Goal: Obtain resource: Obtain resource

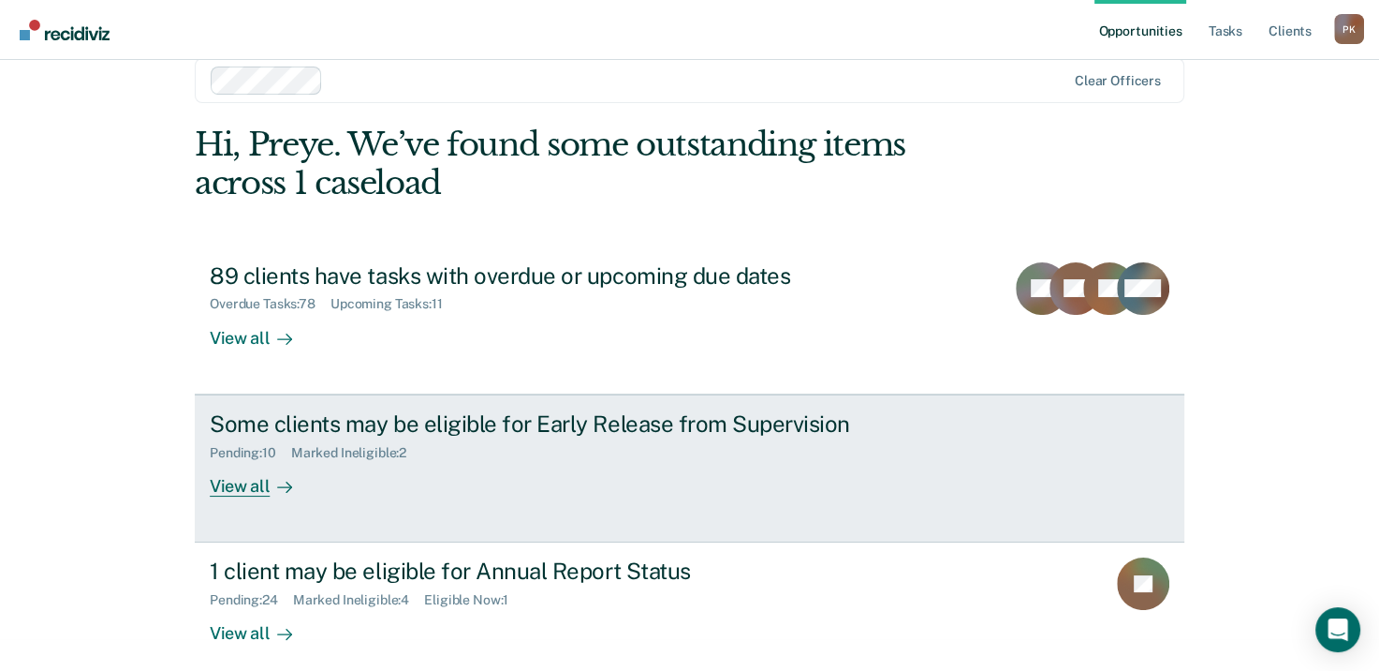
scroll to position [50, 0]
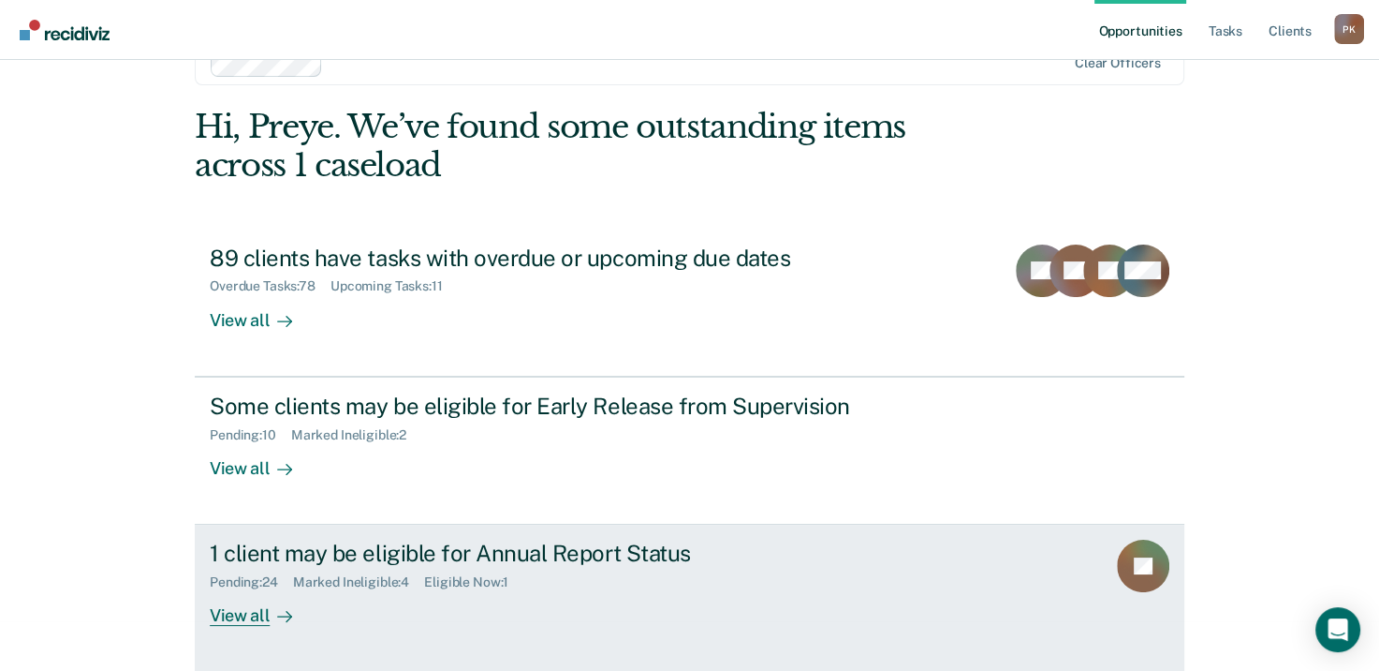
click at [258, 615] on div "View all" at bounding box center [262, 608] width 105 height 37
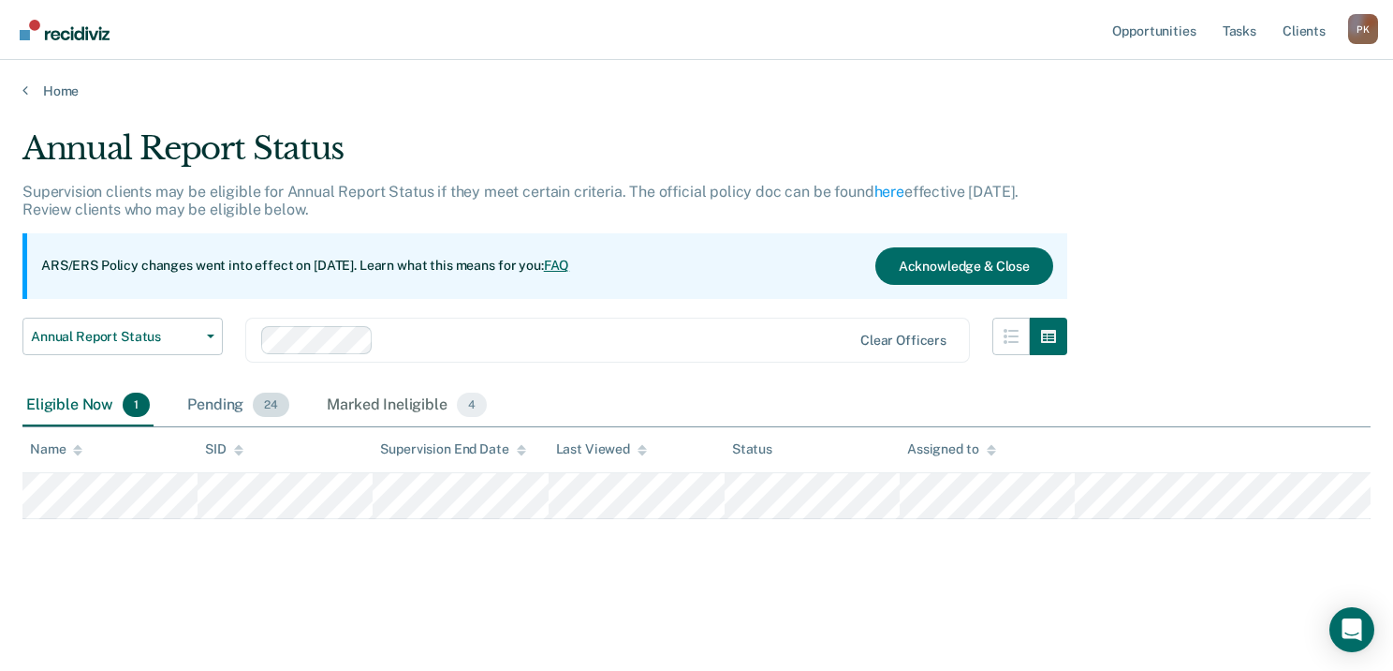
click at [227, 405] on div "Pending 24" at bounding box center [239, 405] width 110 height 41
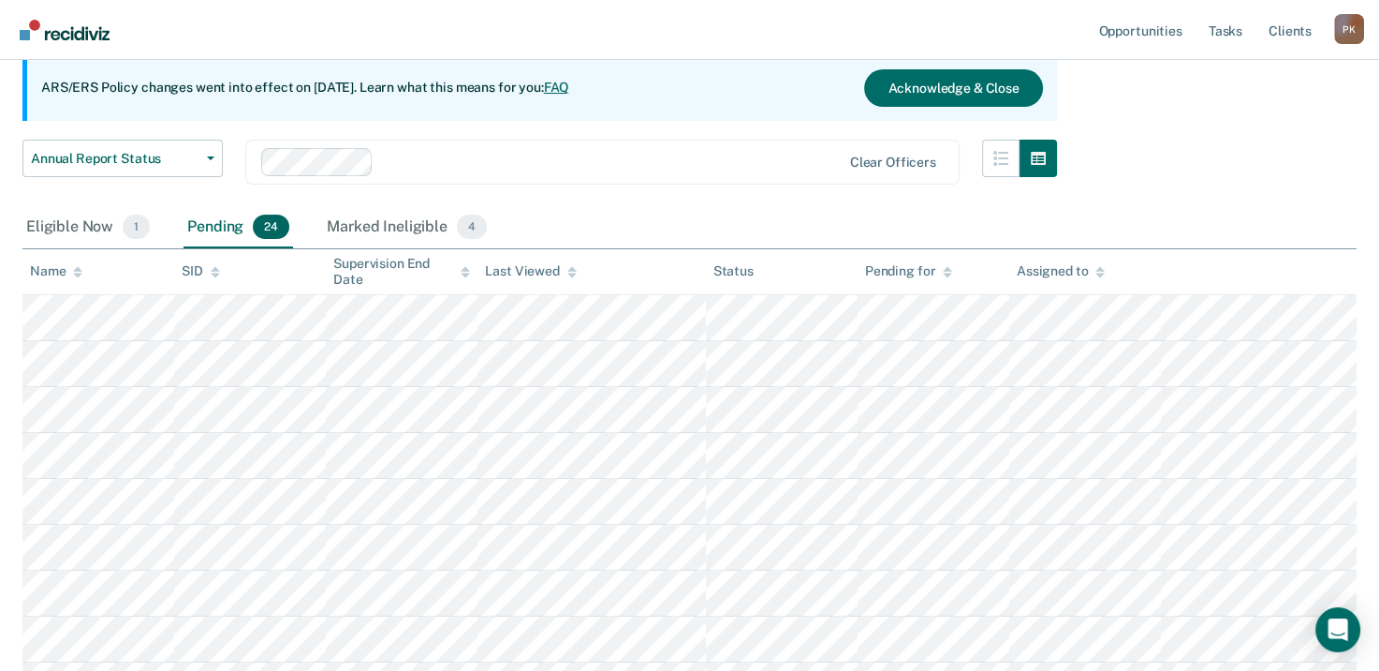
scroll to position [187, 0]
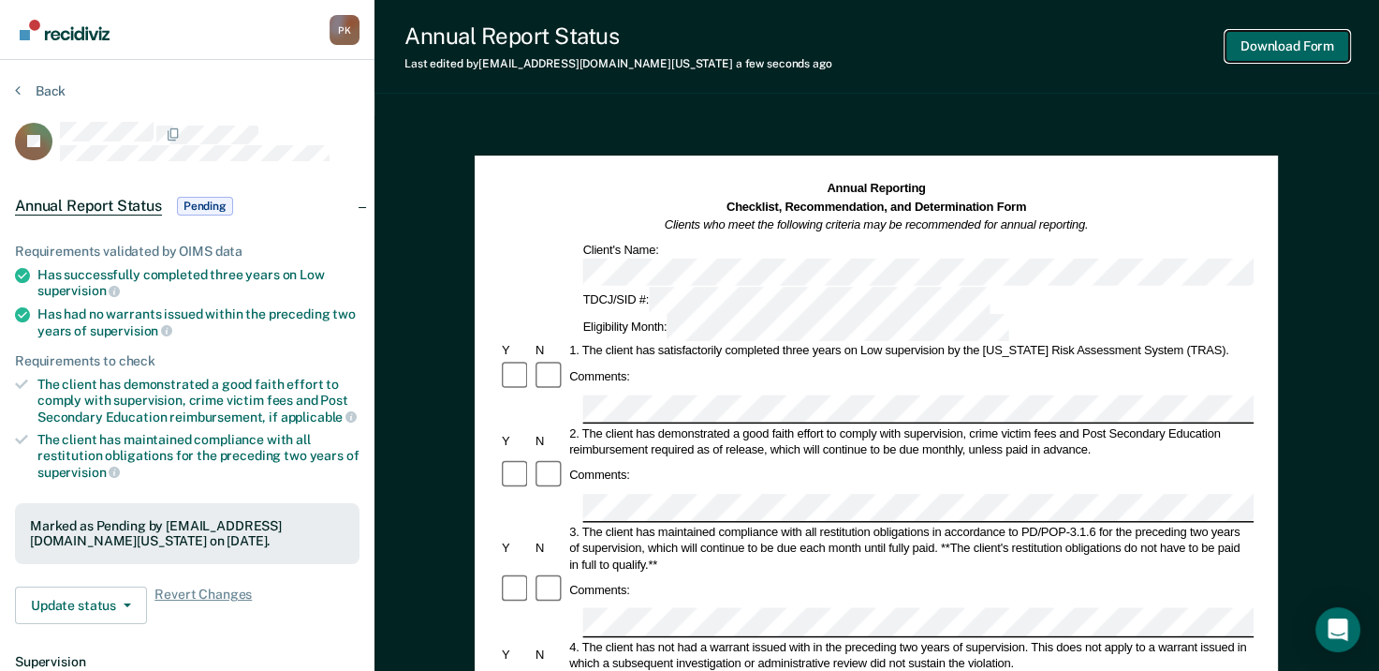
click at [1304, 55] on button "Download Form" at bounding box center [1288, 46] width 124 height 31
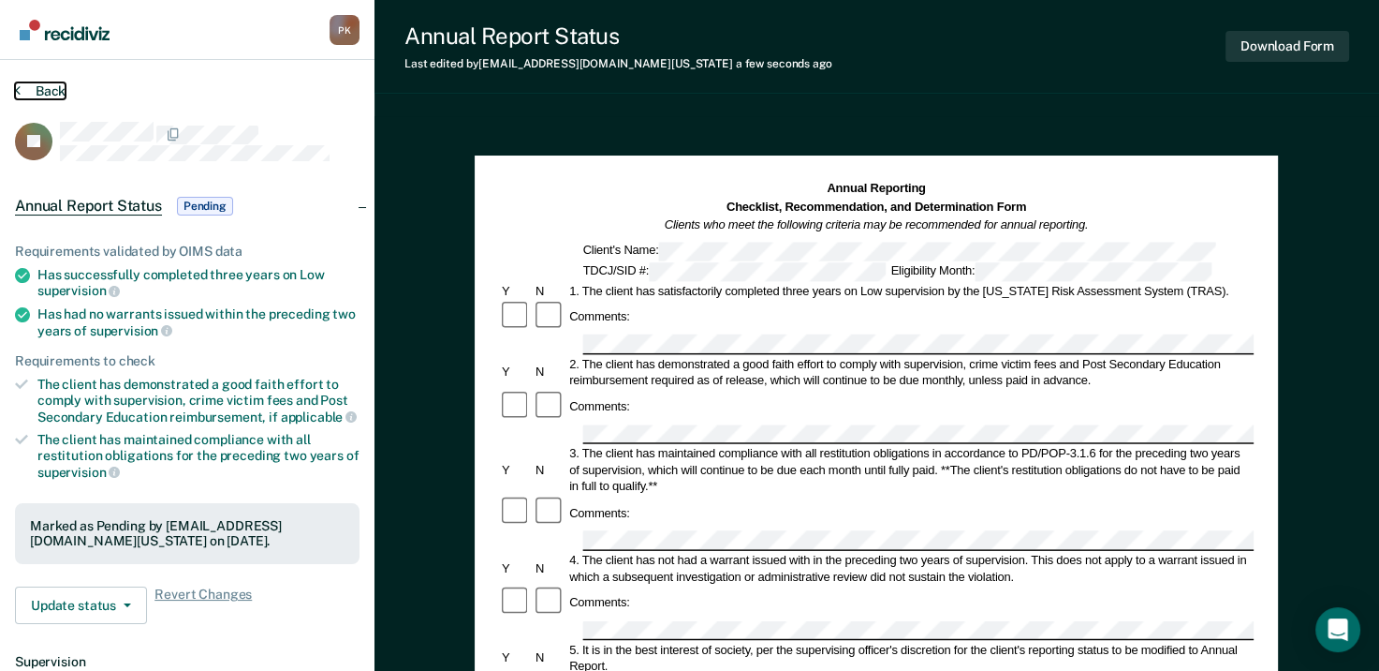
click at [20, 91] on button "Back" at bounding box center [40, 90] width 51 height 17
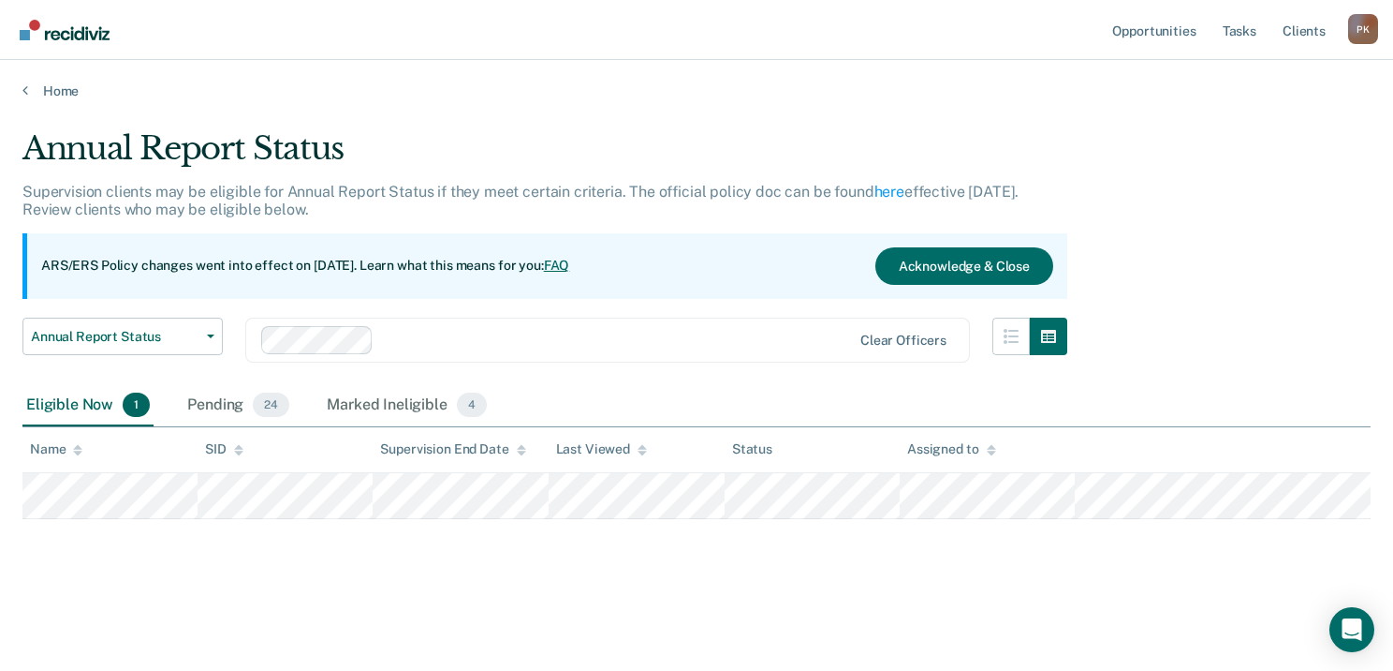
click at [218, 405] on div "Pending 24" at bounding box center [239, 405] width 110 height 41
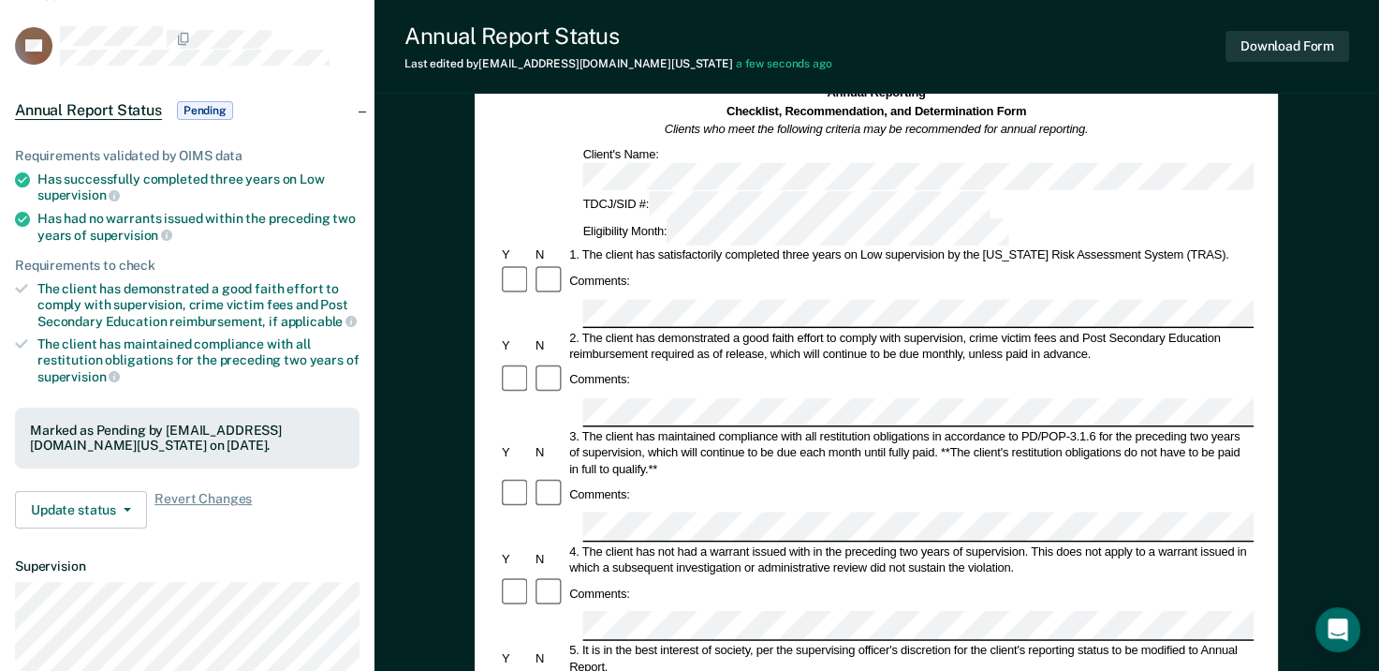
scroll to position [94, 0]
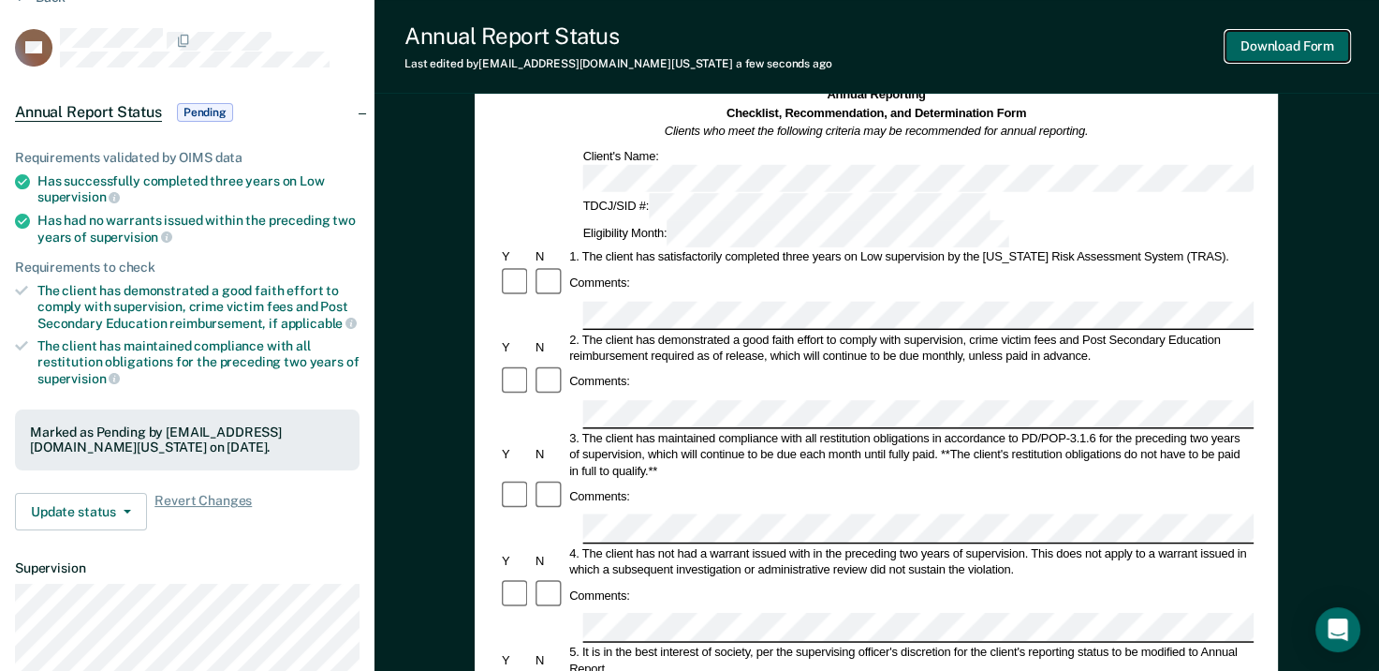
click at [1279, 44] on button "Download Form" at bounding box center [1288, 46] width 124 height 31
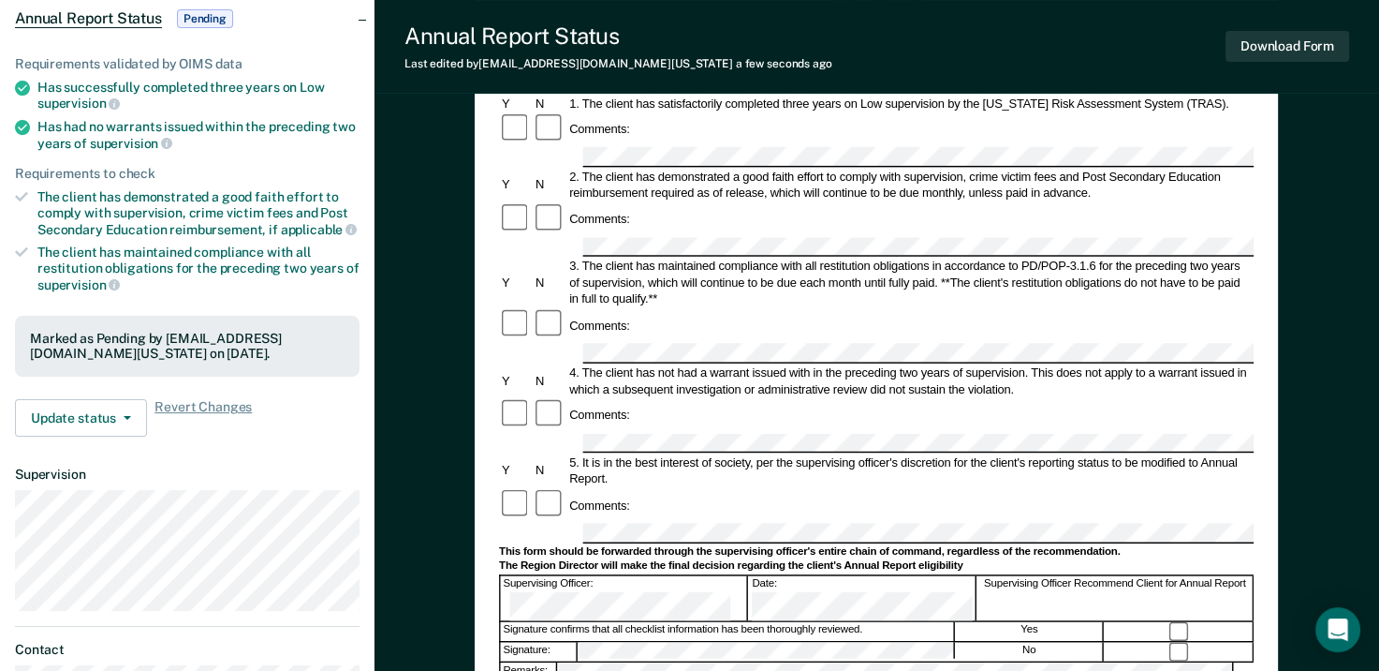
scroll to position [0, 0]
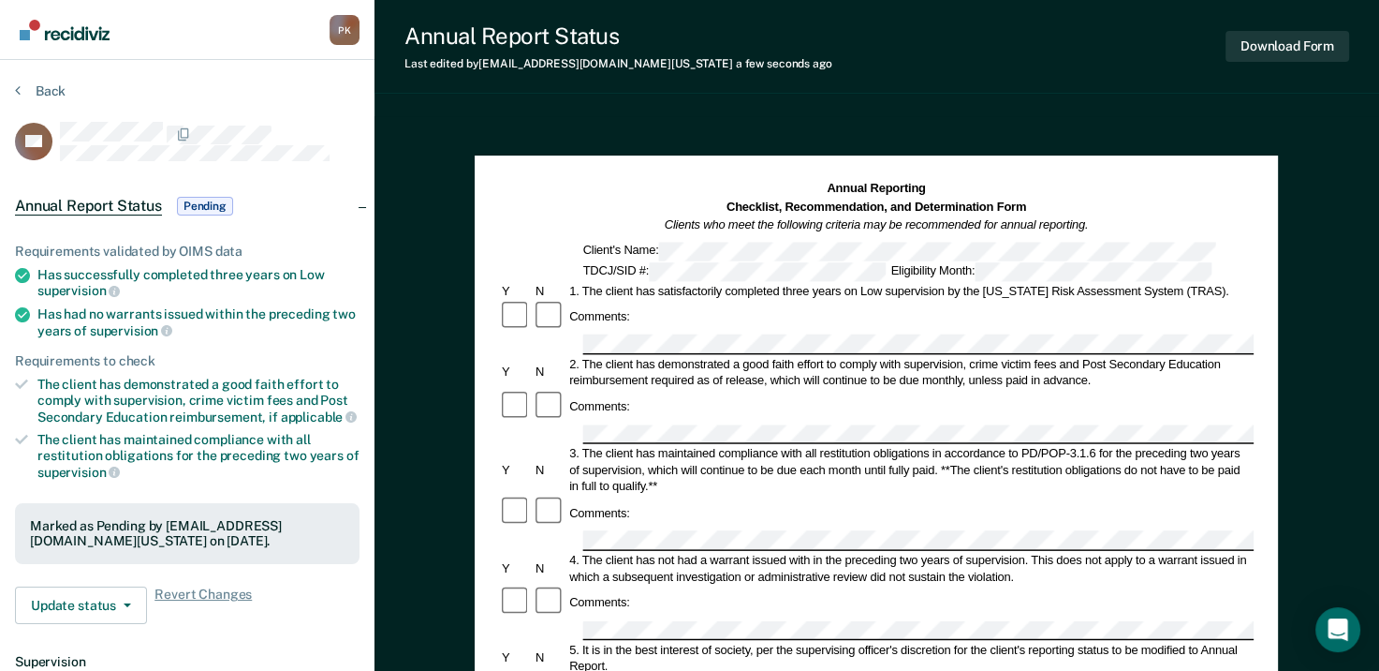
click at [492, 91] on div "Annual Report Status Last edited by [PERSON_NAME][EMAIL_ADDRESS][DOMAIN_NAME][U…" at bounding box center [877, 47] width 1005 height 94
click at [30, 86] on button "Back" at bounding box center [40, 90] width 51 height 17
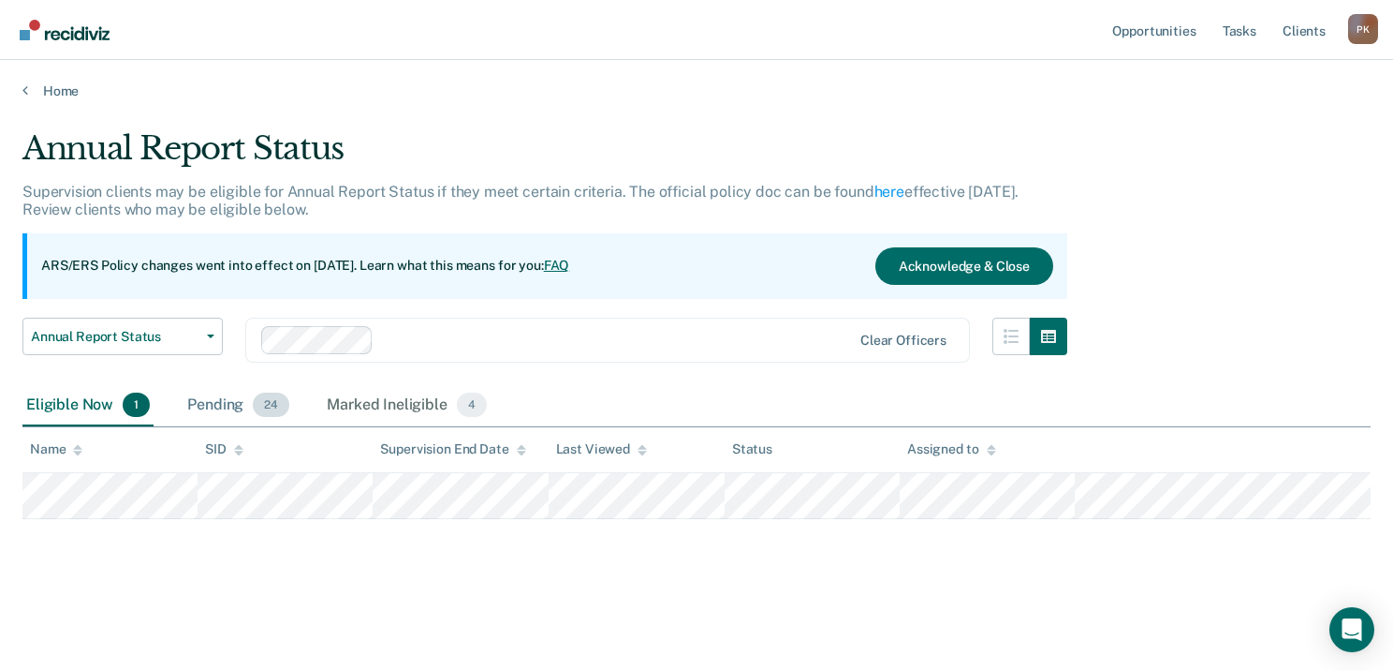
click at [245, 405] on div "Pending 24" at bounding box center [239, 405] width 110 height 41
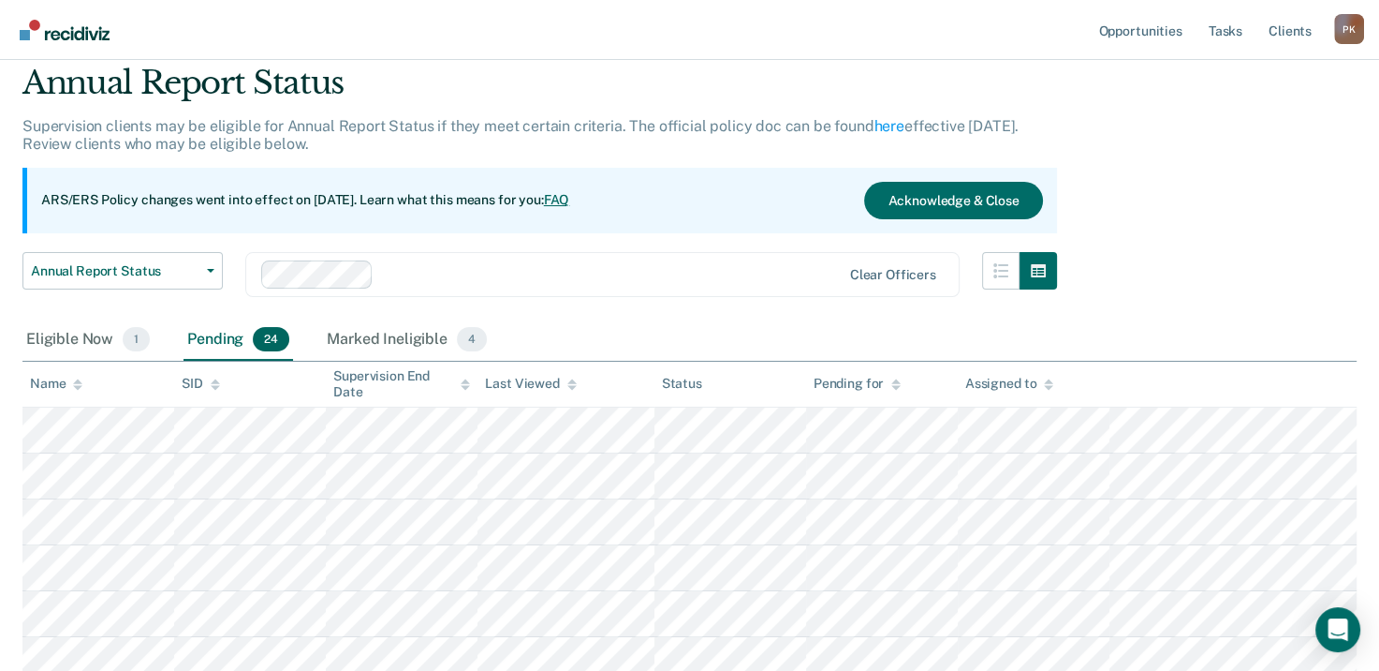
scroll to position [94, 0]
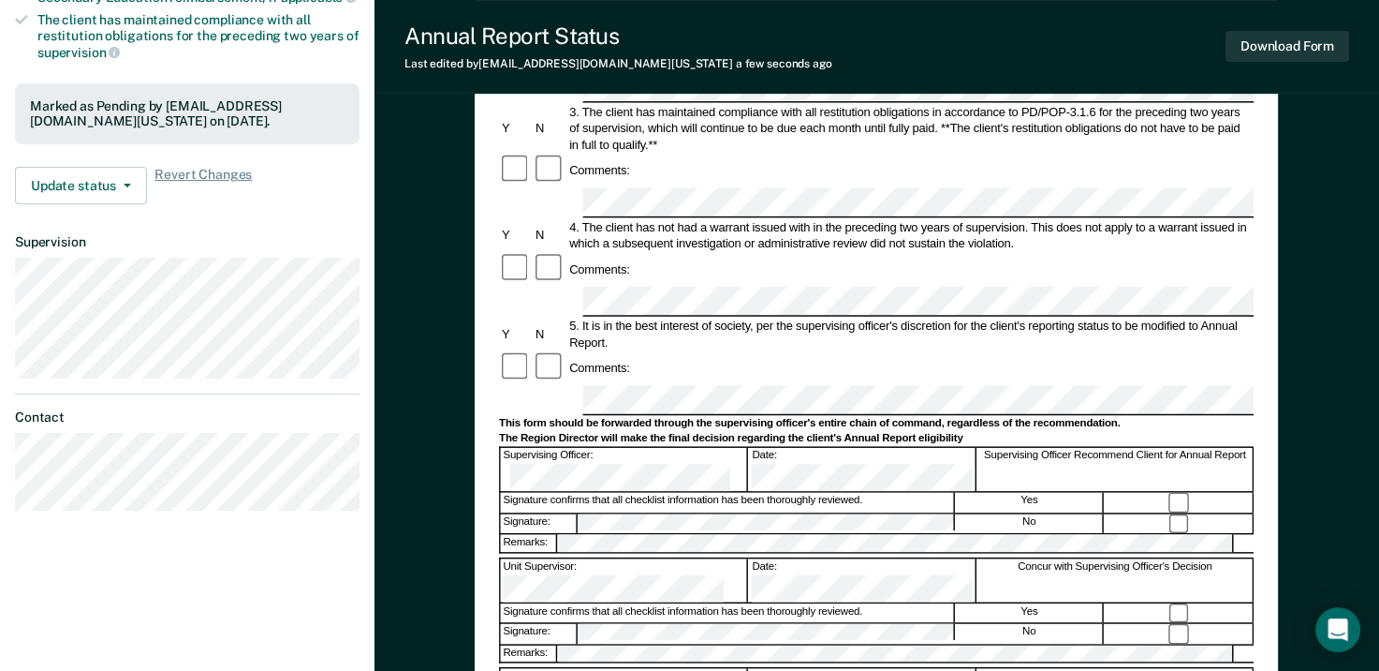
scroll to position [562, 0]
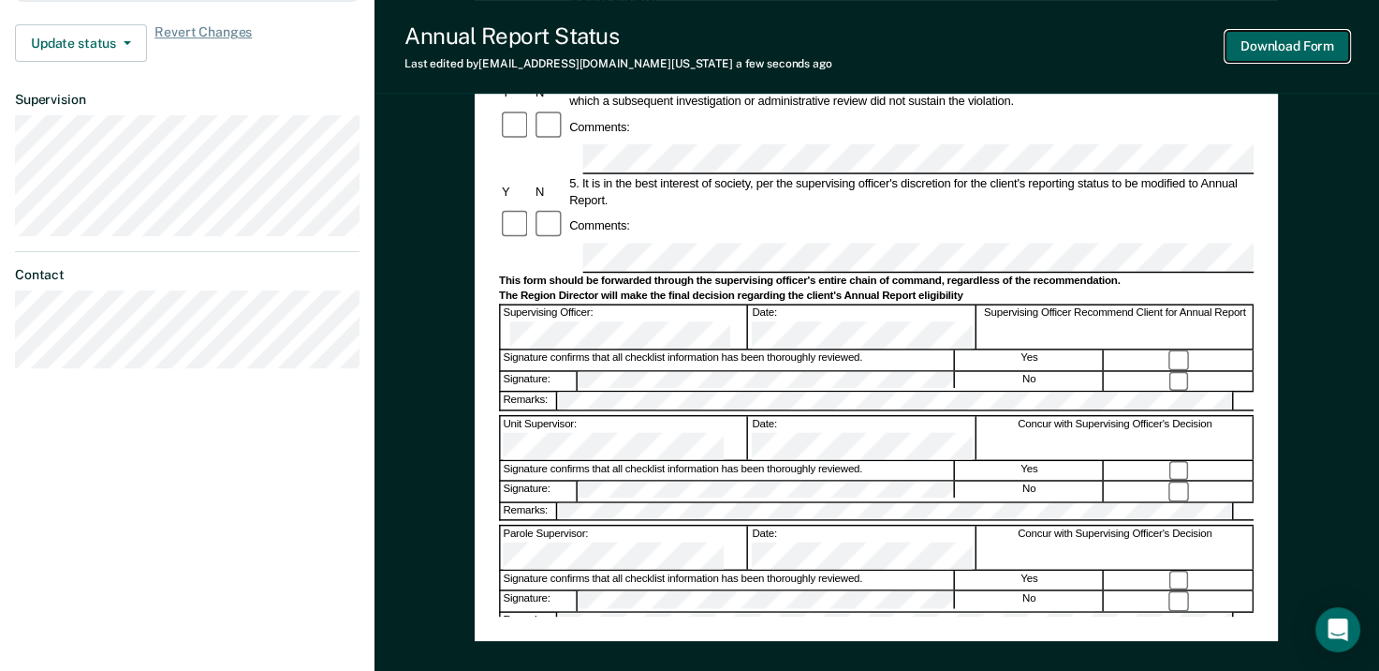
click at [1307, 51] on button "Download Form" at bounding box center [1288, 46] width 124 height 31
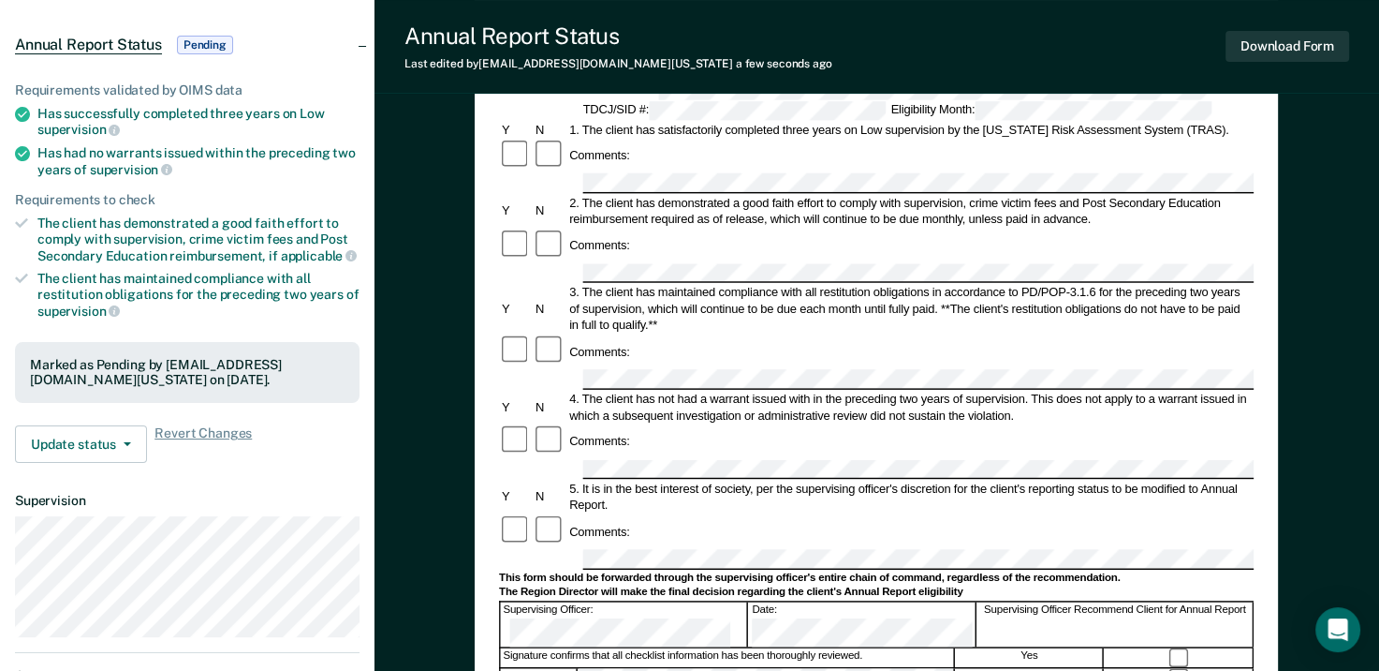
scroll to position [94, 0]
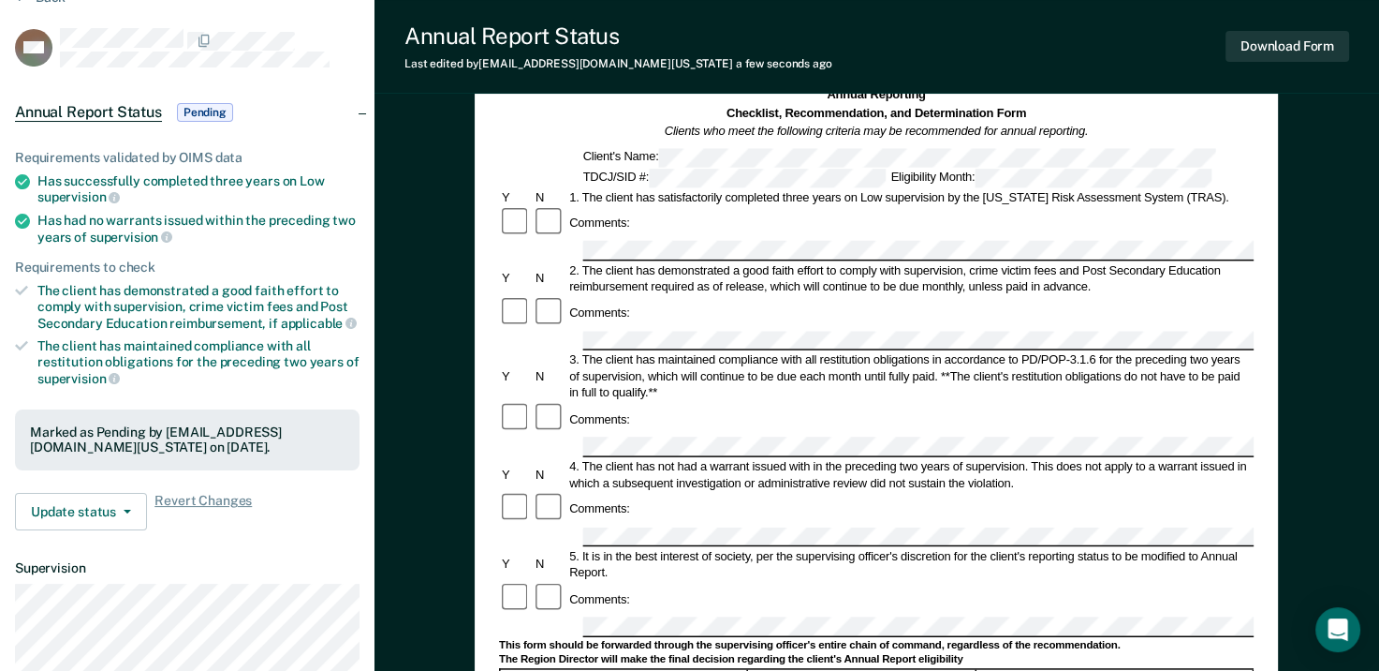
click at [402, 88] on div "Annual Report Status Last edited by [PERSON_NAME][EMAIL_ADDRESS][DOMAIN_NAME][U…" at bounding box center [877, 47] width 1005 height 94
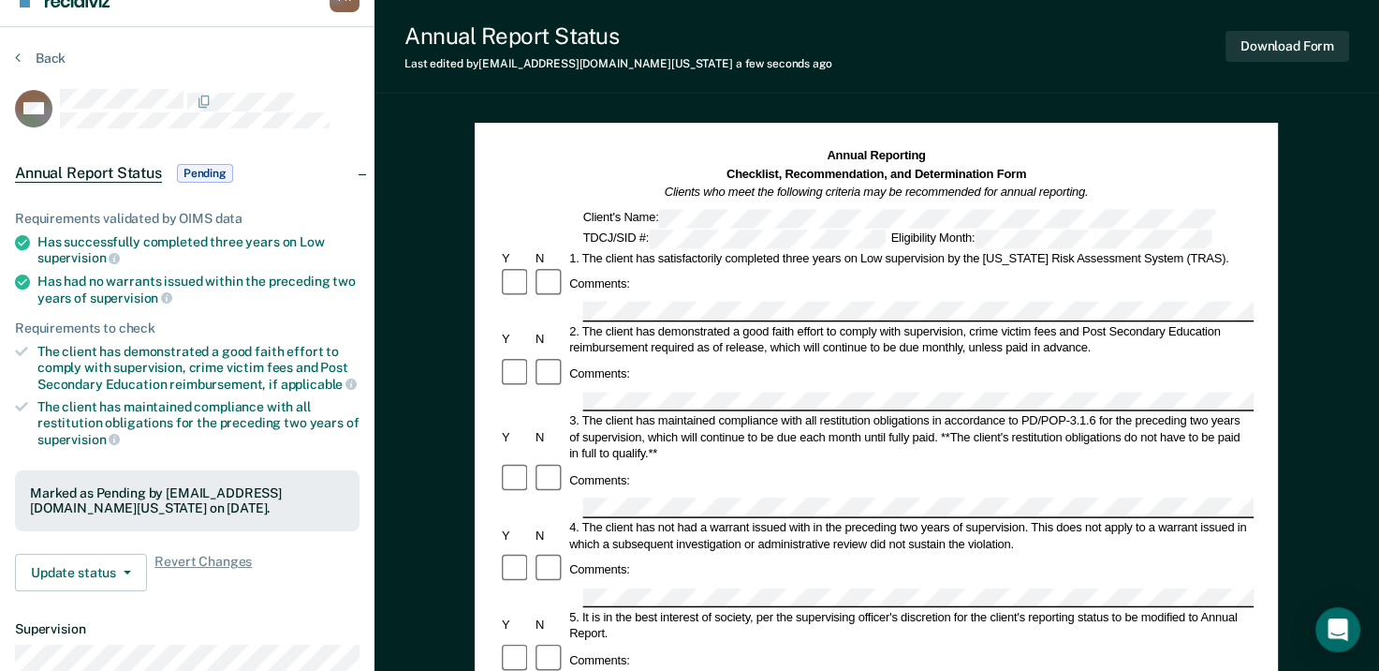
scroll to position [0, 0]
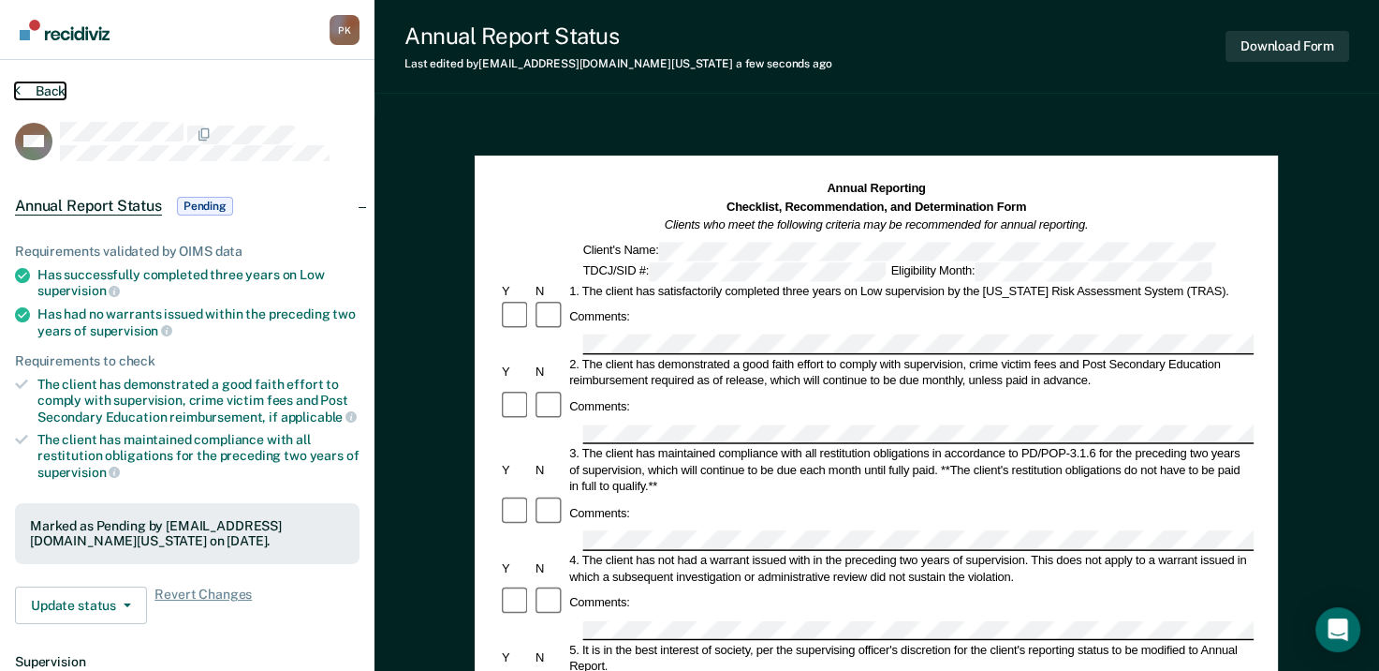
click at [19, 89] on icon at bounding box center [18, 89] width 6 height 15
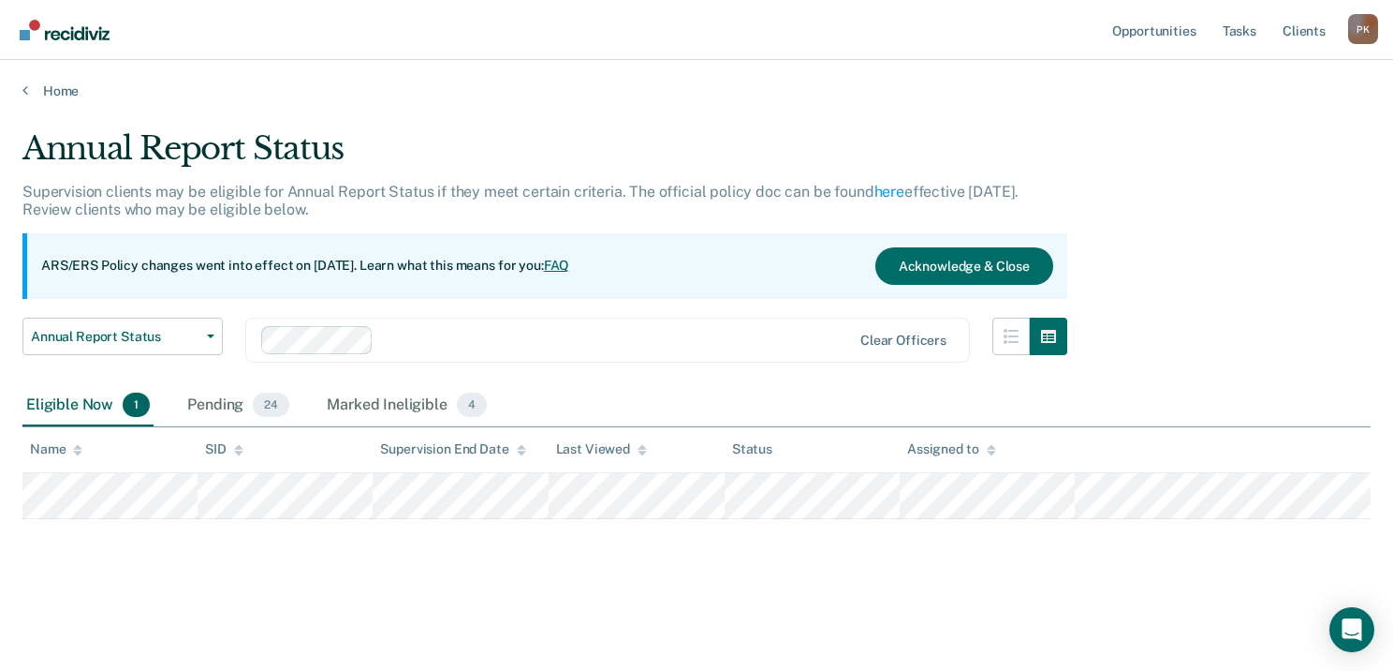
drag, startPoint x: 235, startPoint y: 403, endPoint x: 828, endPoint y: 431, distance: 593.4
click at [235, 401] on div "Pending 24" at bounding box center [239, 405] width 110 height 41
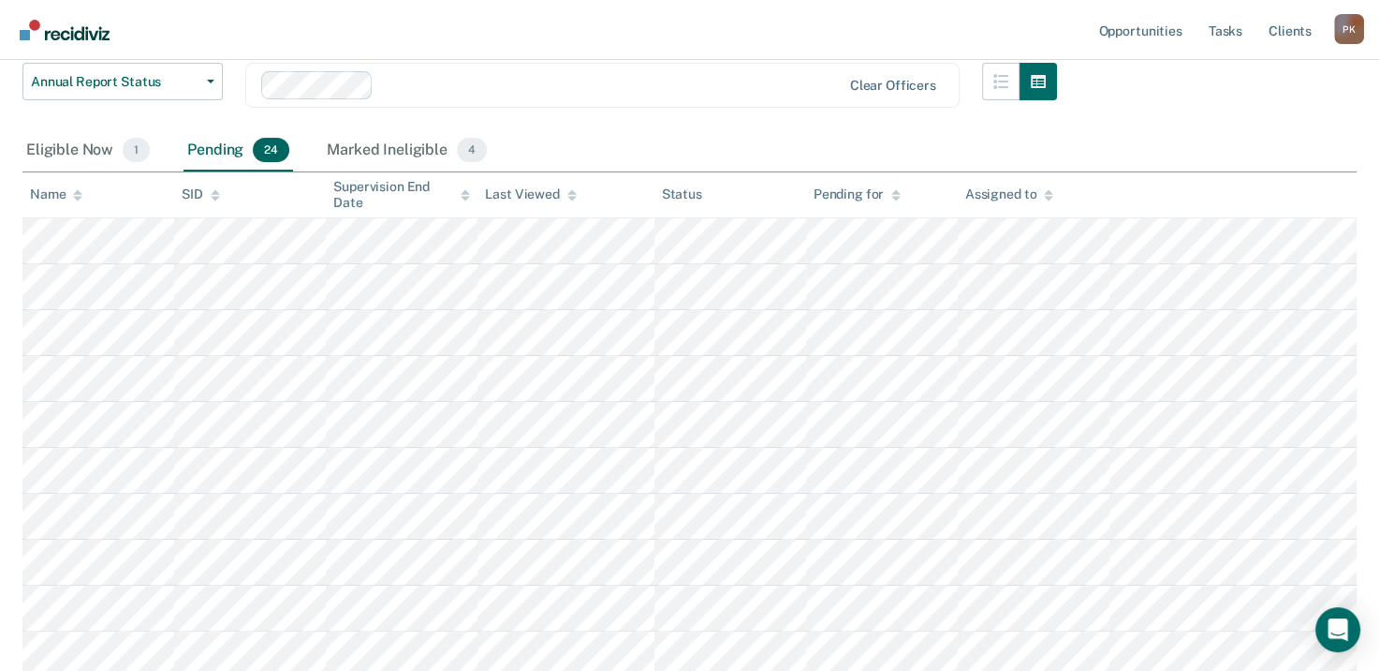
scroll to position [281, 0]
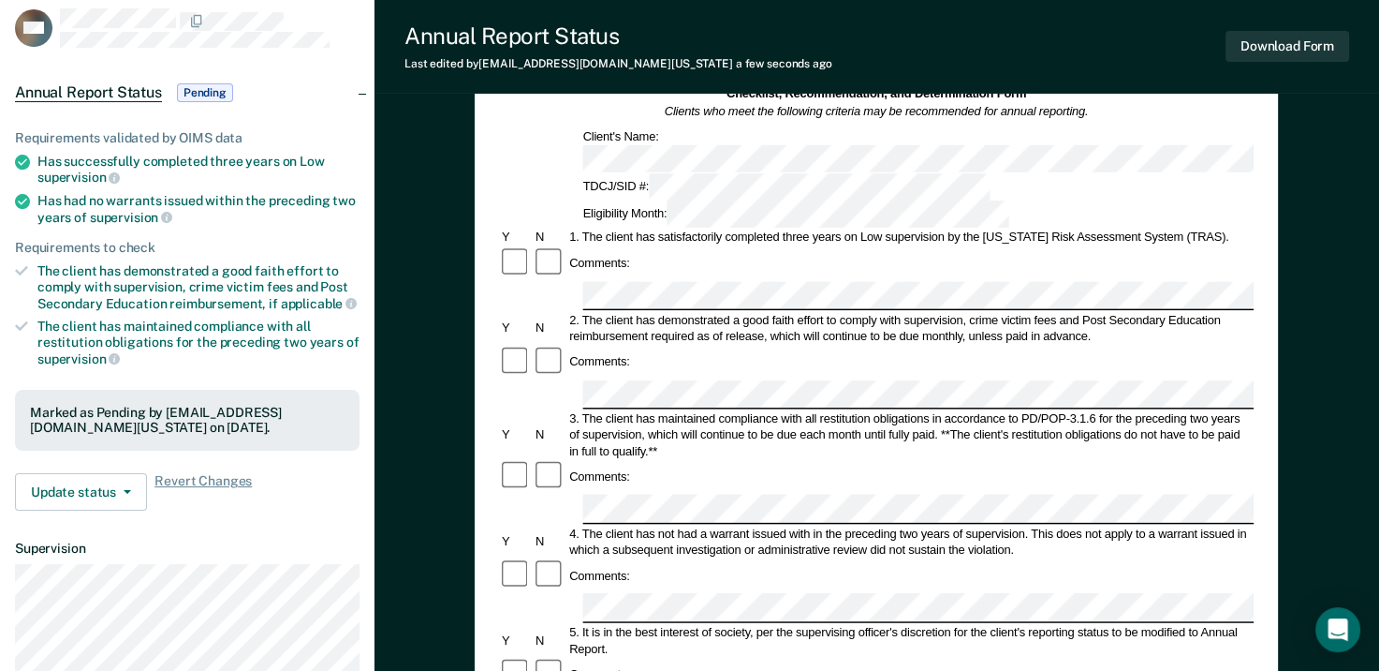
scroll to position [94, 0]
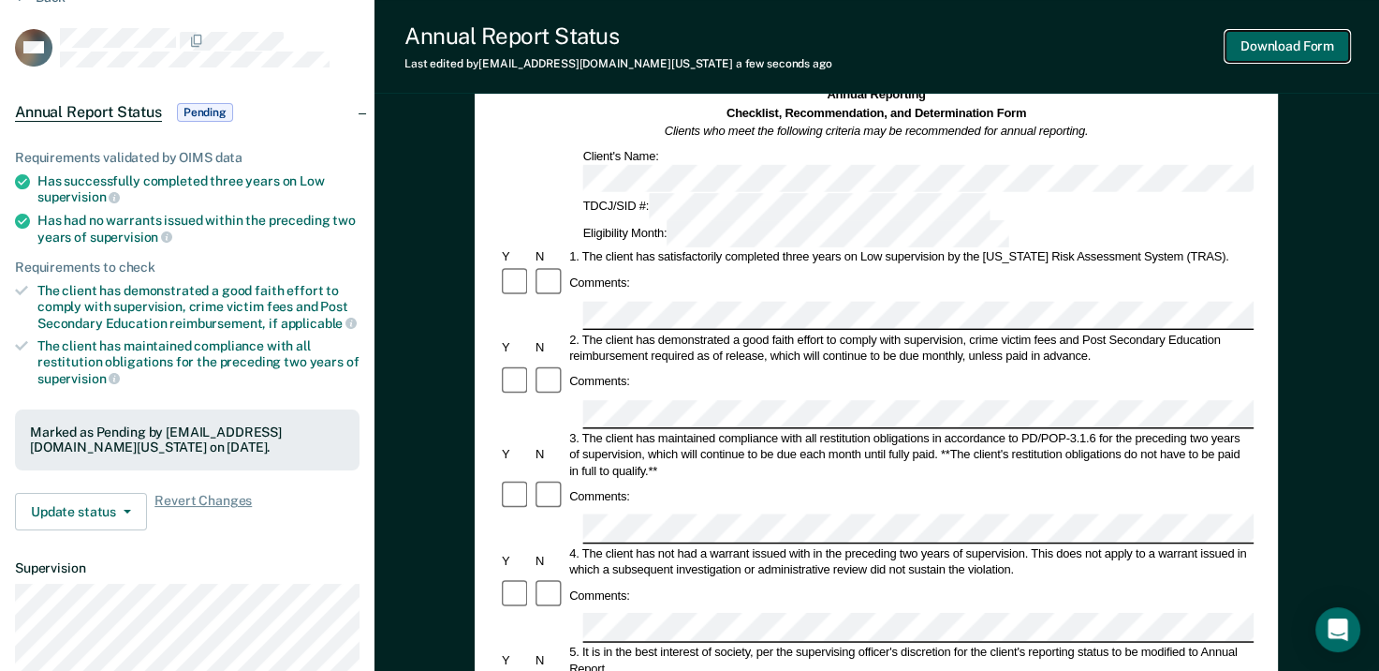
click at [1272, 51] on button "Download Form" at bounding box center [1288, 46] width 124 height 31
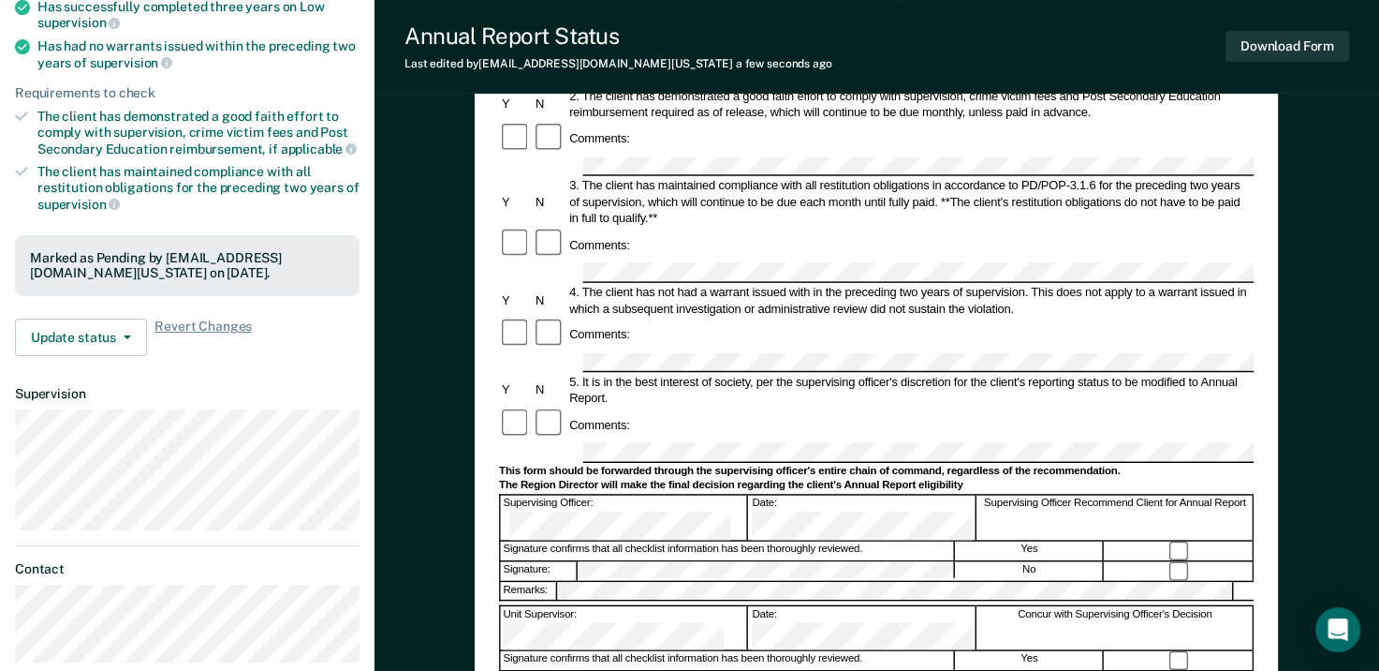
scroll to position [468, 0]
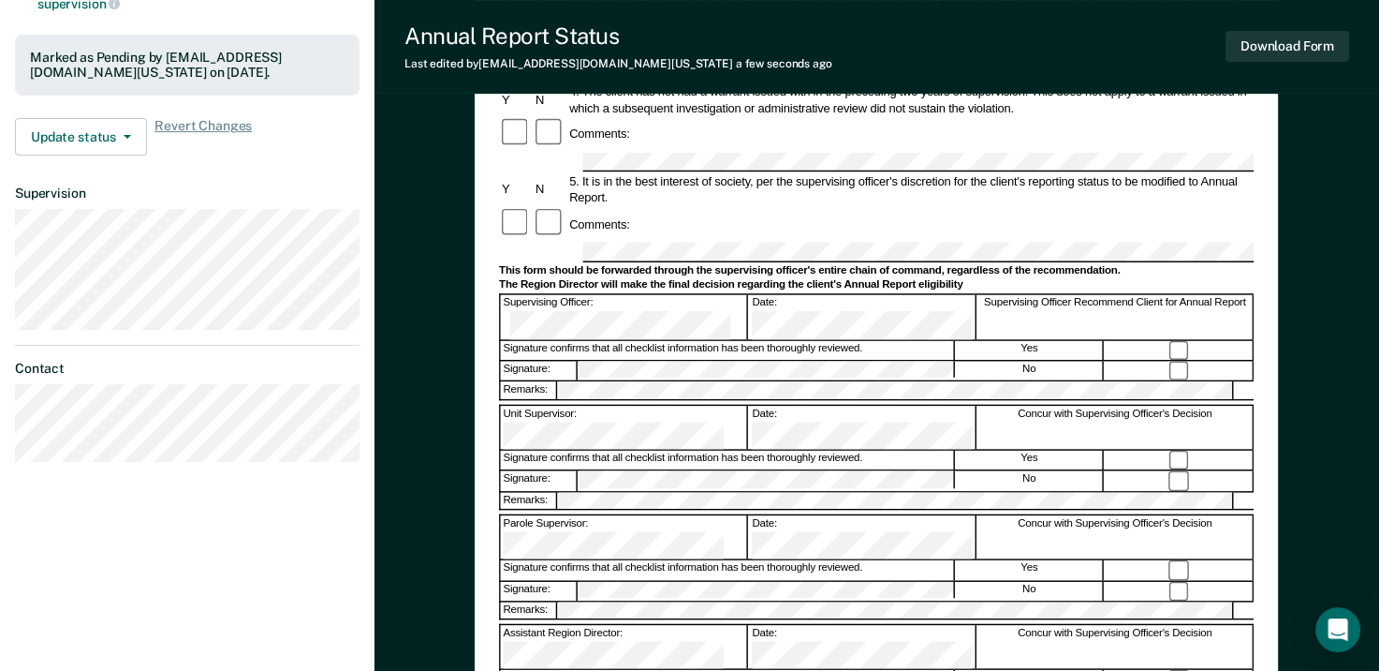
click at [411, 212] on div "Annual Reporting Checklist, Recommendation, and Determination Form Clients who …" at bounding box center [877, 264] width 1005 height 1232
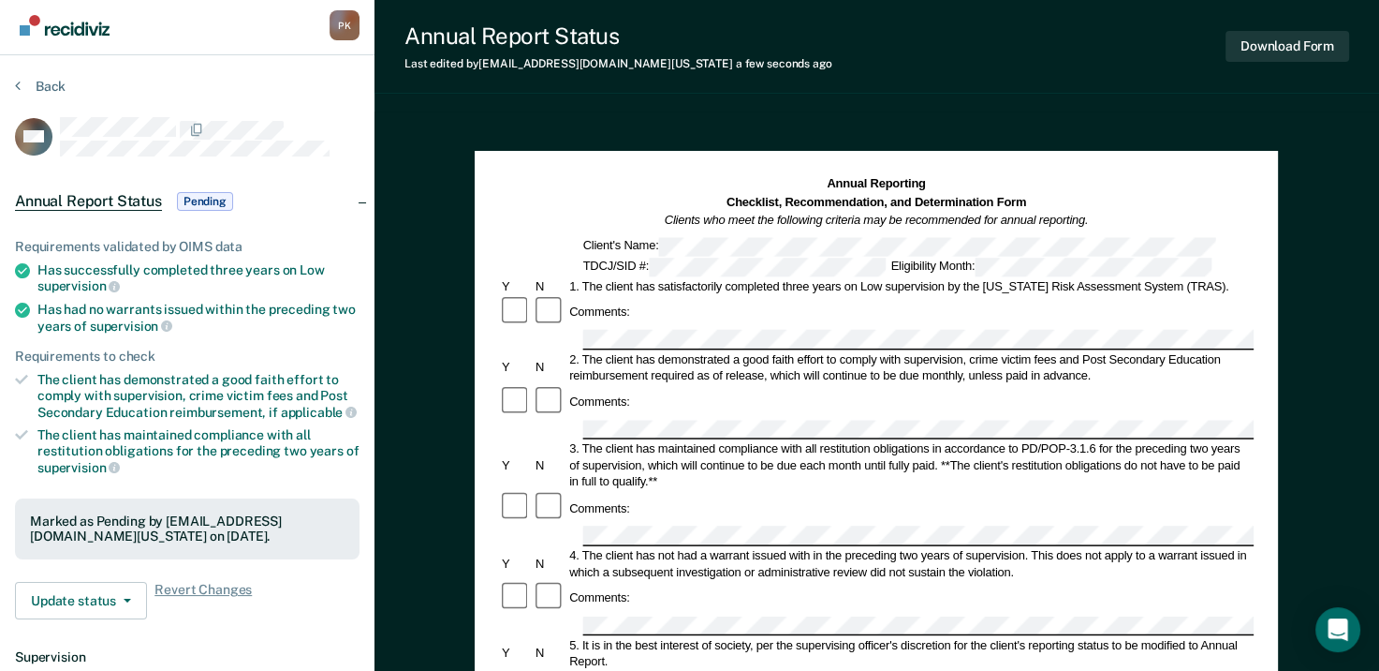
scroll to position [0, 0]
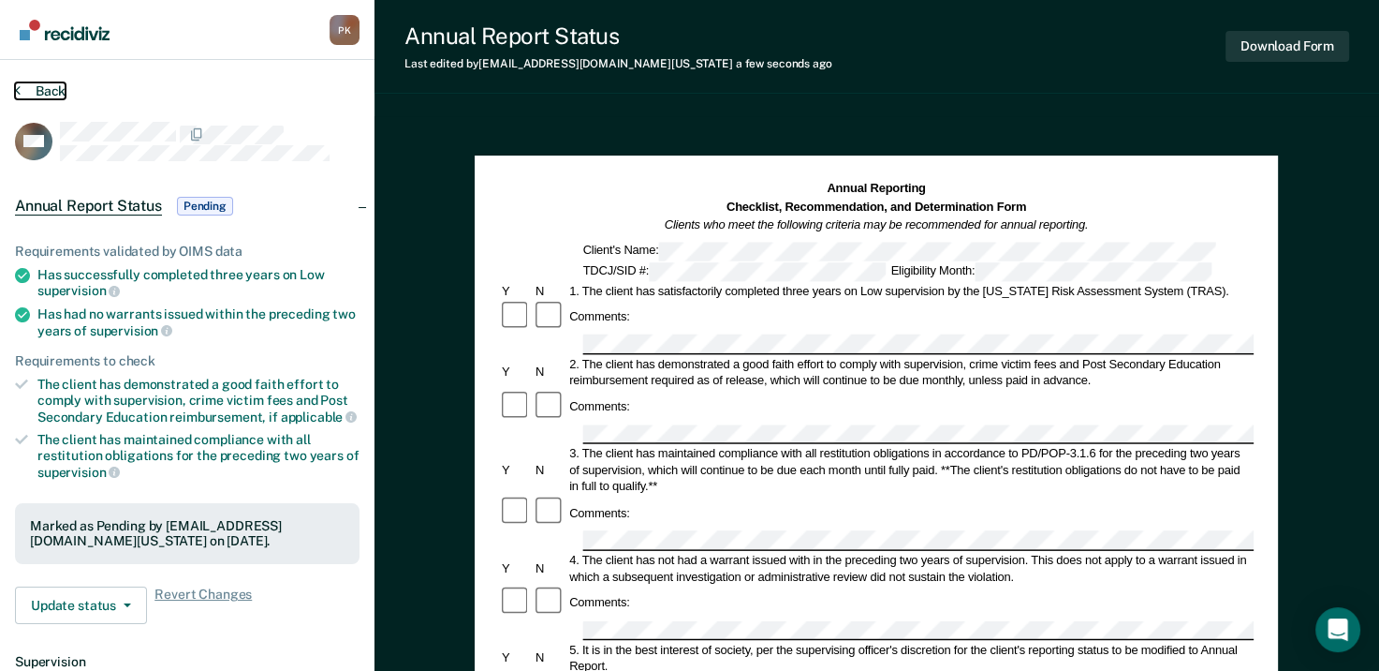
click at [29, 92] on button "Back" at bounding box center [40, 90] width 51 height 17
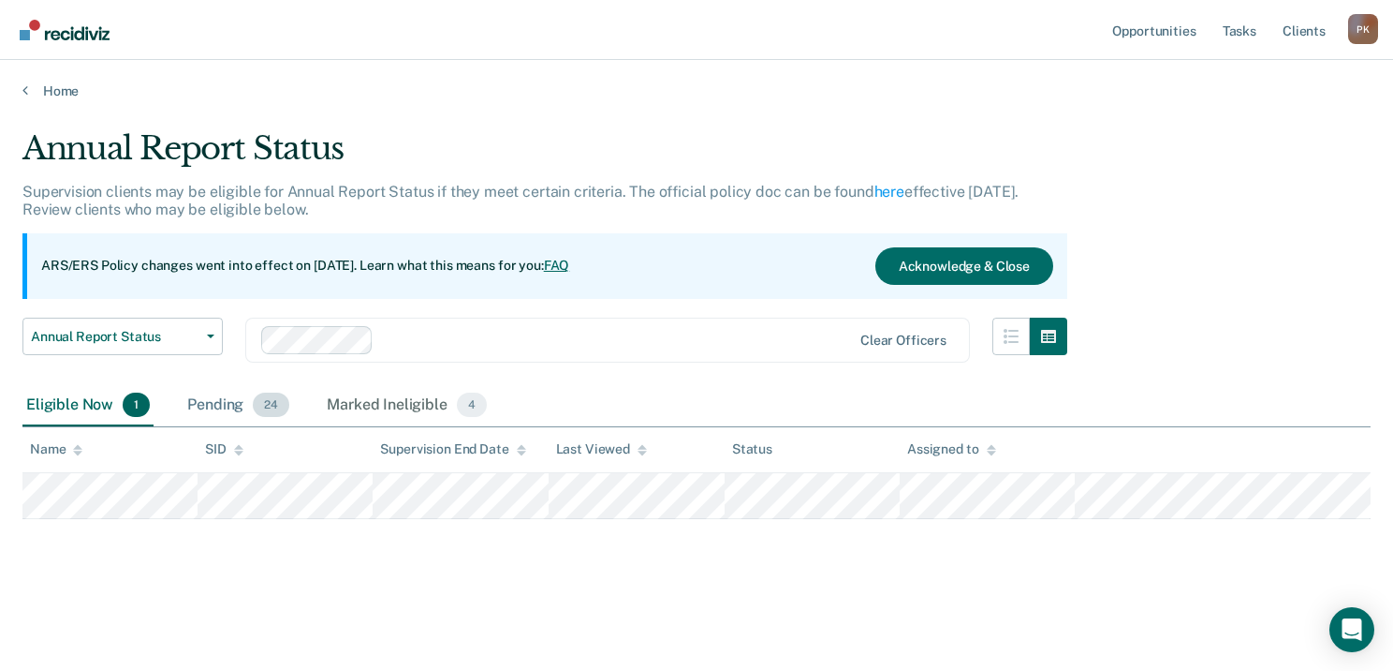
click at [203, 405] on div "Pending 24" at bounding box center [239, 405] width 110 height 41
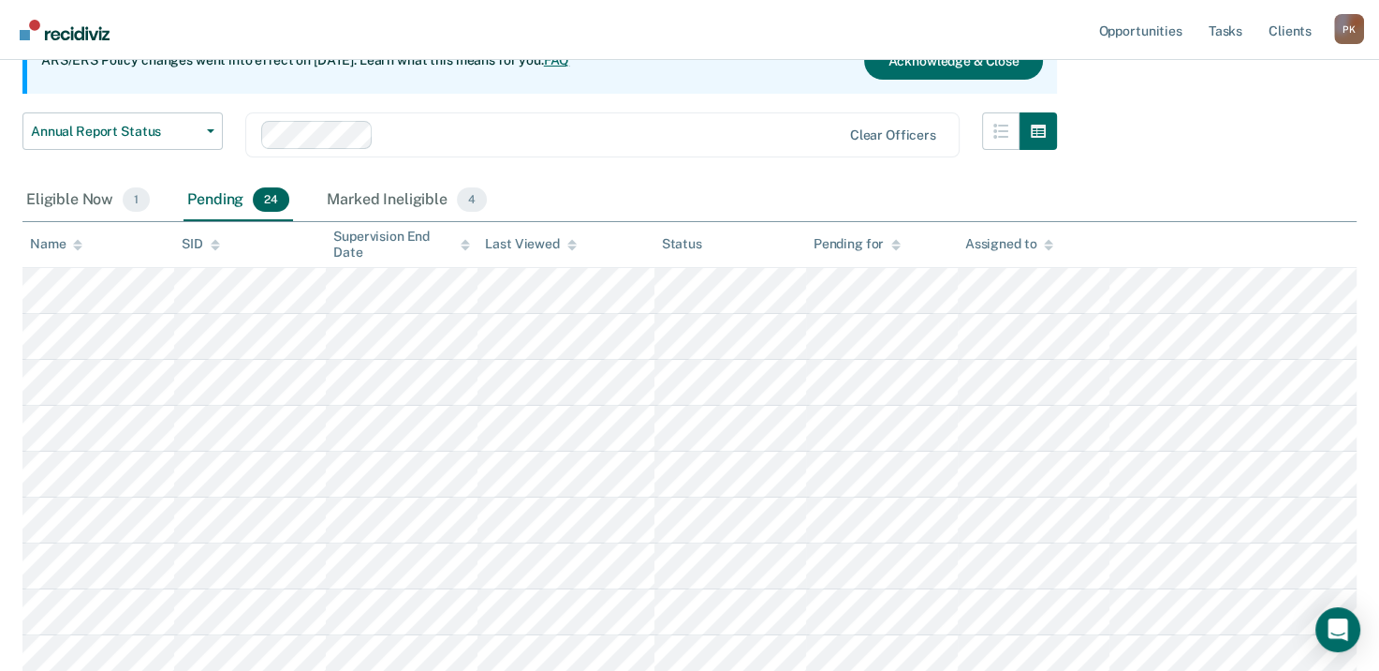
scroll to position [281, 0]
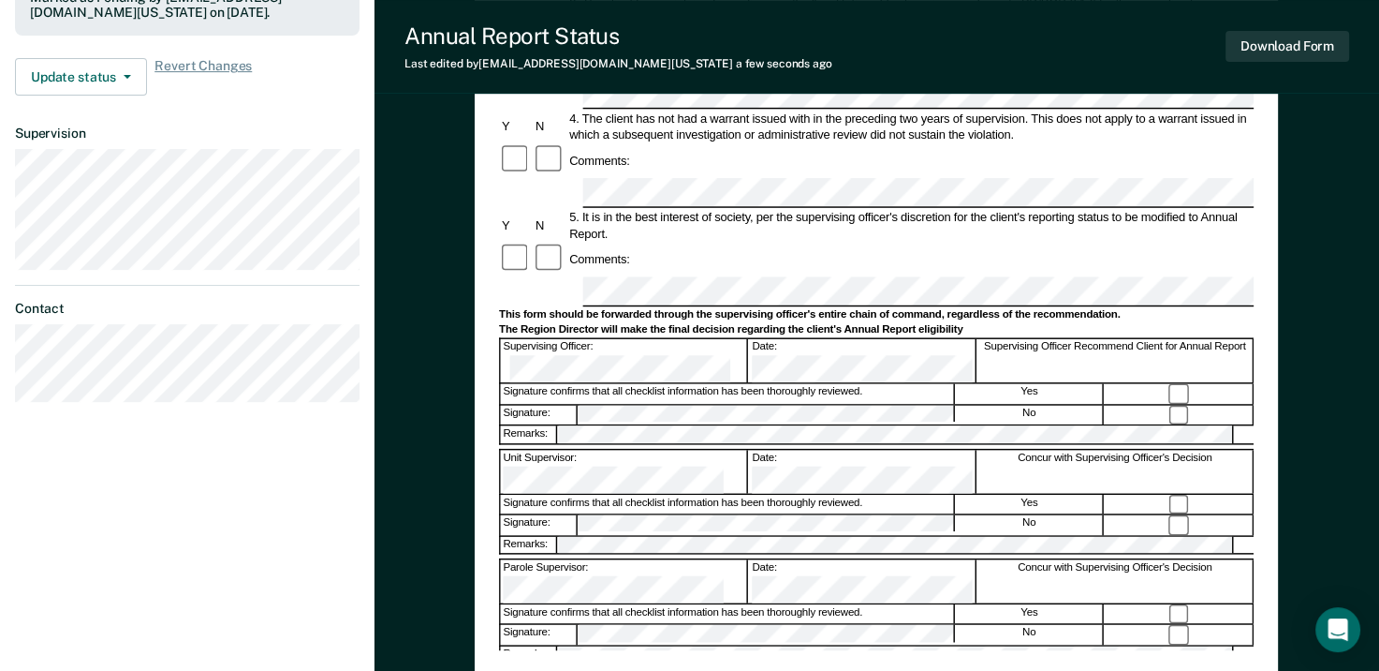
scroll to position [562, 0]
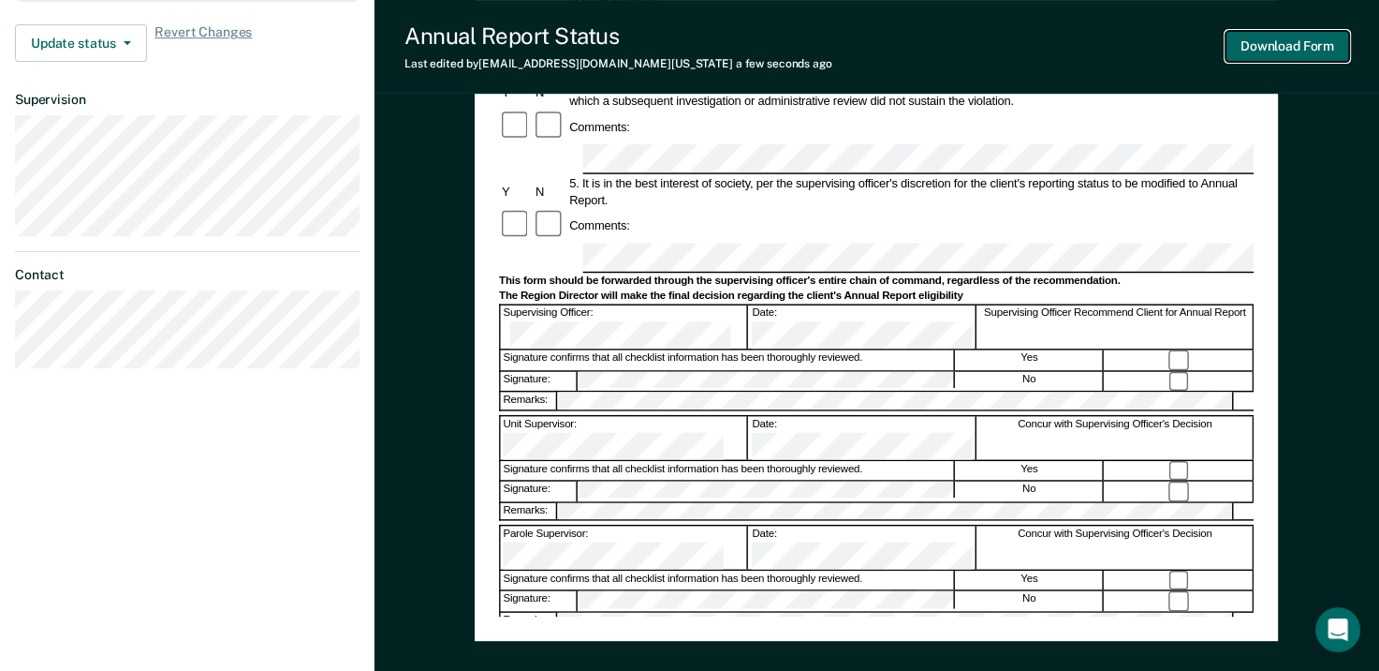
click at [1278, 48] on button "Download Form" at bounding box center [1288, 46] width 124 height 31
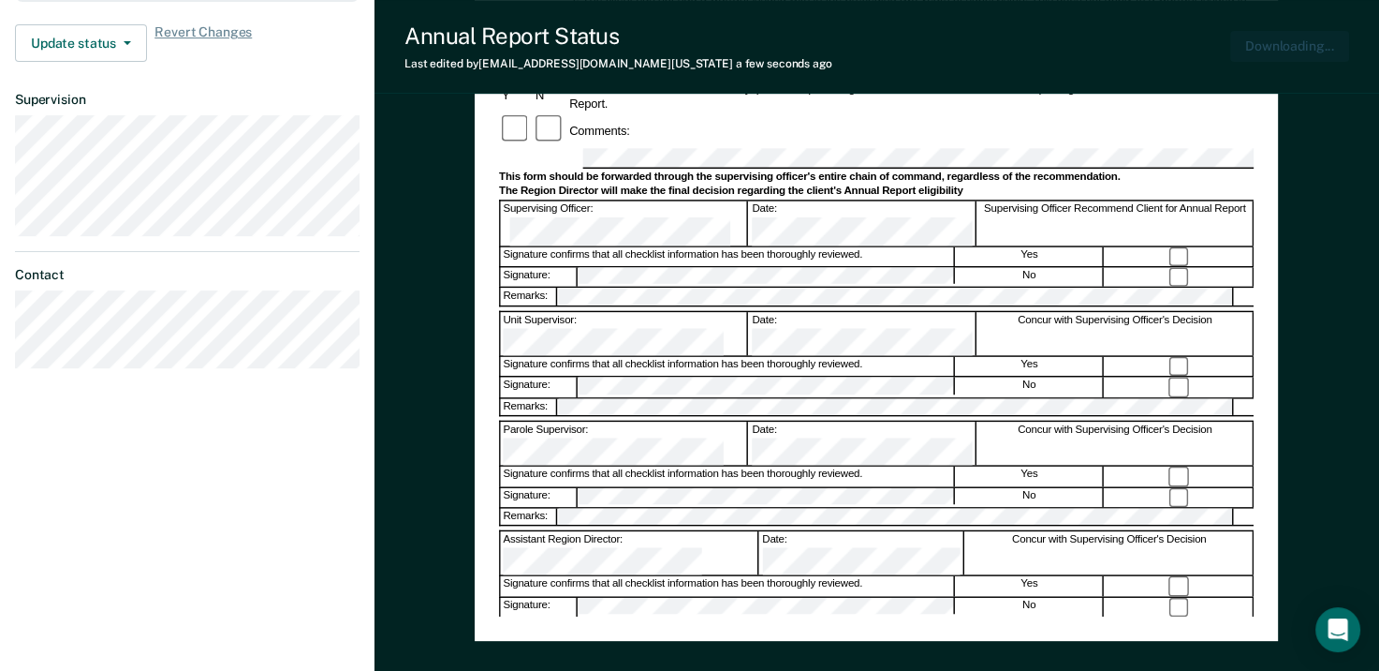
scroll to position [0, 0]
click at [429, 169] on div "Annual Reporting Checklist, Recommendation, and Determination Form Clients who …" at bounding box center [877, 170] width 1005 height 1232
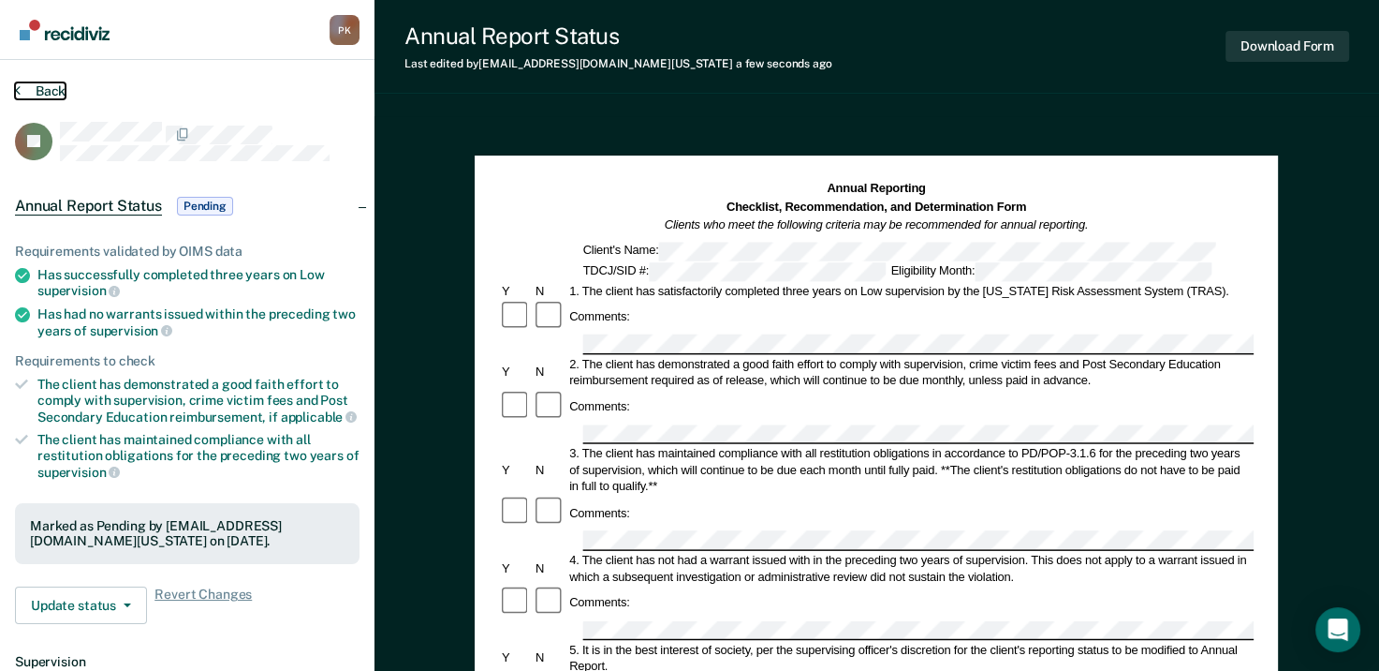
click at [15, 90] on icon at bounding box center [18, 89] width 6 height 15
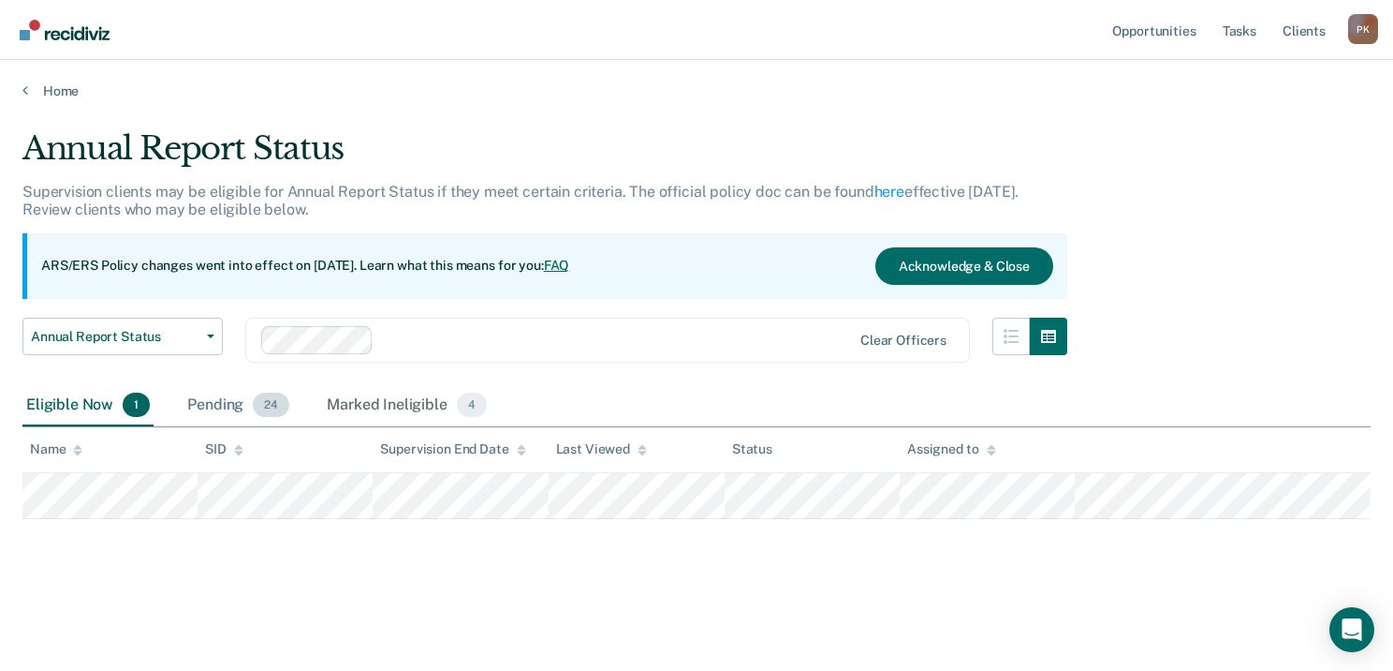
click at [236, 403] on div "Pending 24" at bounding box center [239, 405] width 110 height 41
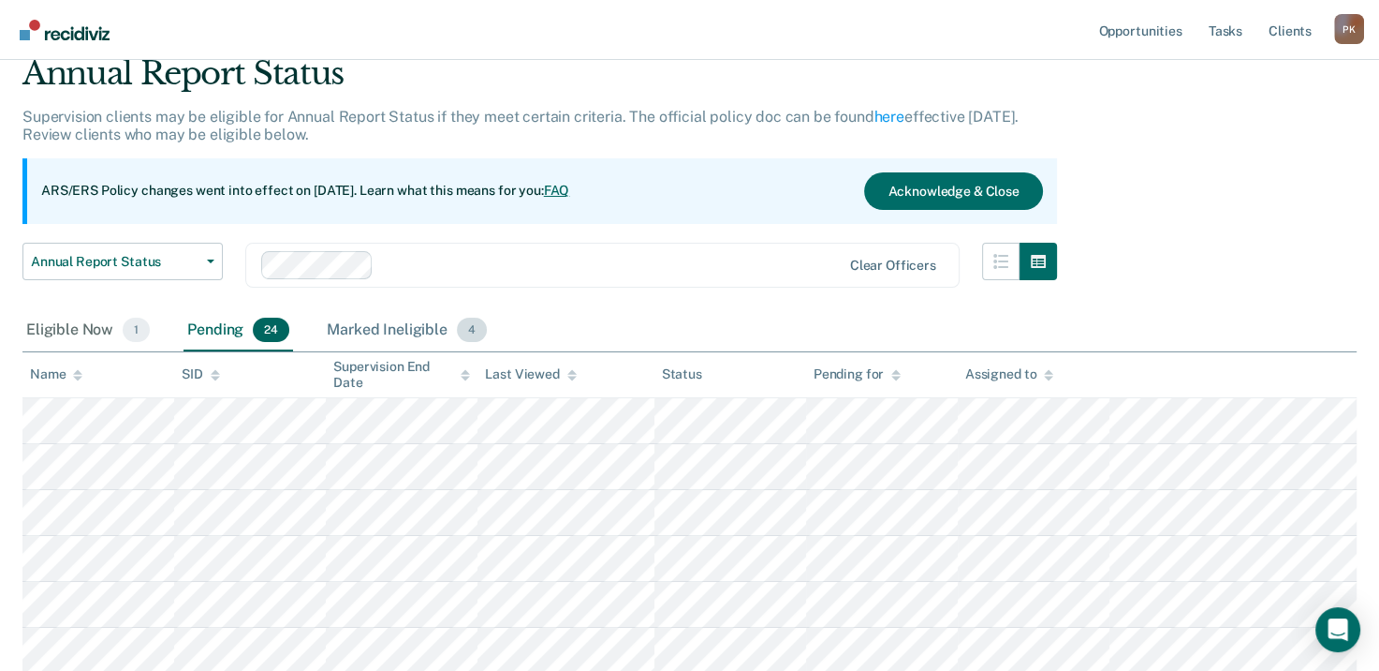
scroll to position [187, 0]
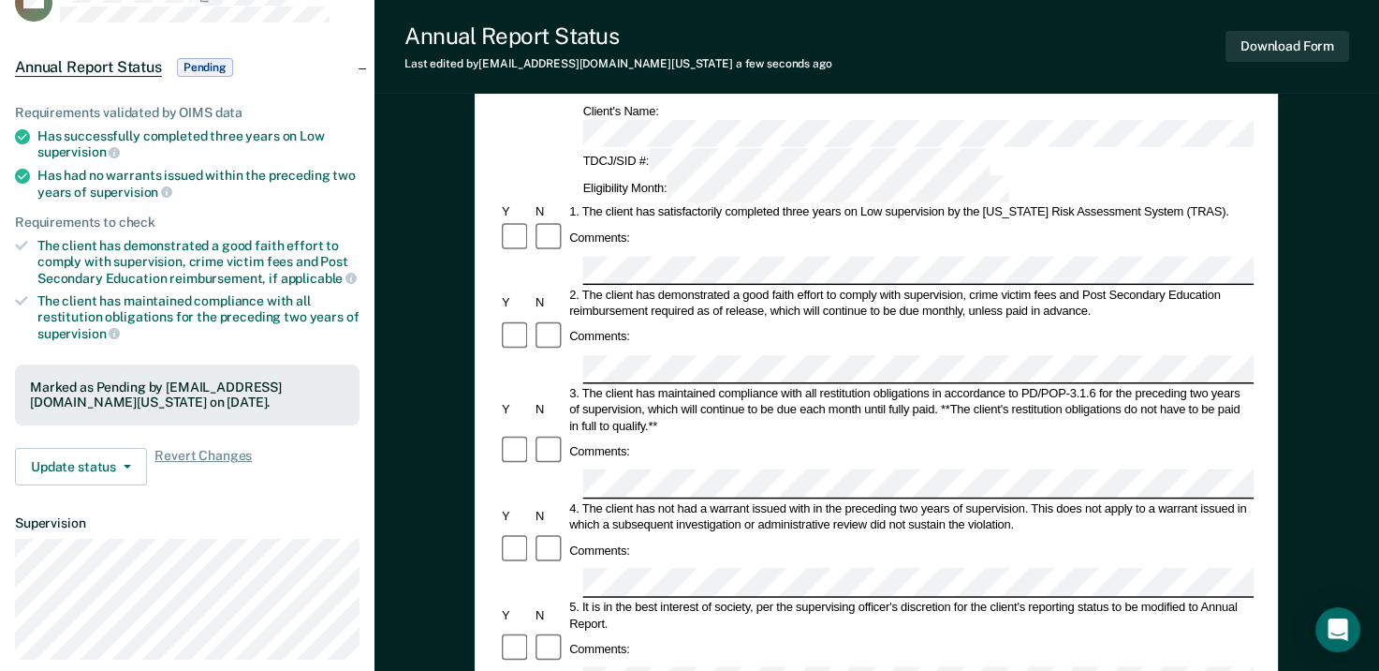
scroll to position [94, 0]
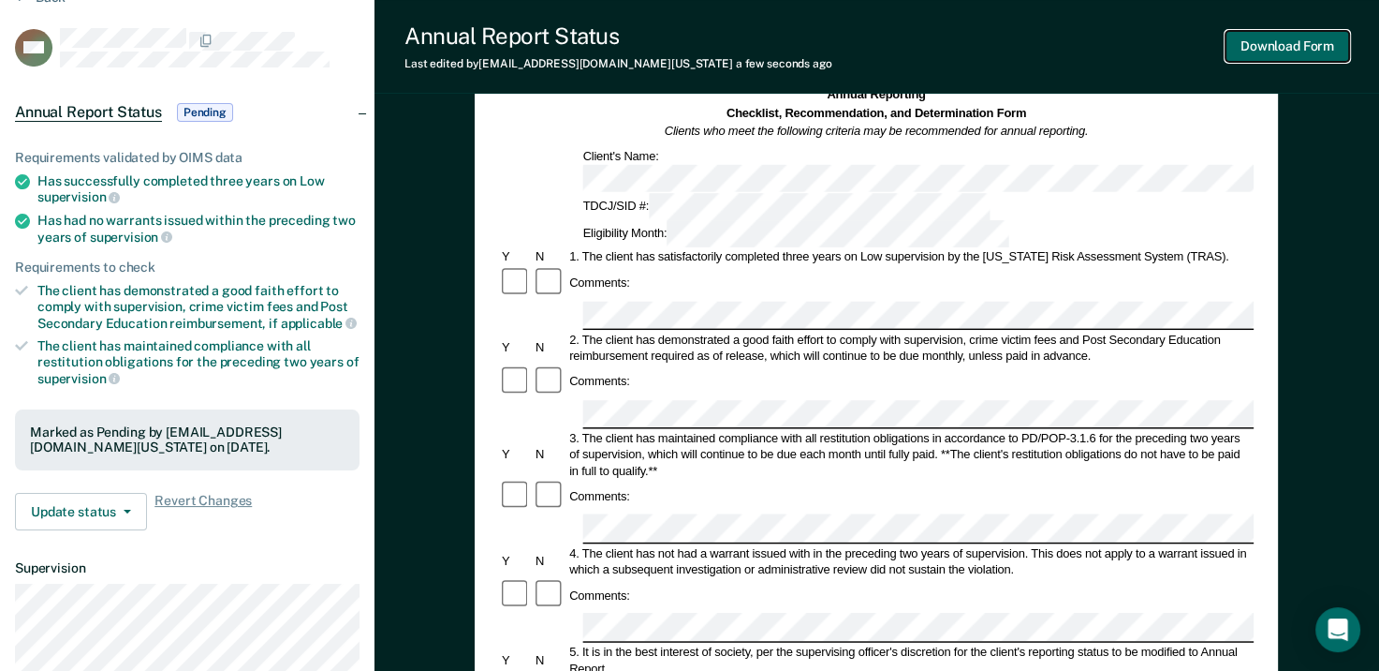
click at [1301, 47] on button "Download Form" at bounding box center [1288, 46] width 124 height 31
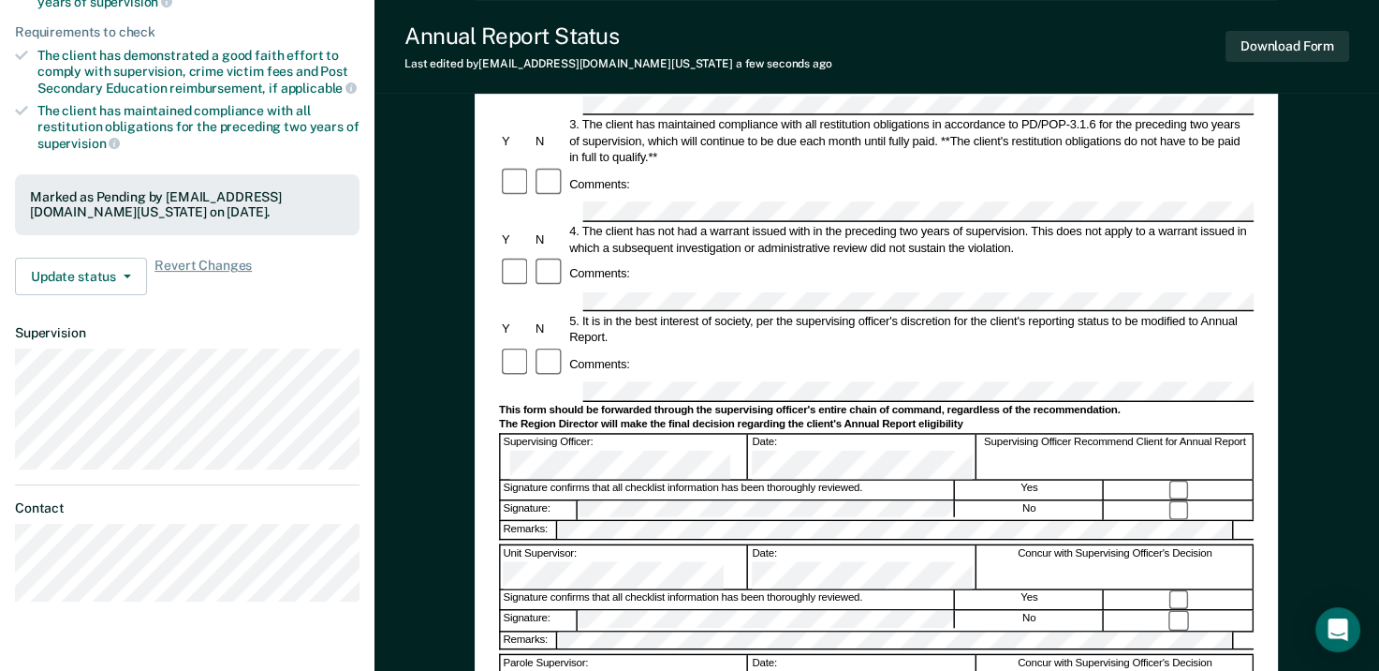
scroll to position [375, 0]
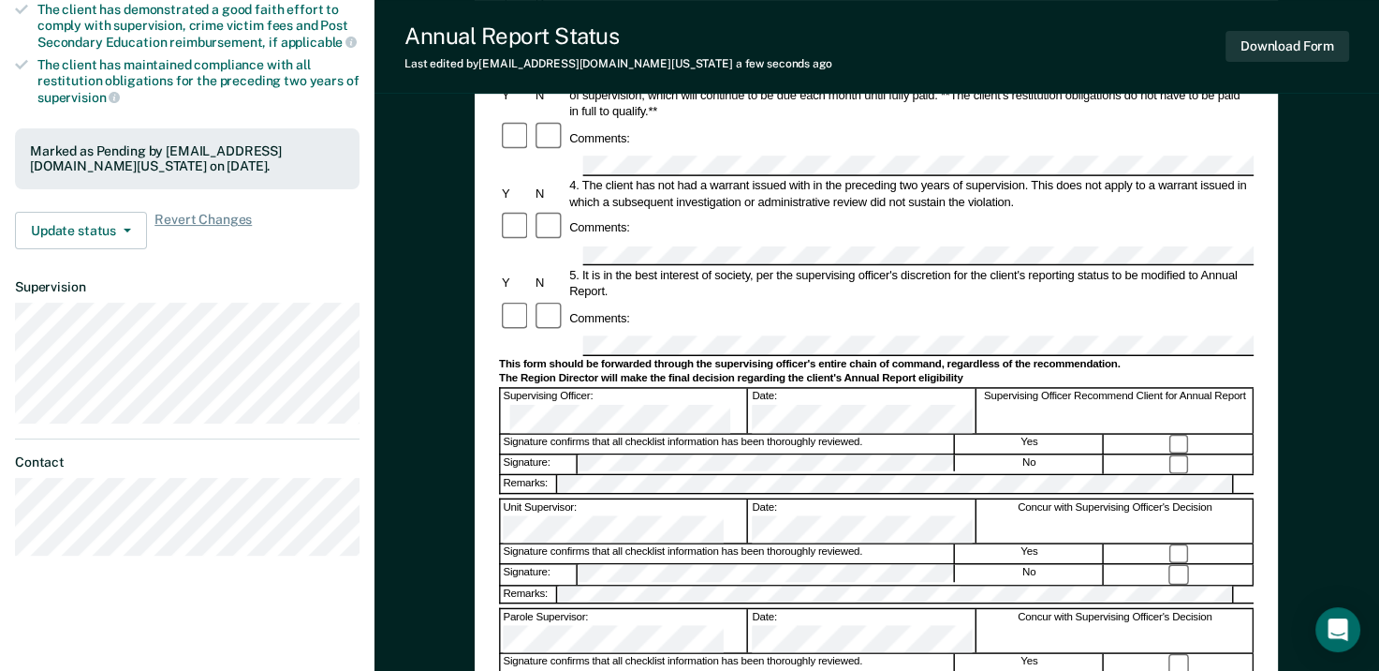
click at [420, 128] on div "Annual Reporting Checklist, Recommendation, and Determination Form Clients who …" at bounding box center [877, 358] width 1005 height 1232
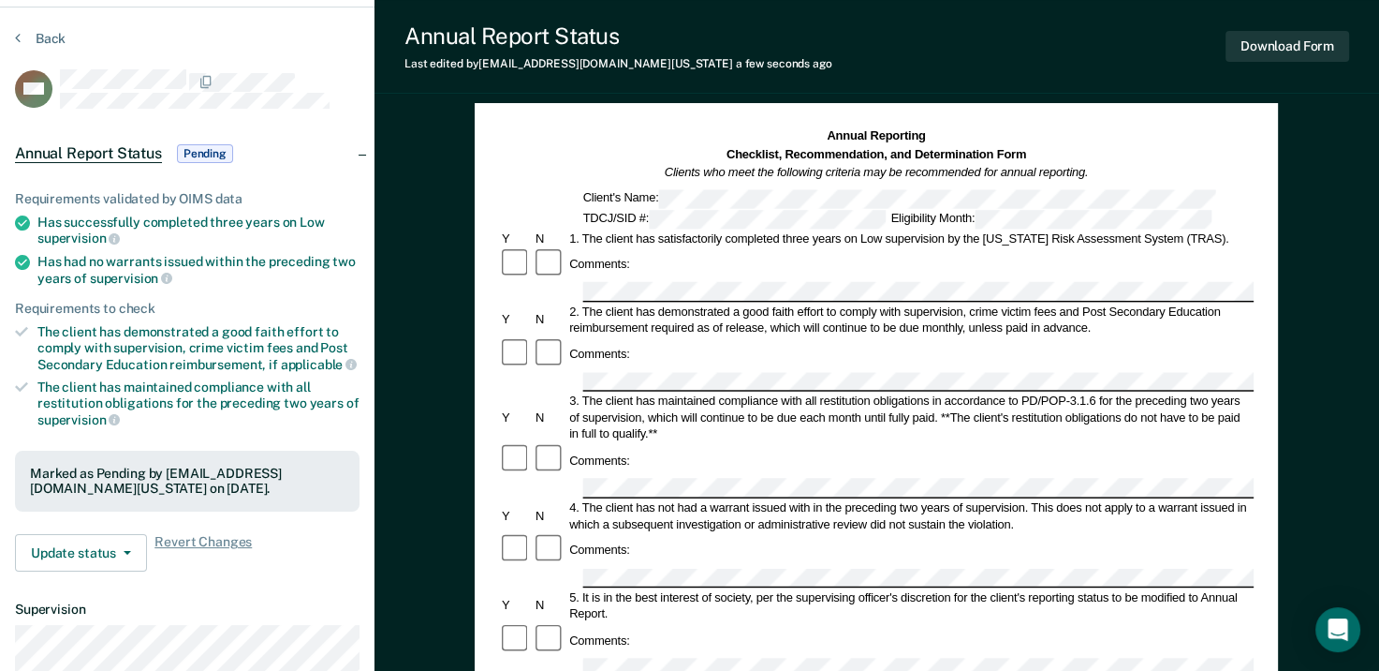
scroll to position [0, 0]
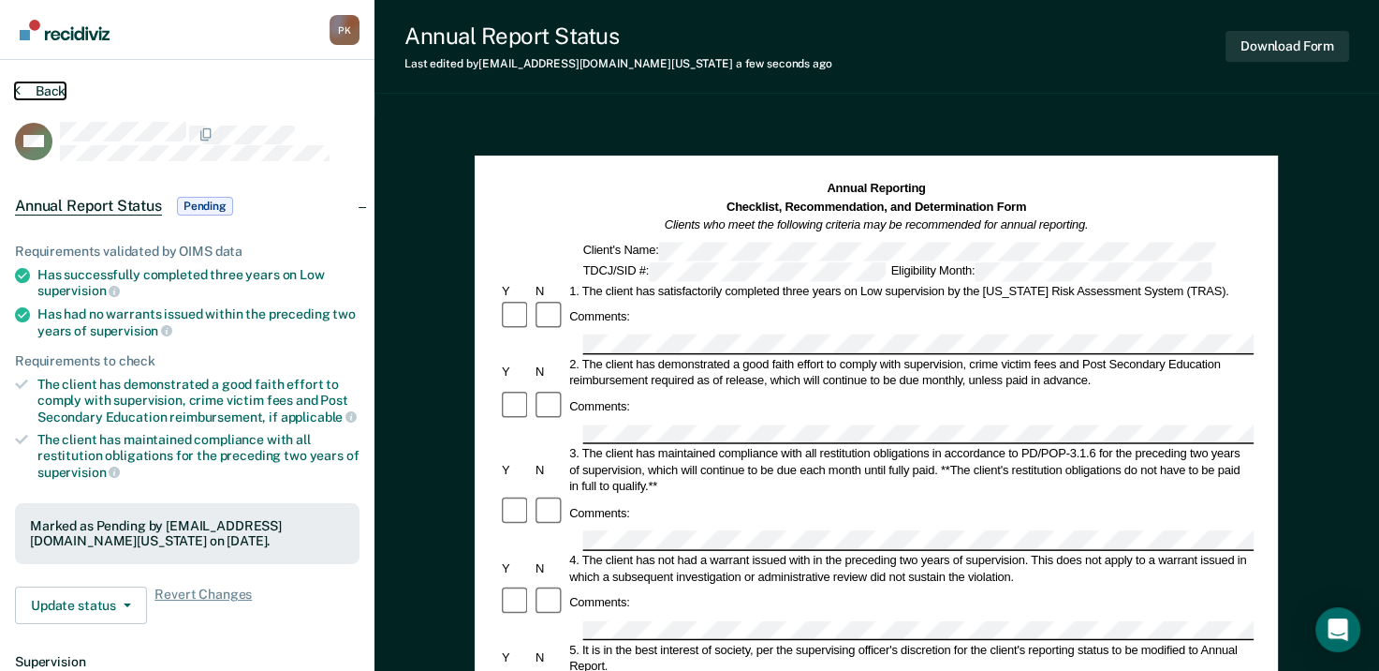
click at [19, 90] on icon at bounding box center [18, 89] width 6 height 15
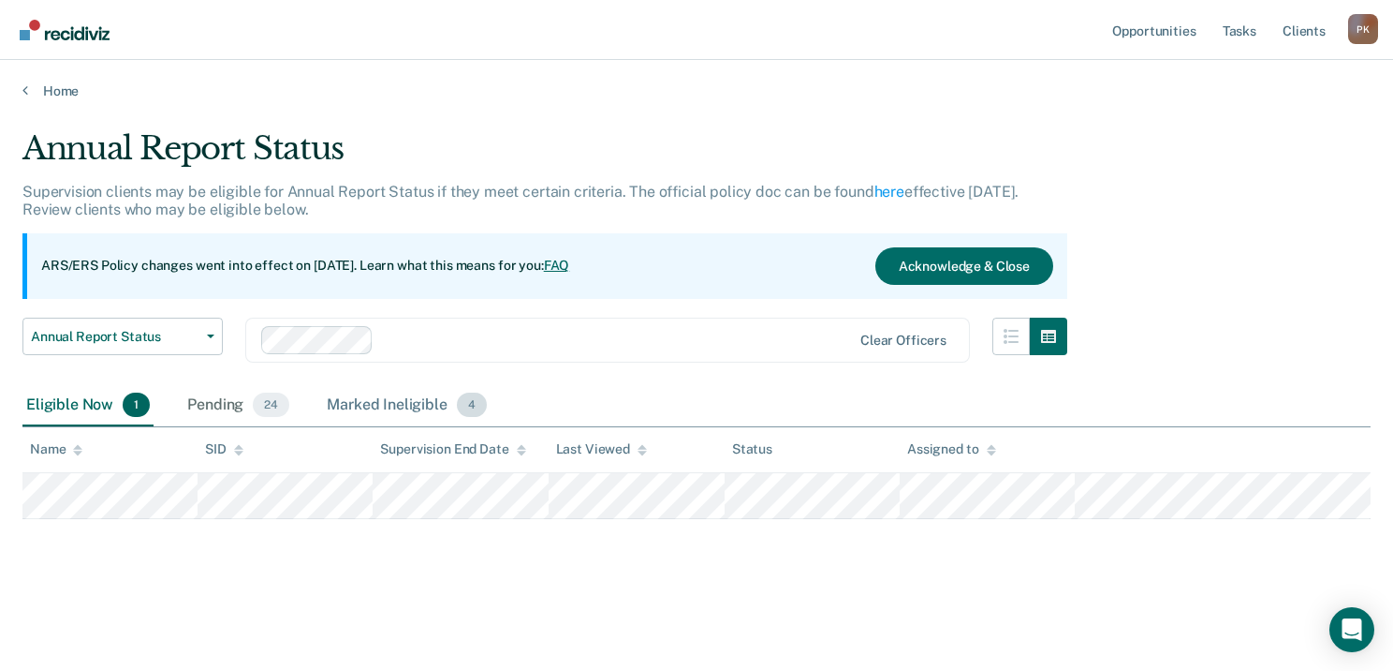
drag, startPoint x: 202, startPoint y: 405, endPoint x: 405, endPoint y: 419, distance: 202.8
click at [202, 405] on div "Pending 24" at bounding box center [239, 405] width 110 height 41
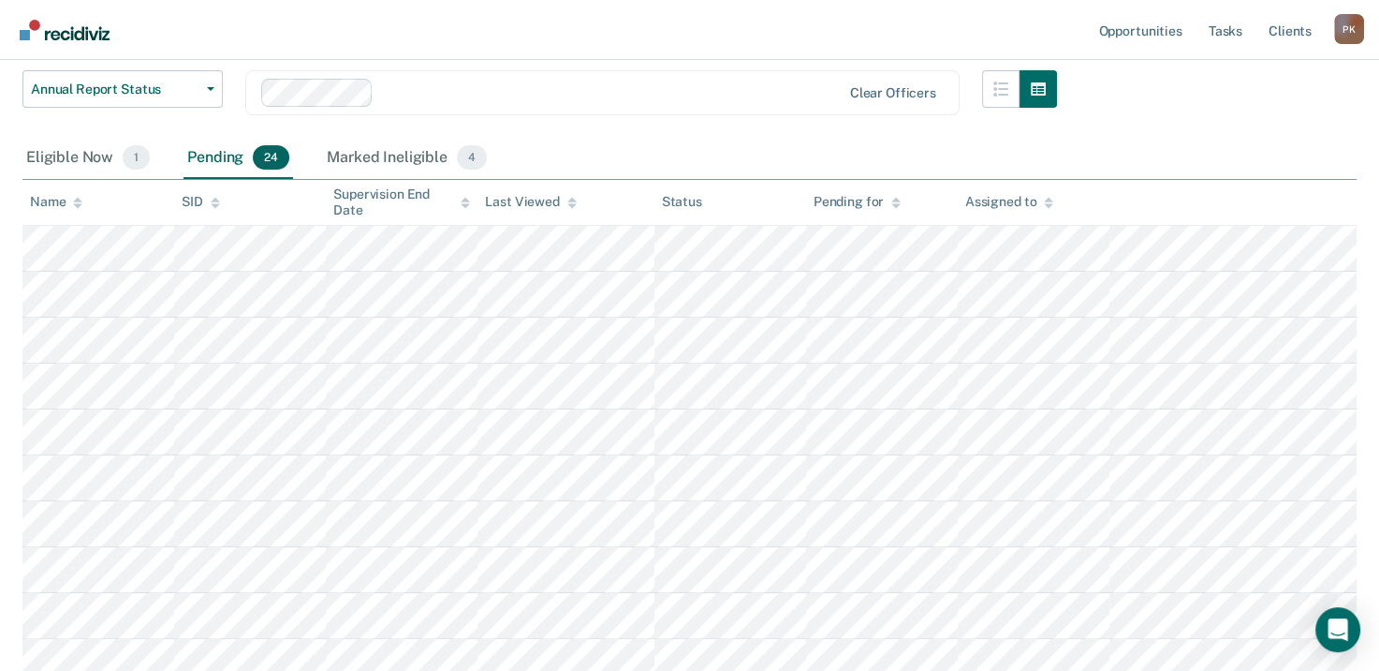
scroll to position [281, 0]
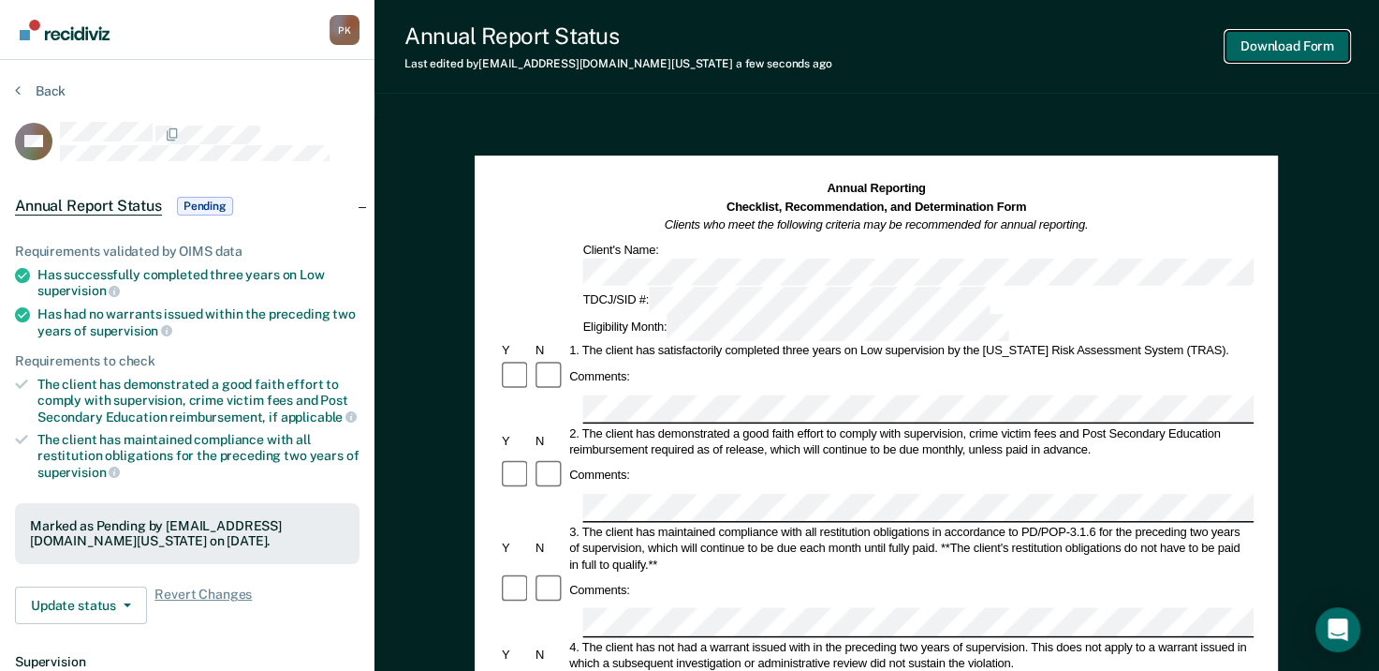
click at [1291, 49] on button "Download Form" at bounding box center [1288, 46] width 124 height 31
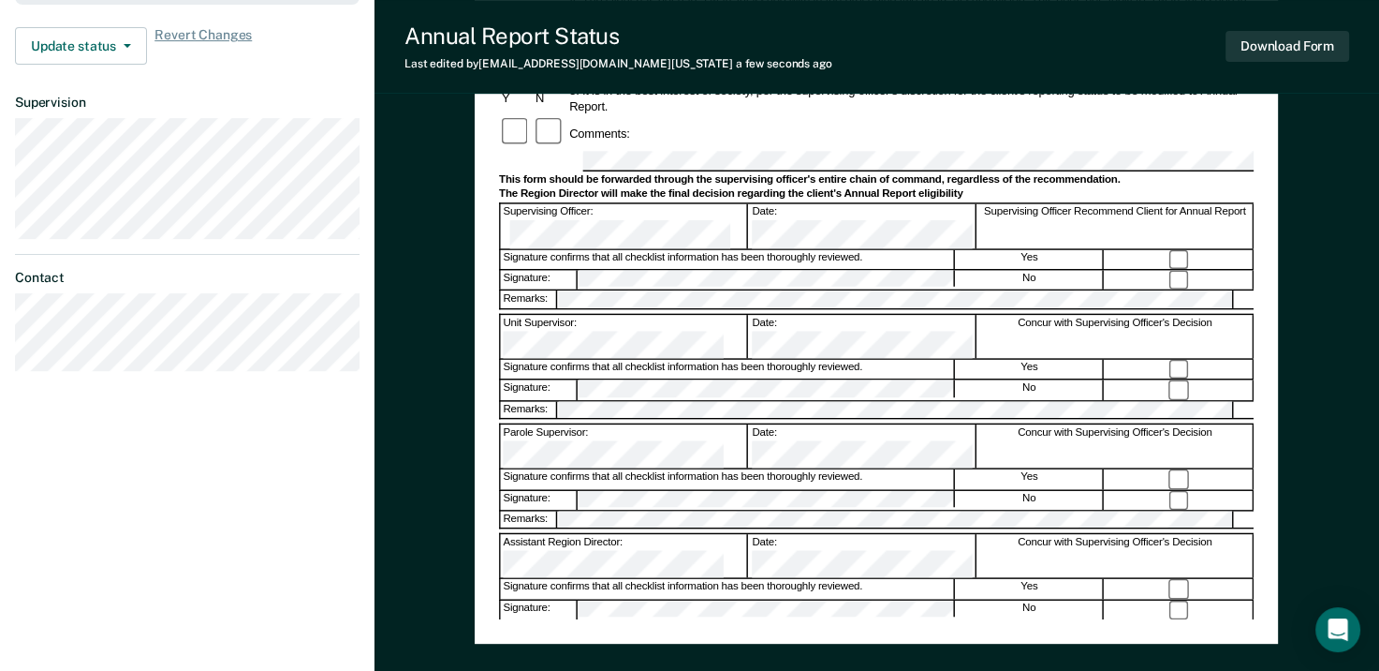
scroll to position [562, 0]
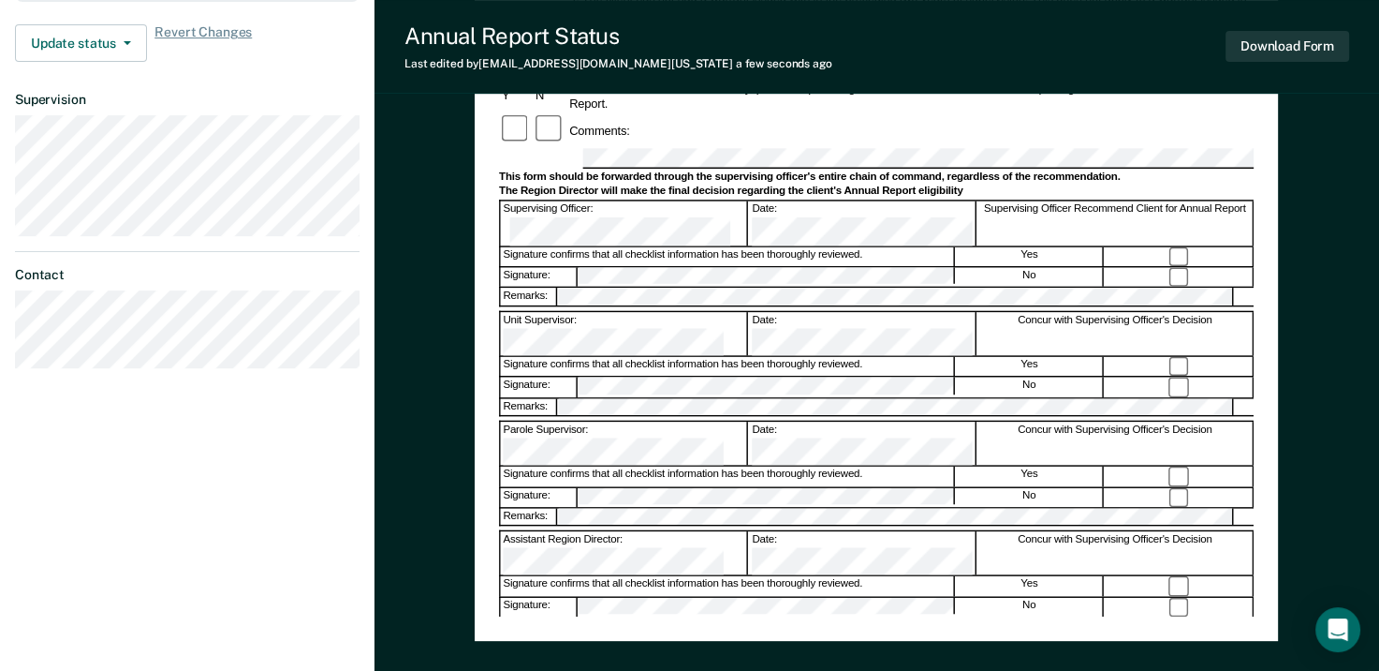
click at [410, 129] on div "Annual Reporting Checklist, Recommendation, and Determination Form Clients who …" at bounding box center [877, 170] width 1005 height 1232
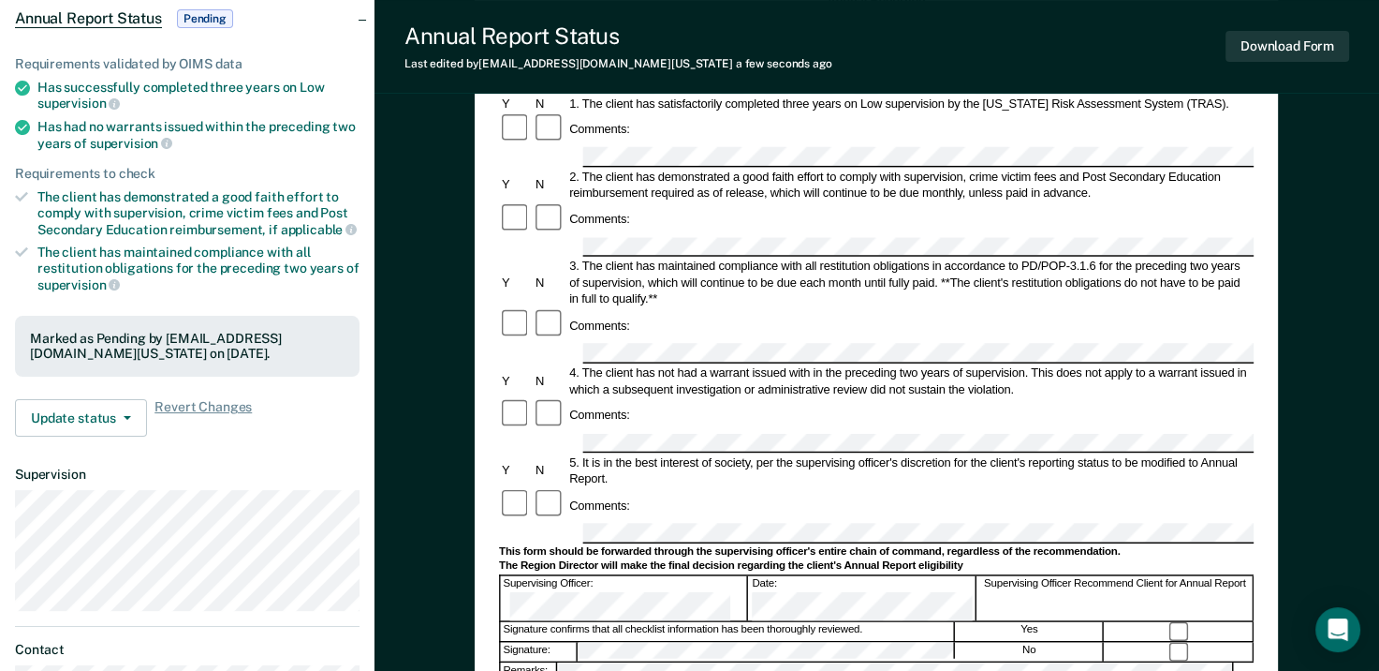
scroll to position [0, 0]
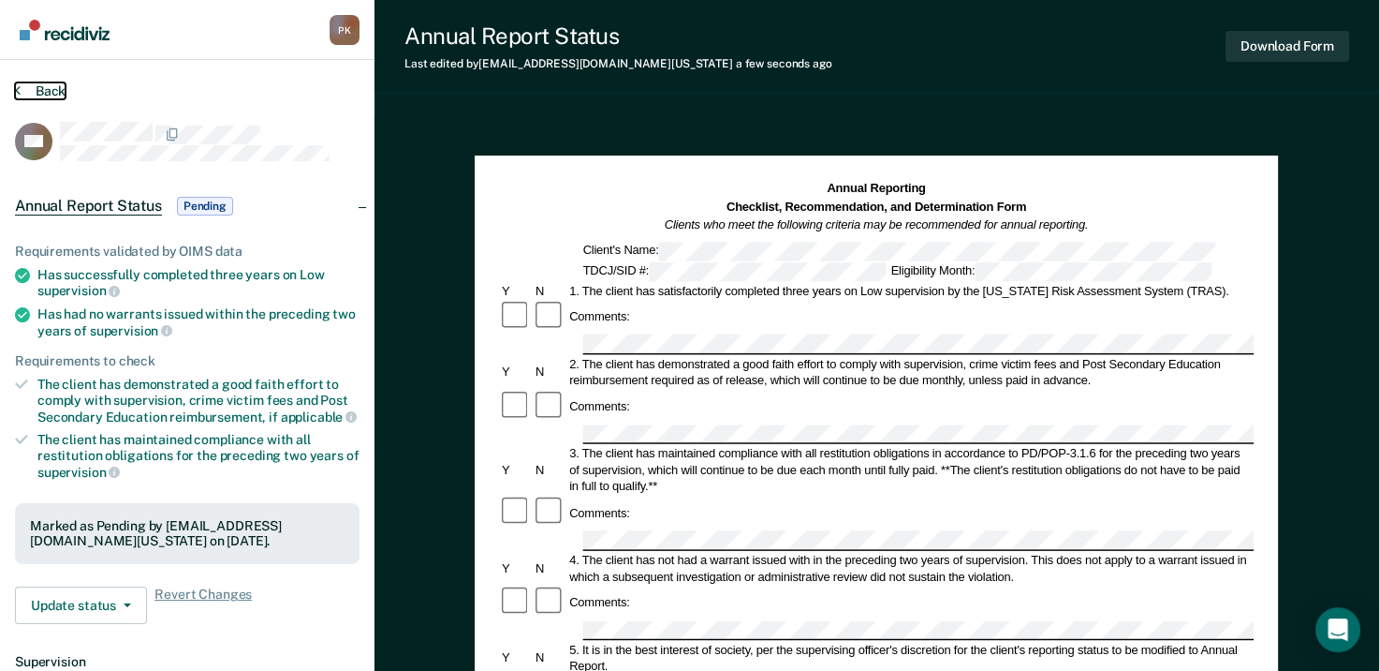
click at [22, 90] on button "Back" at bounding box center [40, 90] width 51 height 17
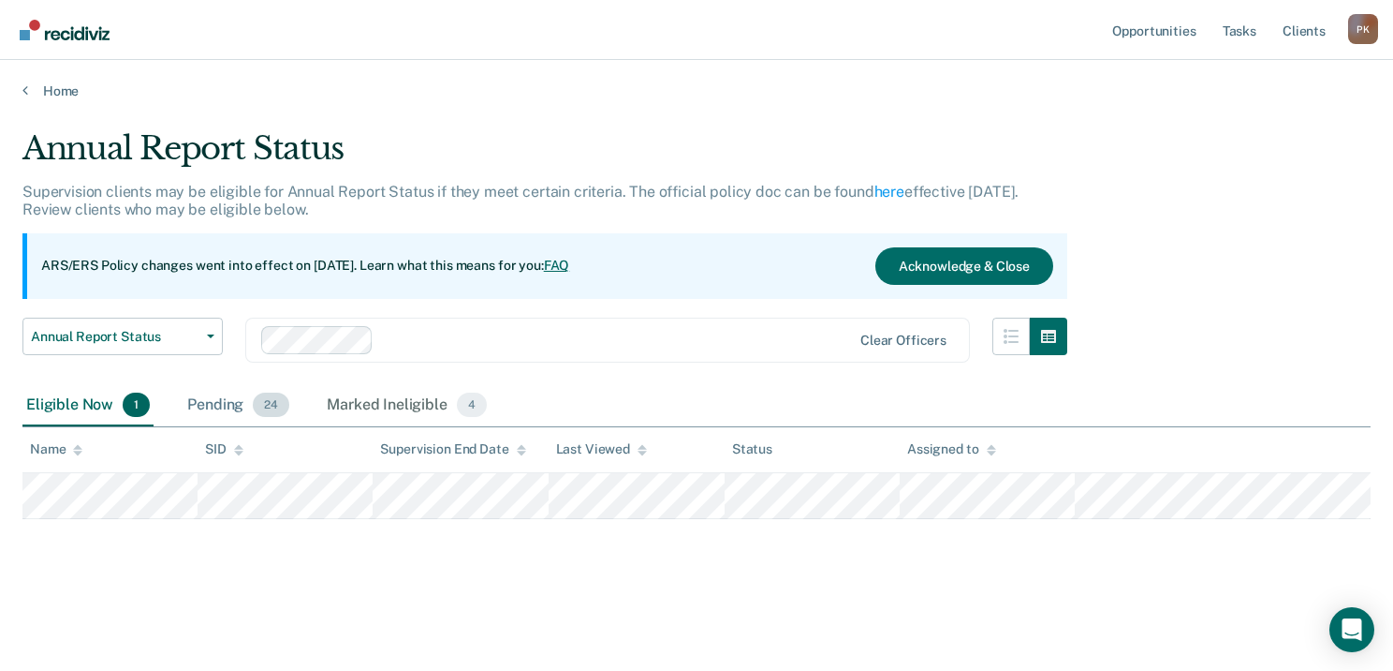
click at [228, 401] on div "Pending 24" at bounding box center [239, 405] width 110 height 41
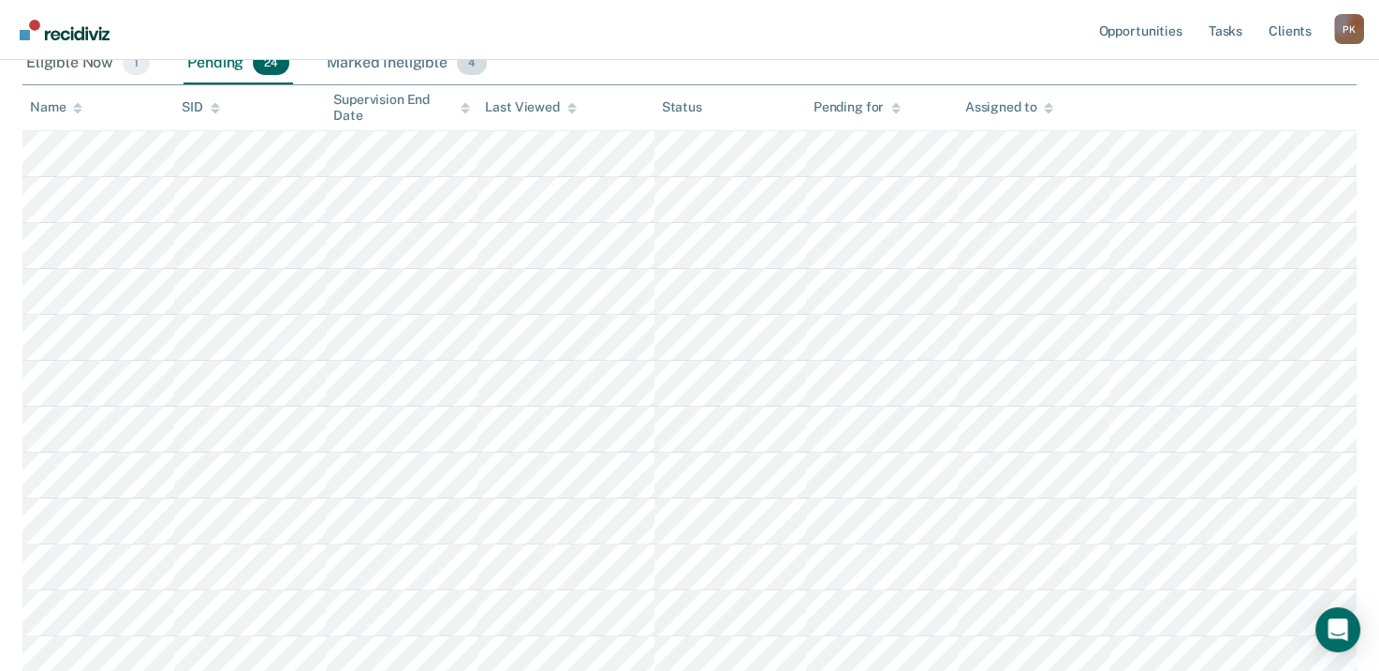
scroll to position [375, 0]
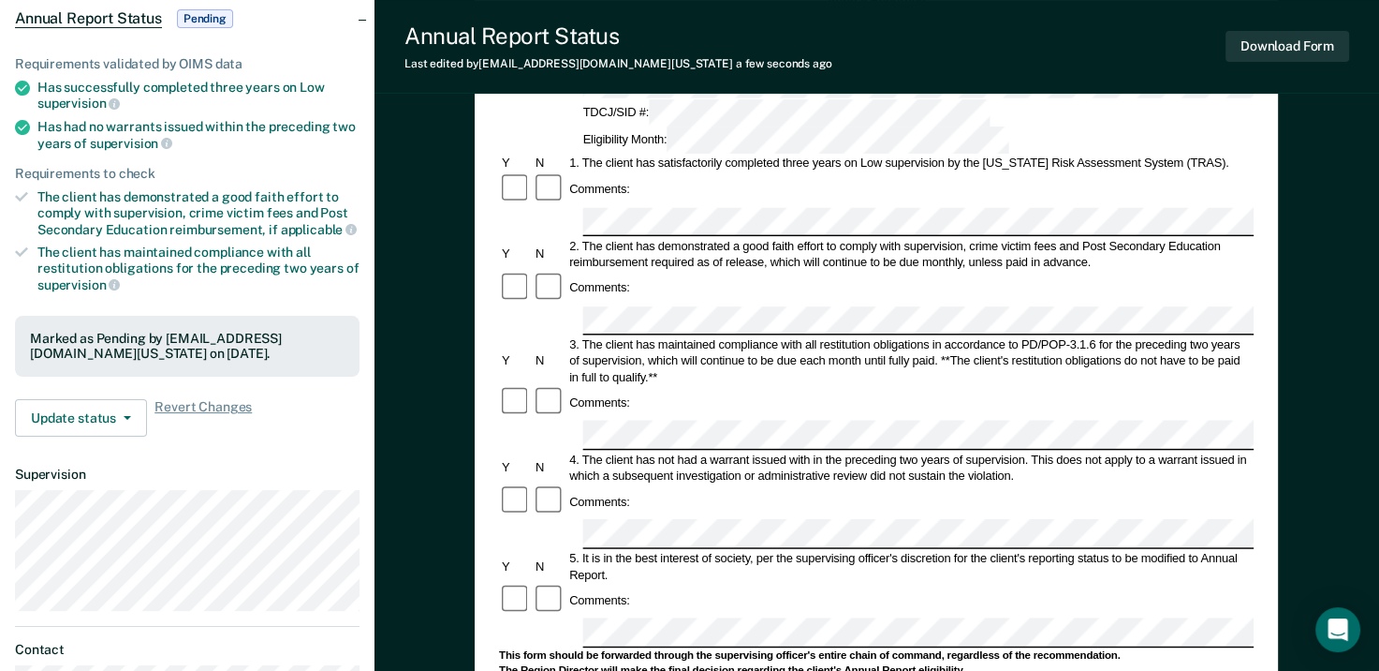
scroll to position [94, 0]
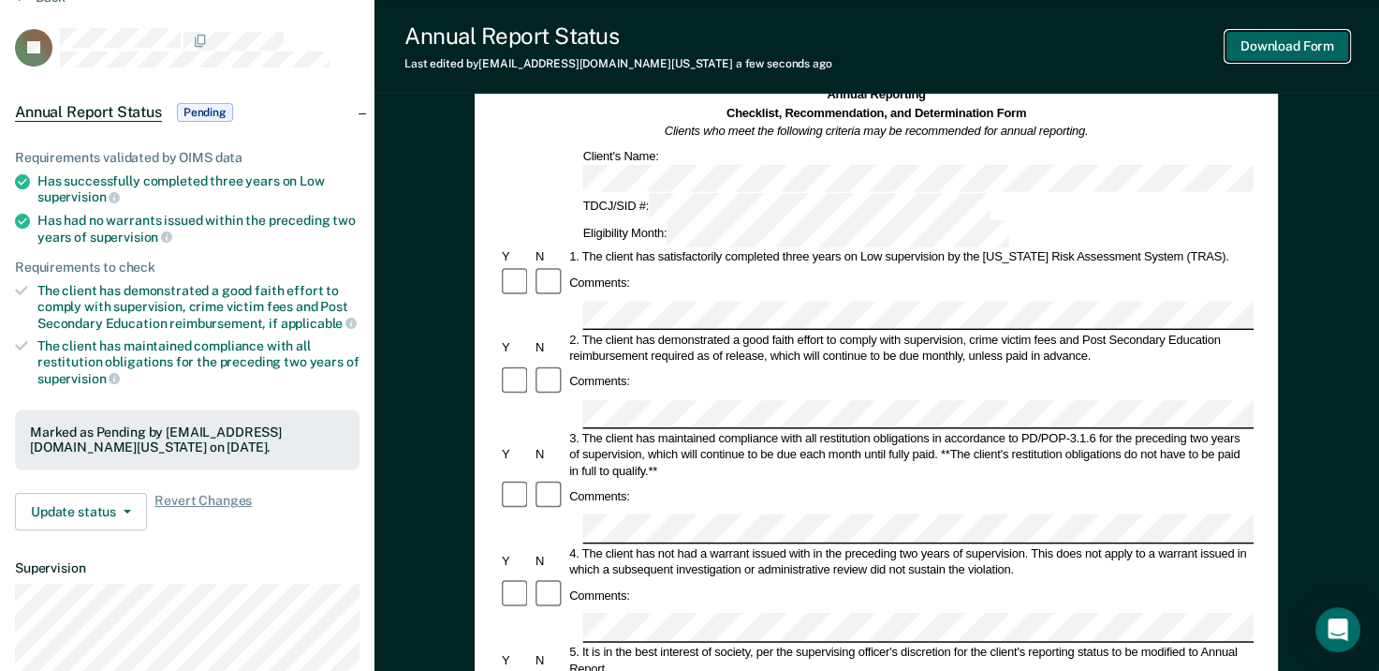
click at [1282, 45] on button "Download Form" at bounding box center [1288, 46] width 124 height 31
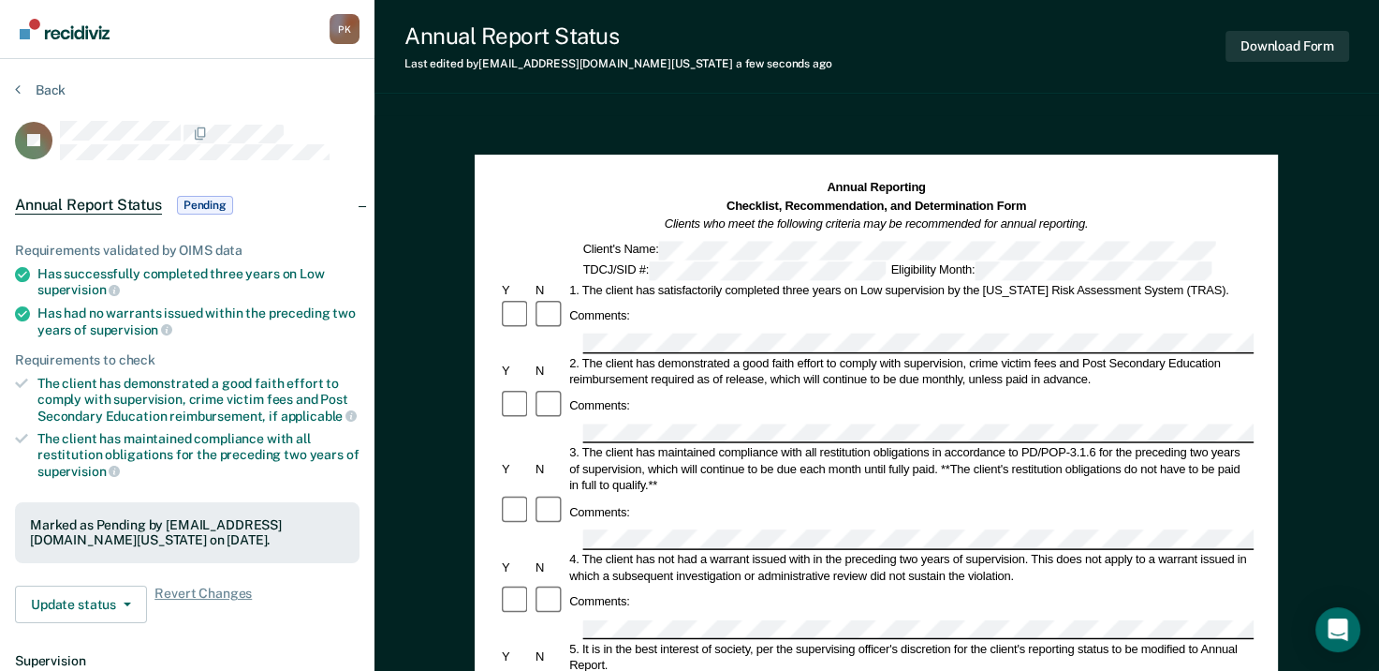
scroll to position [0, 0]
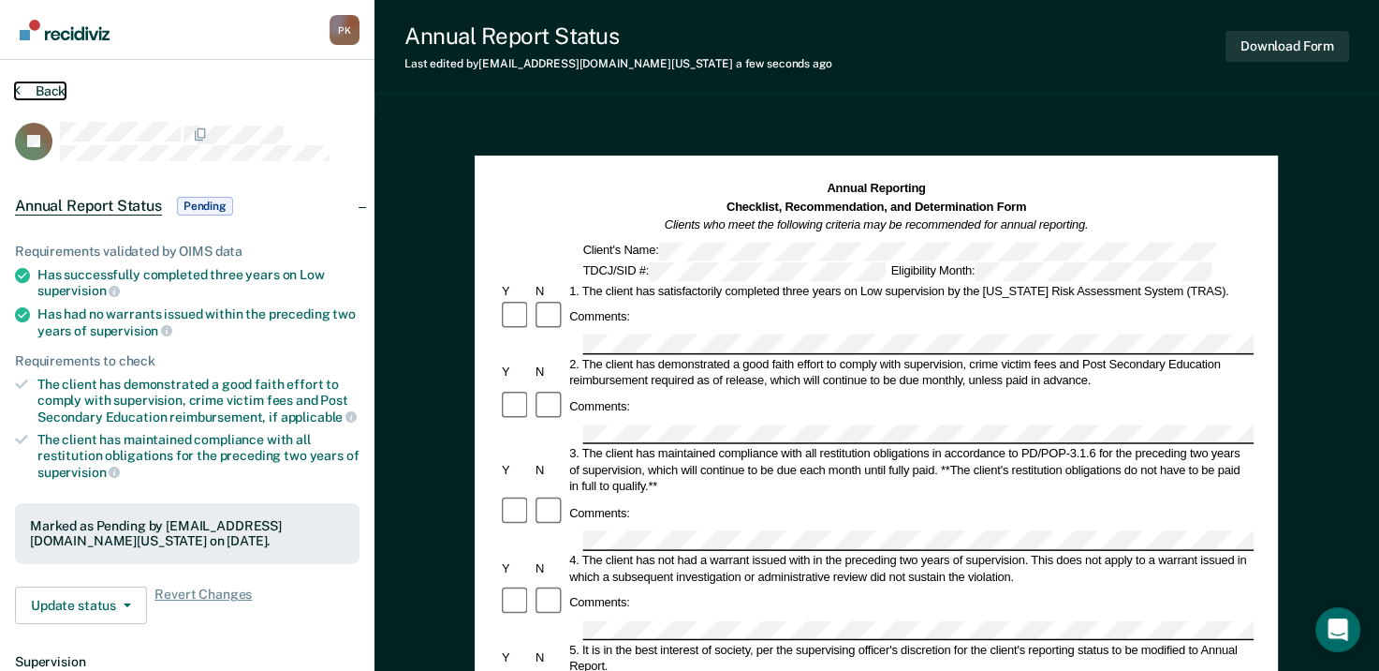
click at [20, 89] on button "Back" at bounding box center [40, 90] width 51 height 17
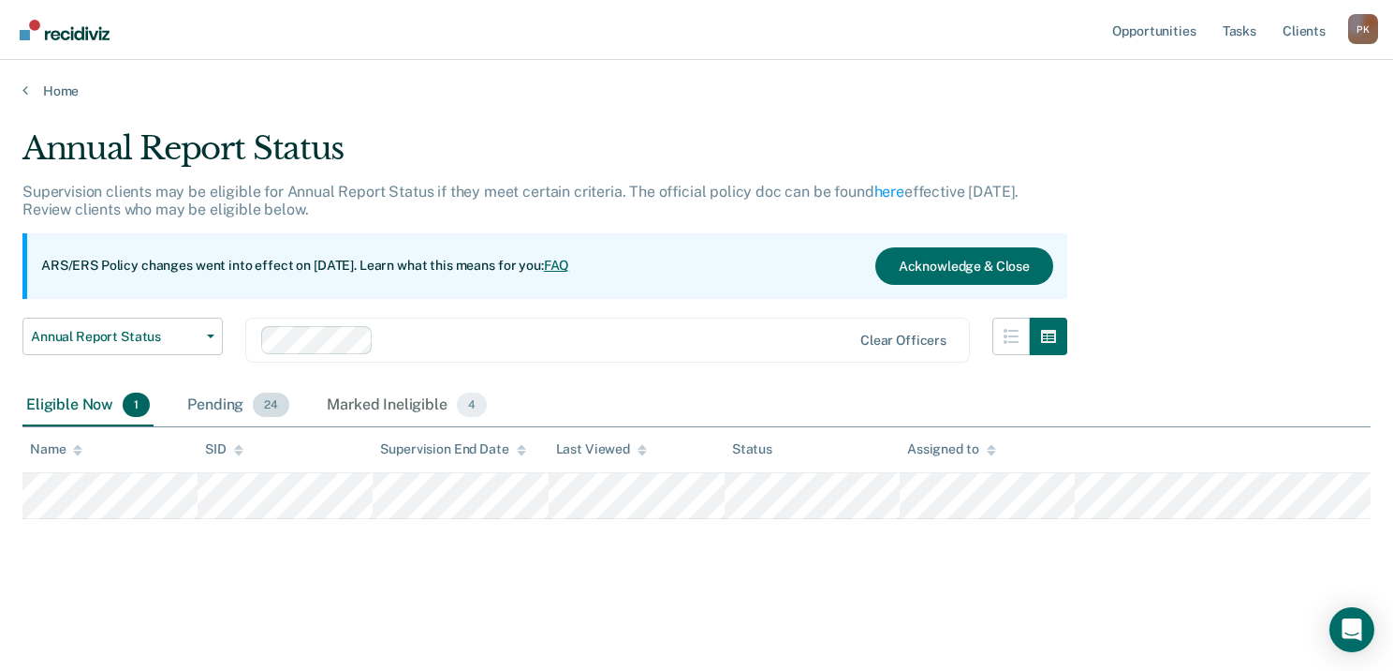
click at [235, 401] on div "Pending 24" at bounding box center [239, 405] width 110 height 41
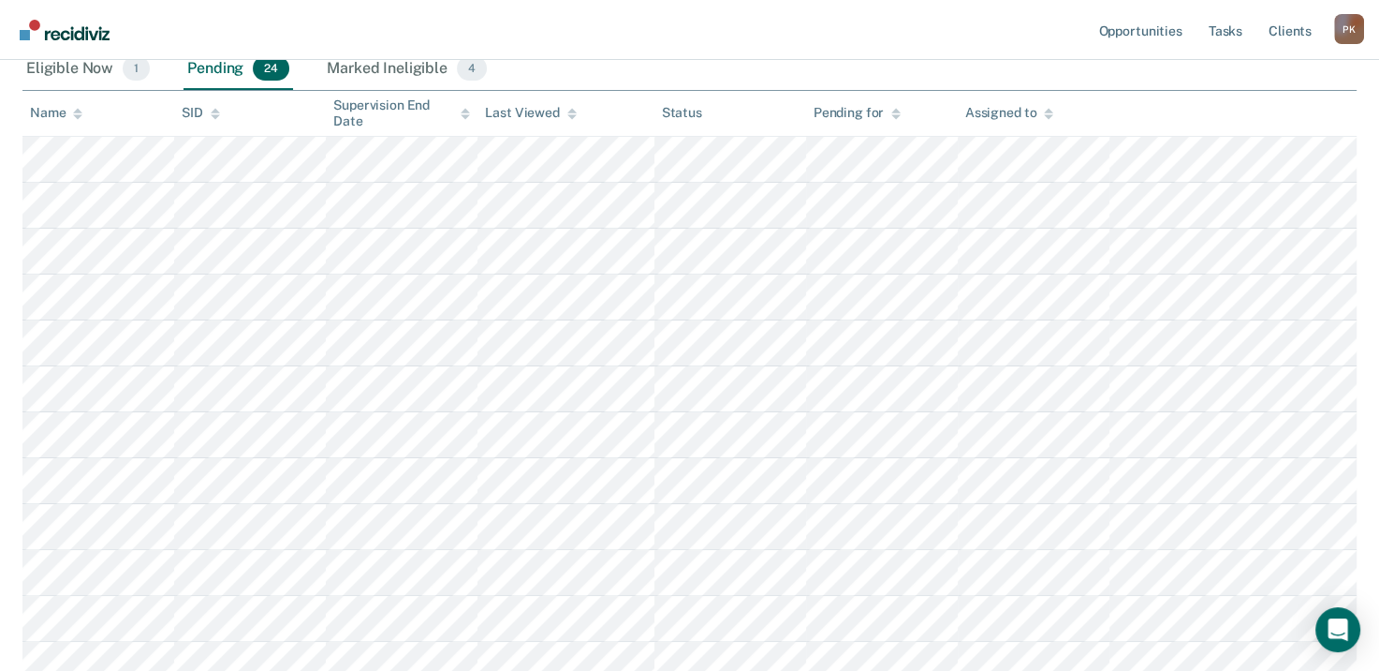
scroll to position [375, 0]
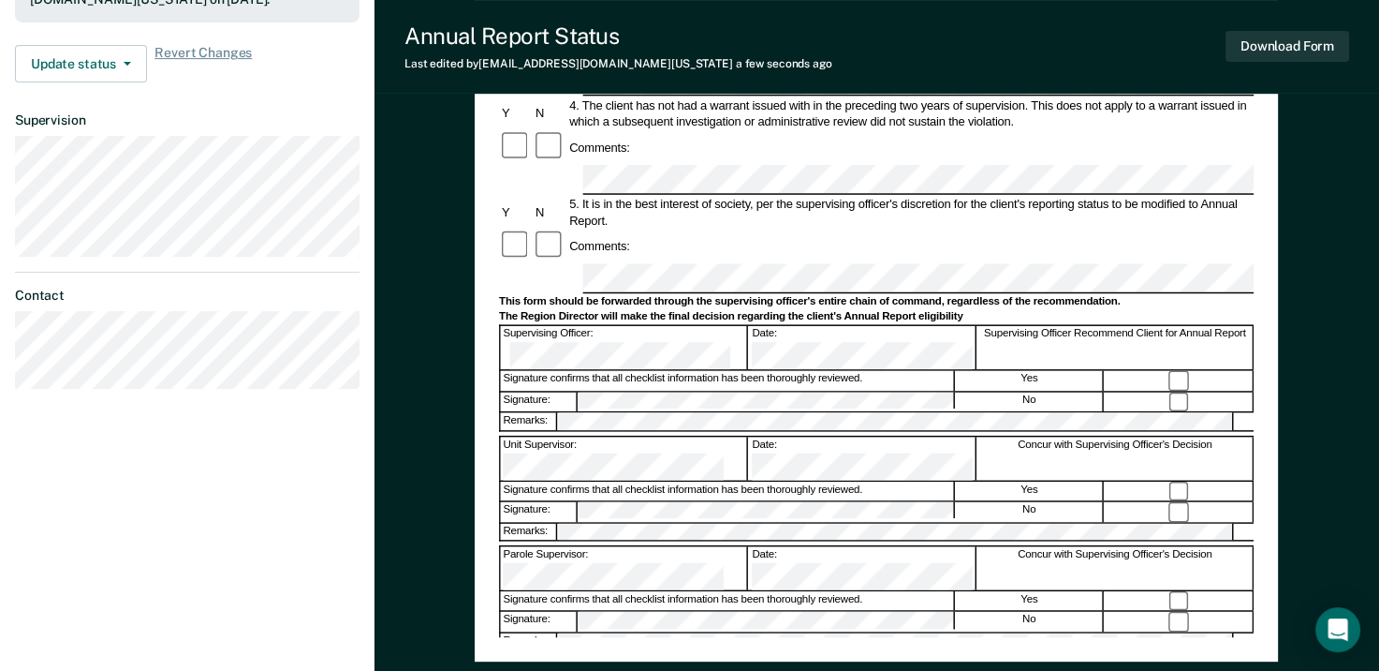
scroll to position [562, 0]
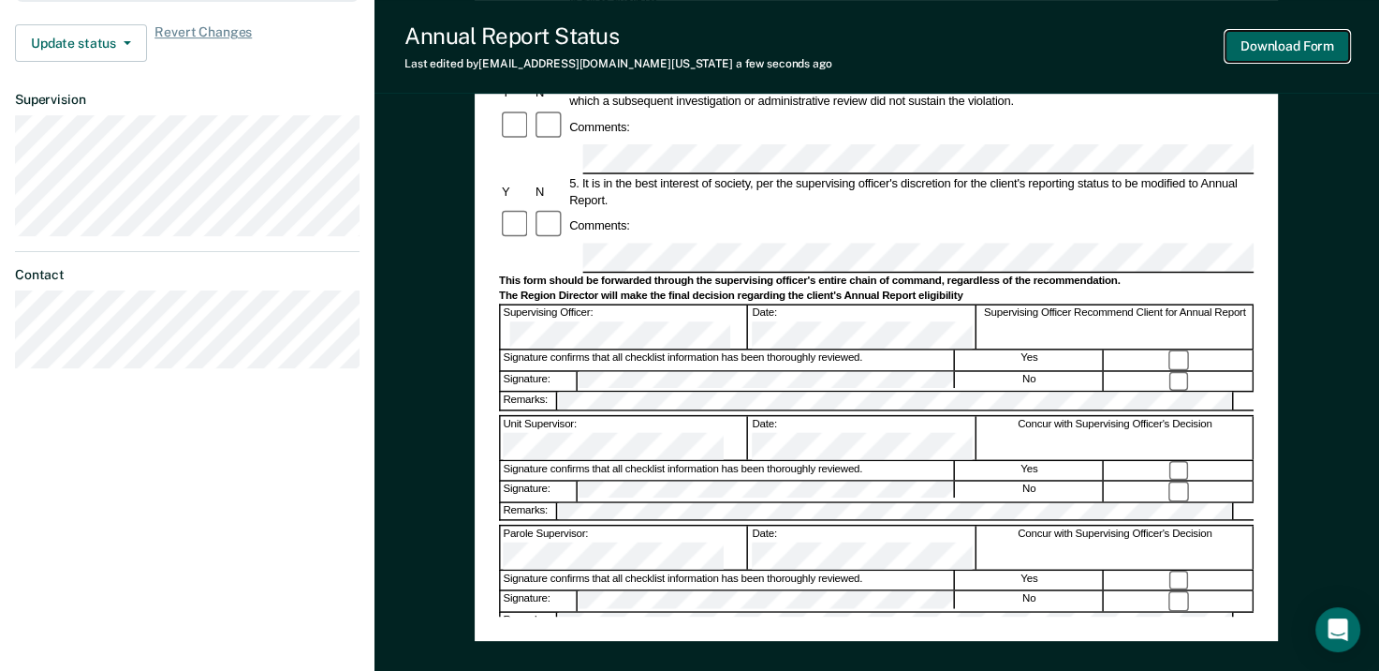
click at [1296, 52] on button "Download Form" at bounding box center [1288, 46] width 124 height 31
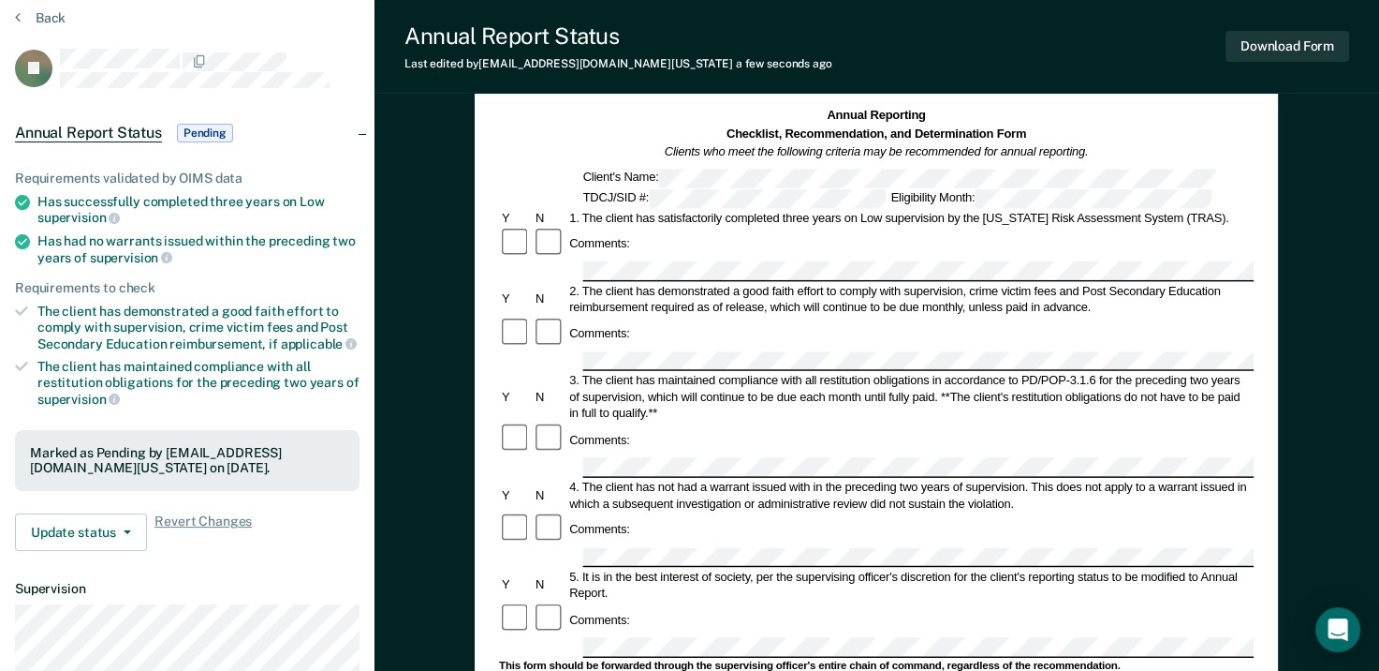
scroll to position [0, 0]
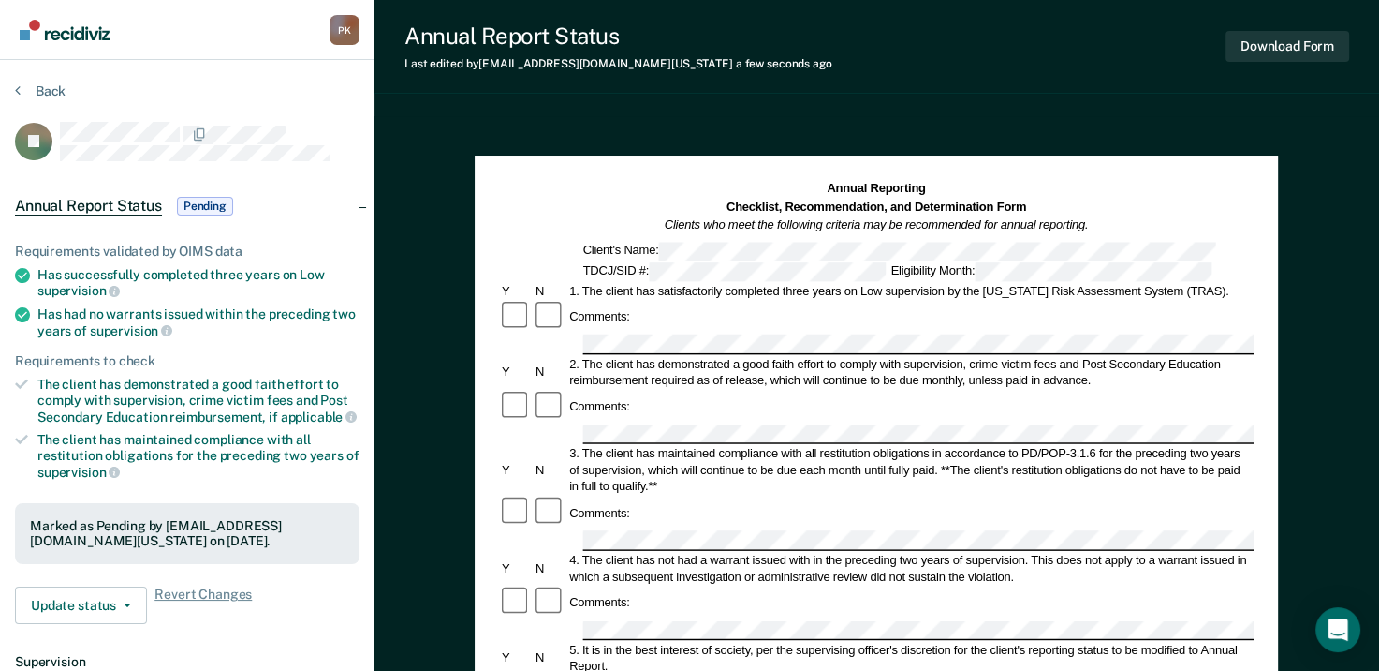
click at [44, 87] on button "Back" at bounding box center [40, 90] width 51 height 17
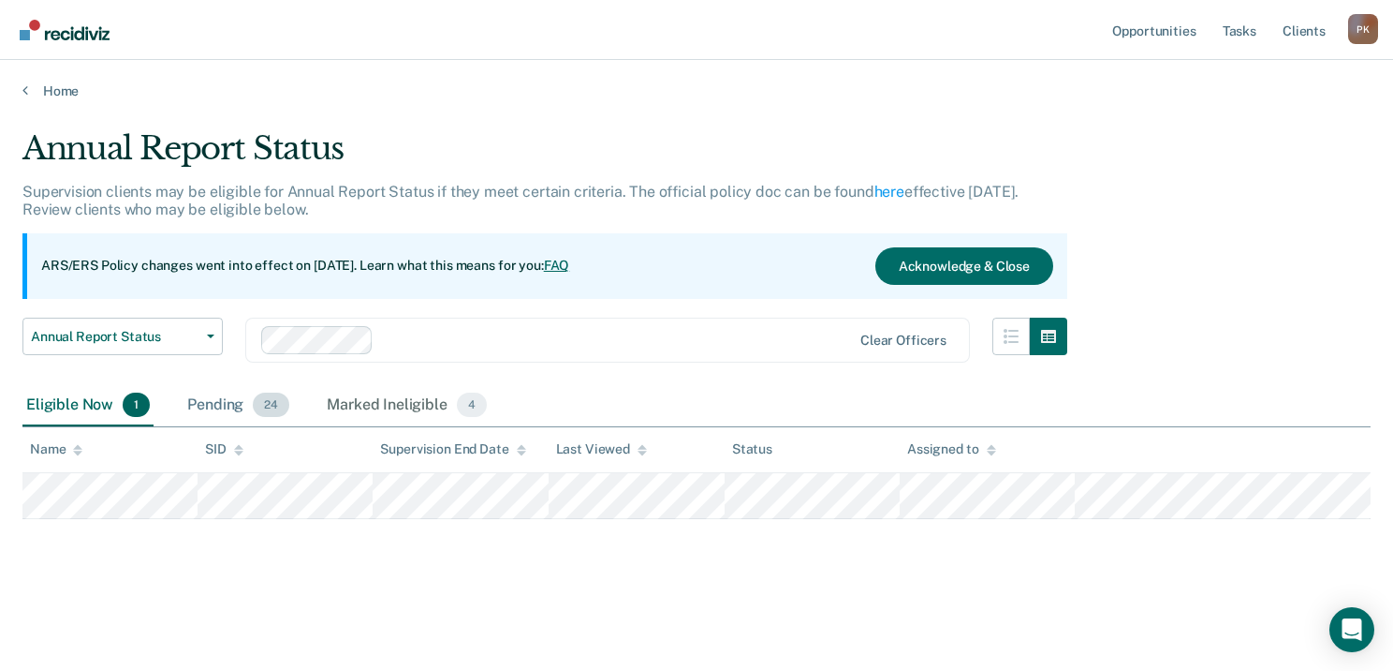
click at [230, 403] on div "Pending 24" at bounding box center [239, 405] width 110 height 41
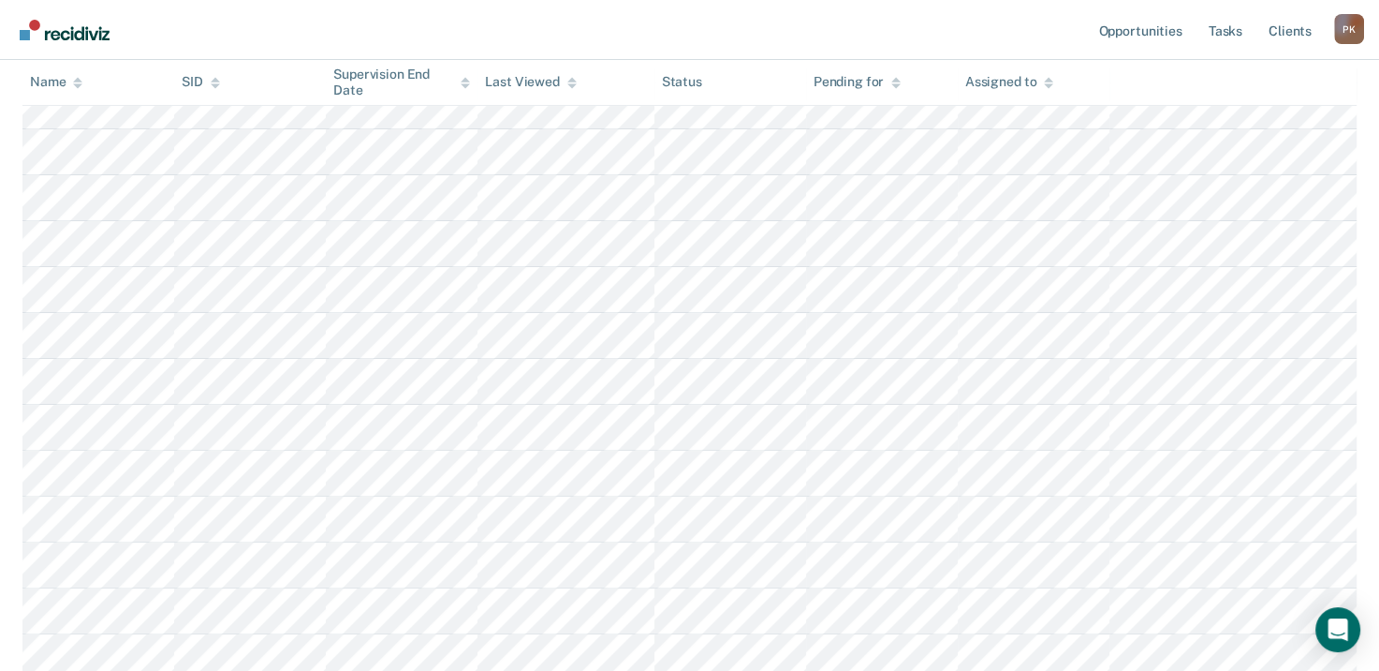
scroll to position [468, 0]
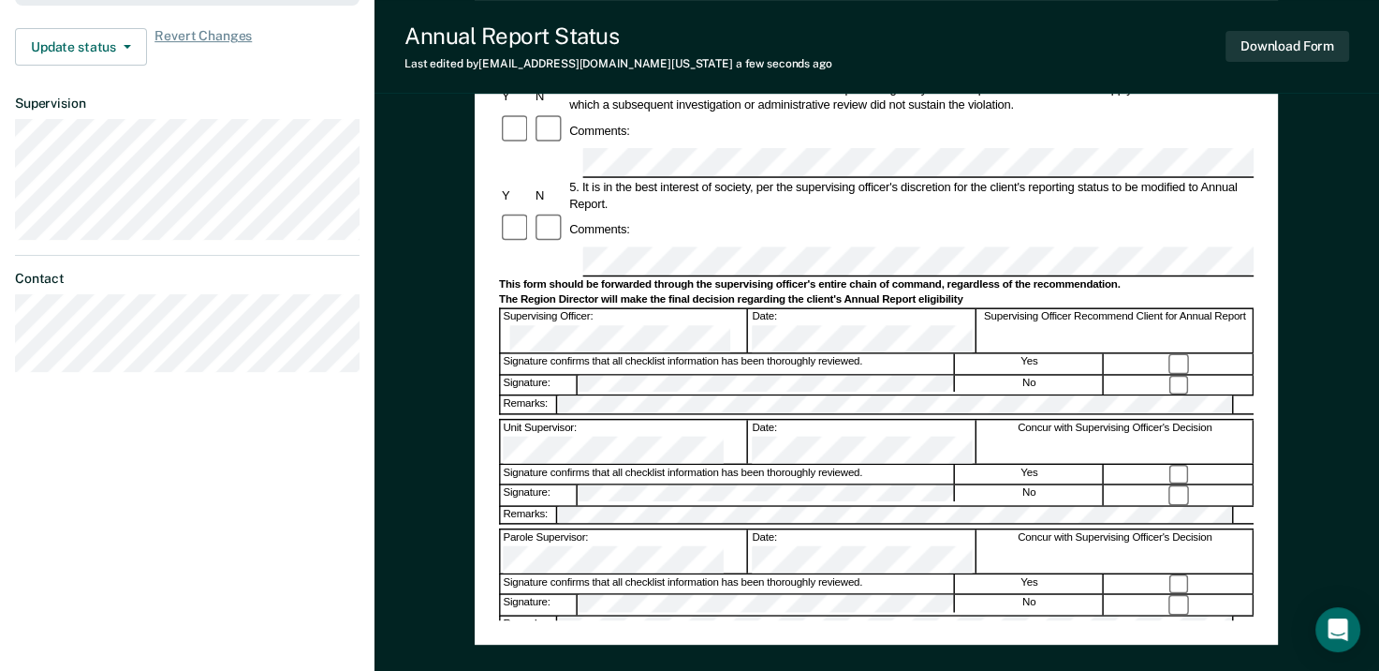
scroll to position [656, 0]
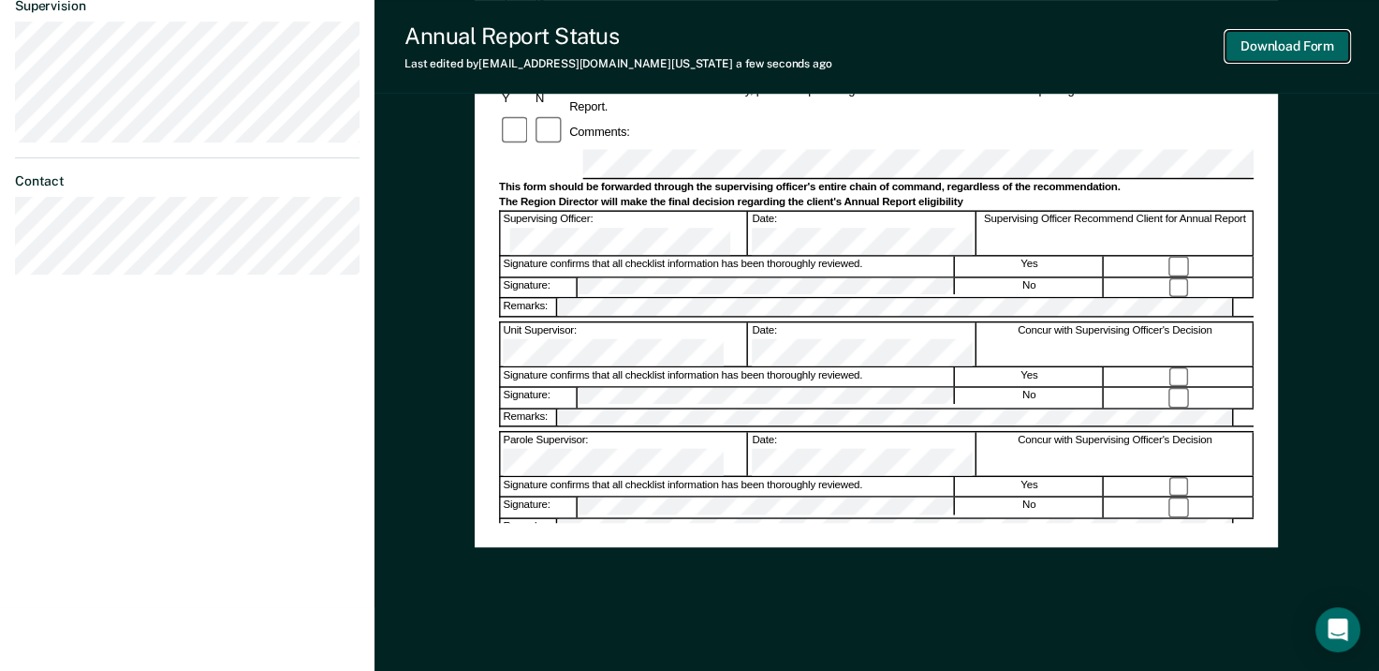
click at [1285, 47] on button "Download Form" at bounding box center [1288, 46] width 124 height 31
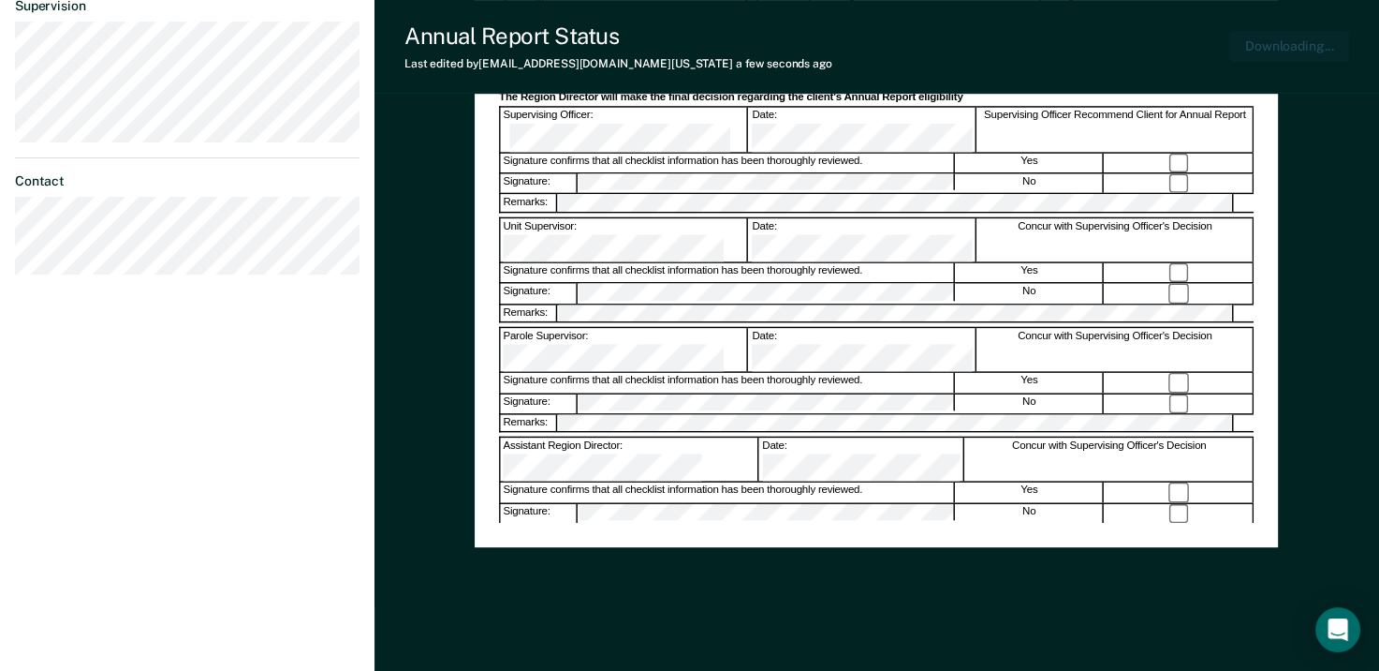
scroll to position [0, 0]
click at [832, 50] on div "Annual Report Status Last edited by [PERSON_NAME][EMAIL_ADDRESS][DOMAIN_NAME][U…" at bounding box center [877, 47] width 1005 height 94
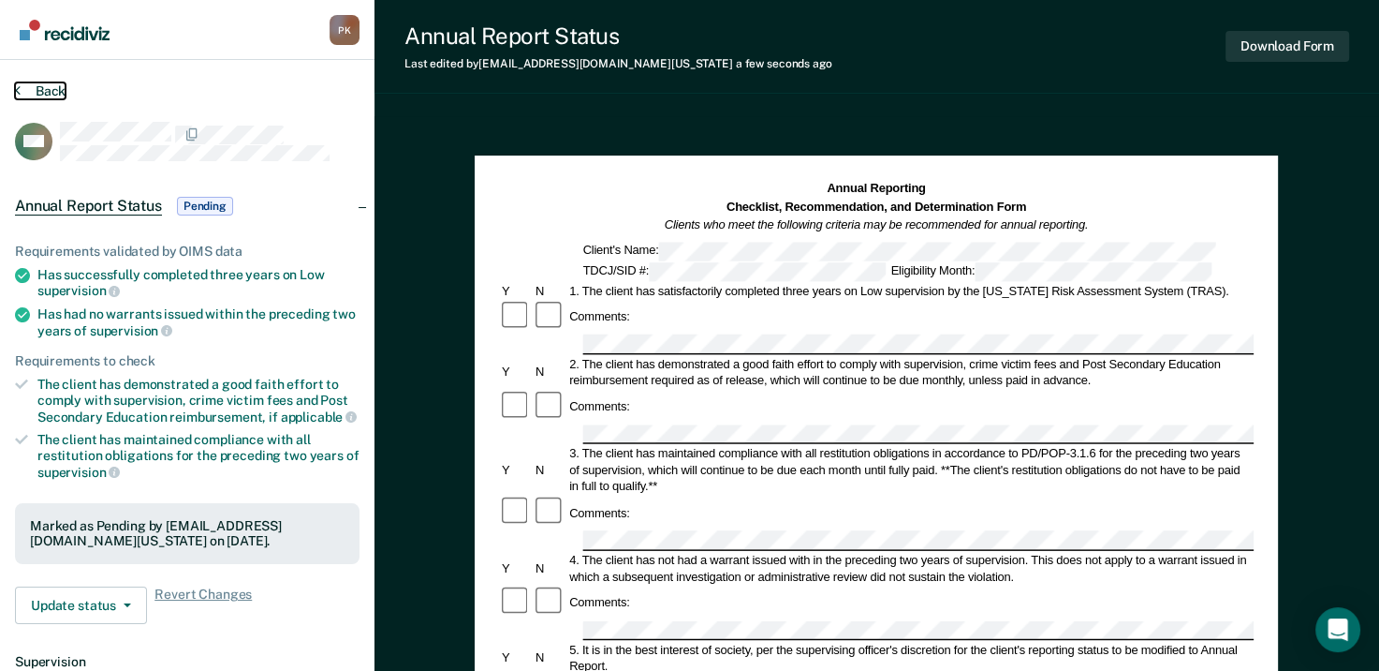
click at [16, 86] on icon at bounding box center [18, 89] width 6 height 15
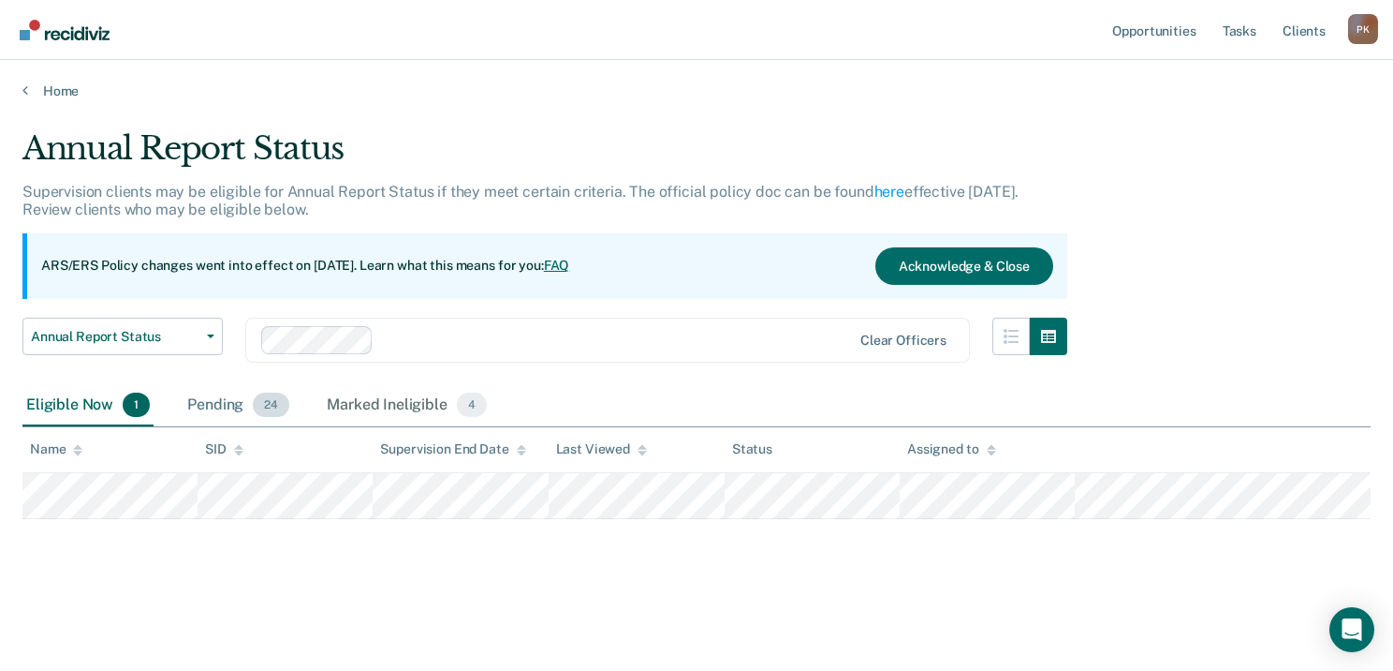
click at [221, 399] on div "Pending 24" at bounding box center [239, 405] width 110 height 41
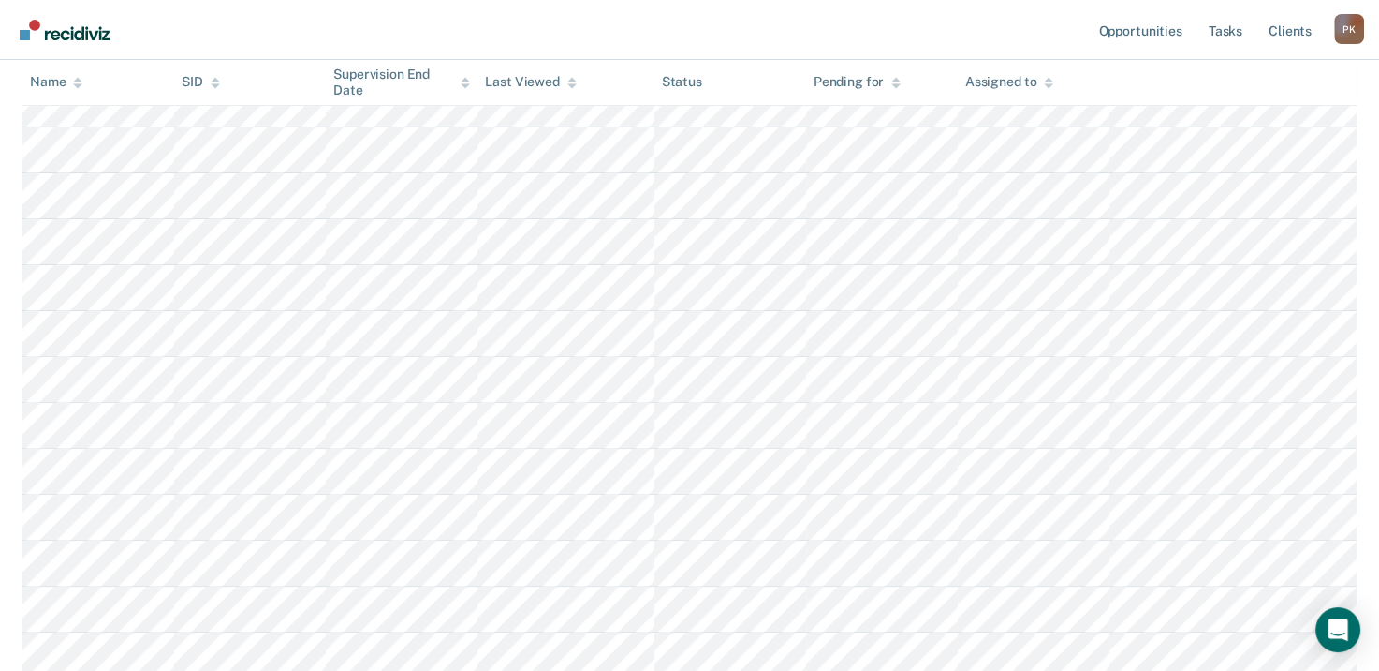
scroll to position [562, 0]
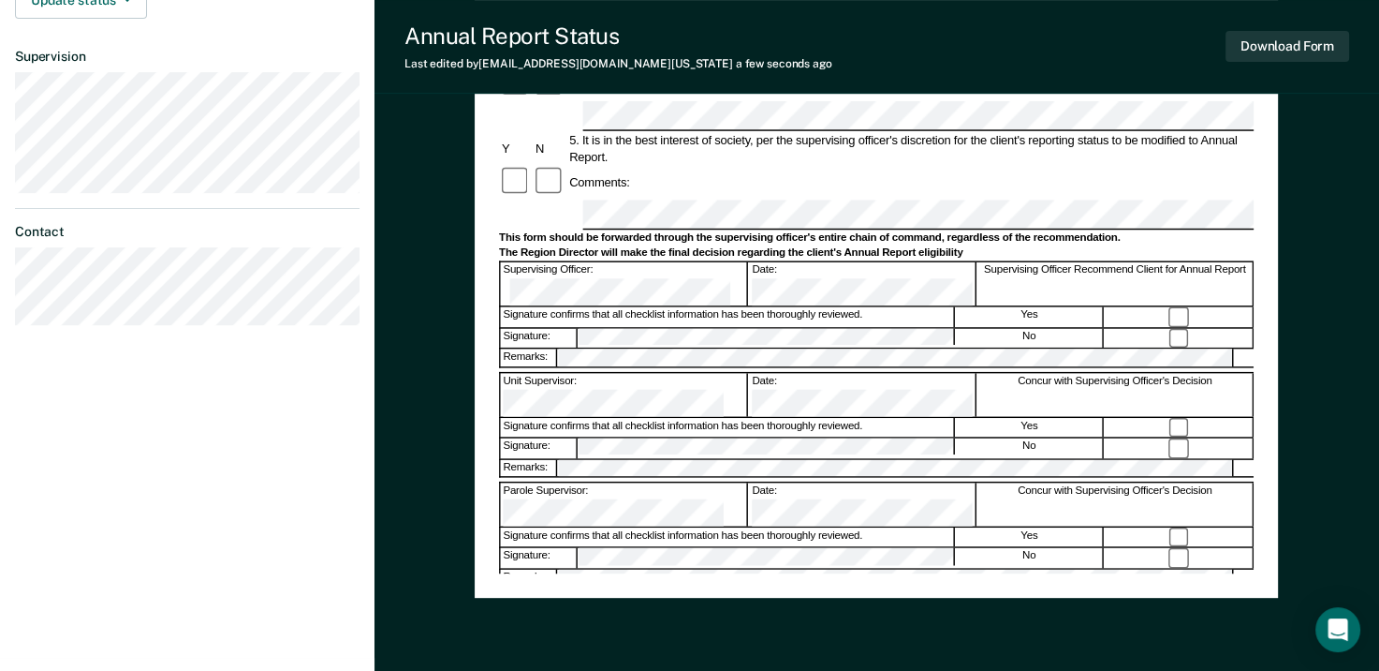
scroll to position [584, 0]
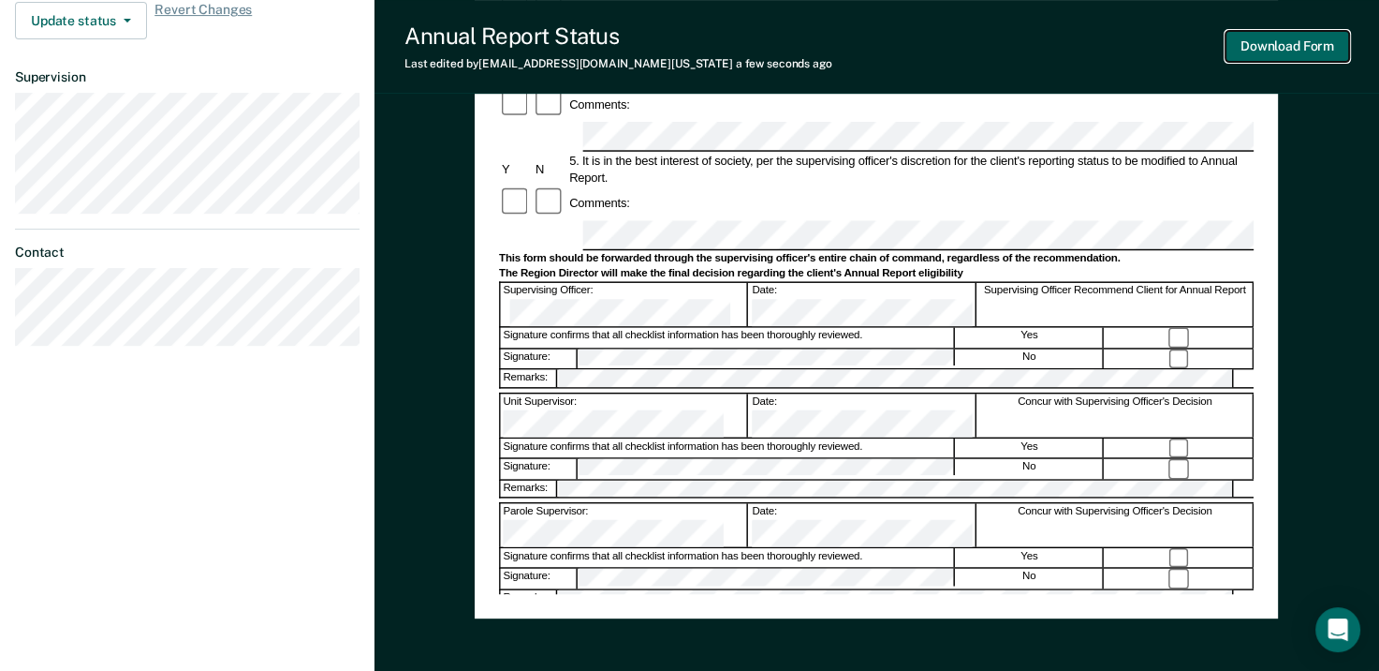
click at [1289, 52] on button "Download Form" at bounding box center [1288, 46] width 124 height 31
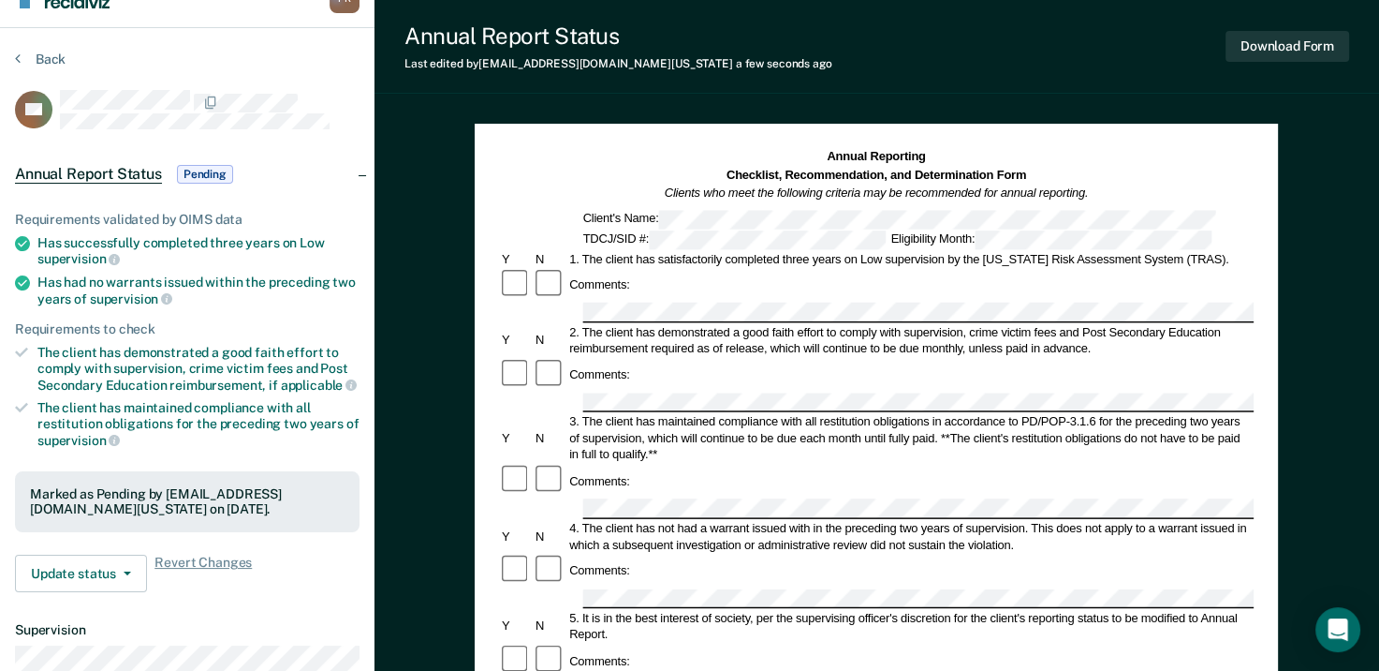
scroll to position [0, 0]
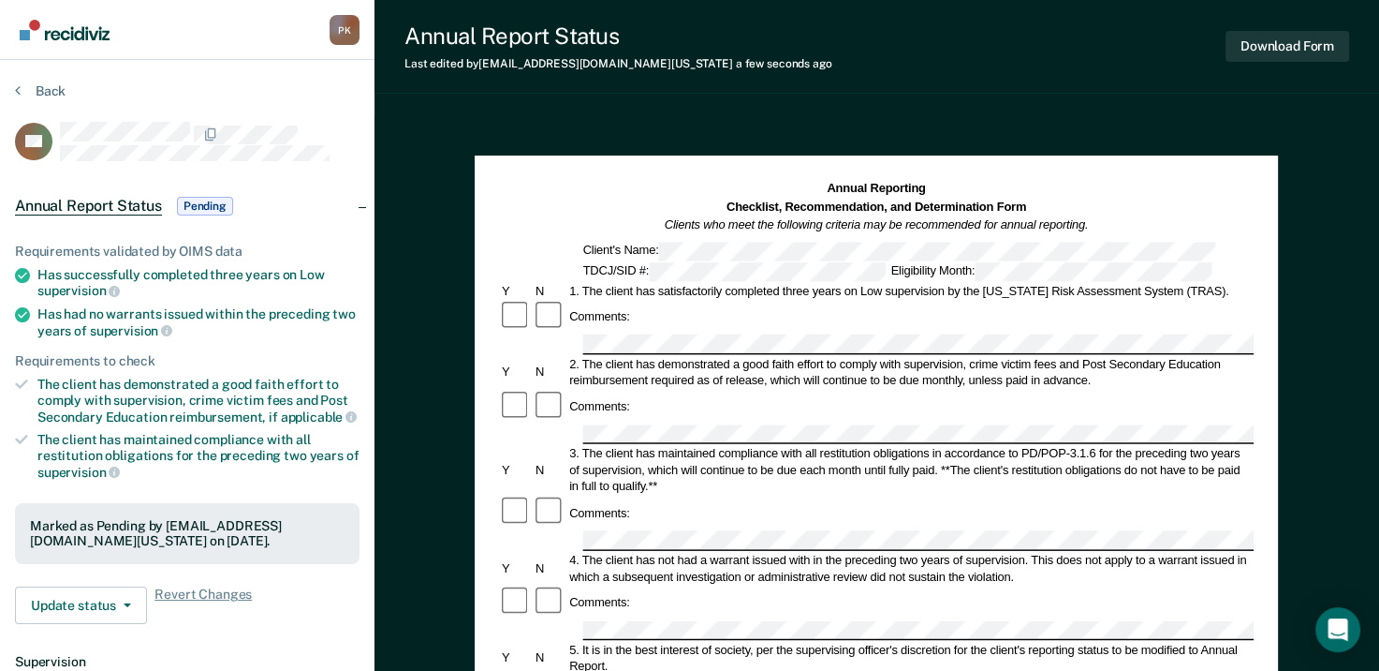
click at [518, 103] on div "Annual Report Status Last edited by [PERSON_NAME][EMAIL_ADDRESS][DOMAIN_NAME][U…" at bounding box center [877, 631] width 1005 height 1262
click at [17, 88] on icon at bounding box center [18, 89] width 6 height 15
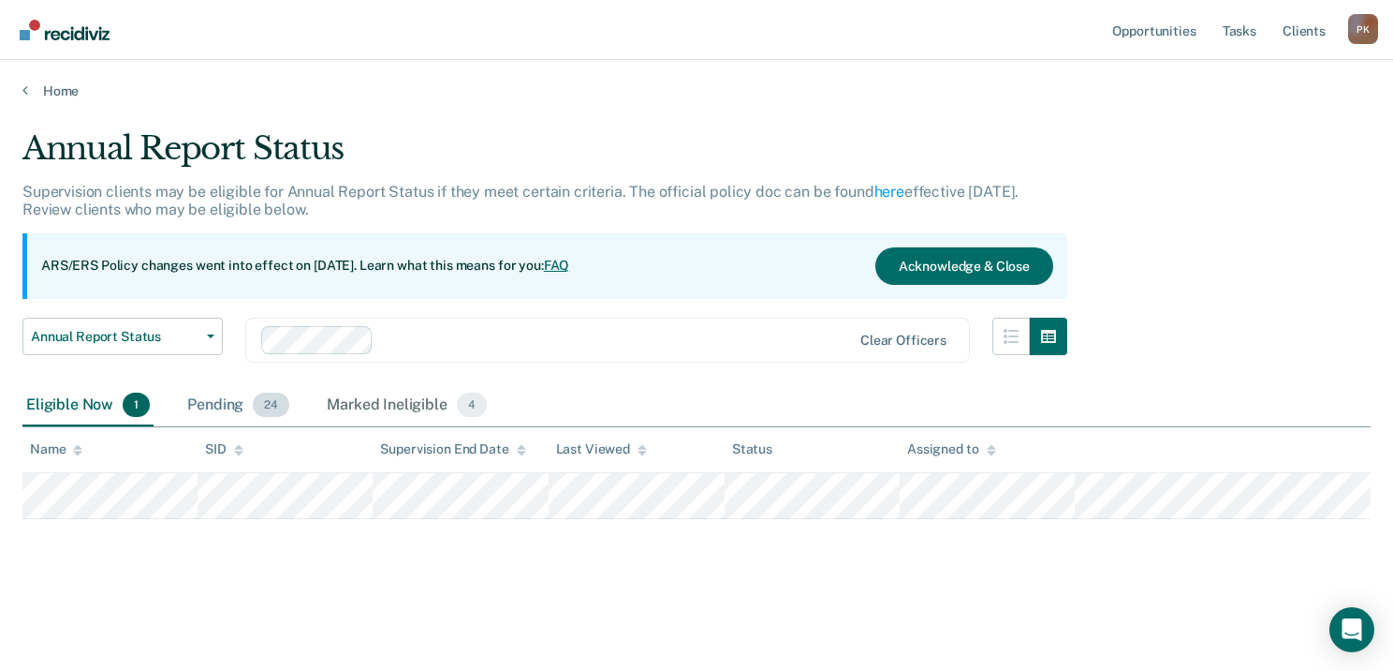
click at [232, 413] on div "Pending 24" at bounding box center [239, 405] width 110 height 41
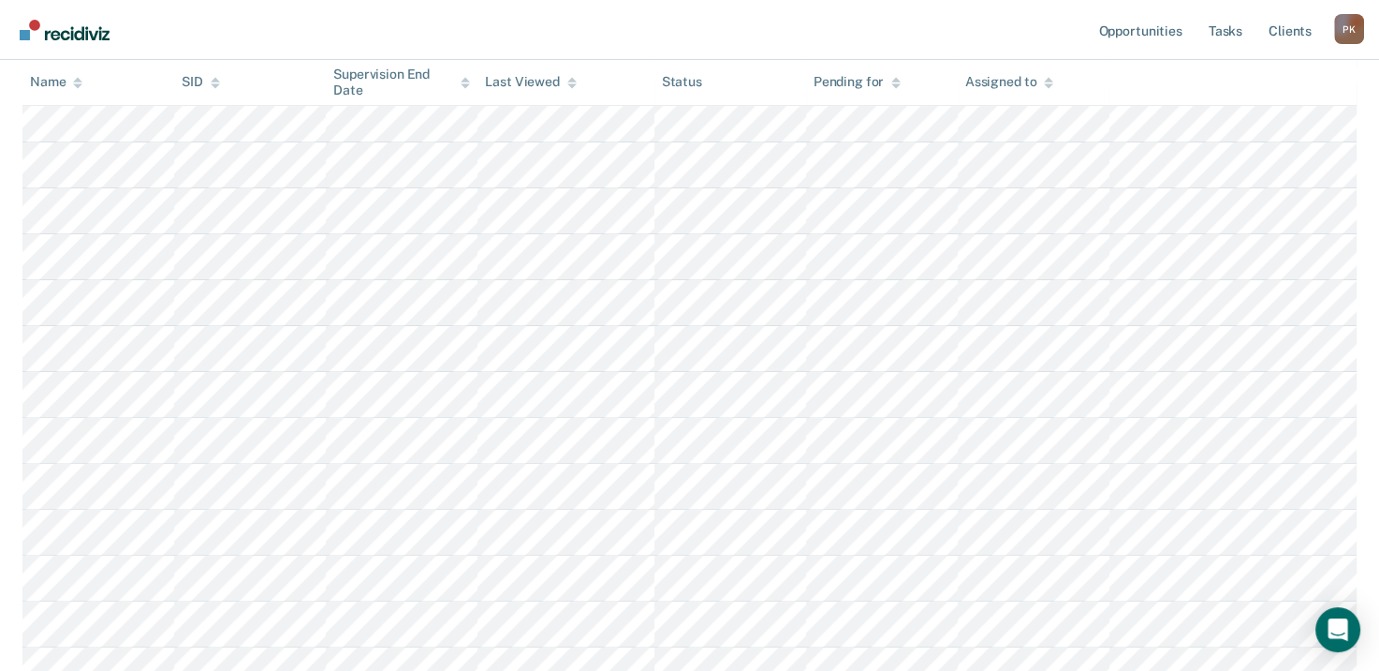
scroll to position [562, 0]
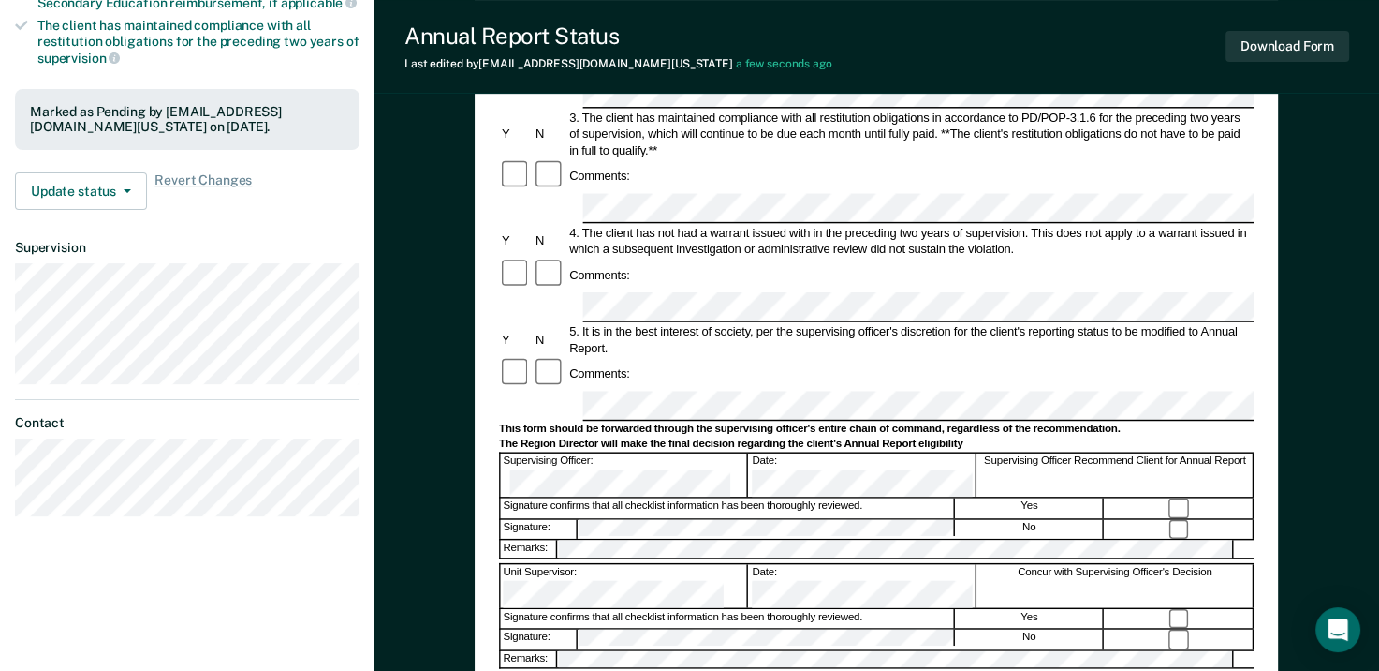
scroll to position [375, 0]
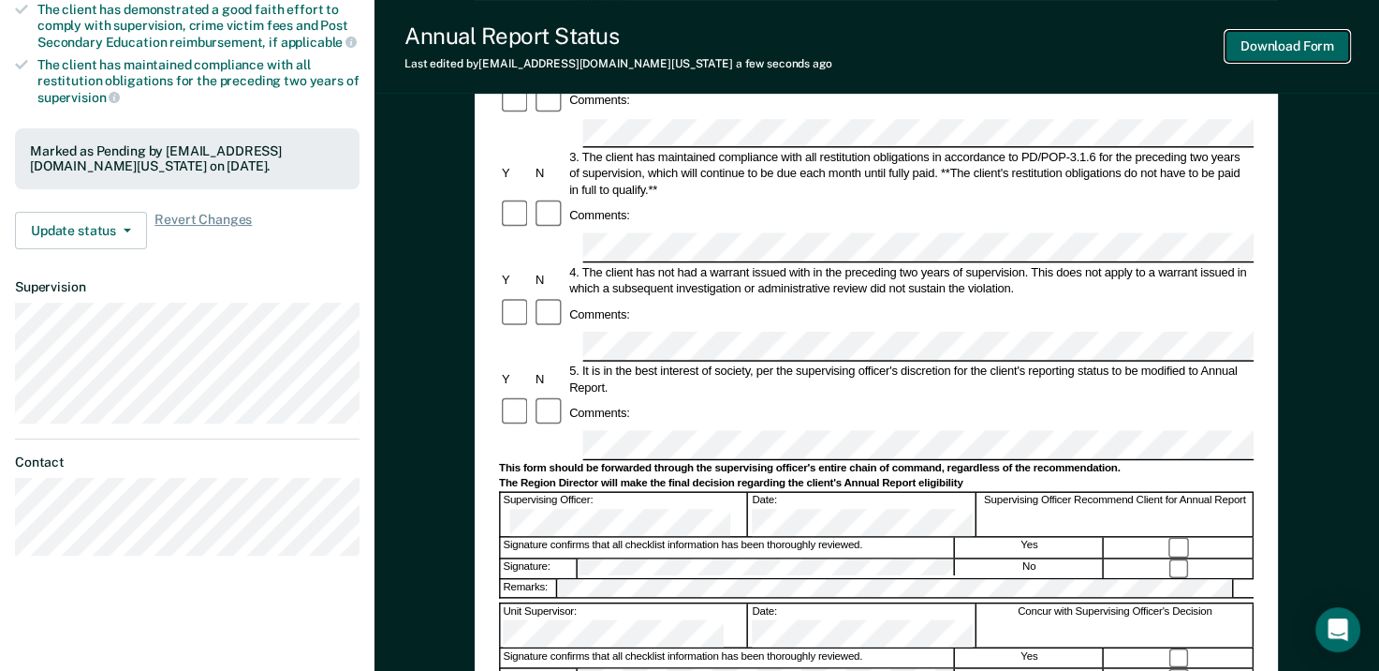
click at [1322, 50] on button "Download Form" at bounding box center [1288, 46] width 124 height 31
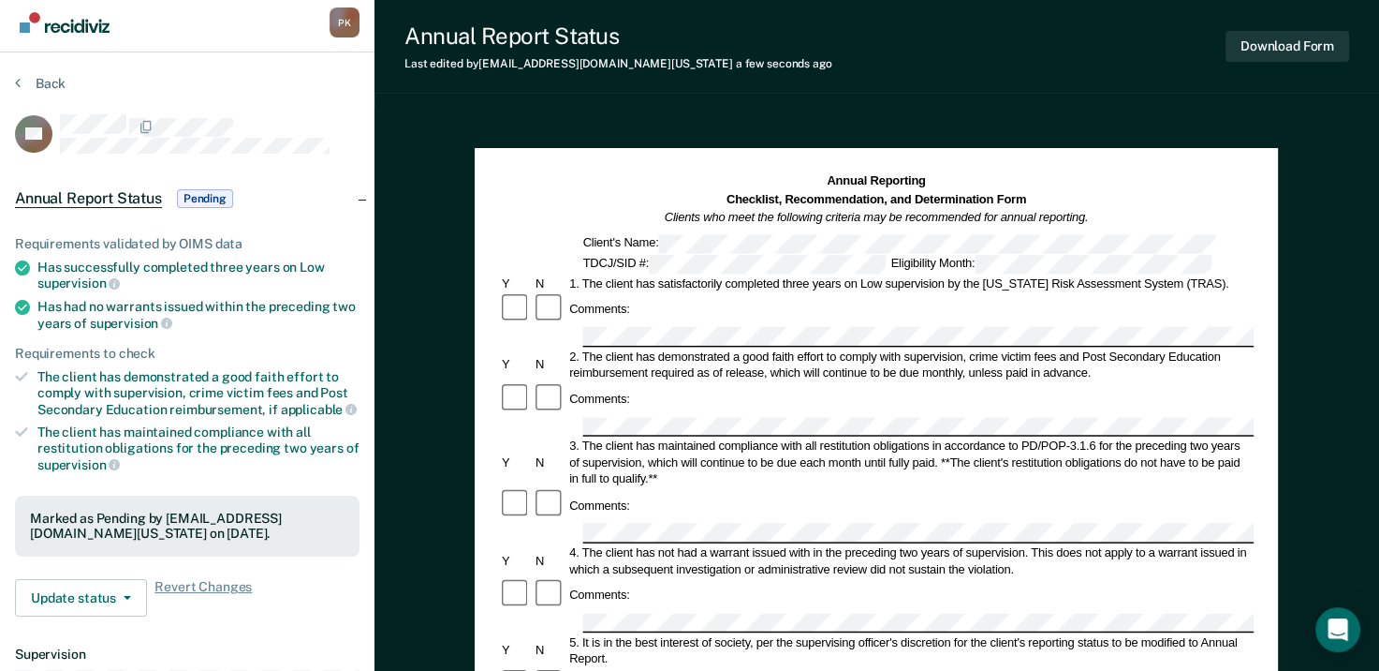
scroll to position [0, 0]
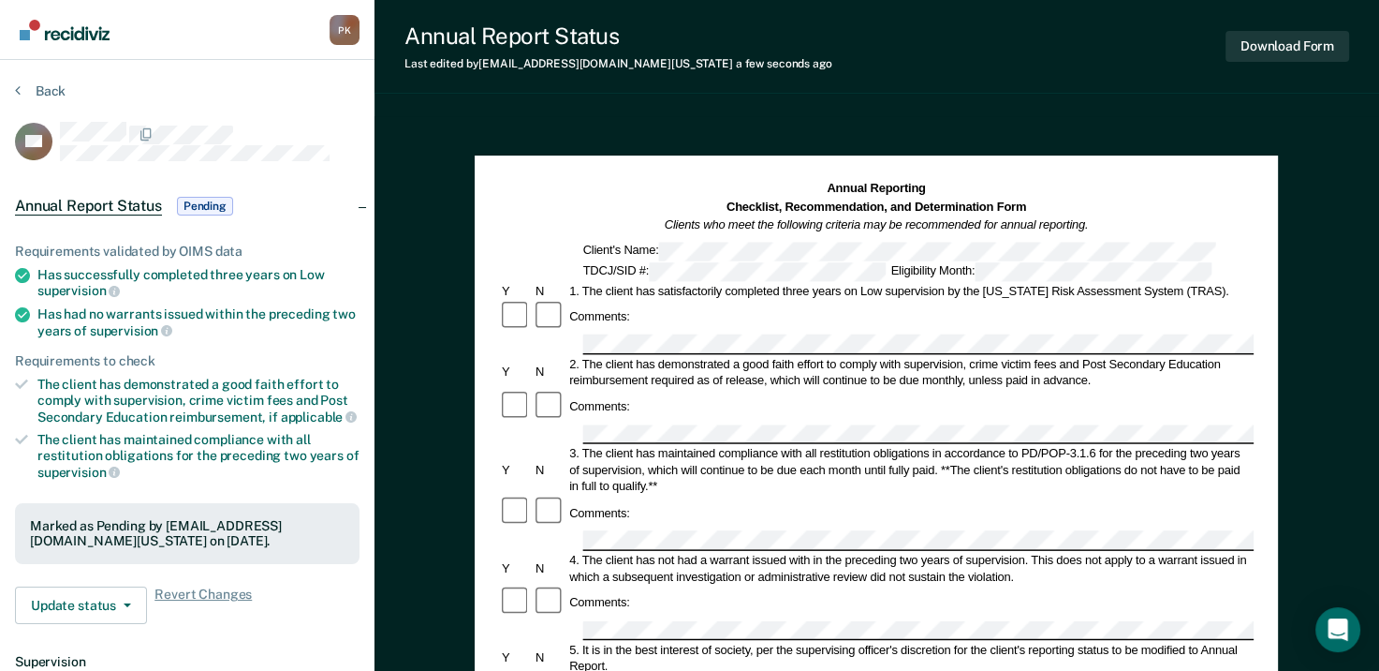
click at [16, 86] on icon at bounding box center [18, 89] width 6 height 15
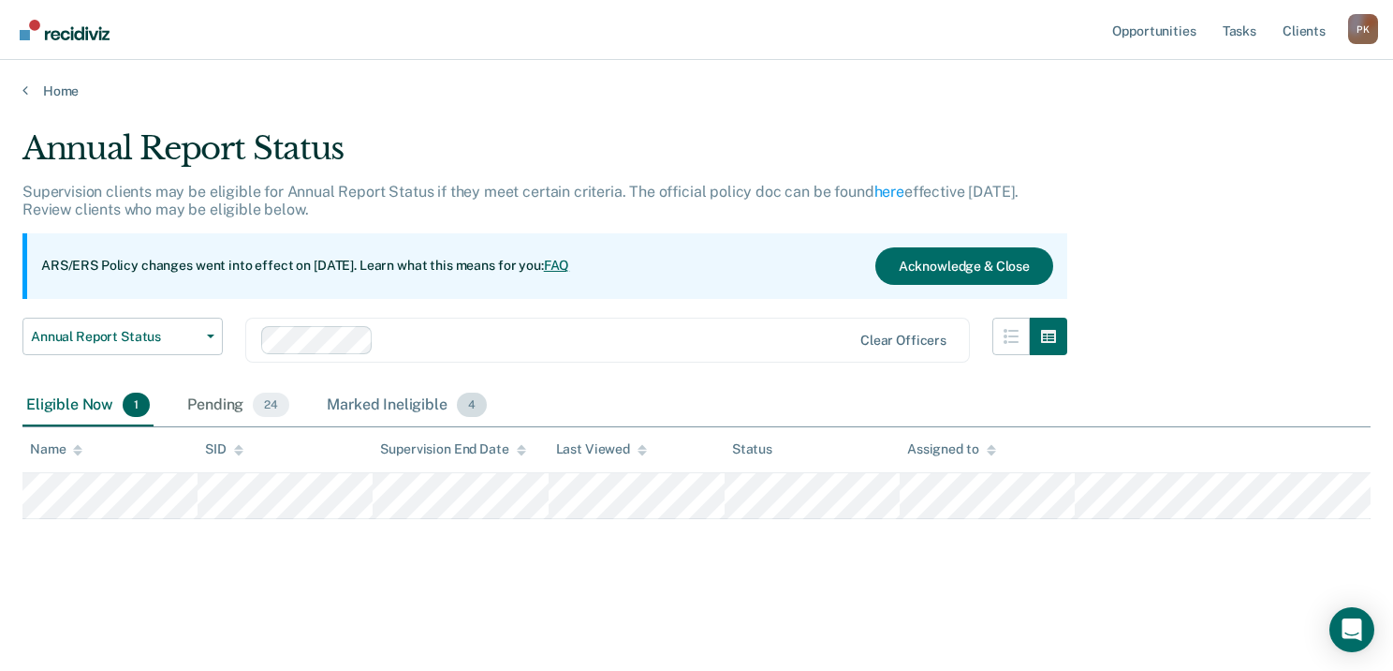
drag, startPoint x: 224, startPoint y: 399, endPoint x: 432, endPoint y: 420, distance: 208.9
click at [226, 399] on div "Pending 24" at bounding box center [239, 405] width 110 height 41
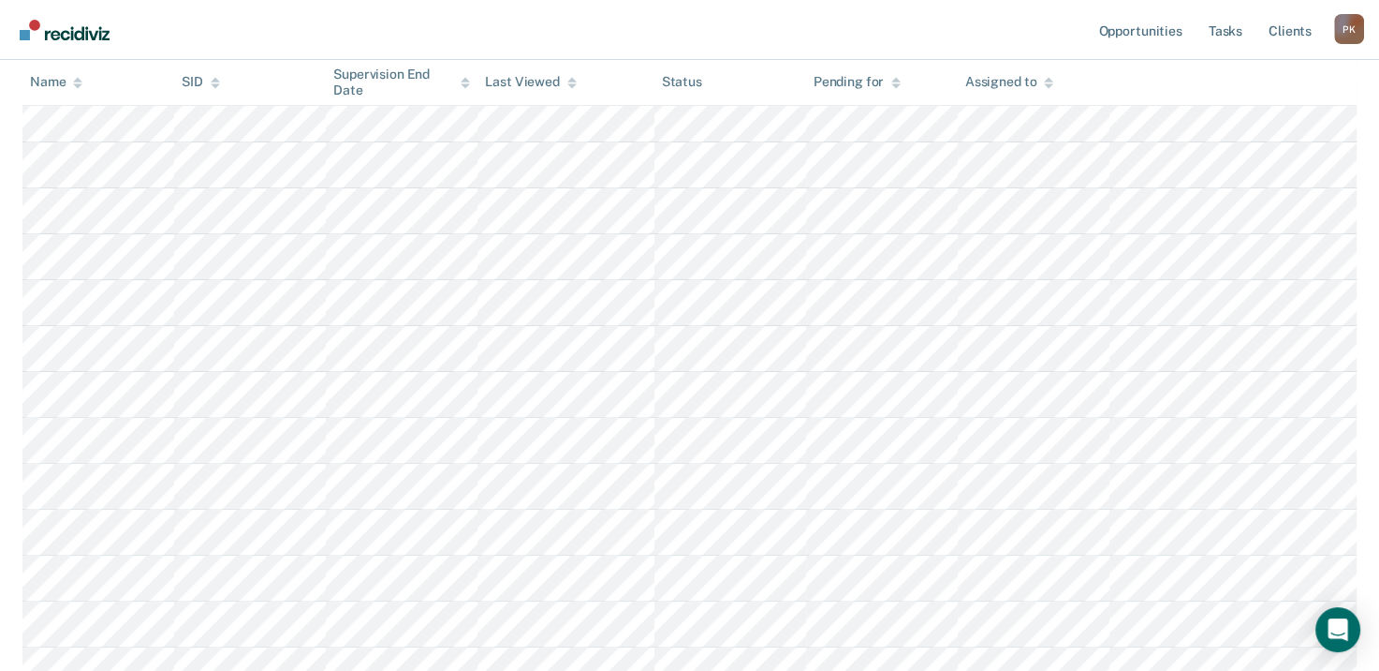
scroll to position [562, 0]
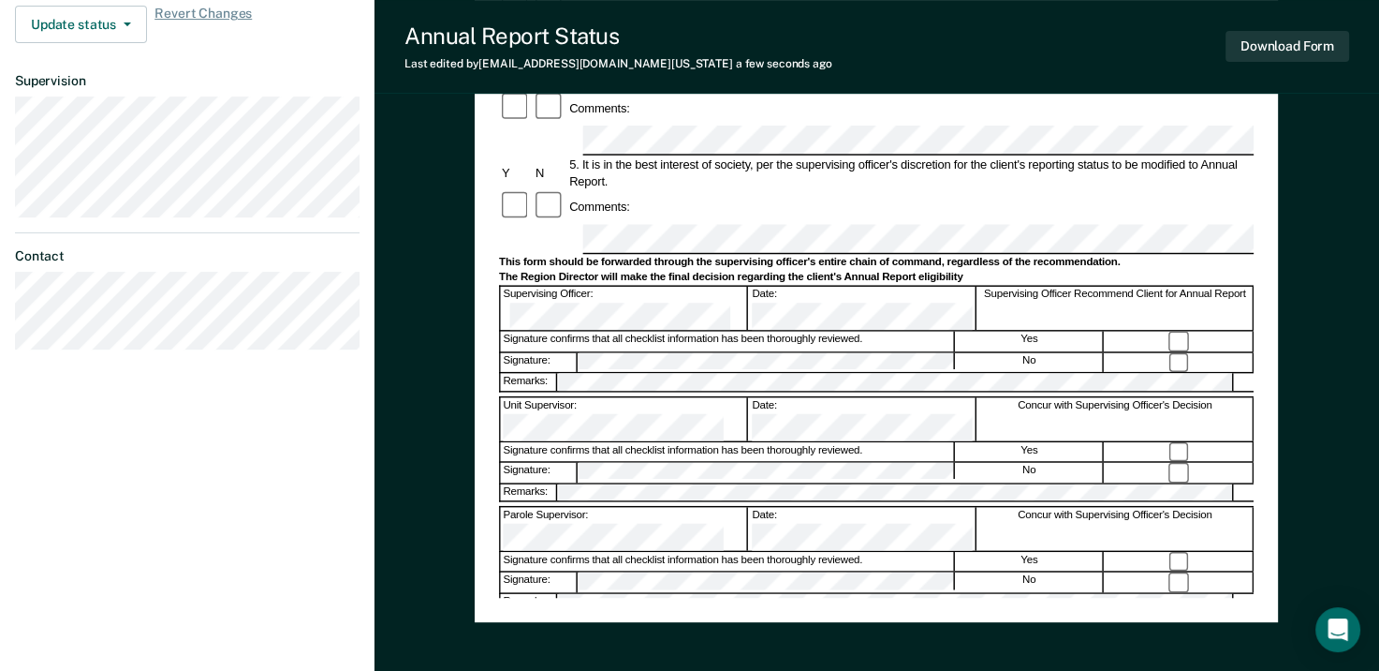
scroll to position [656, 0]
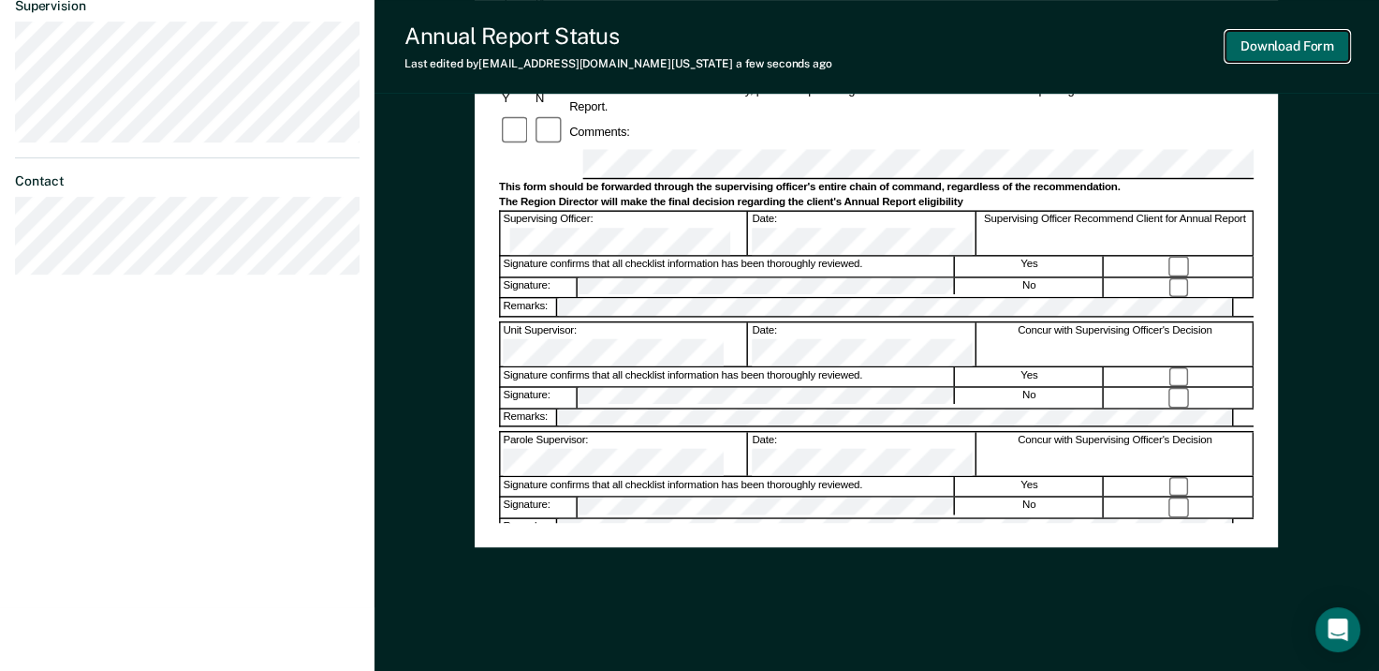
click at [1272, 50] on button "Download Form" at bounding box center [1288, 46] width 124 height 31
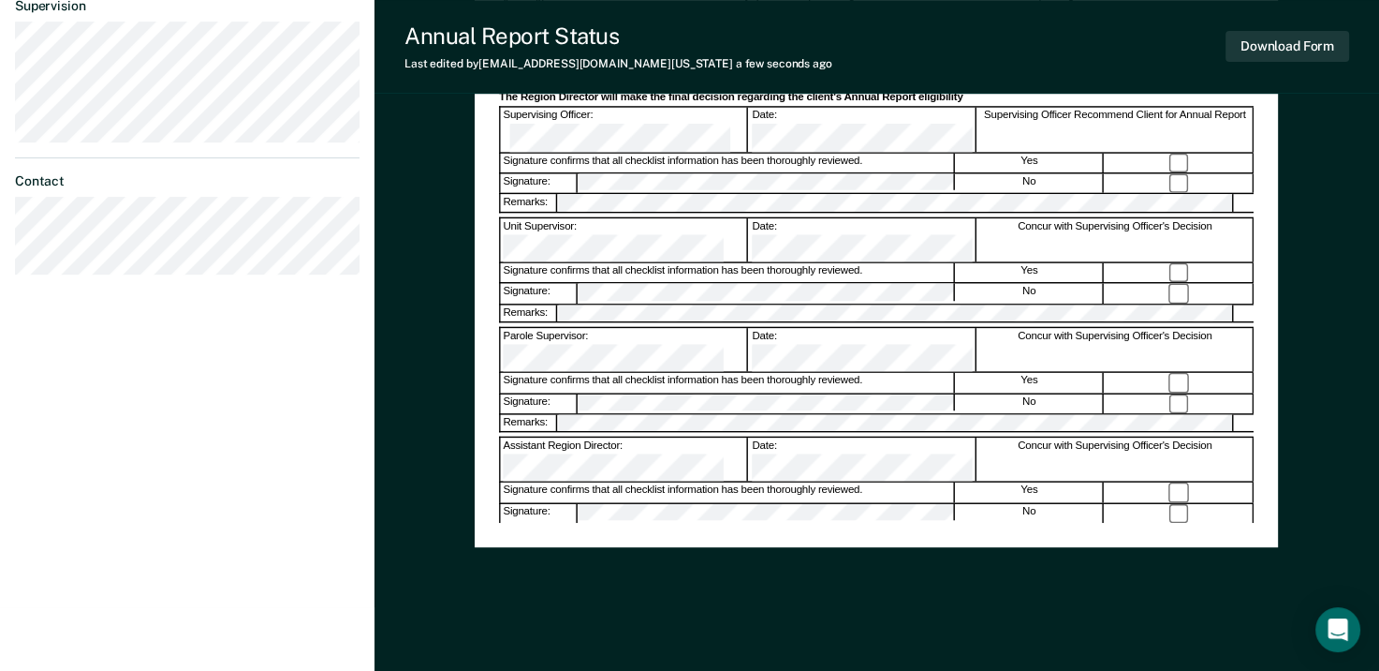
scroll to position [562, 0]
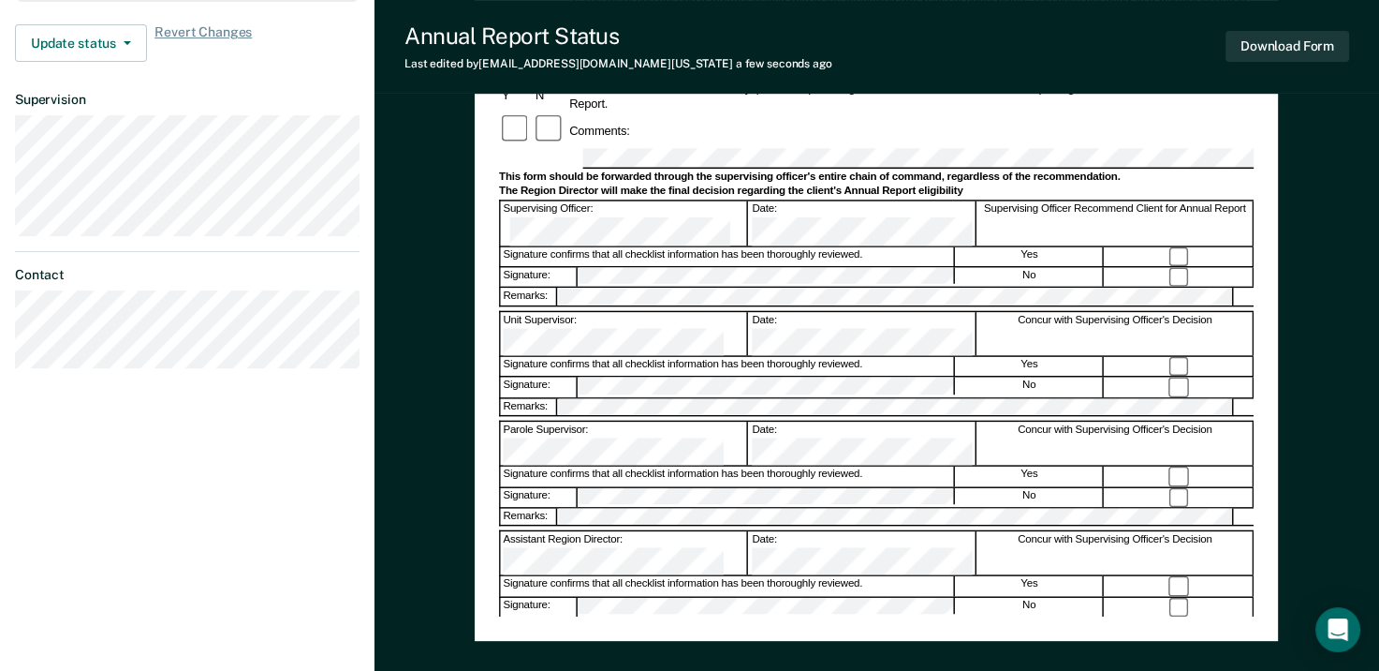
click at [431, 104] on div "Annual Reporting Checklist, Recommendation, and Determination Form Clients who …" at bounding box center [877, 170] width 1005 height 1232
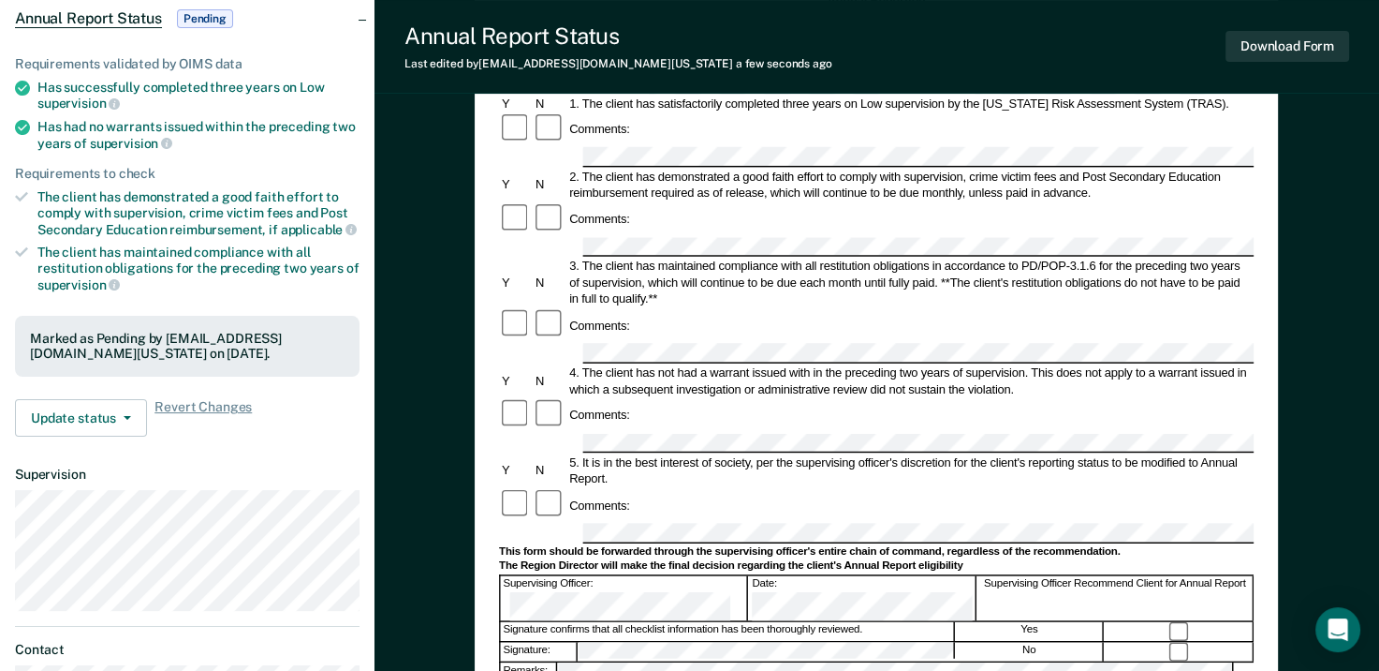
scroll to position [0, 0]
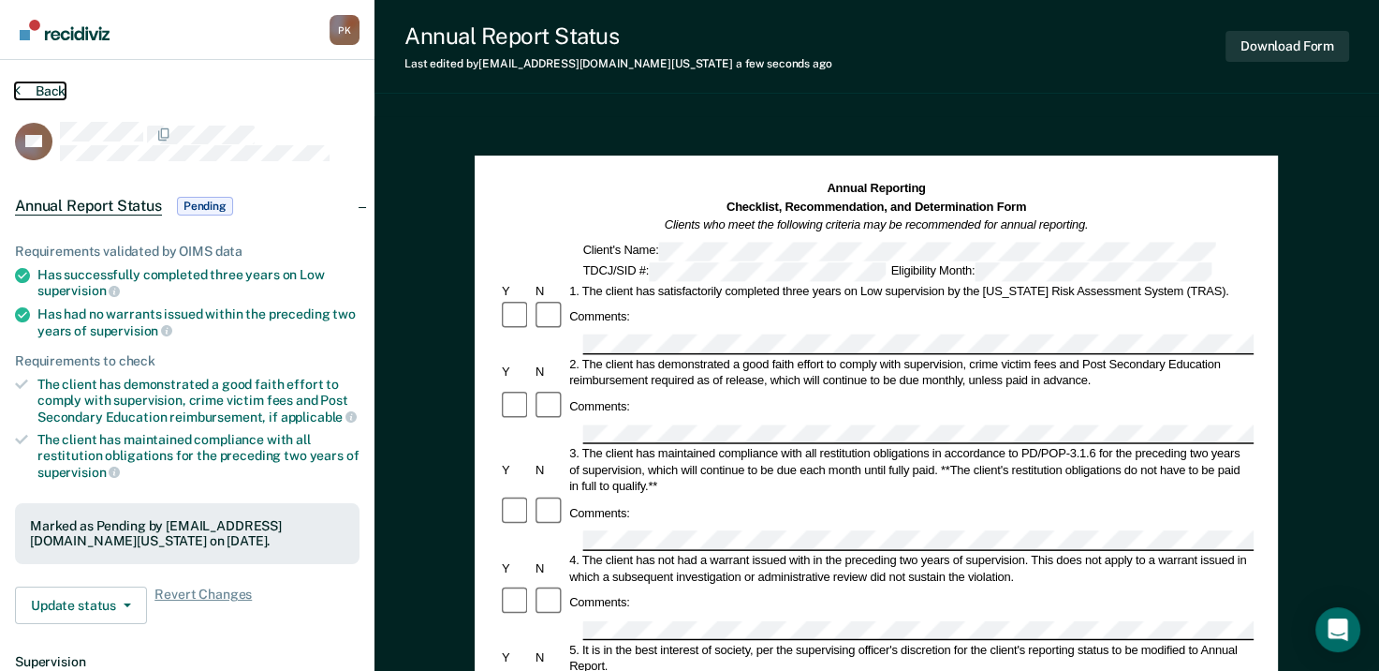
click at [18, 89] on icon at bounding box center [18, 89] width 6 height 15
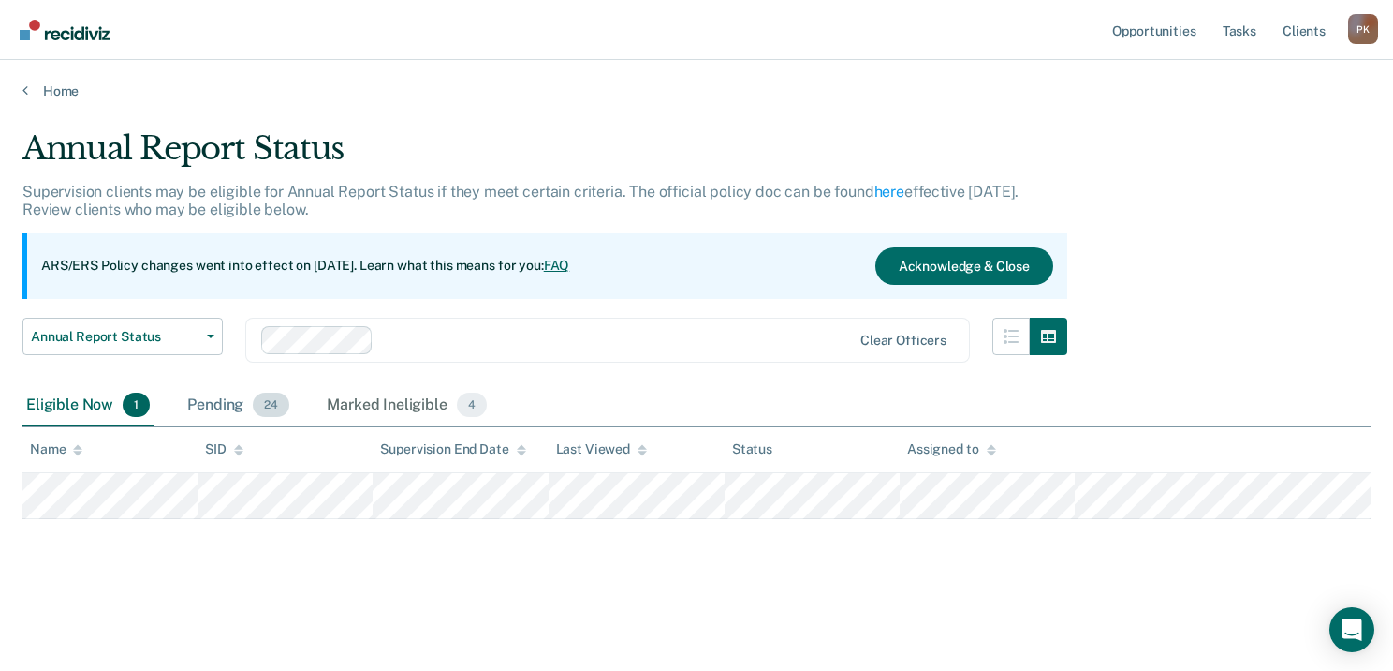
click at [218, 402] on div "Pending 24" at bounding box center [239, 405] width 110 height 41
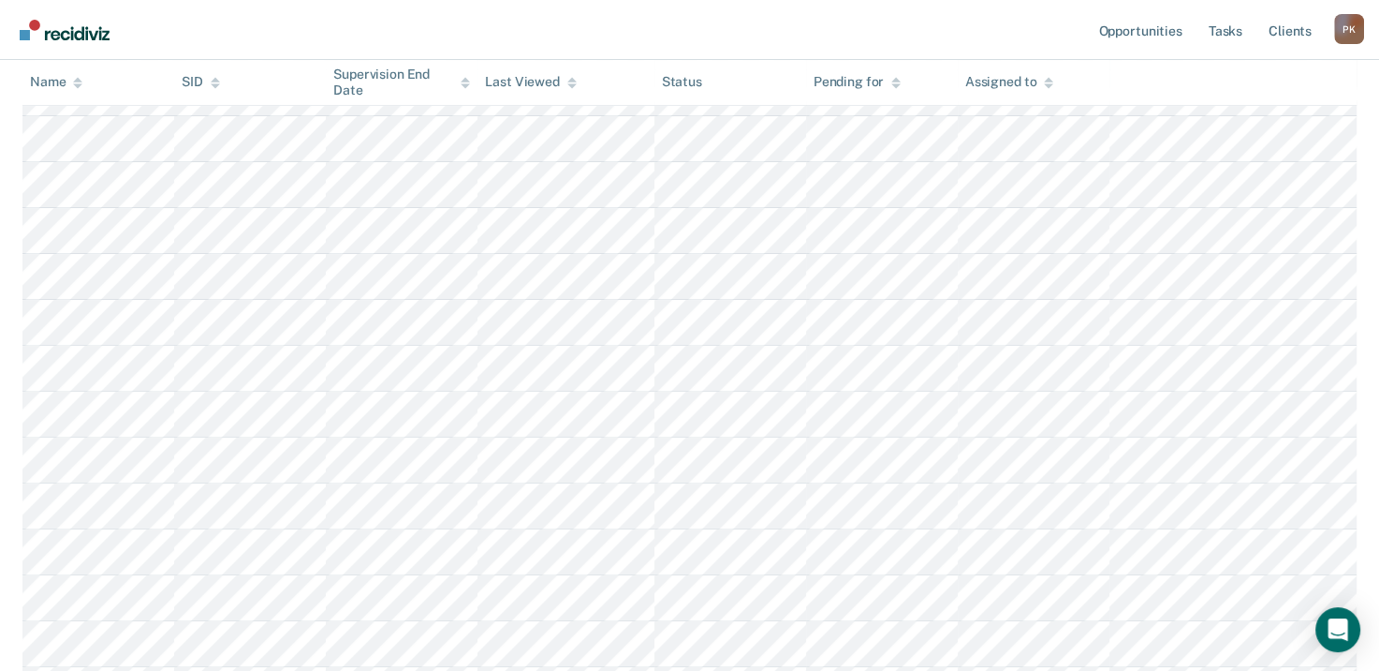
scroll to position [656, 0]
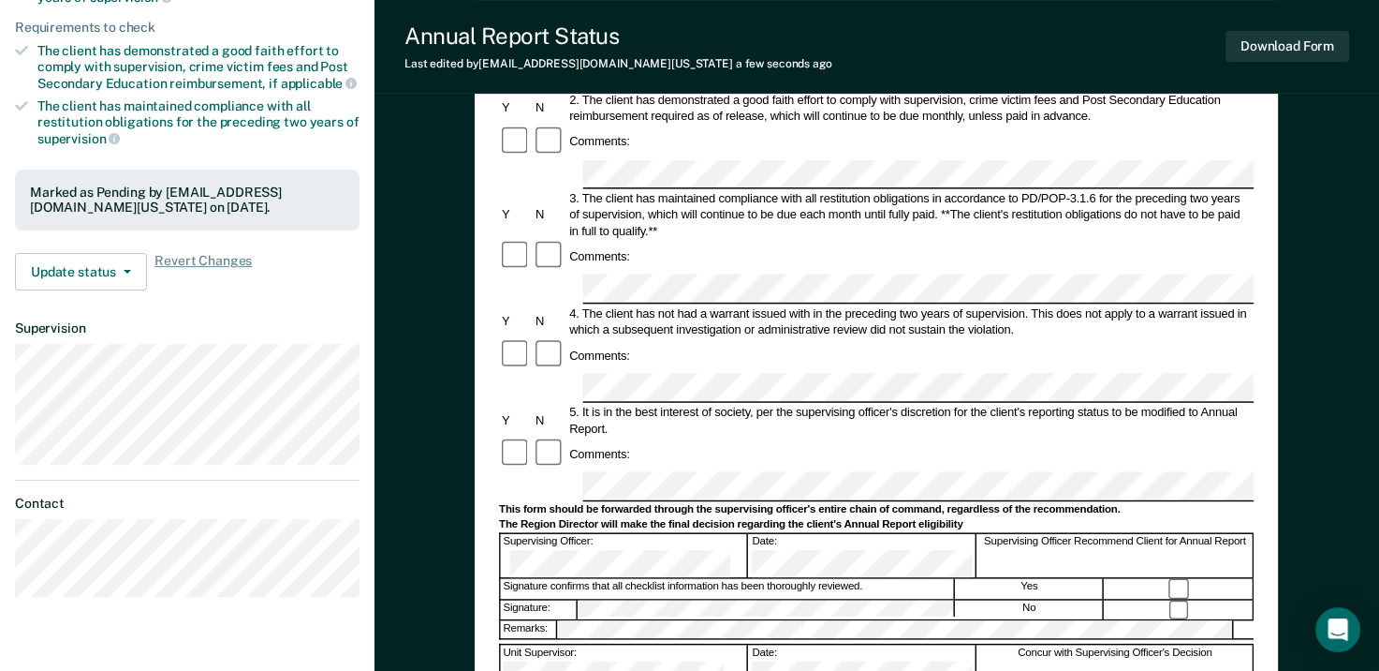
scroll to position [281, 0]
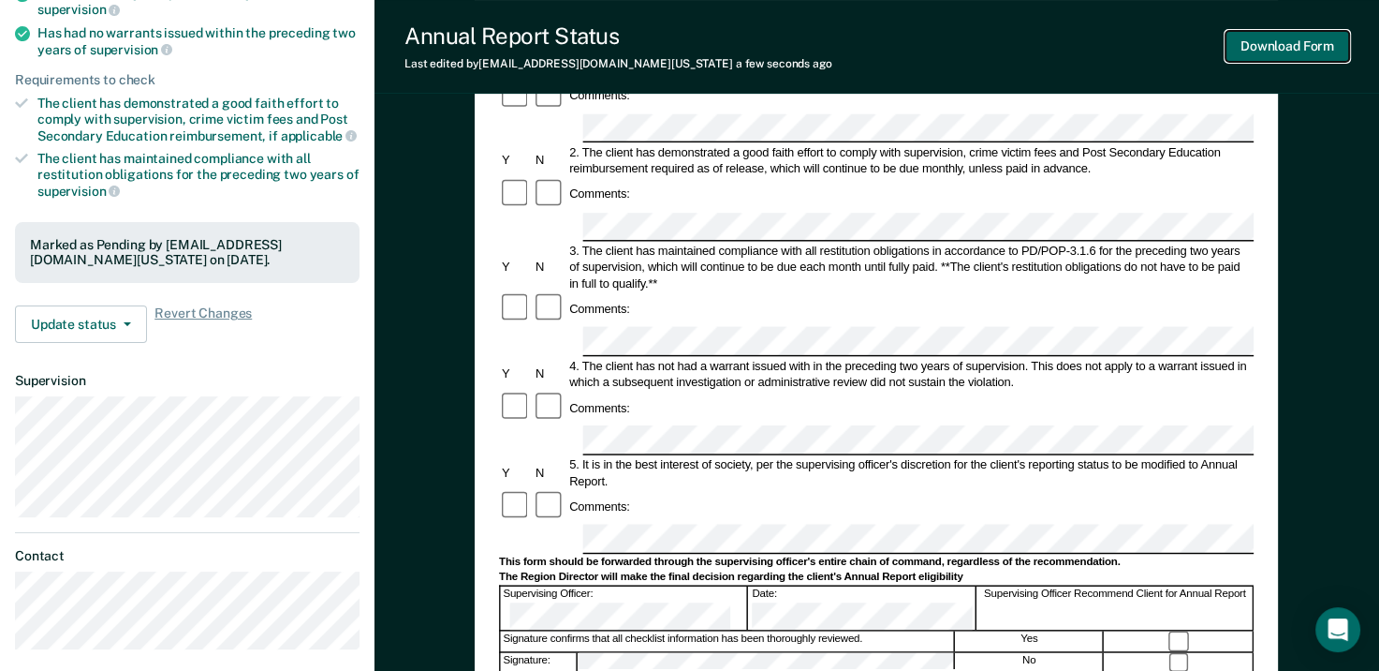
click at [1284, 45] on button "Download Form" at bounding box center [1288, 46] width 124 height 31
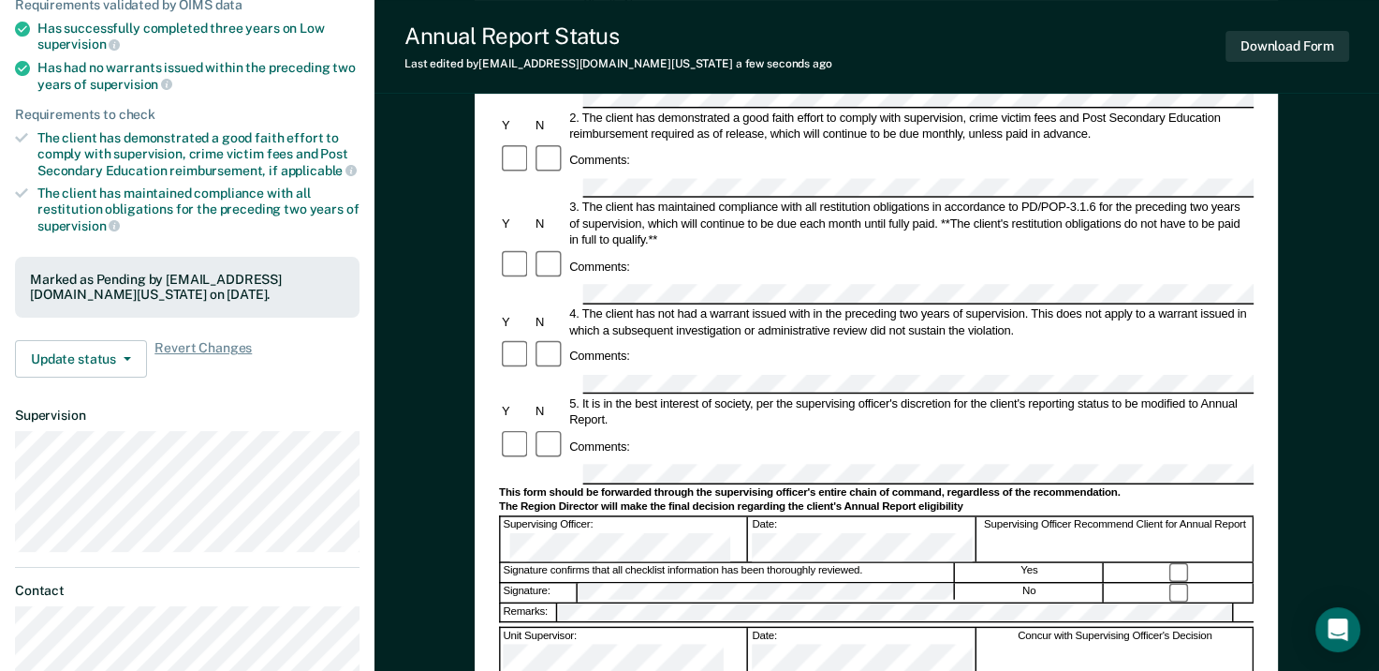
scroll to position [187, 0]
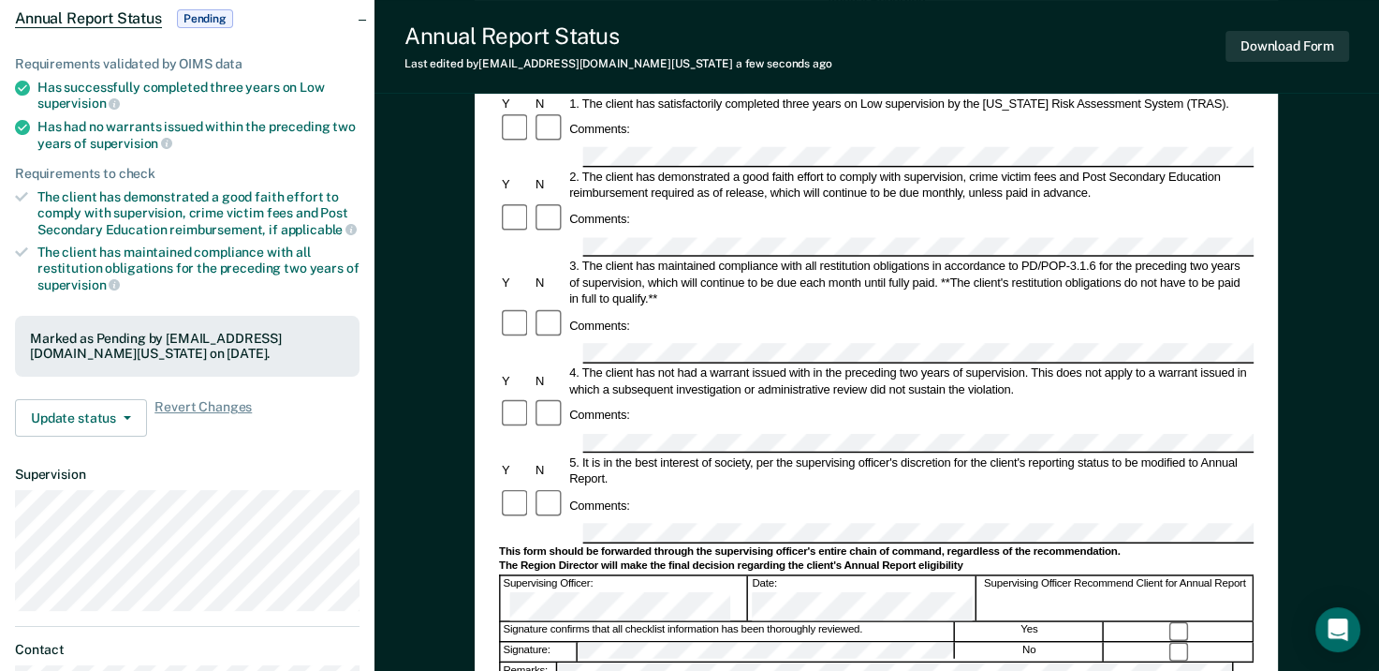
click at [806, 55] on div "Annual Report Status Last edited by [PERSON_NAME][EMAIL_ADDRESS][DOMAIN_NAME][U…" at bounding box center [877, 47] width 1005 height 94
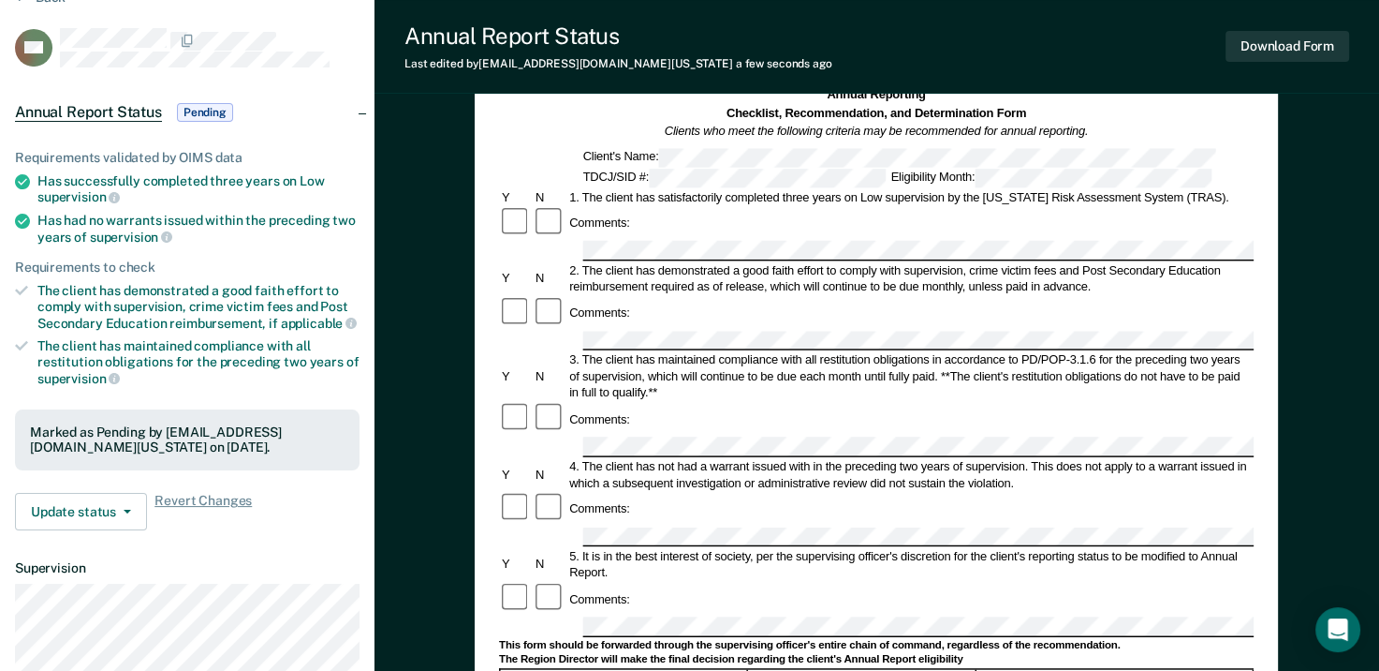
scroll to position [0, 0]
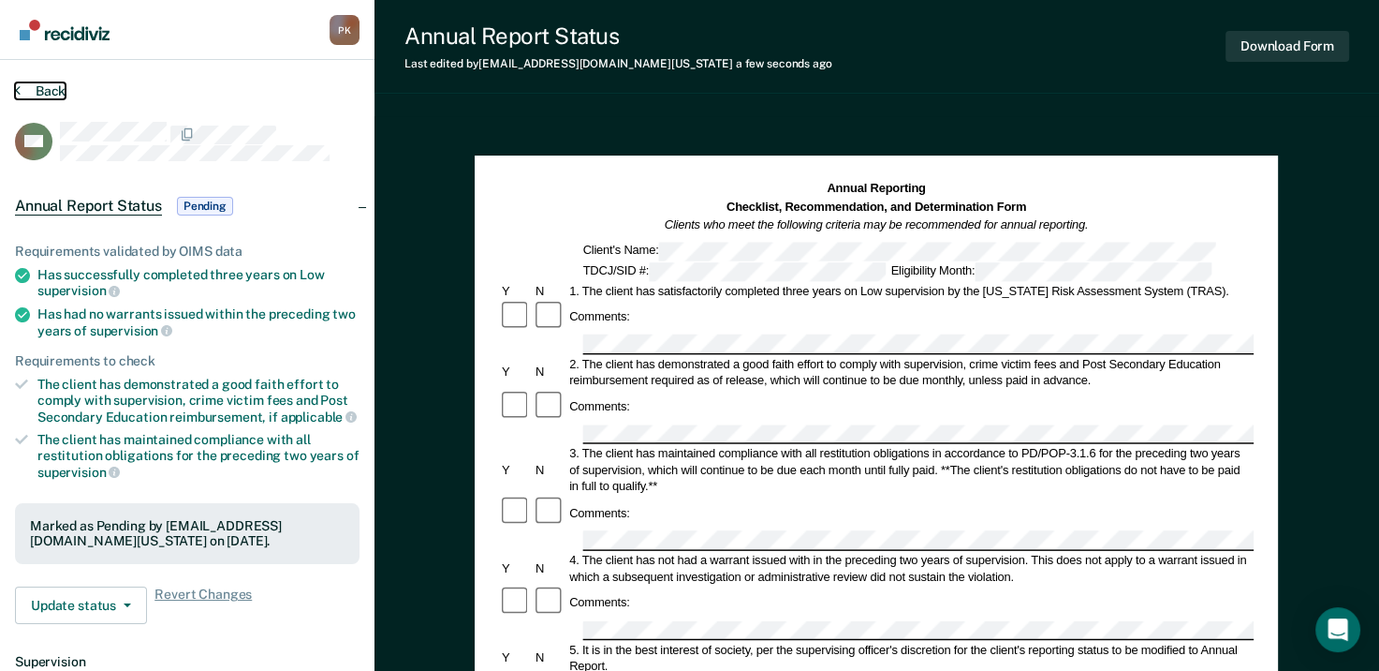
click at [18, 85] on icon at bounding box center [18, 89] width 6 height 15
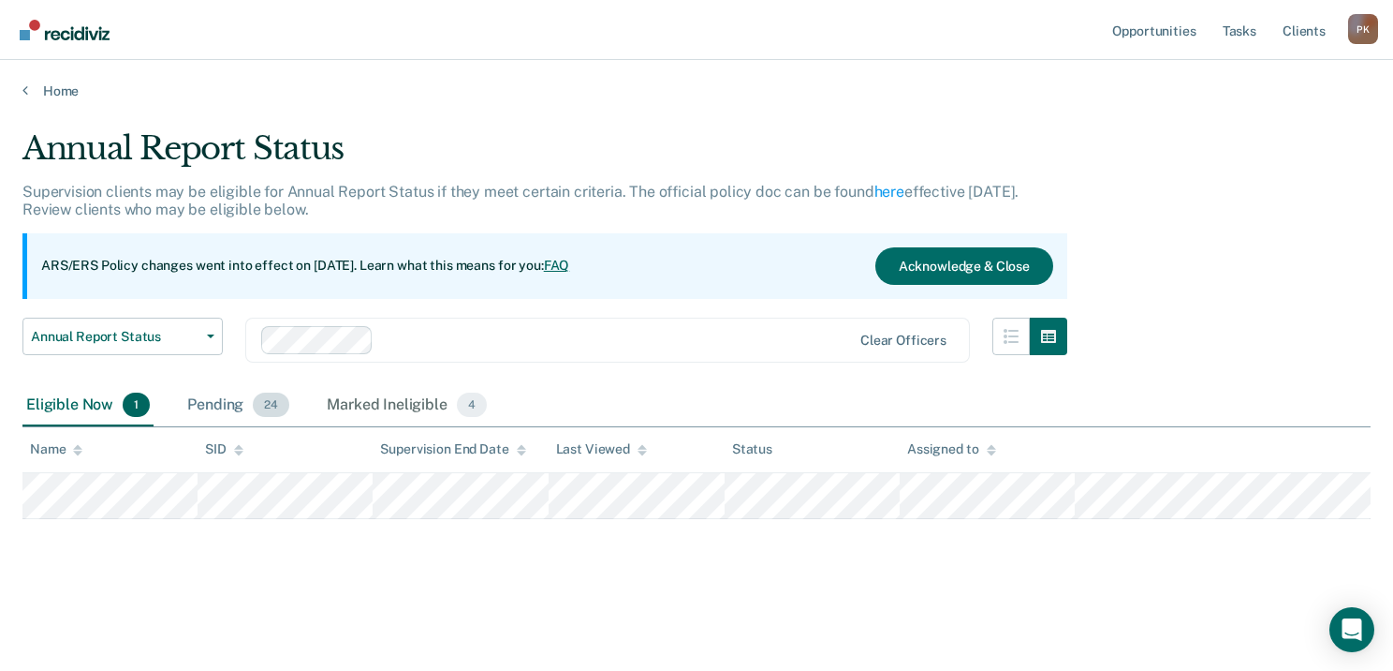
click at [198, 403] on div "Pending 24" at bounding box center [239, 405] width 110 height 41
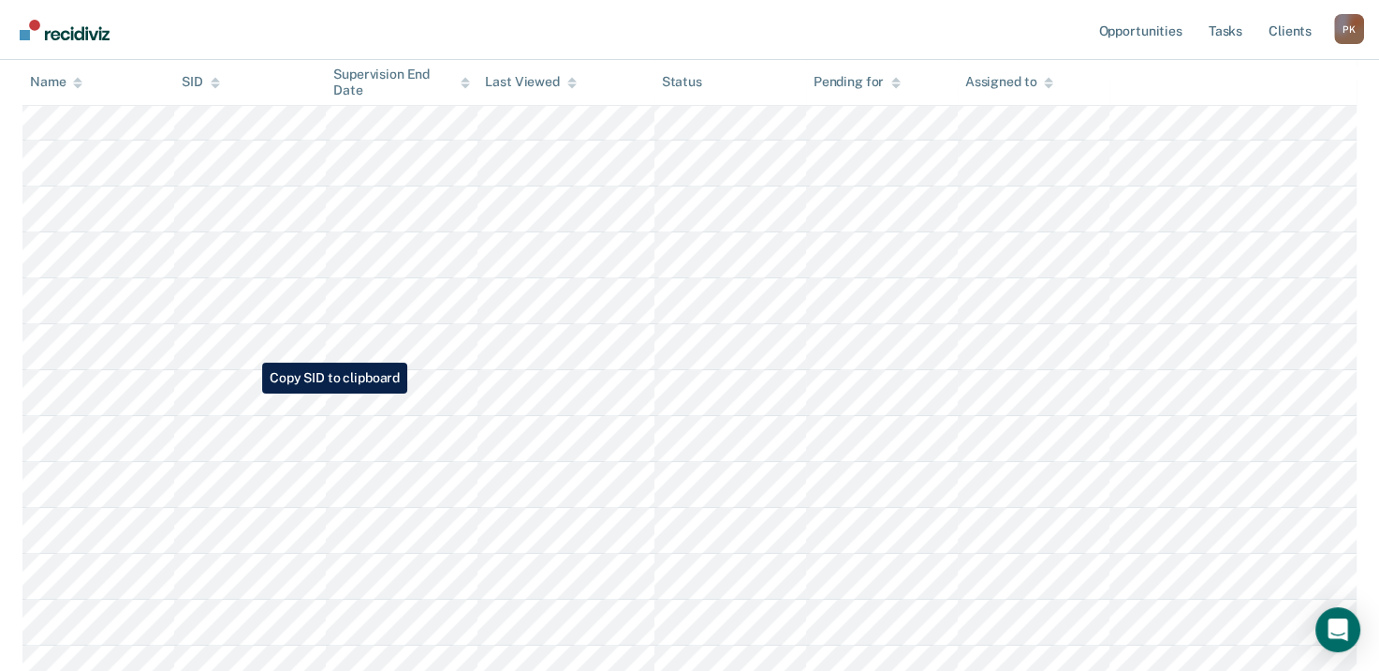
scroll to position [749, 0]
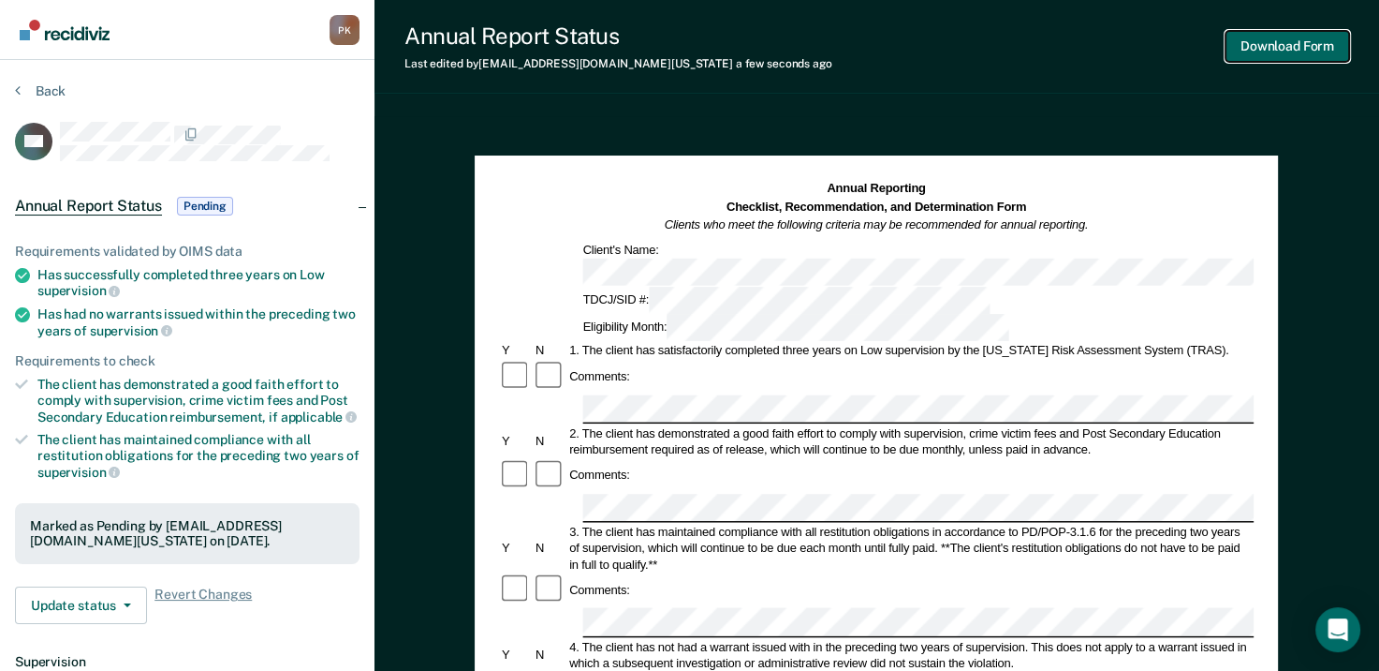
click at [1304, 42] on button "Download Form" at bounding box center [1288, 46] width 124 height 31
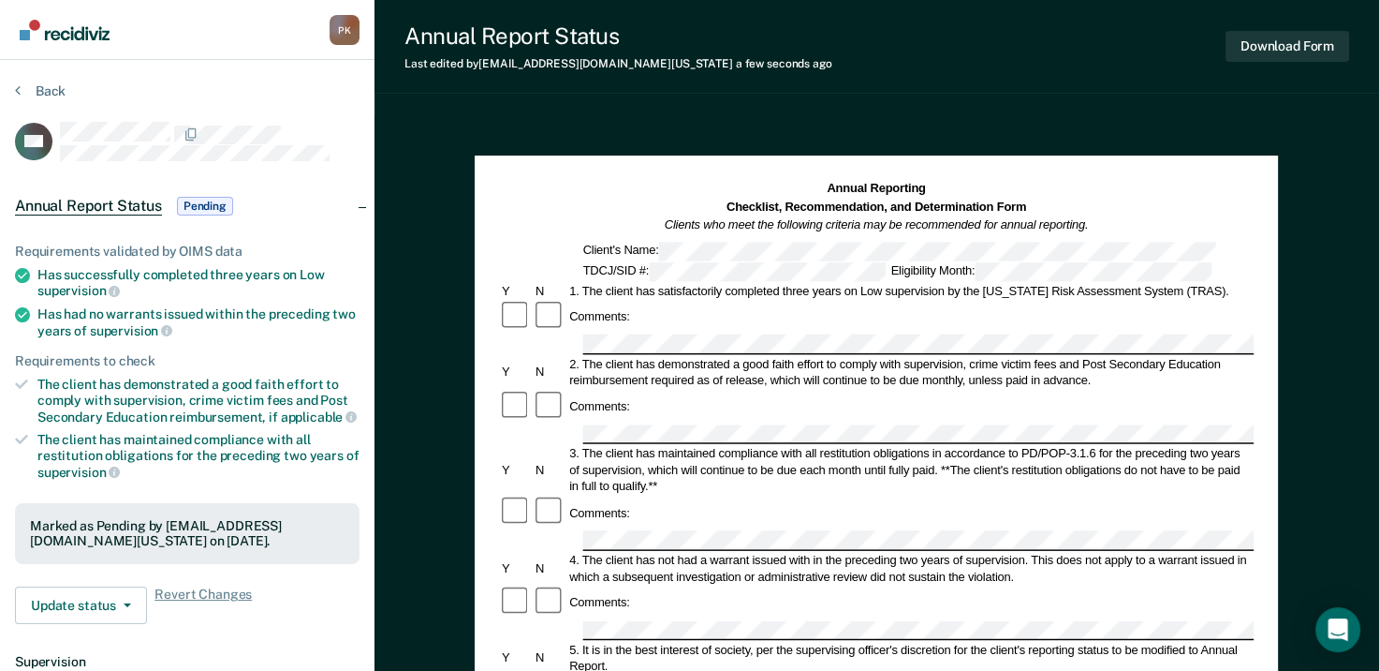
click at [466, 109] on div "Annual Report Status Last edited by [PERSON_NAME][EMAIL_ADDRESS][DOMAIN_NAME][U…" at bounding box center [877, 631] width 1005 height 1262
click at [35, 87] on button "Back" at bounding box center [40, 90] width 51 height 17
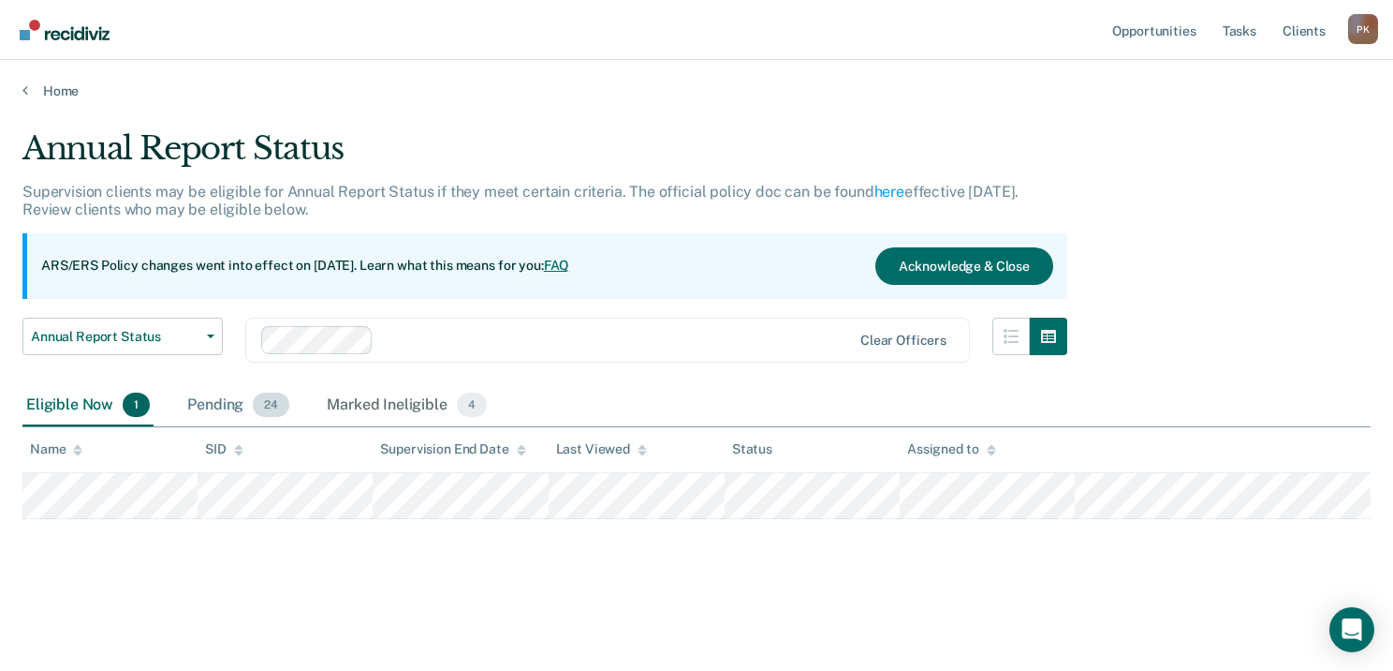
click at [206, 398] on div "Pending 24" at bounding box center [239, 405] width 110 height 41
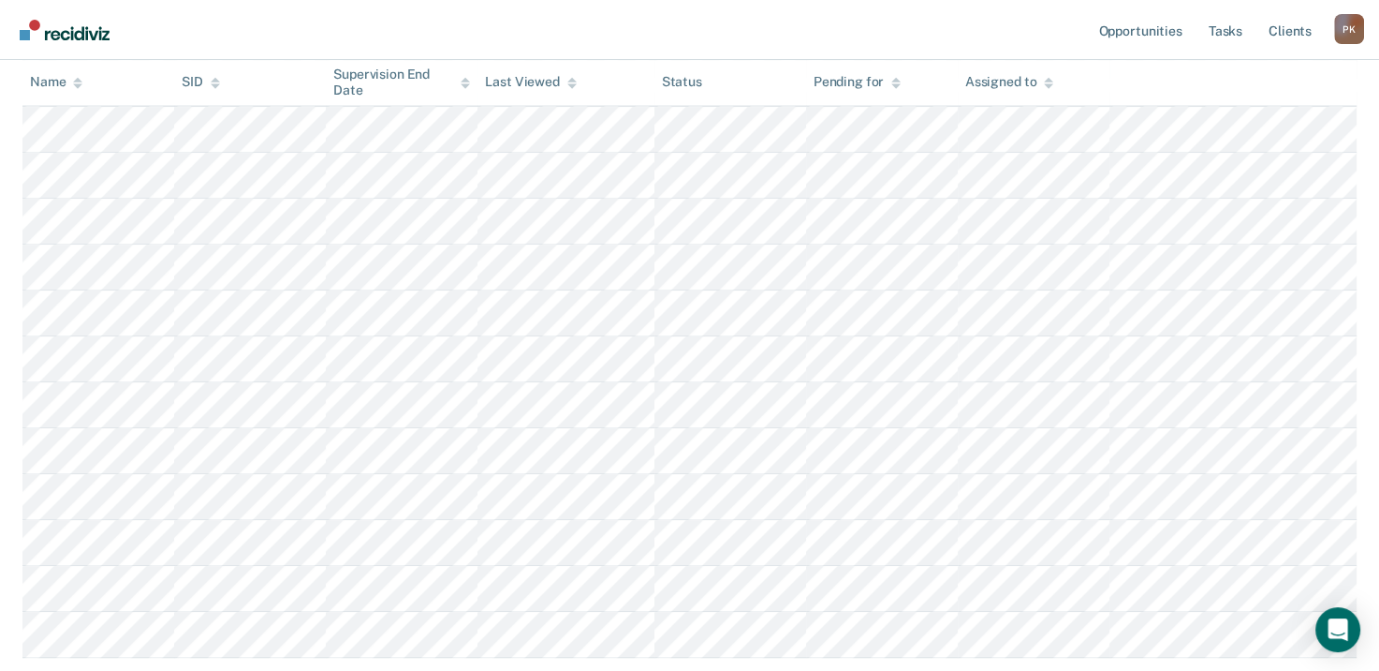
scroll to position [936, 0]
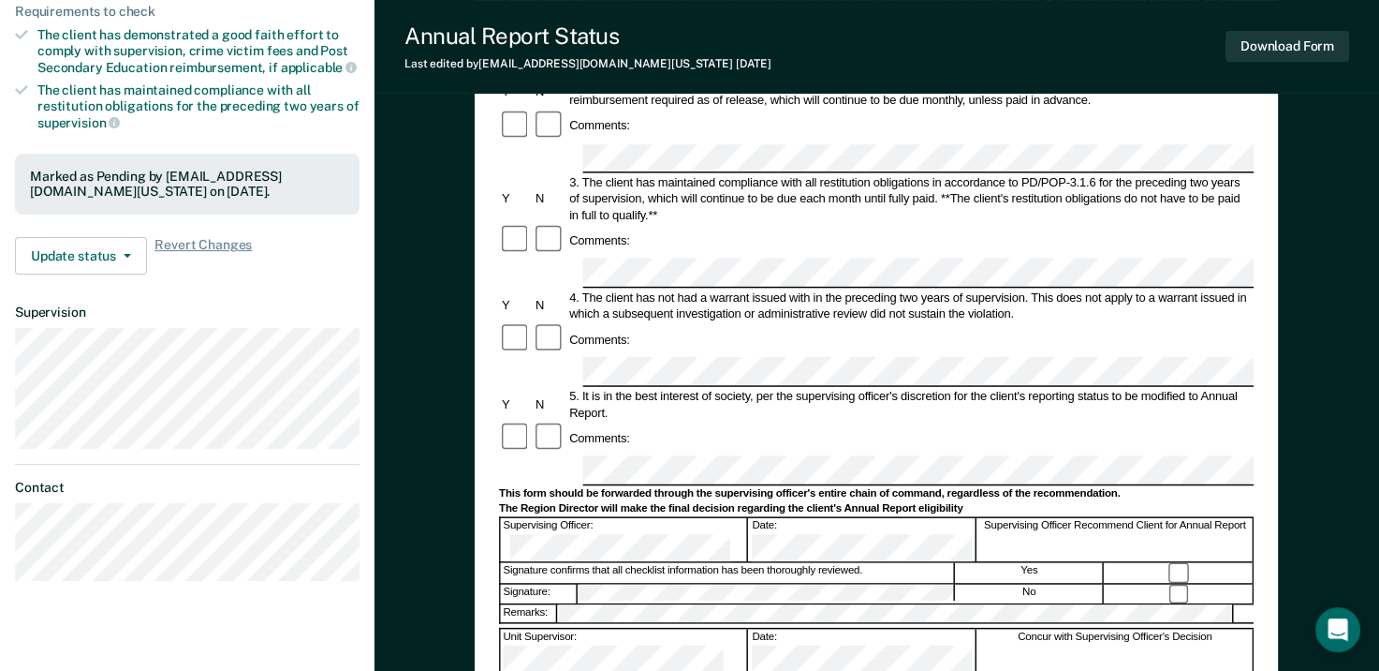
scroll to position [562, 0]
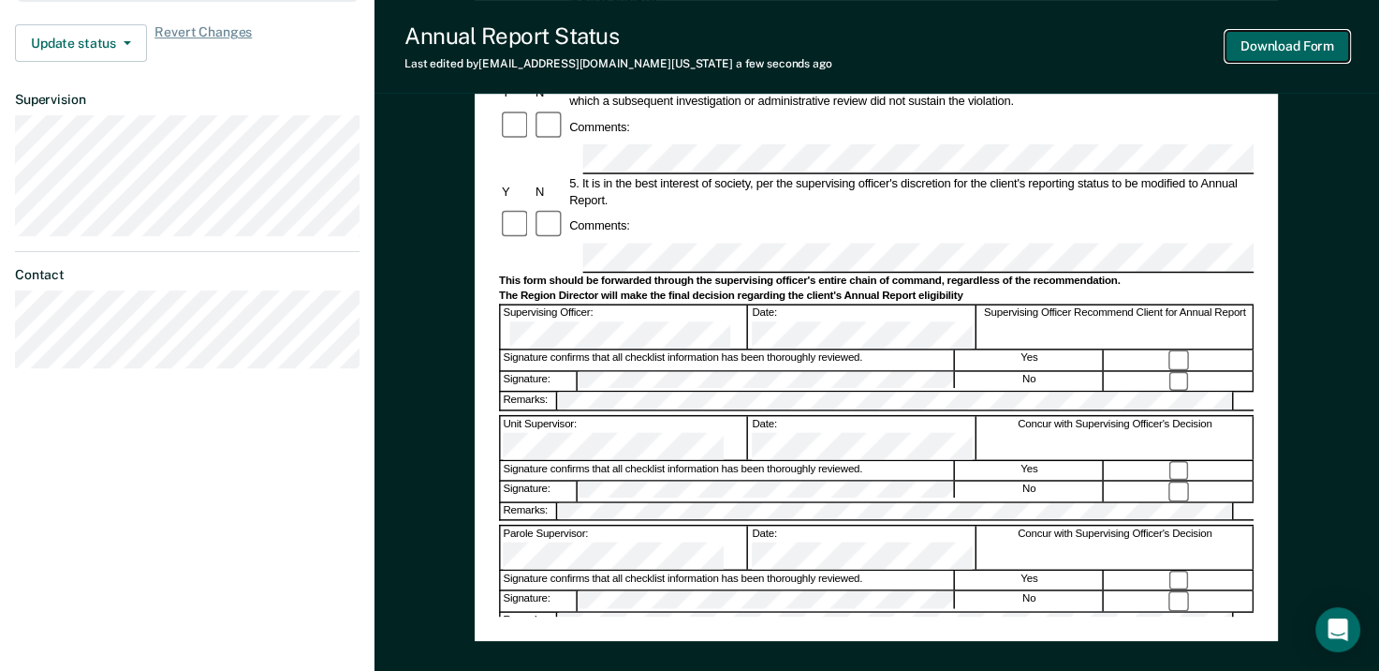
click at [1289, 48] on button "Download Form" at bounding box center [1288, 46] width 124 height 31
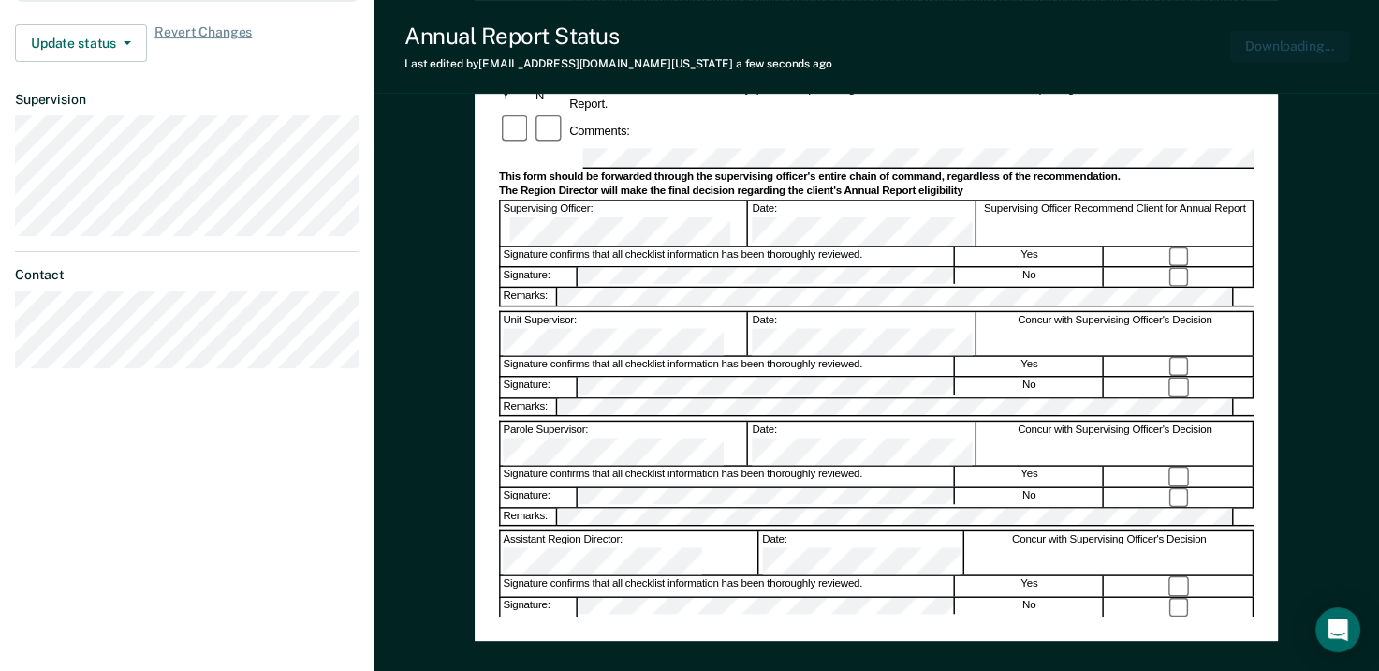
scroll to position [0, 0]
click at [892, 64] on div "Annual Report Status Last edited by [PERSON_NAME][EMAIL_ADDRESS][DOMAIN_NAME][U…" at bounding box center [877, 47] width 1005 height 94
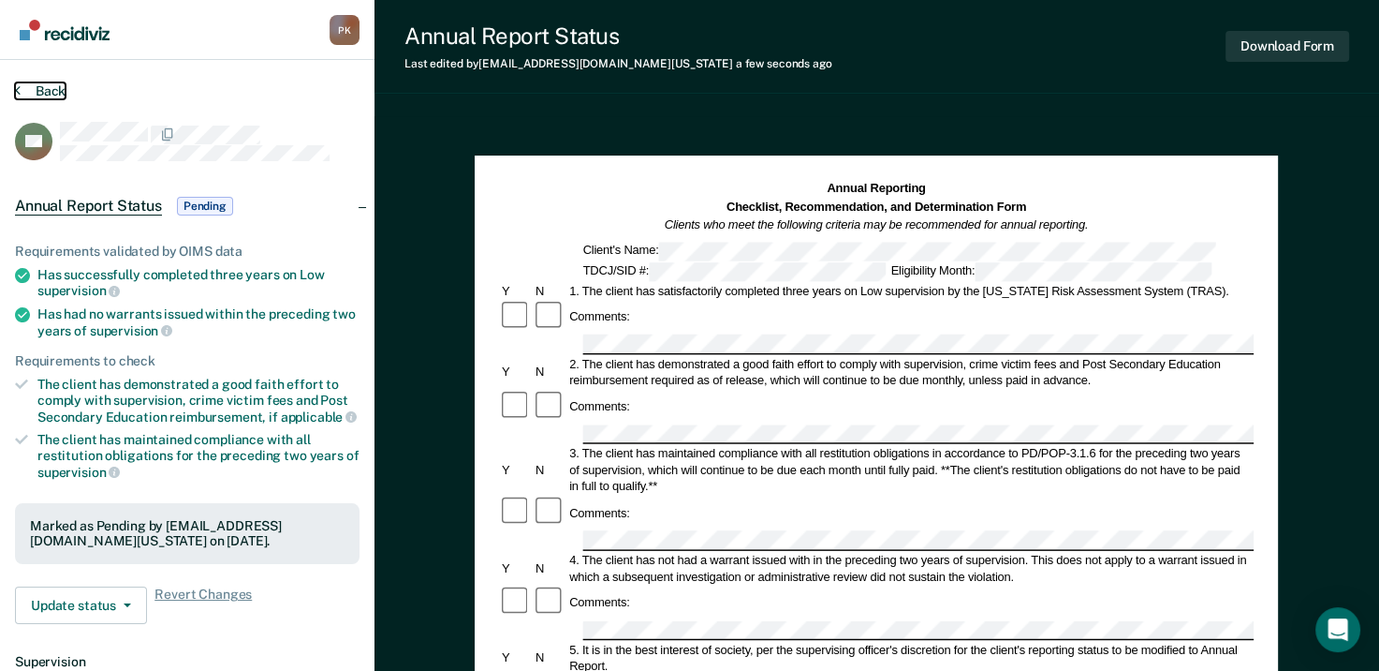
click at [22, 82] on button "Back" at bounding box center [40, 90] width 51 height 17
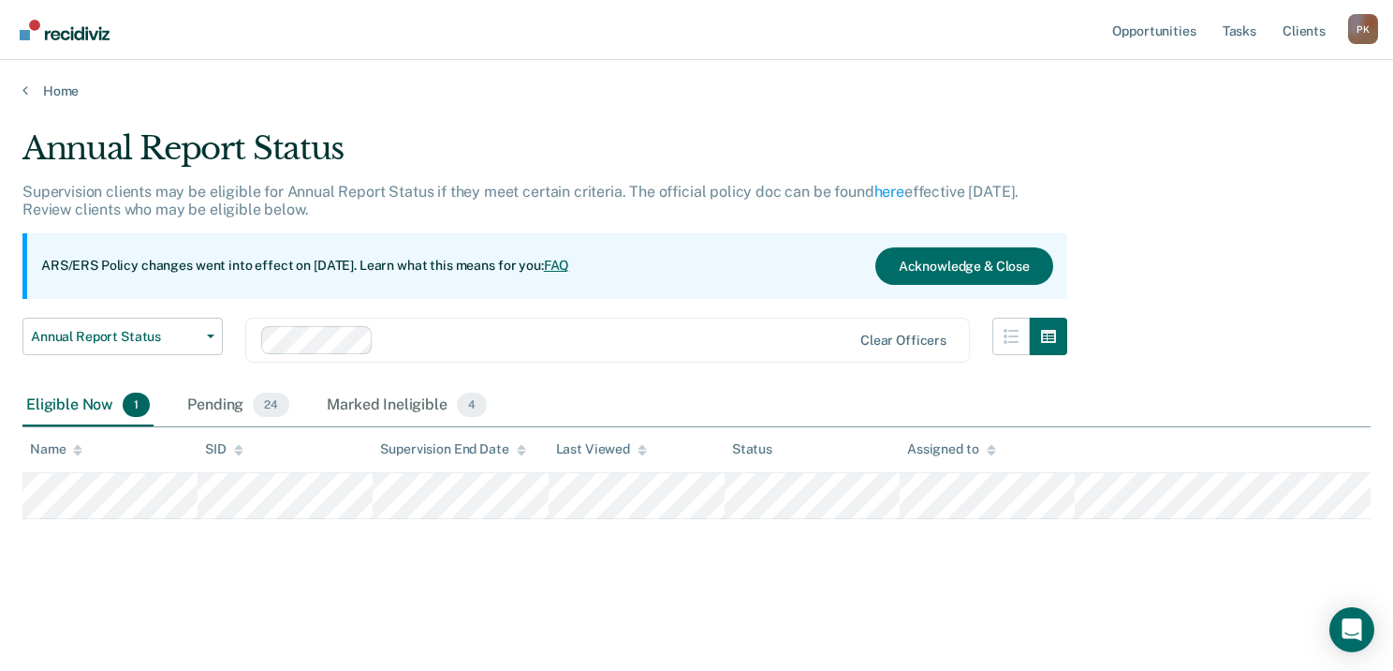
click at [210, 407] on div "Pending 24" at bounding box center [239, 405] width 110 height 41
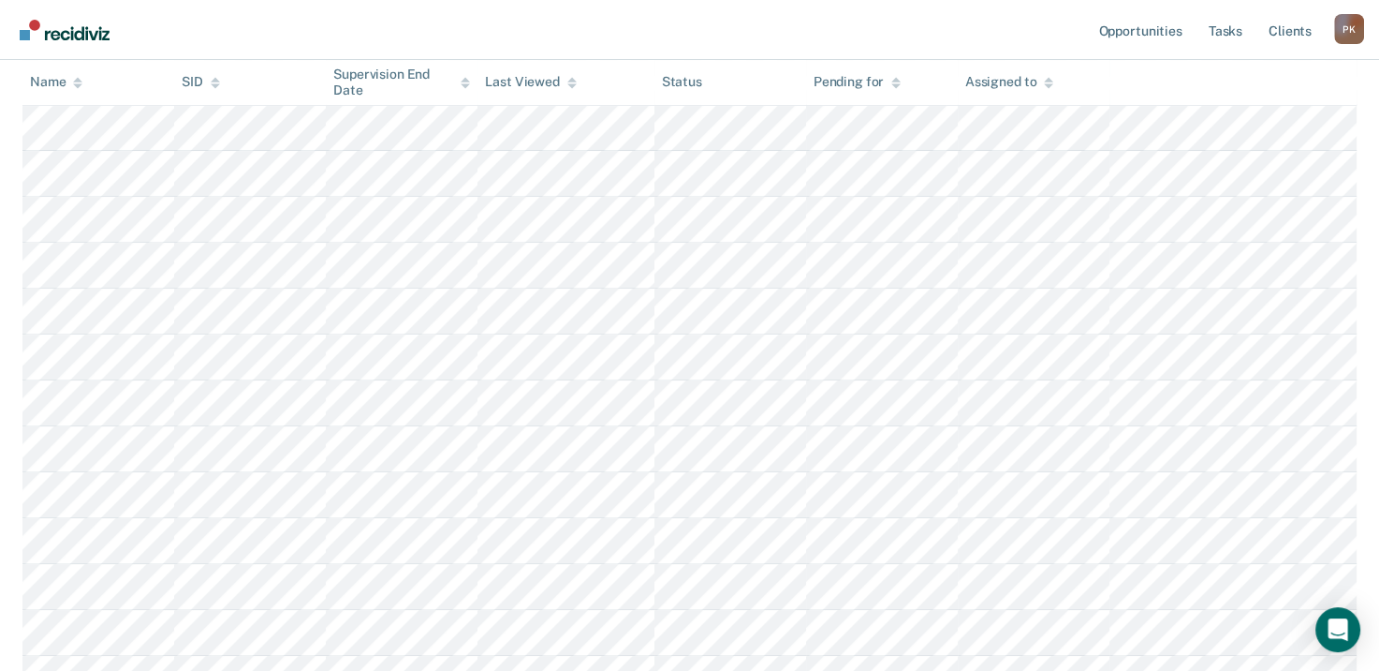
scroll to position [749, 0]
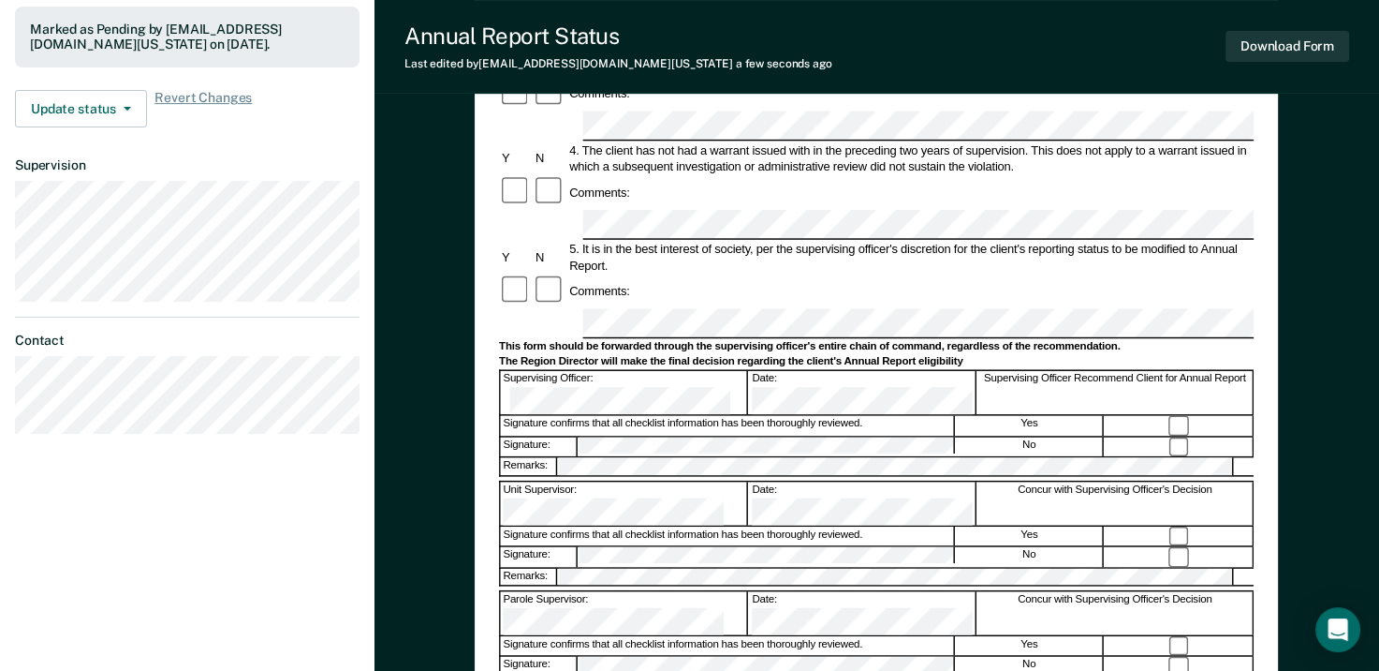
scroll to position [468, 0]
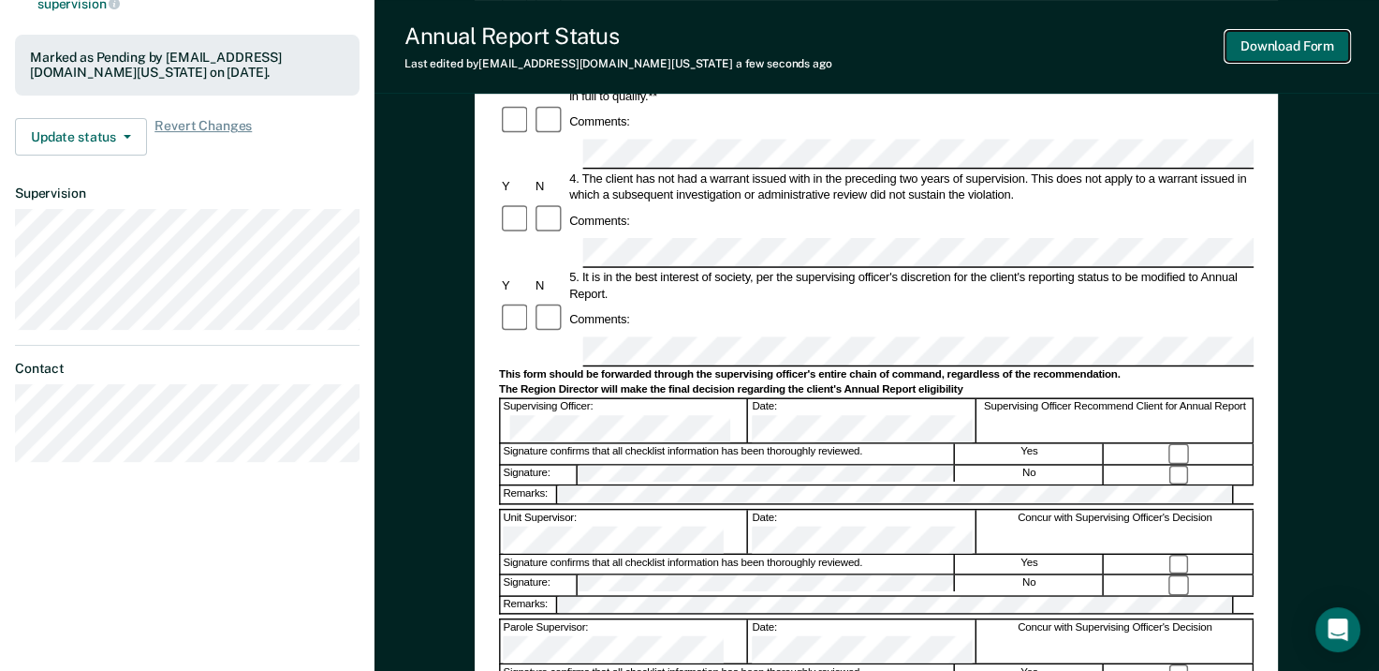
click at [1290, 49] on button "Download Form" at bounding box center [1288, 46] width 124 height 31
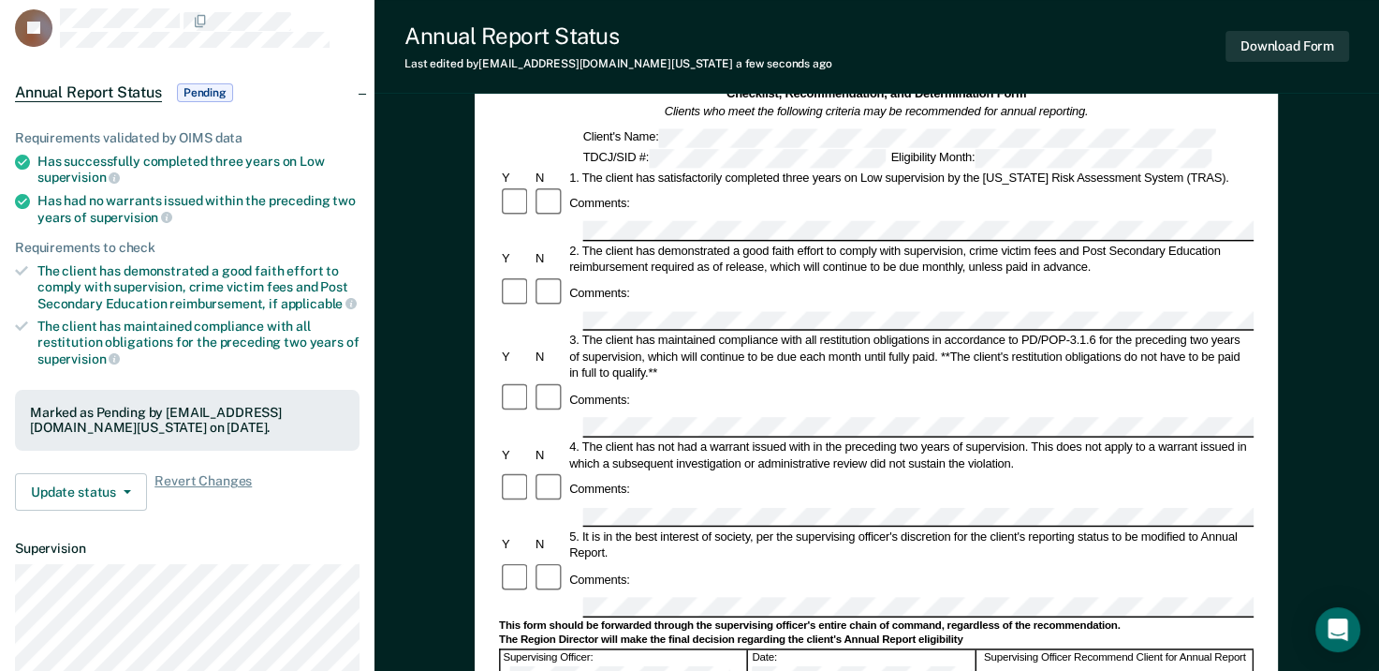
scroll to position [0, 0]
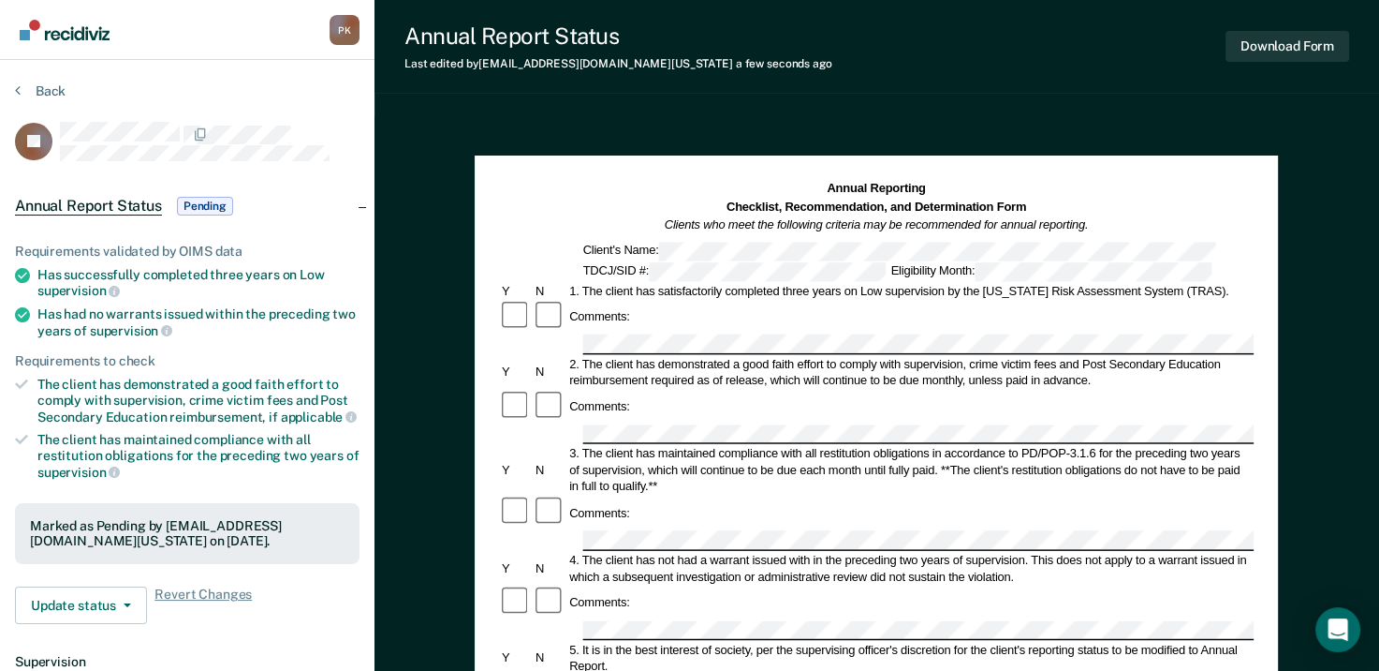
click at [461, 113] on div "Annual Report Status Last edited by [PERSON_NAME][EMAIL_ADDRESS][DOMAIN_NAME][U…" at bounding box center [877, 631] width 1005 height 1262
click at [17, 90] on icon at bounding box center [18, 89] width 6 height 15
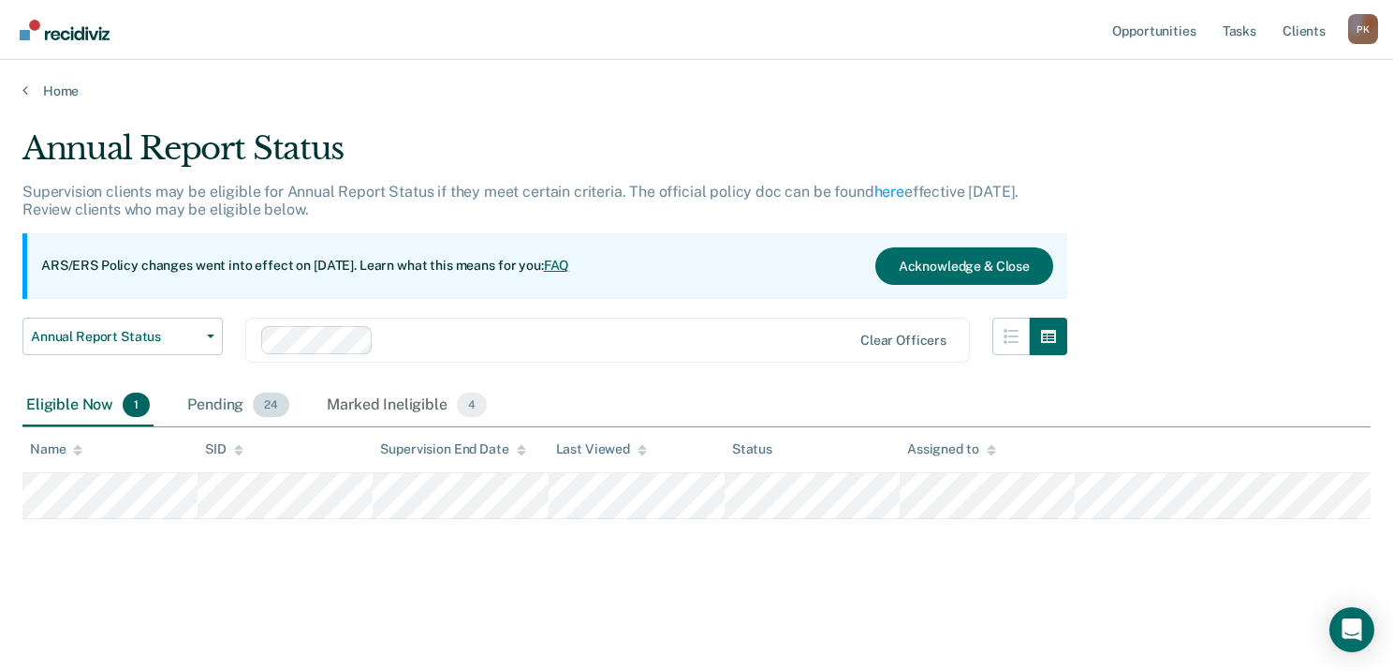
click at [229, 404] on div "Pending 24" at bounding box center [239, 405] width 110 height 41
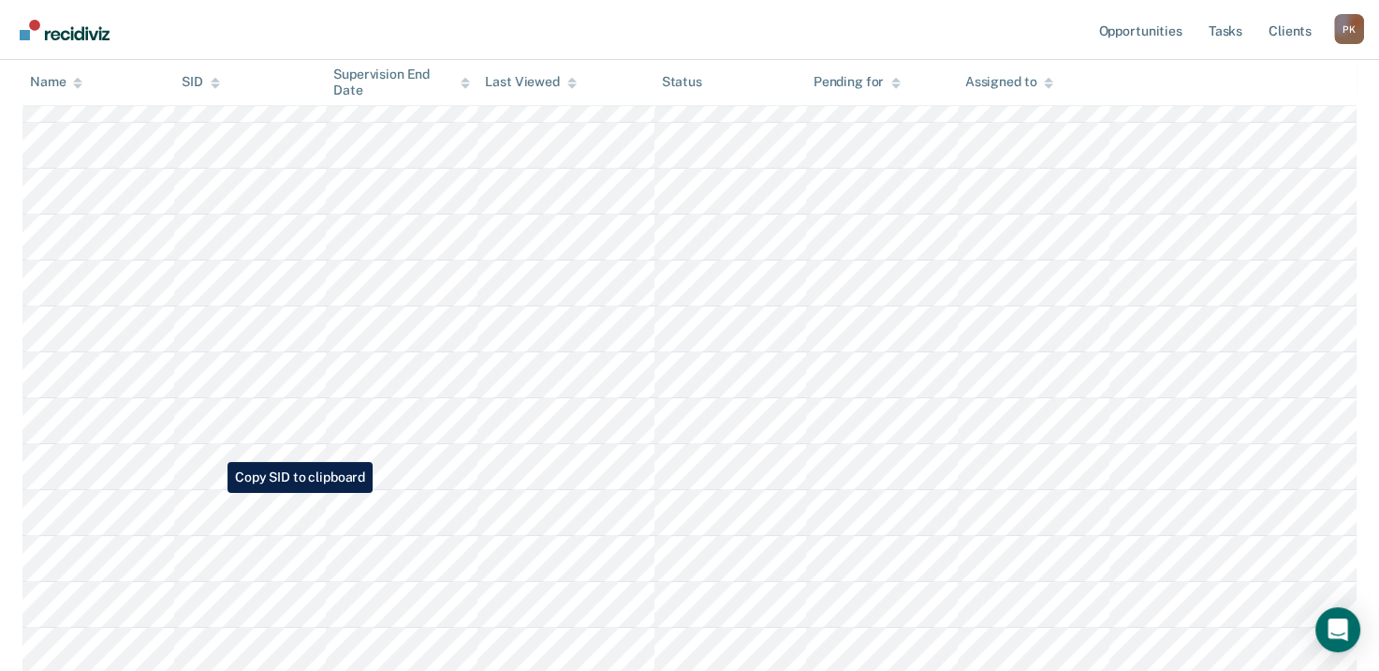
scroll to position [843, 0]
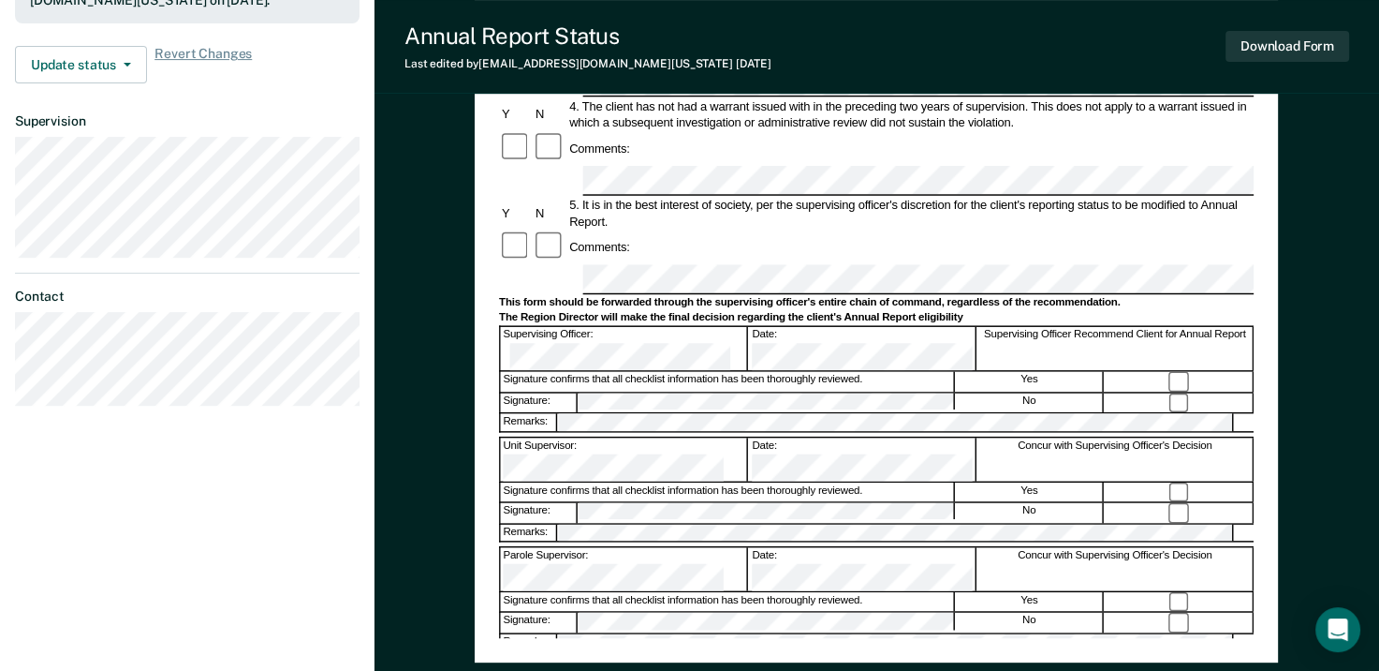
scroll to position [562, 0]
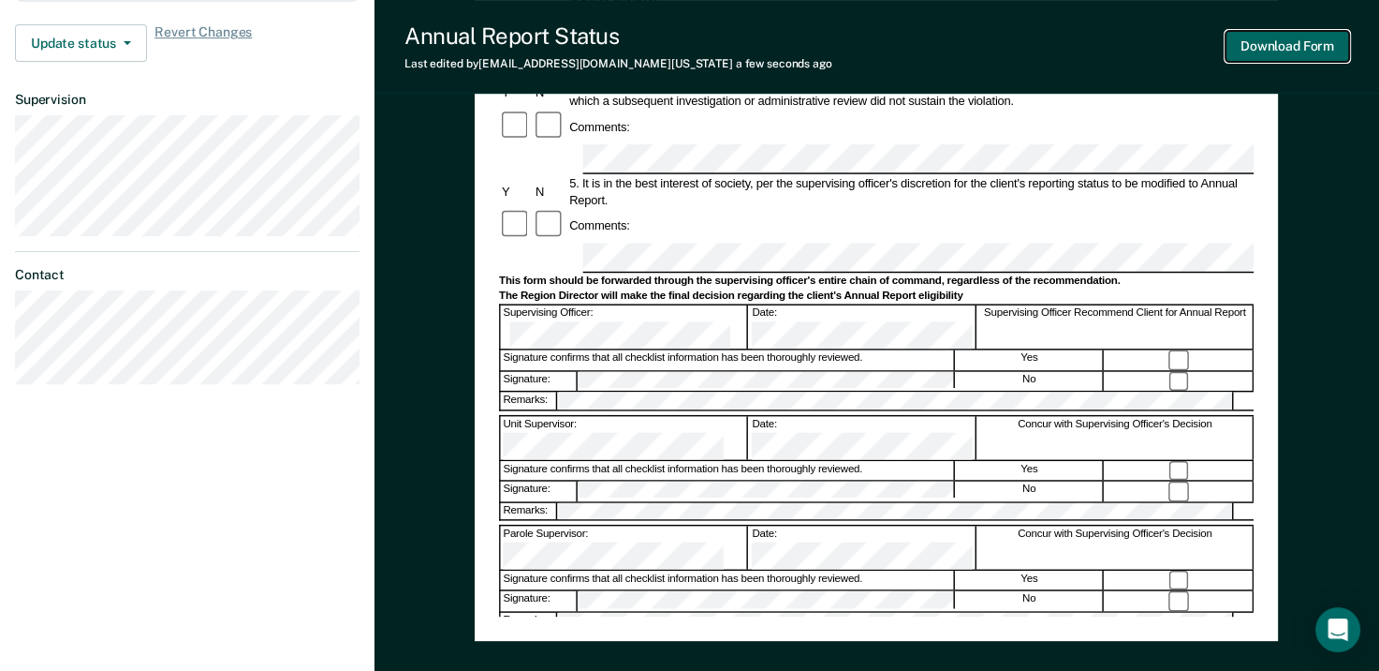
click at [1297, 49] on button "Download Form" at bounding box center [1288, 46] width 124 height 31
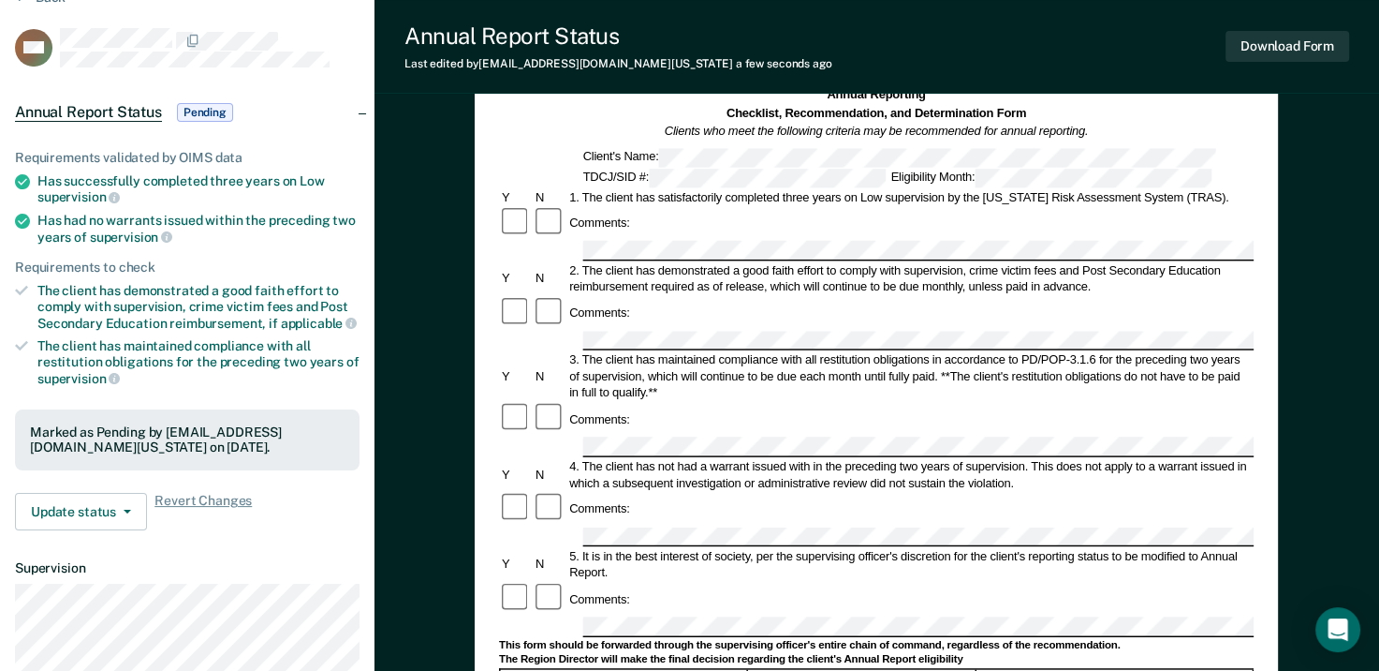
scroll to position [0, 0]
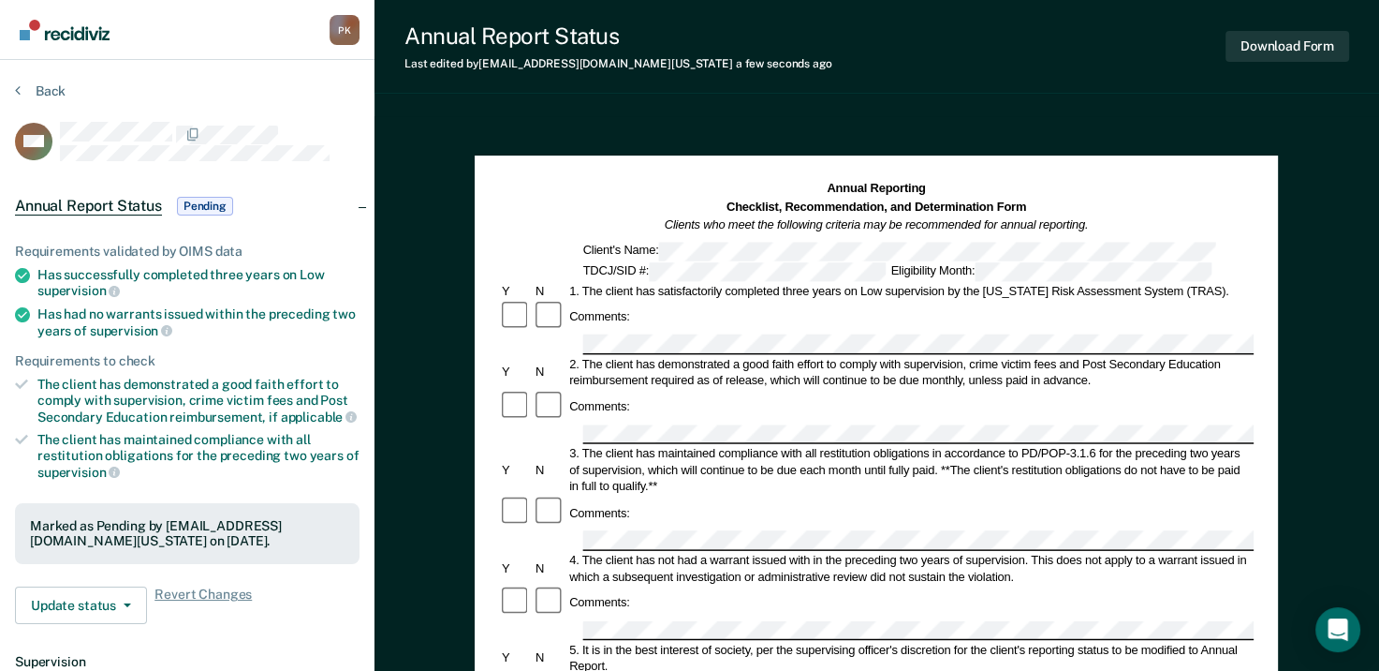
click at [15, 82] on icon at bounding box center [18, 89] width 6 height 15
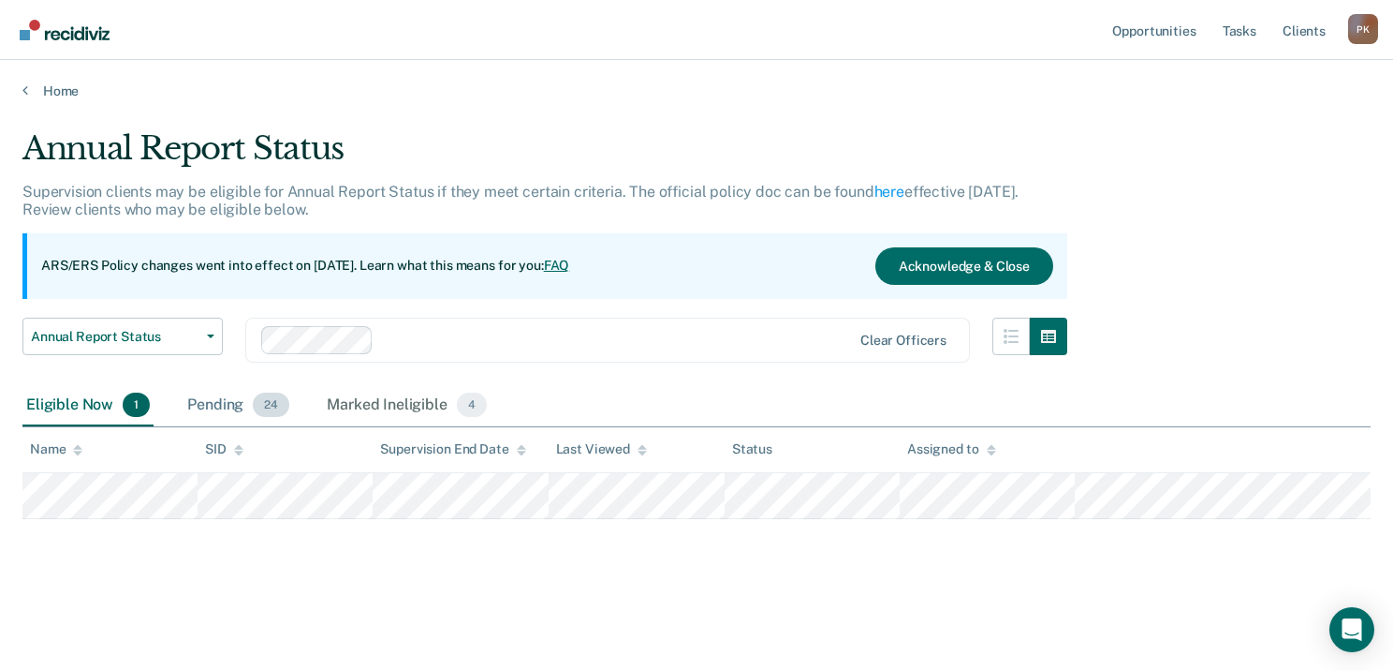
click at [217, 397] on div "Pending 24" at bounding box center [239, 405] width 110 height 41
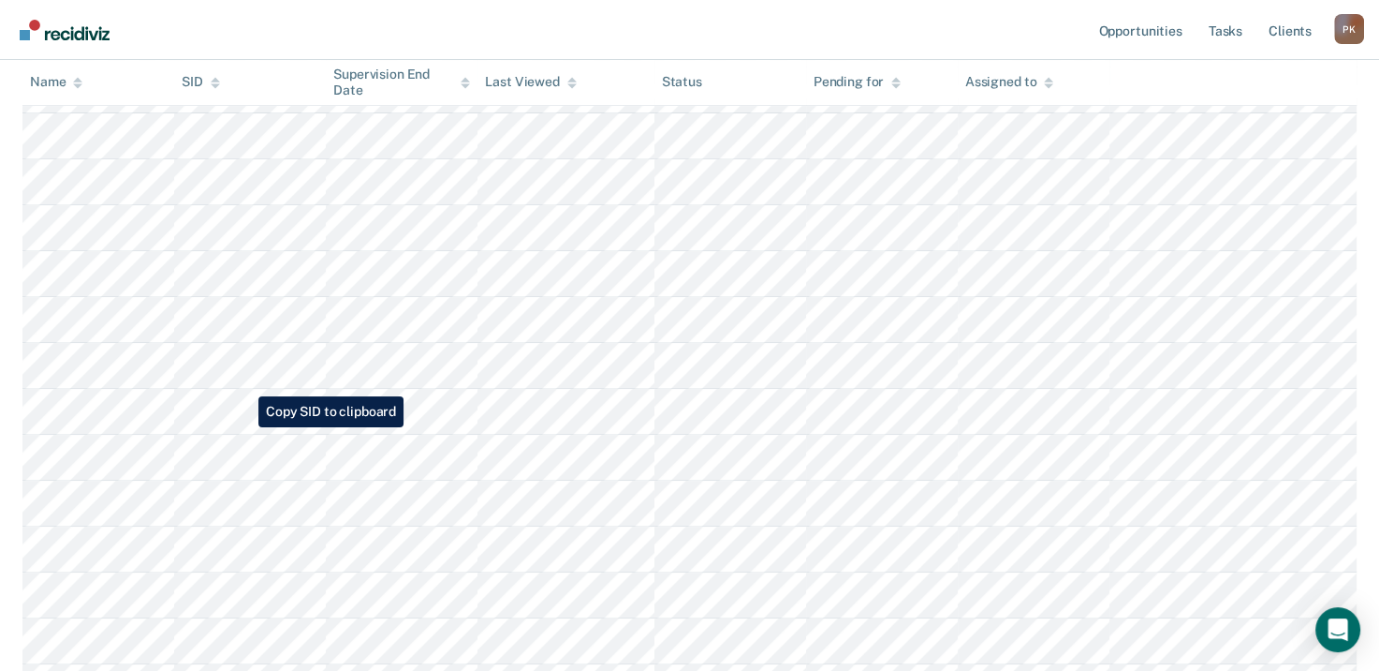
scroll to position [843, 0]
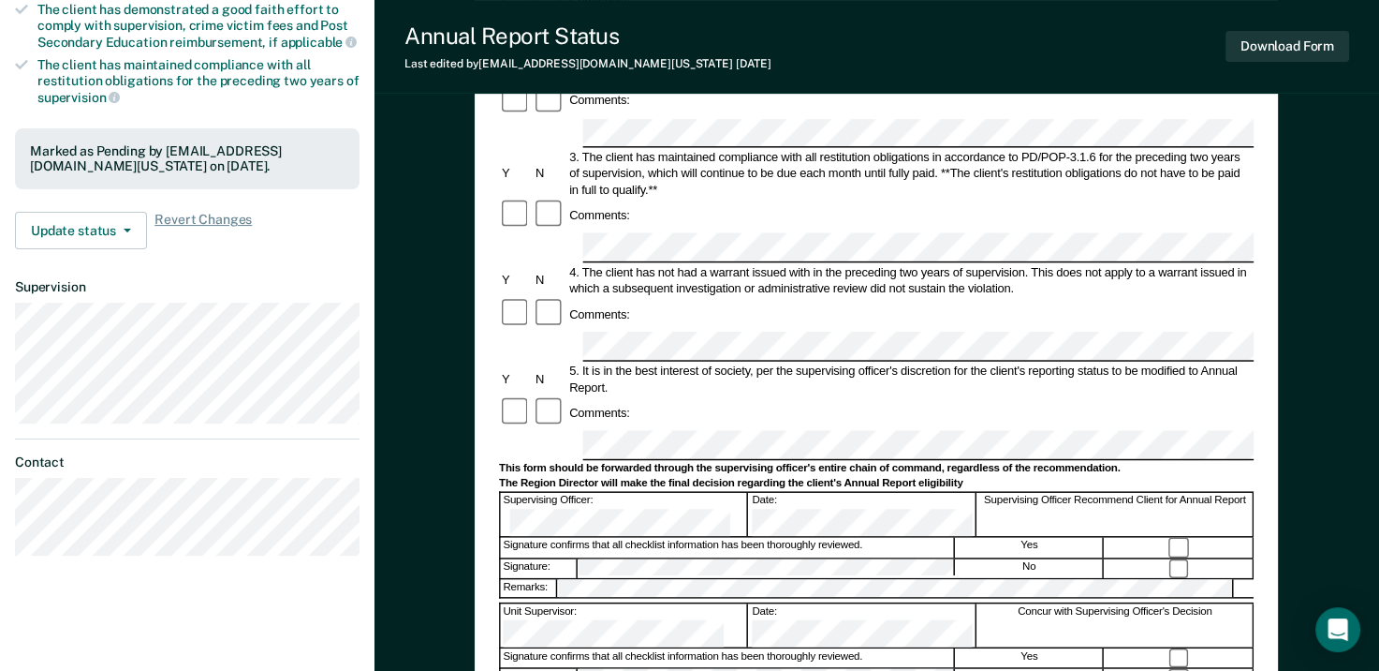
scroll to position [562, 0]
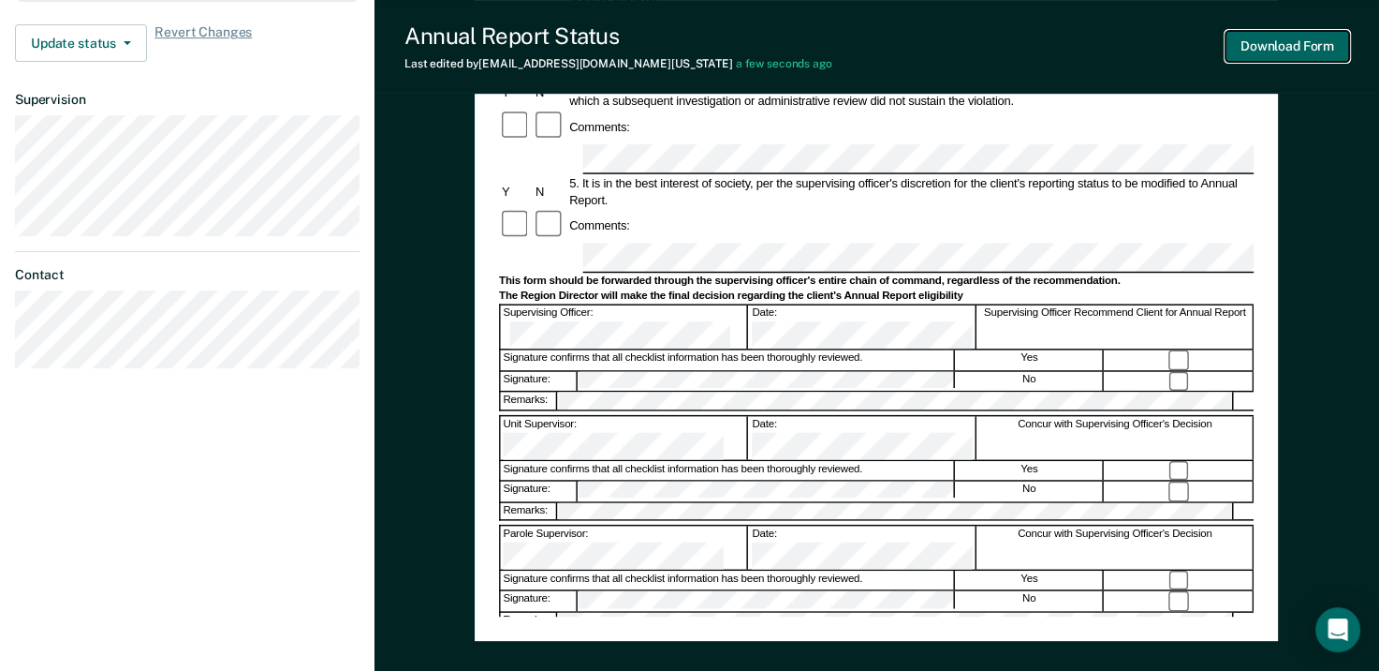
click at [1287, 49] on button "Download Form" at bounding box center [1288, 46] width 124 height 31
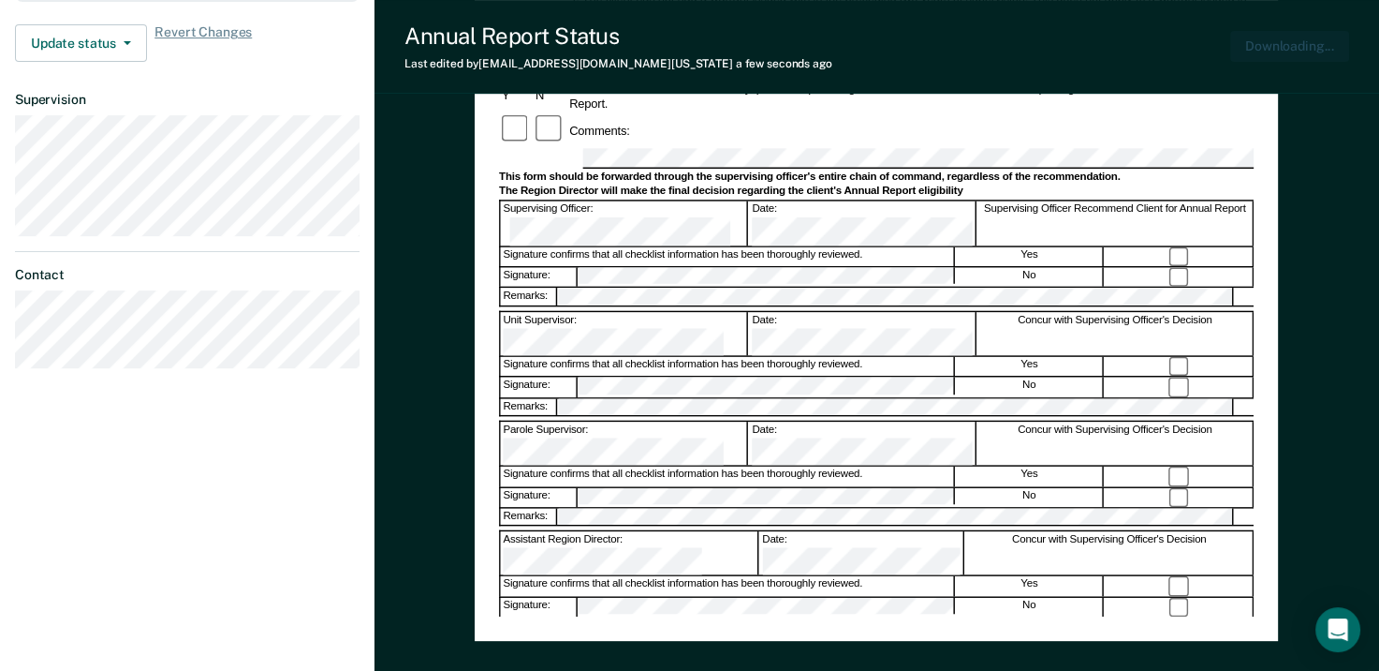
scroll to position [0, 0]
click at [437, 193] on div "Annual Reporting Checklist, Recommendation, and Determination Form Clients who …" at bounding box center [877, 170] width 1005 height 1232
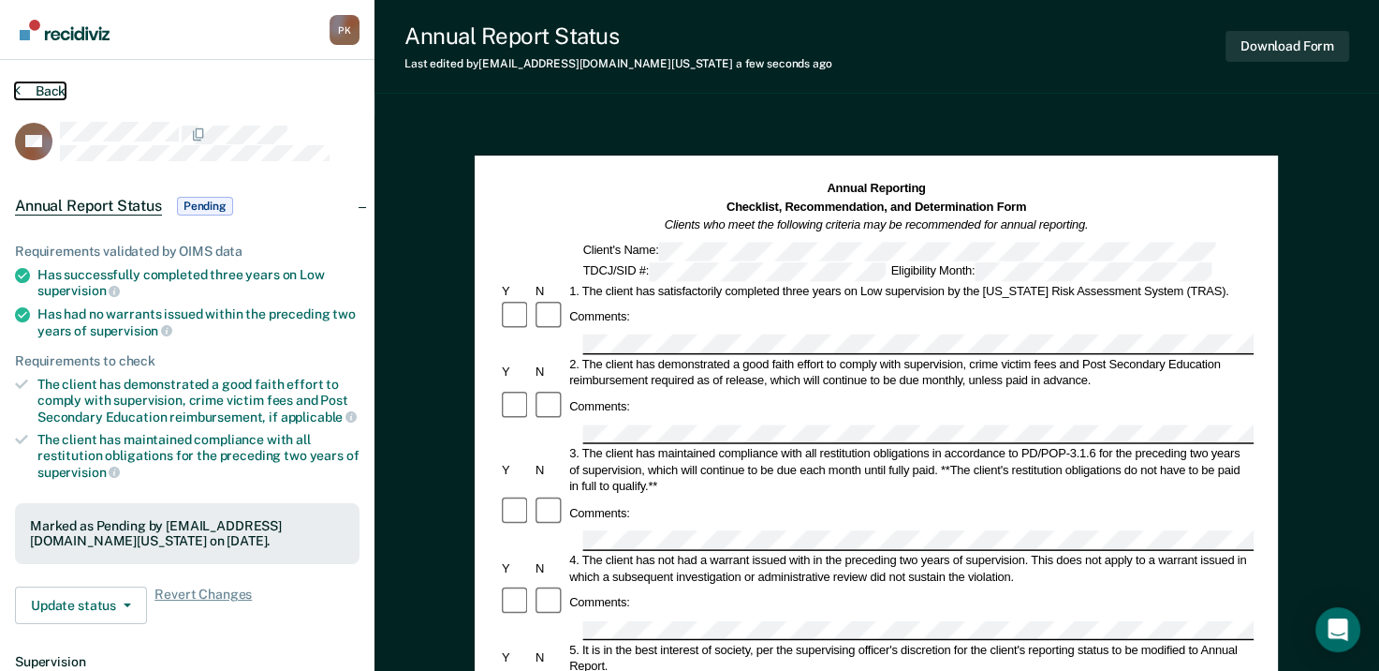
click at [22, 90] on button "Back" at bounding box center [40, 90] width 51 height 17
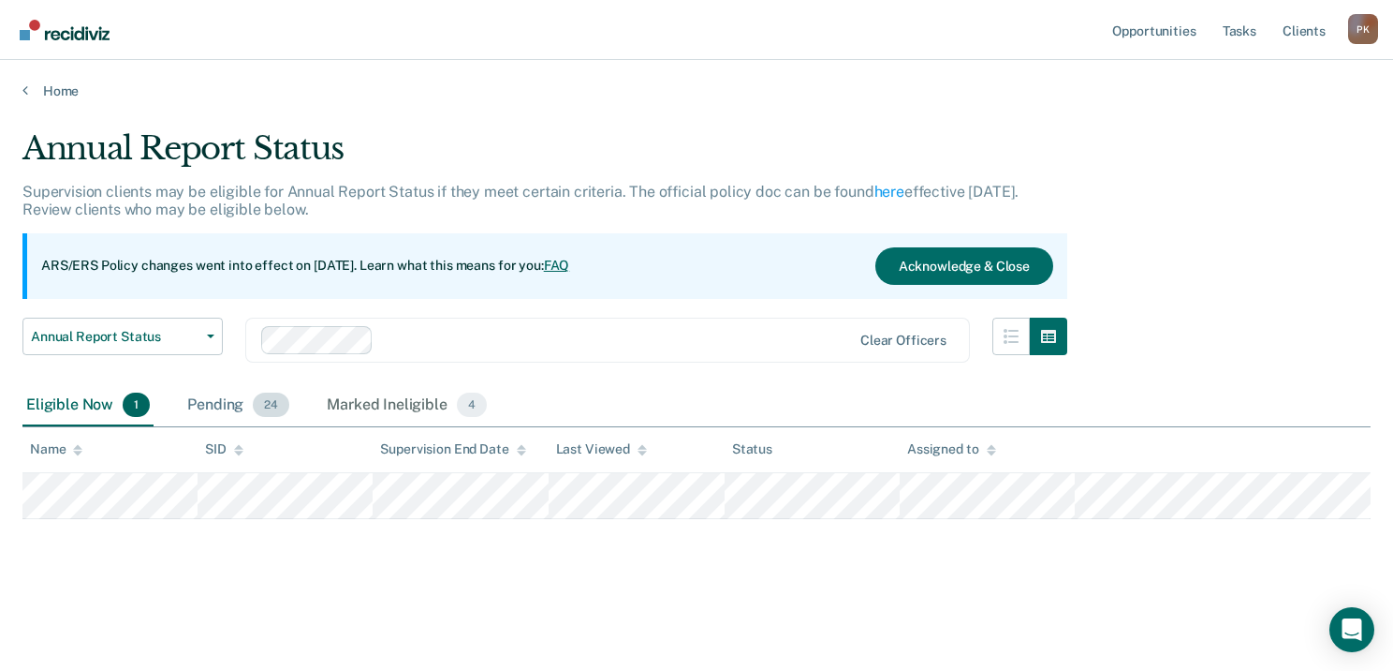
click at [209, 408] on div "Pending 24" at bounding box center [239, 405] width 110 height 41
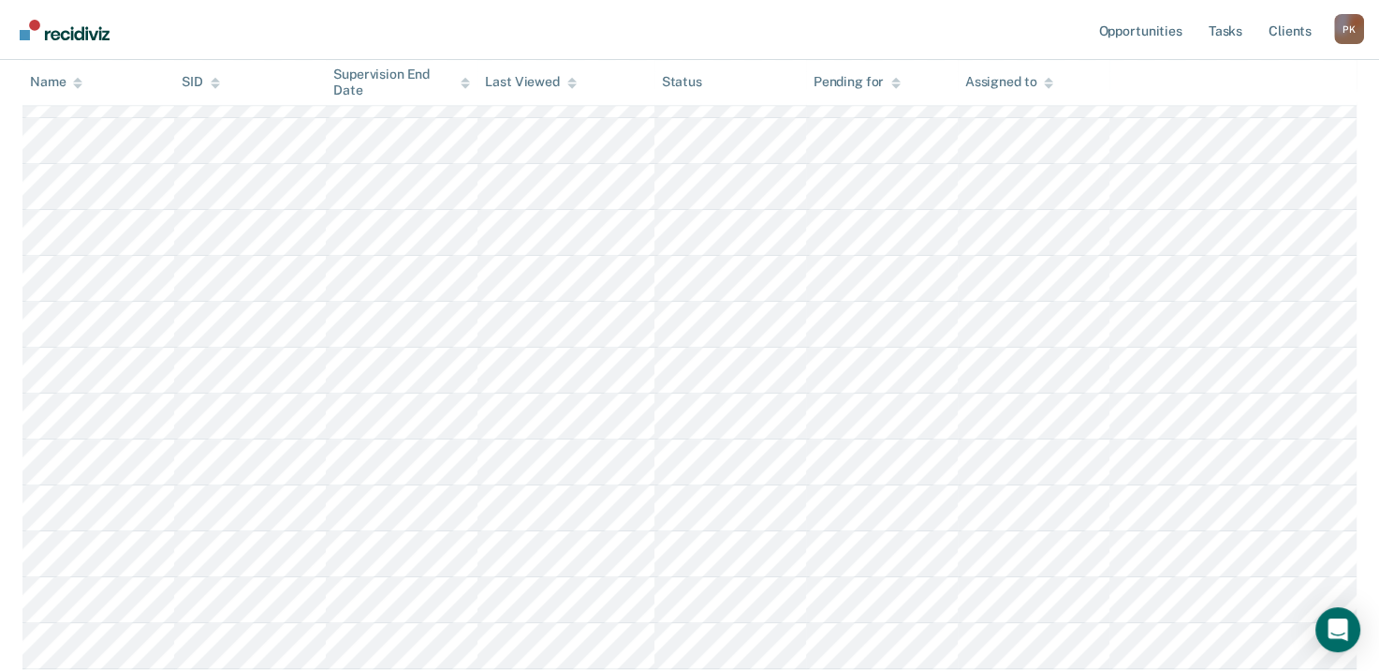
scroll to position [936, 0]
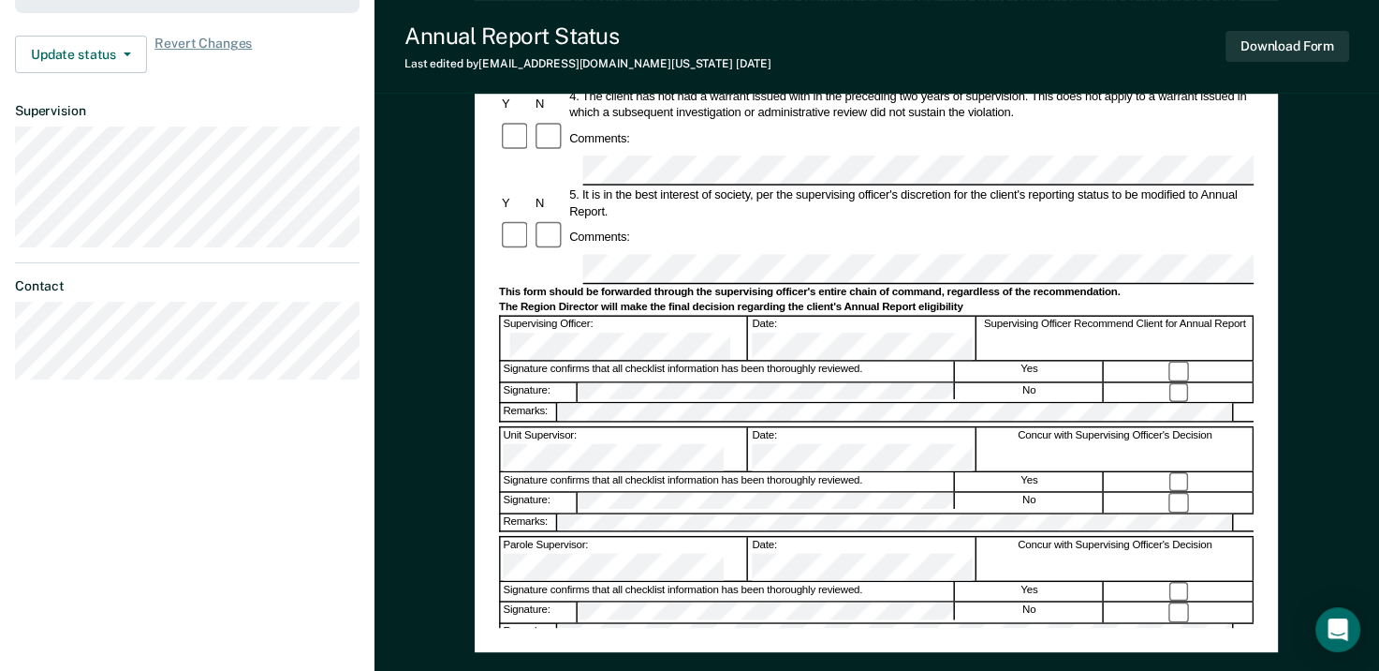
scroll to position [562, 0]
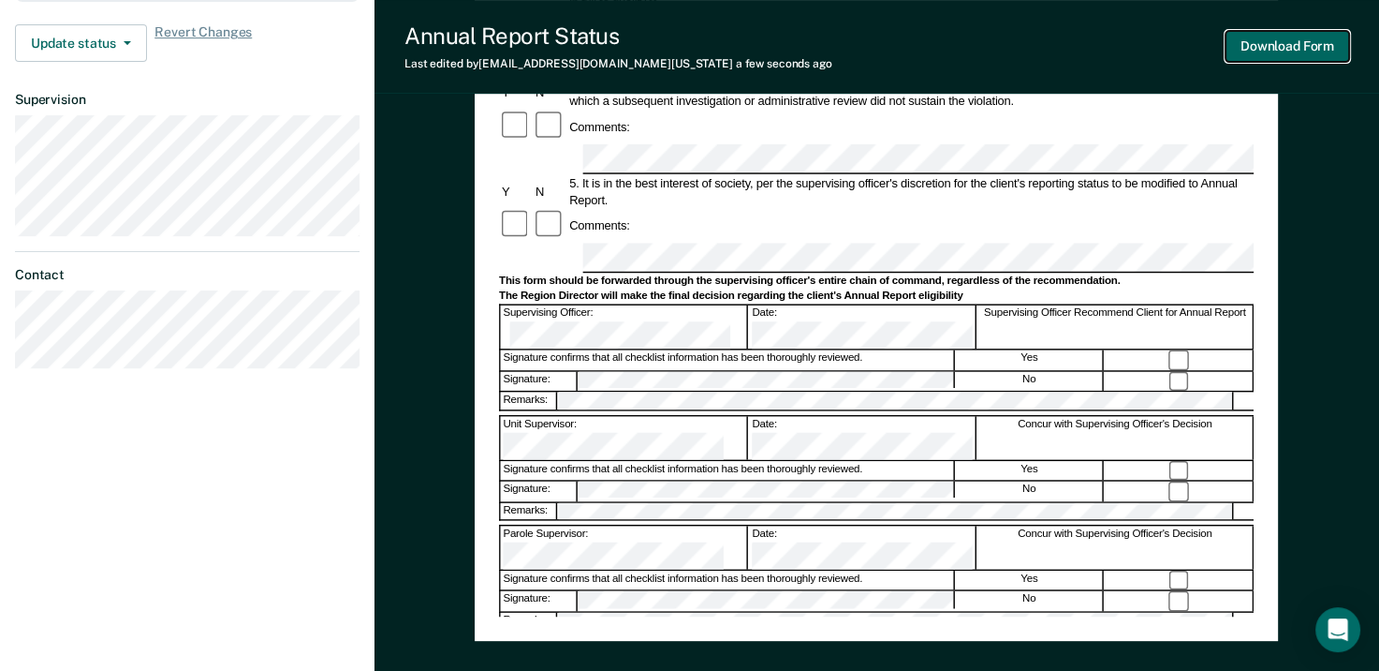
click at [1262, 49] on button "Download Form" at bounding box center [1288, 46] width 124 height 31
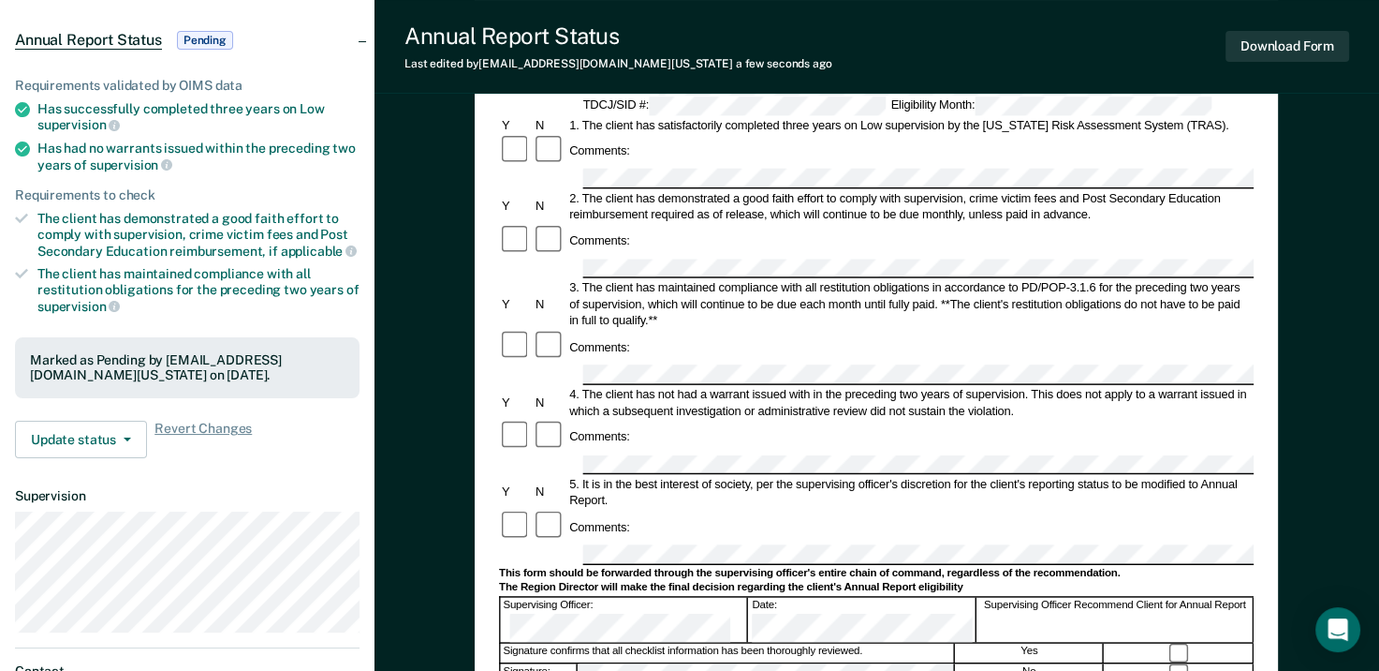
scroll to position [0, 0]
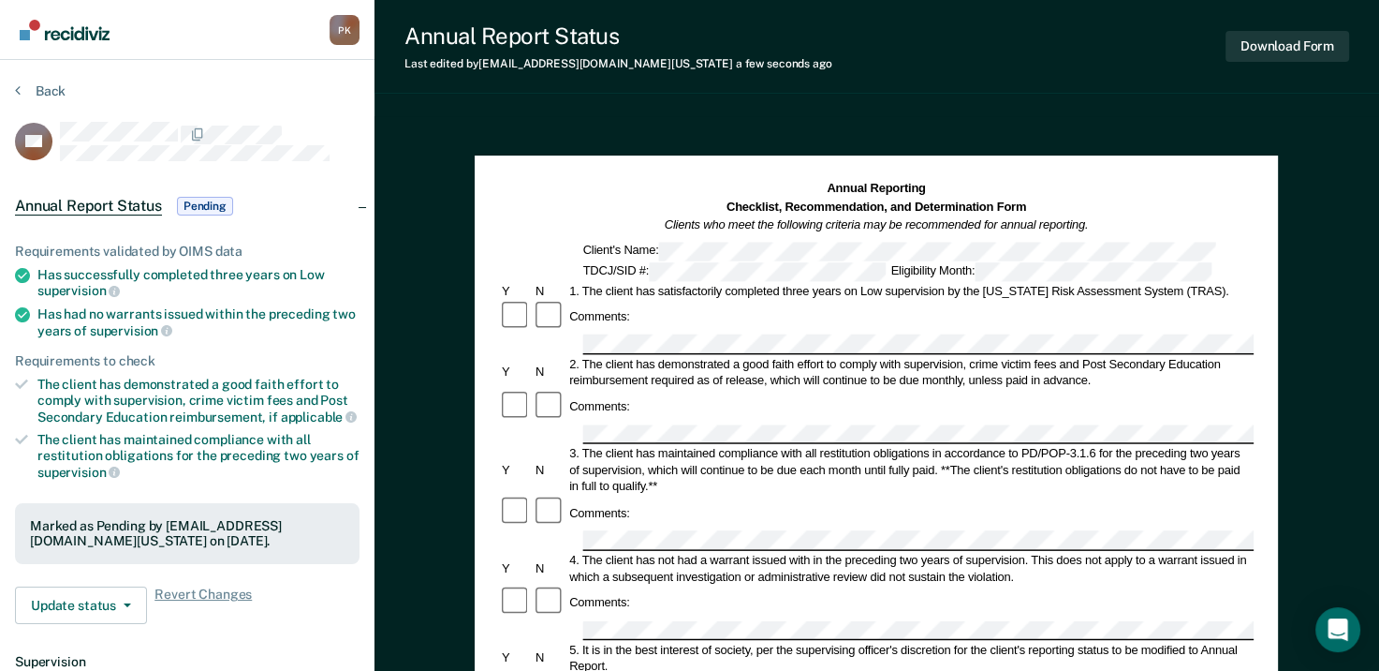
click at [26, 90] on button "Back" at bounding box center [40, 90] width 51 height 17
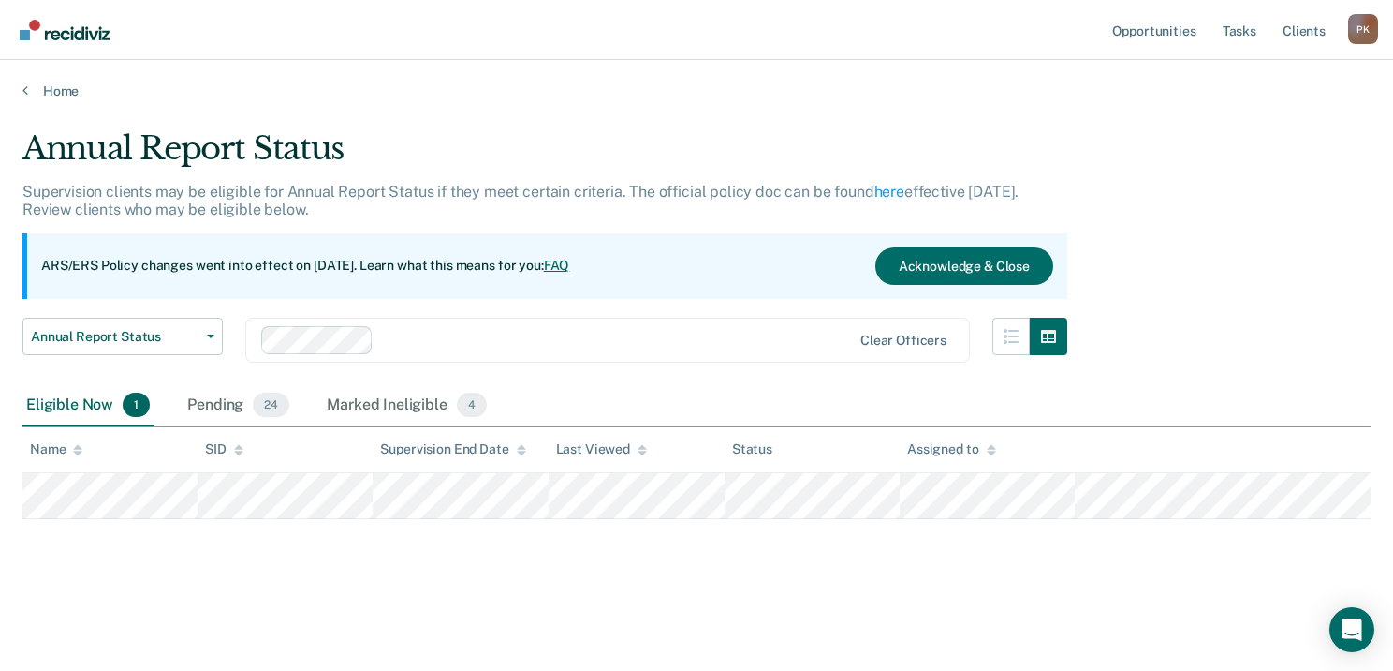
drag, startPoint x: 211, startPoint y: 406, endPoint x: 429, endPoint y: 427, distance: 219.2
click at [211, 406] on div "Pending 24" at bounding box center [239, 405] width 110 height 41
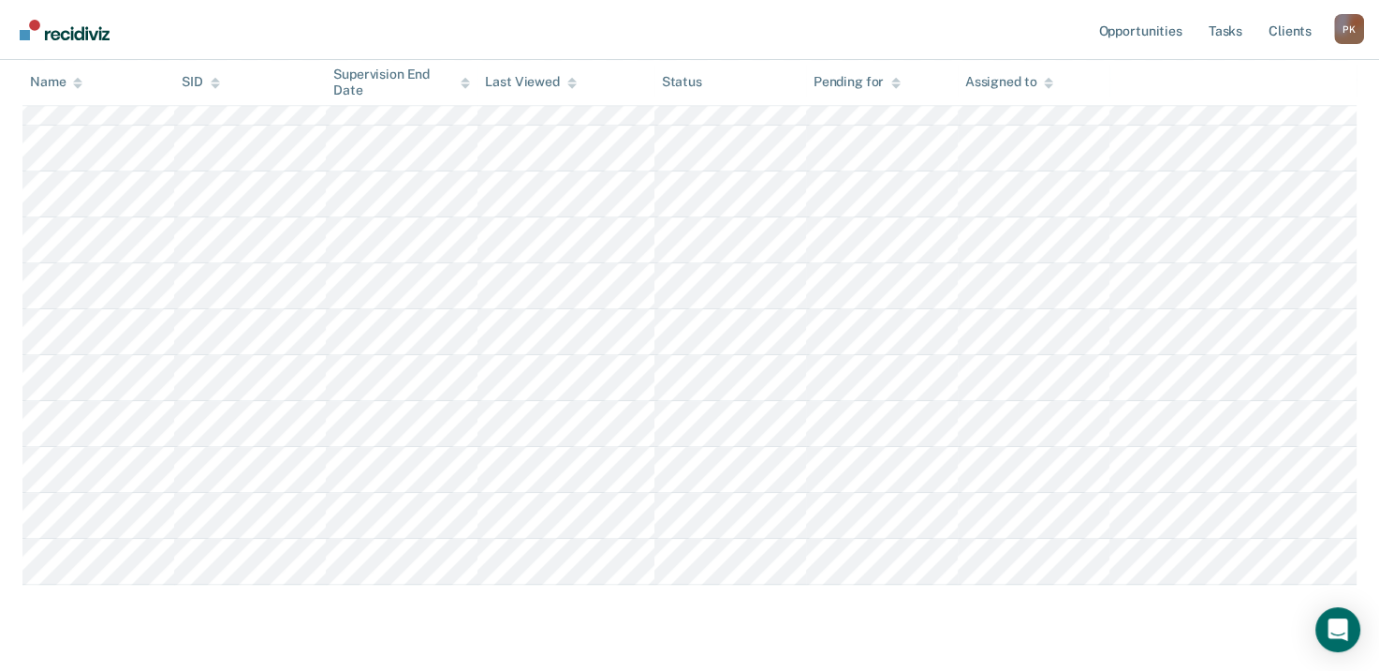
scroll to position [1030, 0]
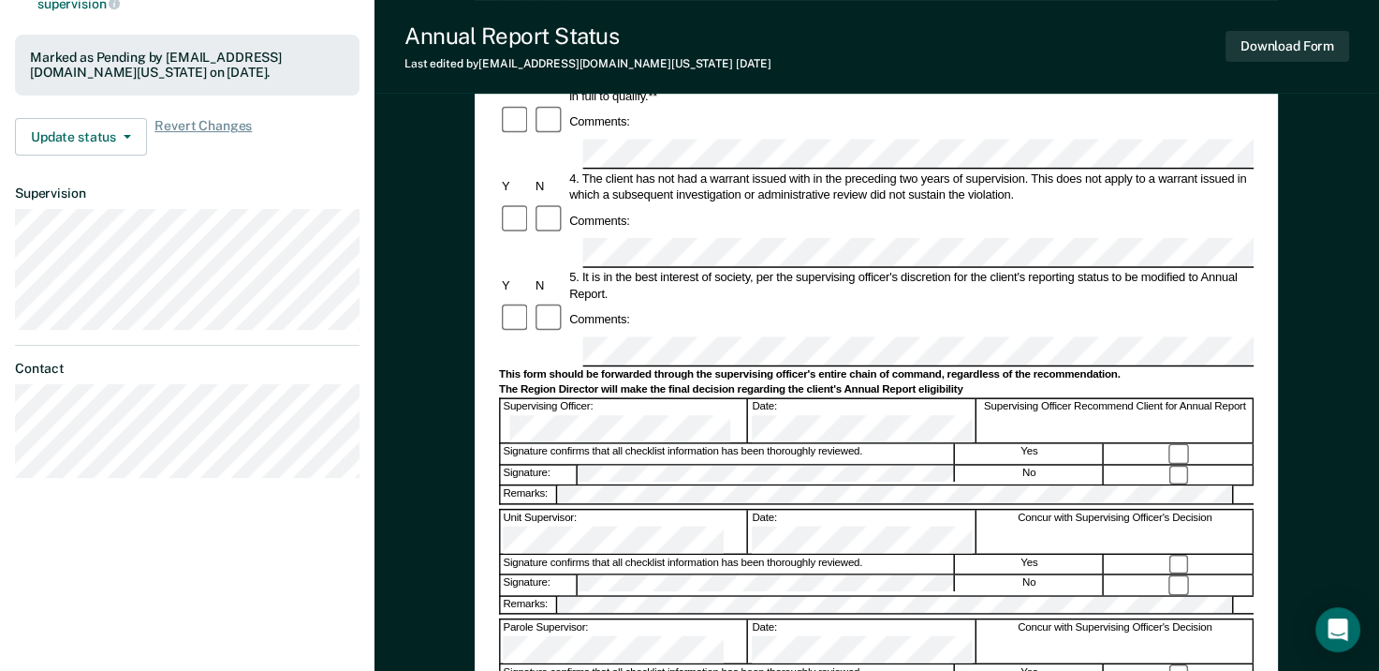
scroll to position [562, 0]
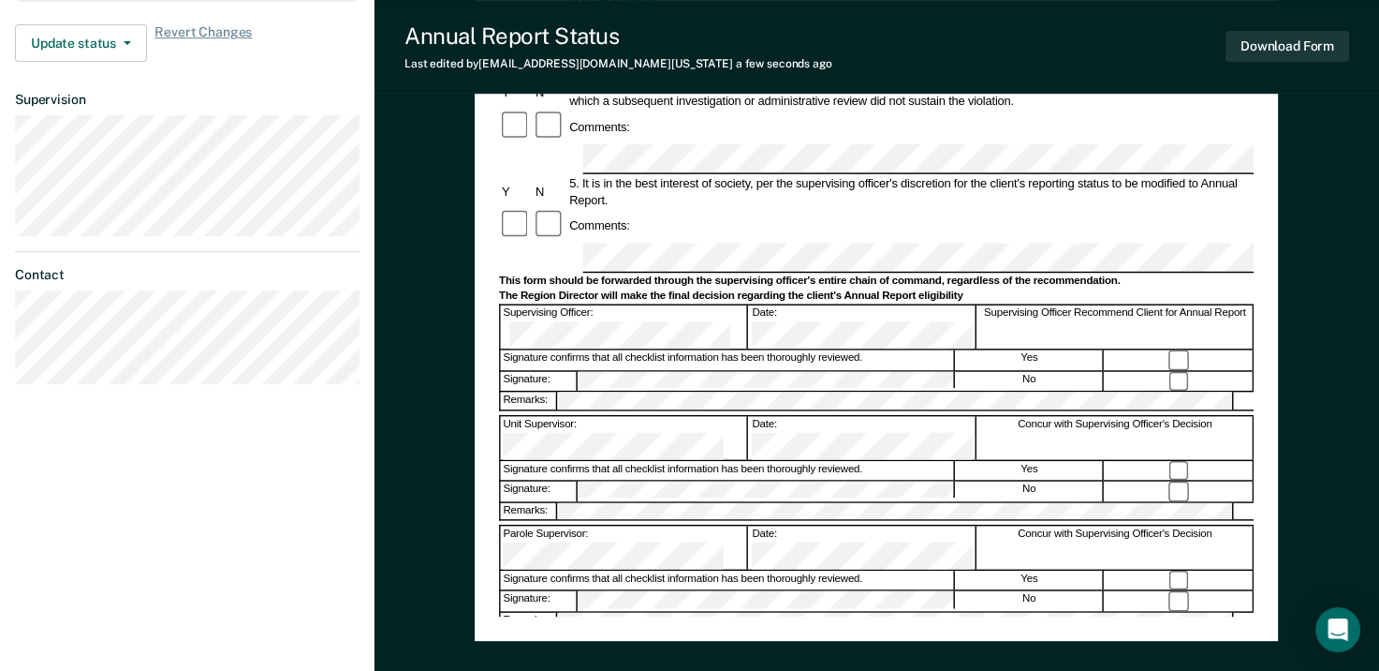
click at [731, 592] on div "Annual Reporting Checklist, Recommendation, and Determination Form Clients who …" at bounding box center [876, 117] width 755 height 998
click at [1302, 45] on button "Download Form" at bounding box center [1288, 46] width 124 height 31
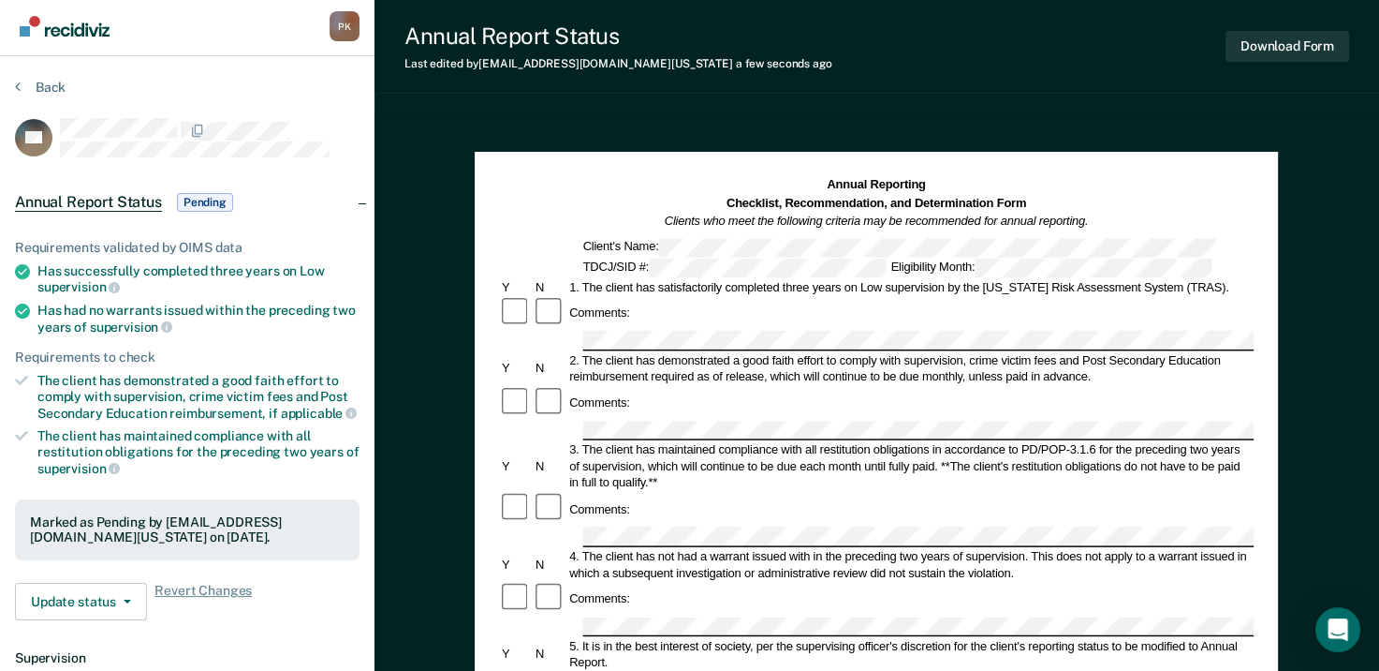
scroll to position [0, 0]
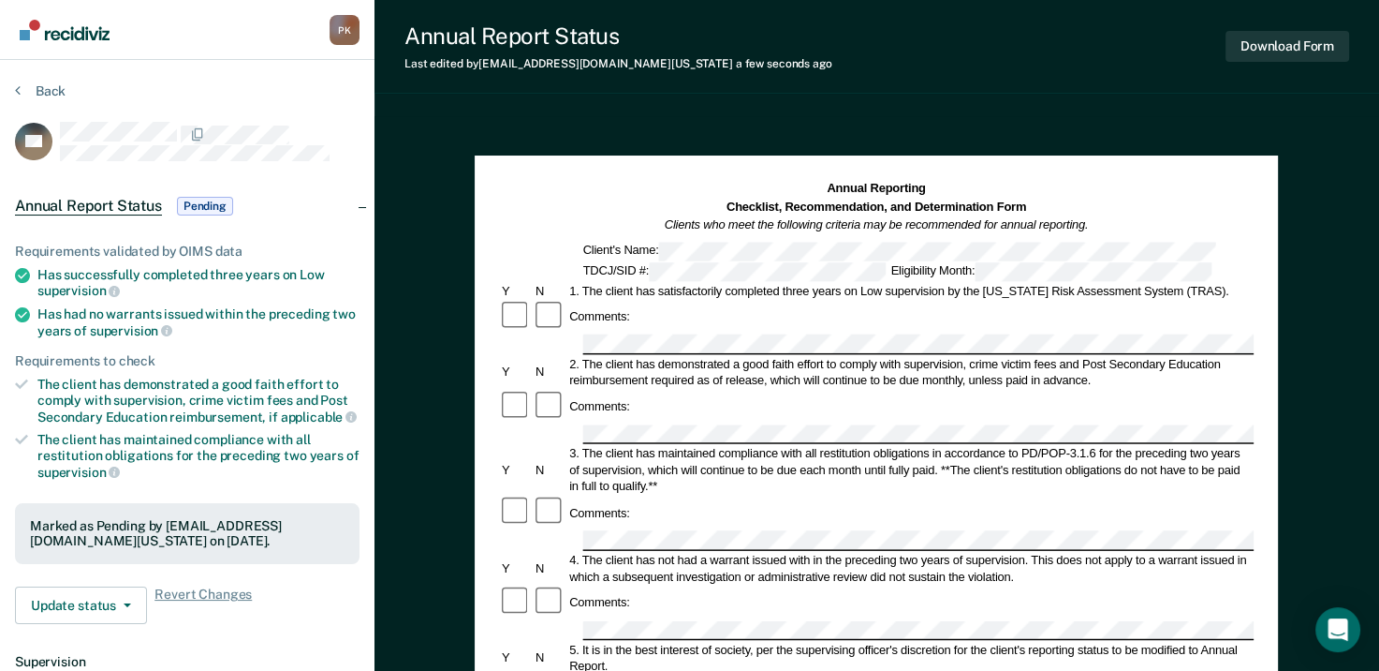
click at [19, 87] on icon at bounding box center [18, 89] width 6 height 15
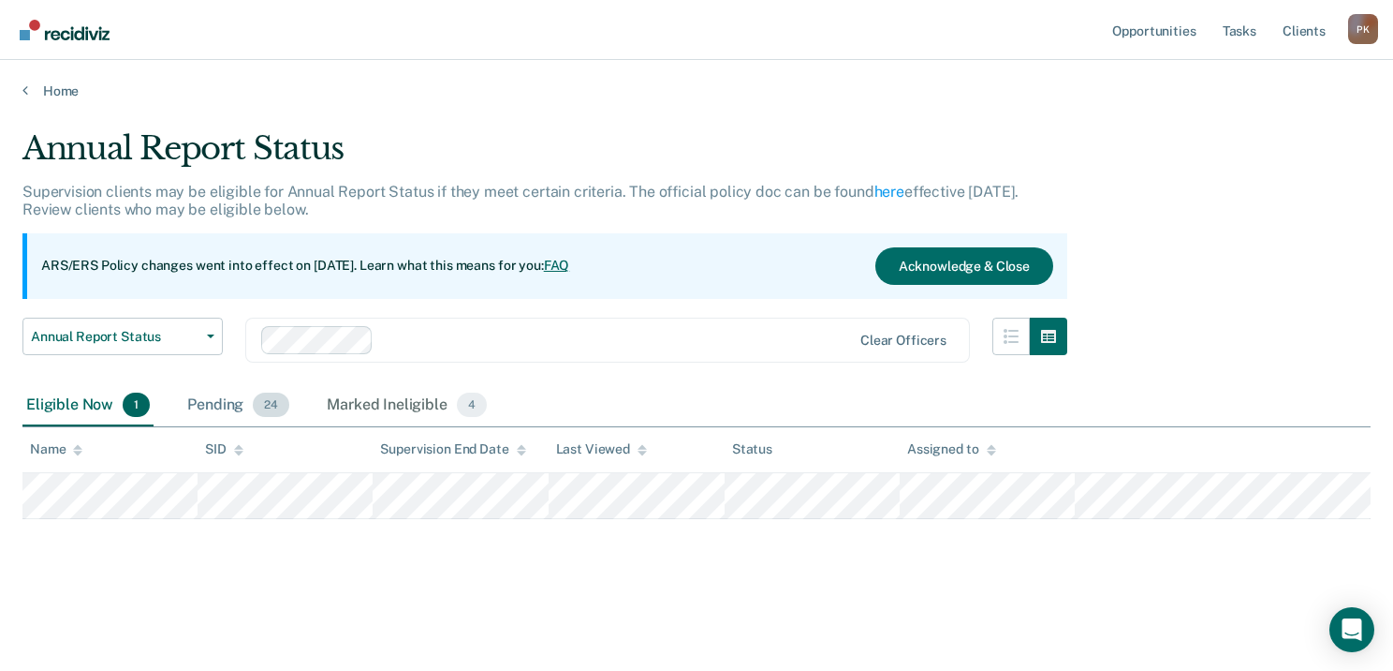
click at [212, 401] on div "Pending 24" at bounding box center [239, 405] width 110 height 41
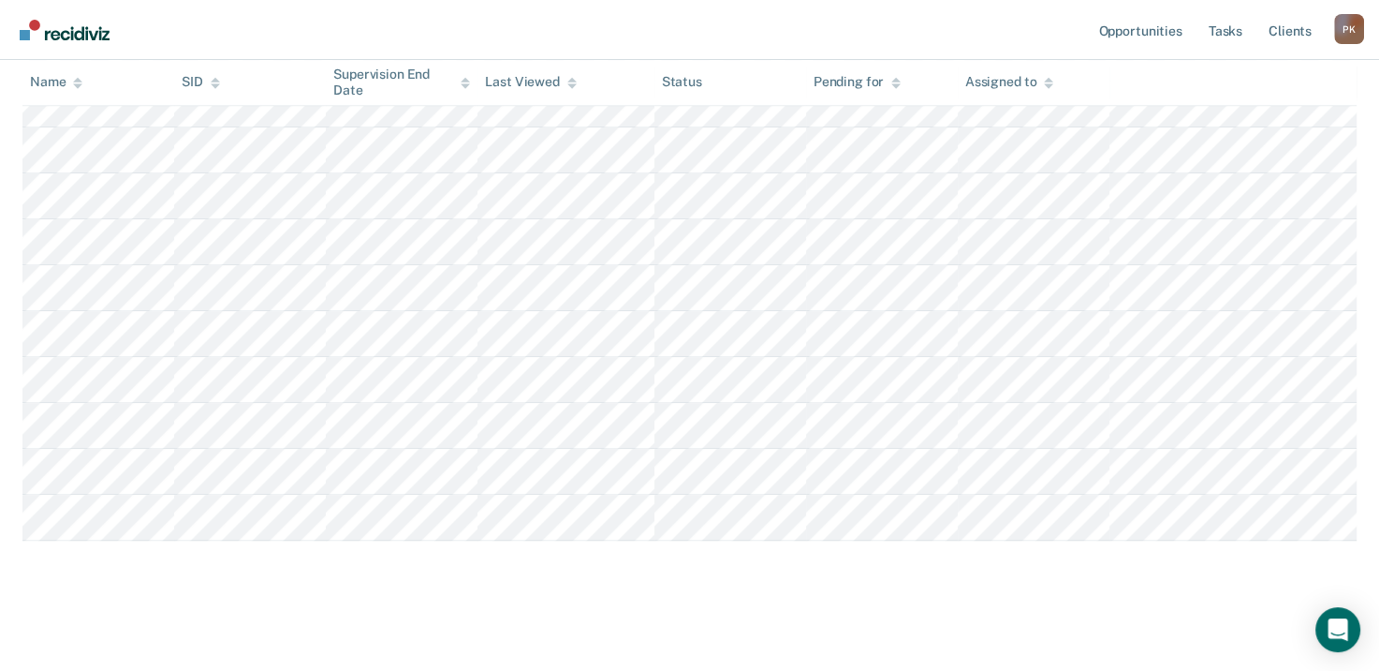
scroll to position [1037, 0]
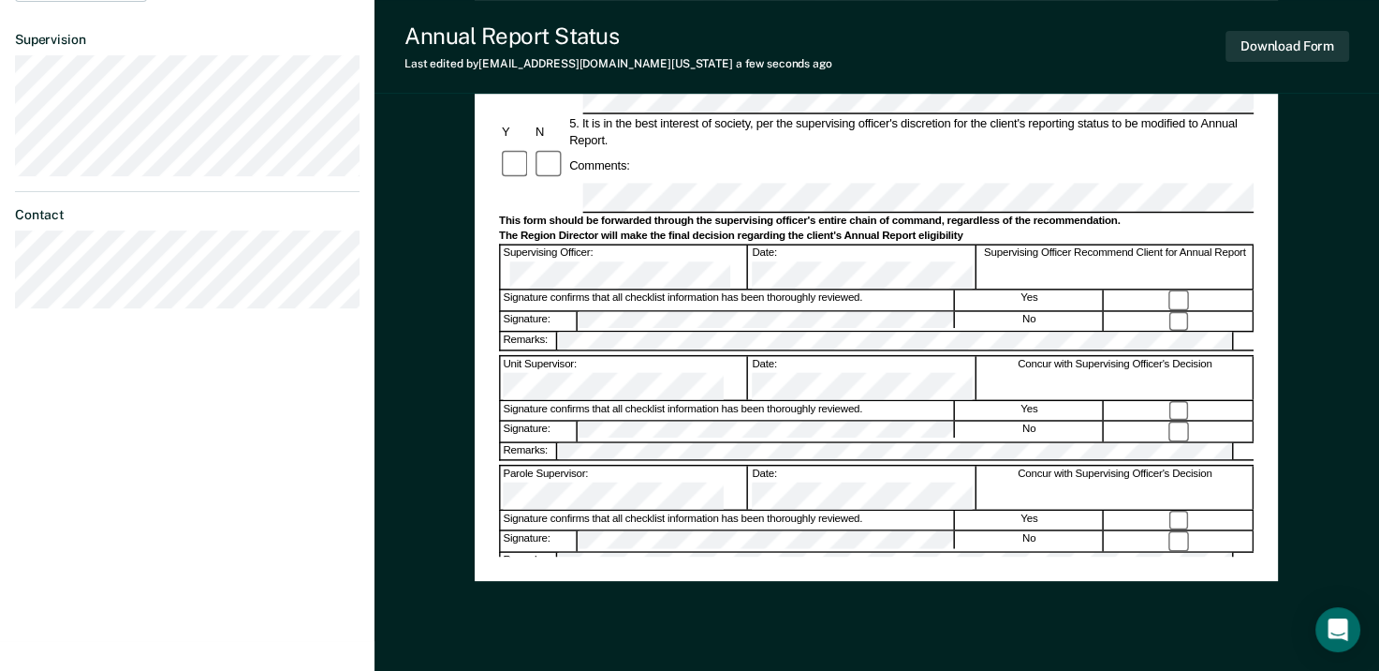
scroll to position [678, 0]
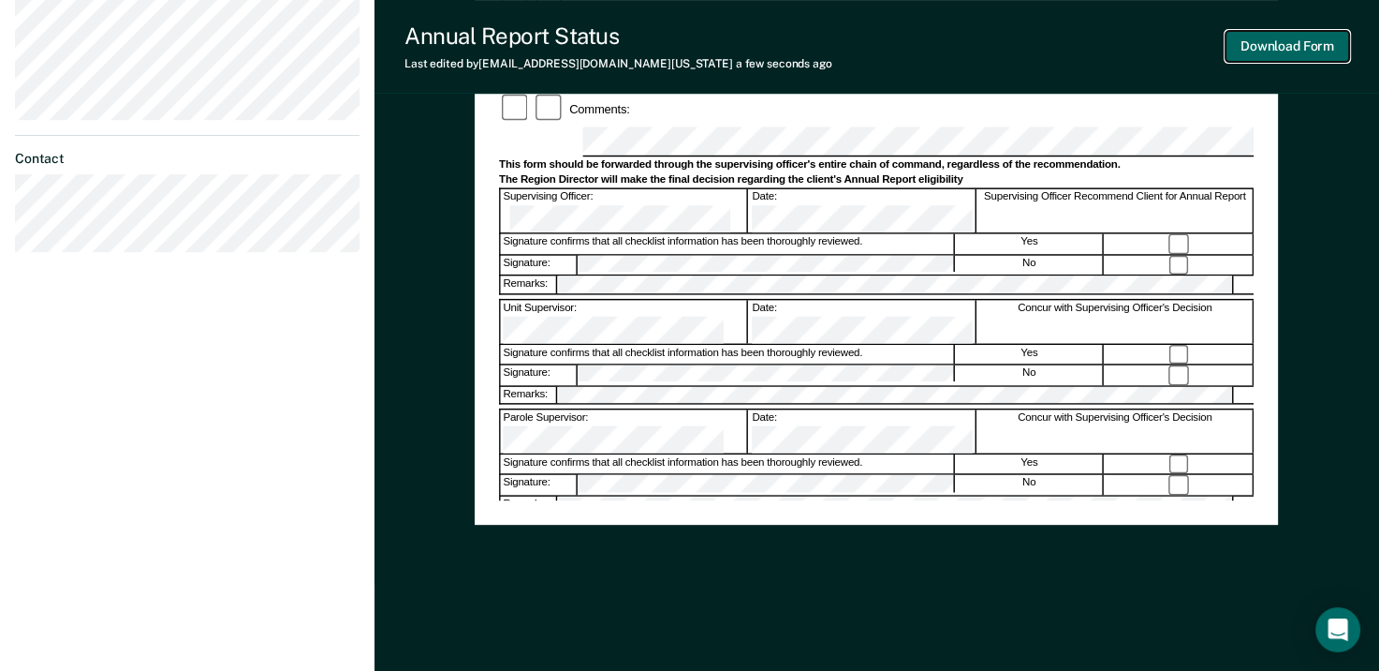
click at [1304, 56] on button "Download Form" at bounding box center [1288, 46] width 124 height 31
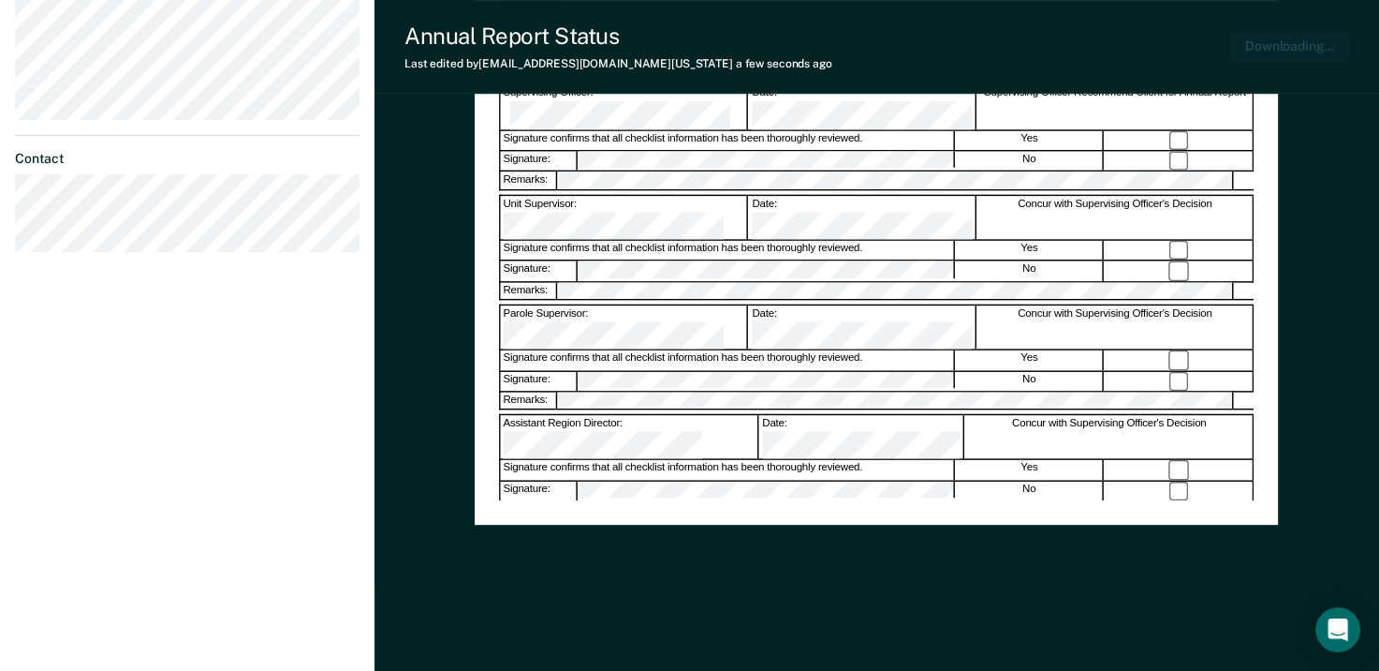
scroll to position [0, 0]
click at [439, 162] on div "Annual Reporting Checklist, Recommendation, and Determination Form Clients who …" at bounding box center [877, 54] width 1005 height 1232
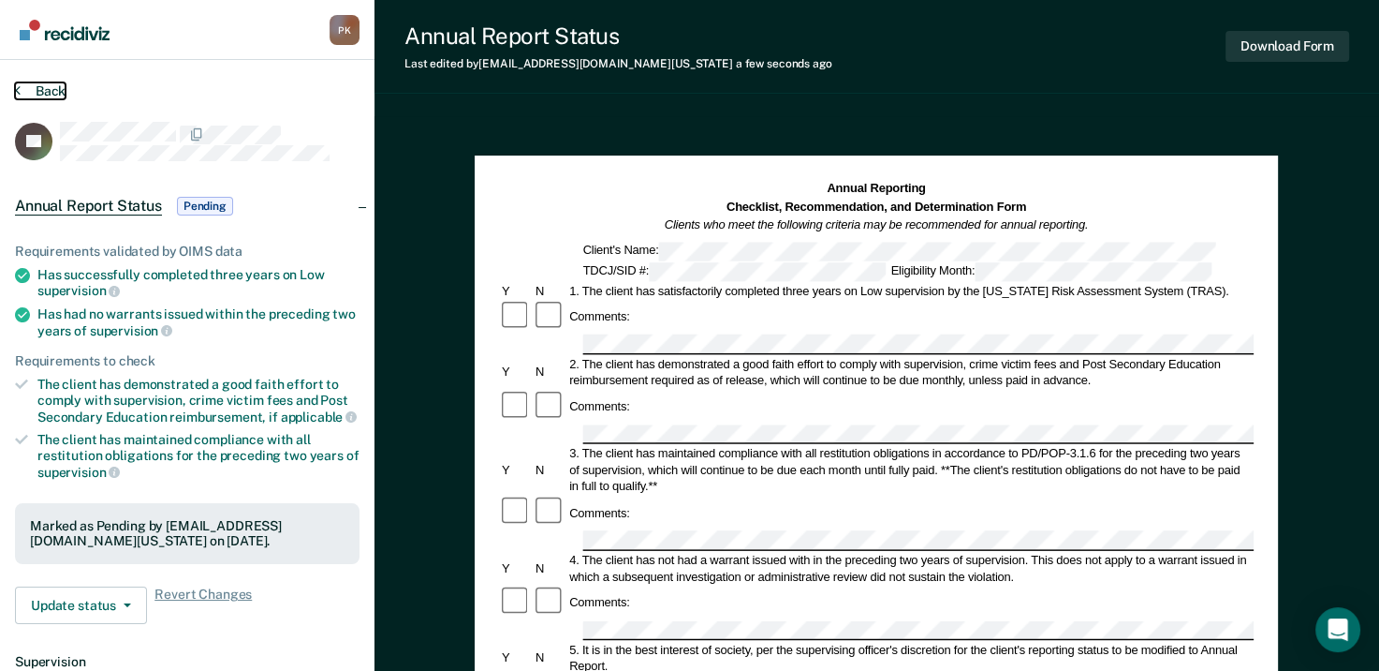
click at [17, 85] on icon at bounding box center [18, 89] width 6 height 15
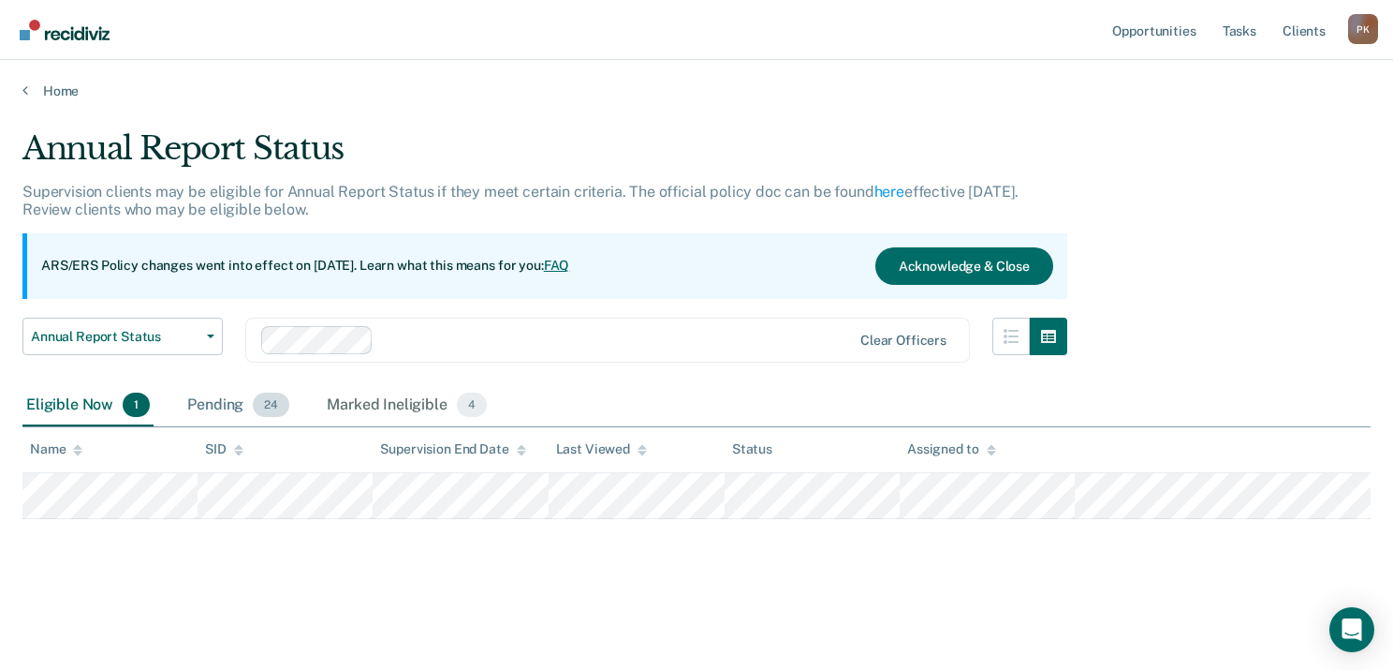
click at [206, 406] on div "Pending 24" at bounding box center [239, 405] width 110 height 41
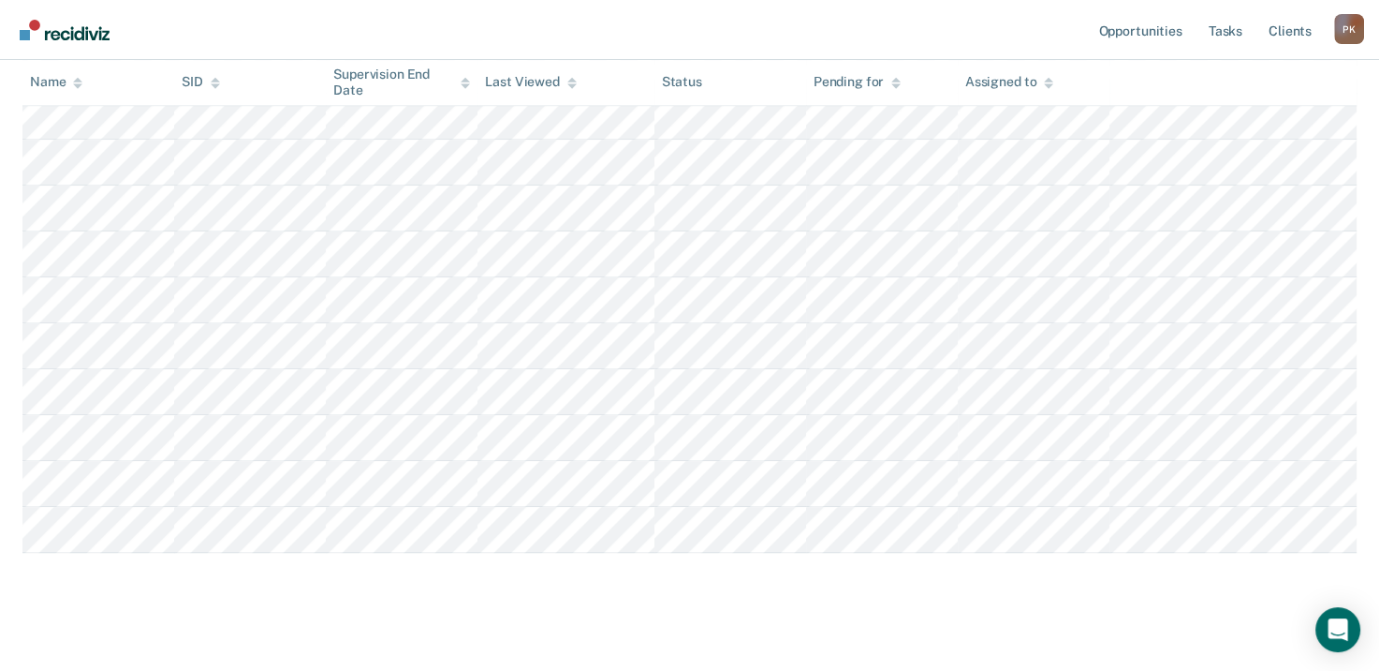
scroll to position [1030, 0]
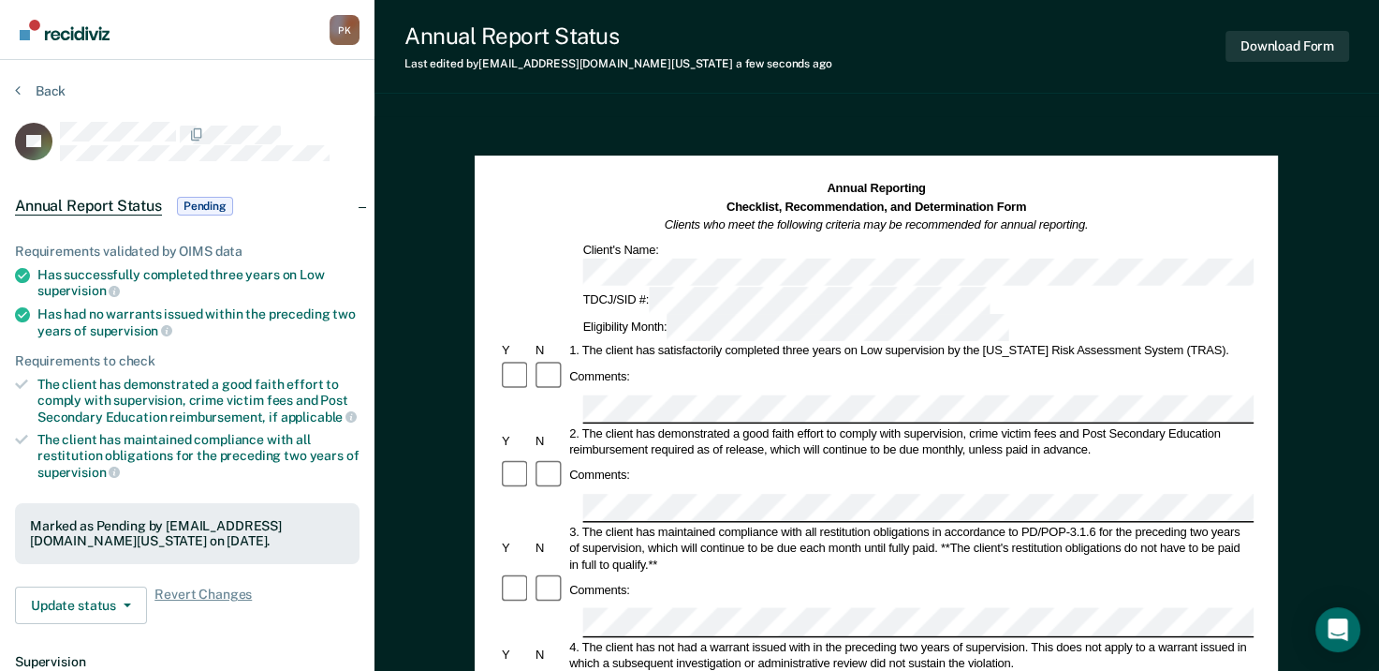
click at [11, 86] on section "Back JG Annual Report Status Pending Requirements validated by OIMS data Has su…" at bounding box center [187, 513] width 375 height 907
click at [18, 87] on icon at bounding box center [18, 89] width 6 height 15
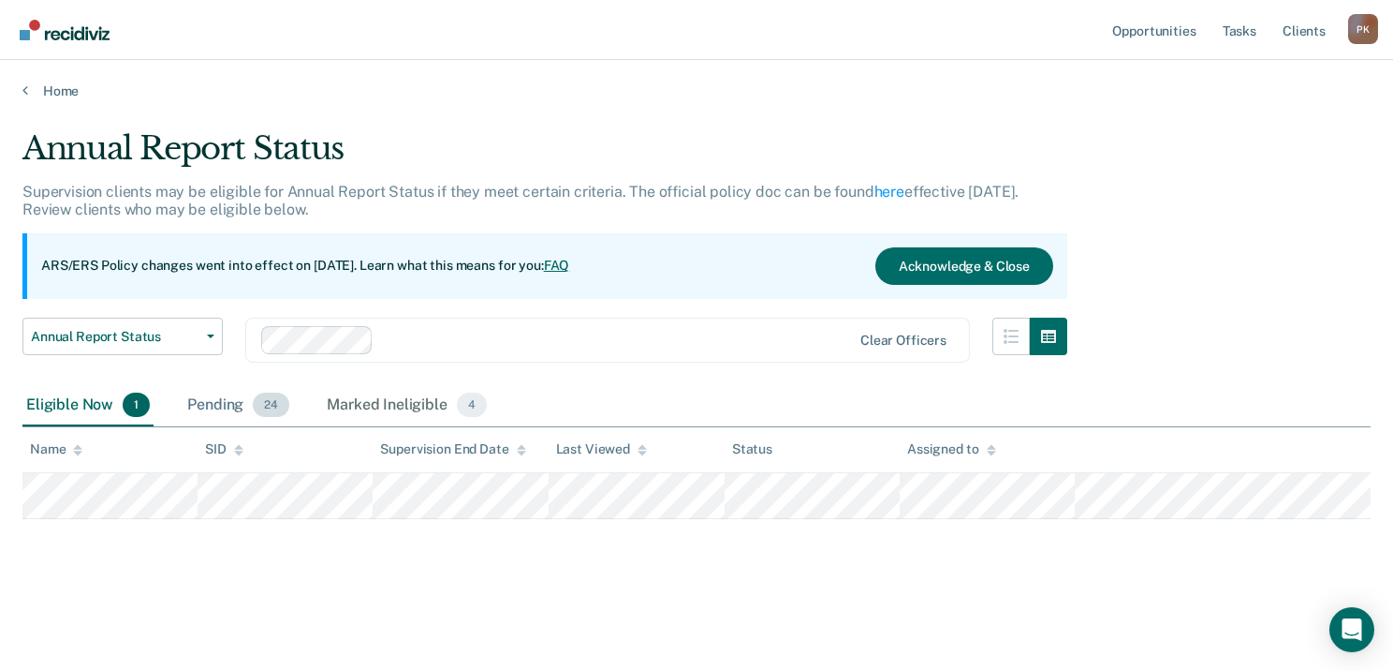
click at [218, 403] on div "Pending 24" at bounding box center [239, 405] width 110 height 41
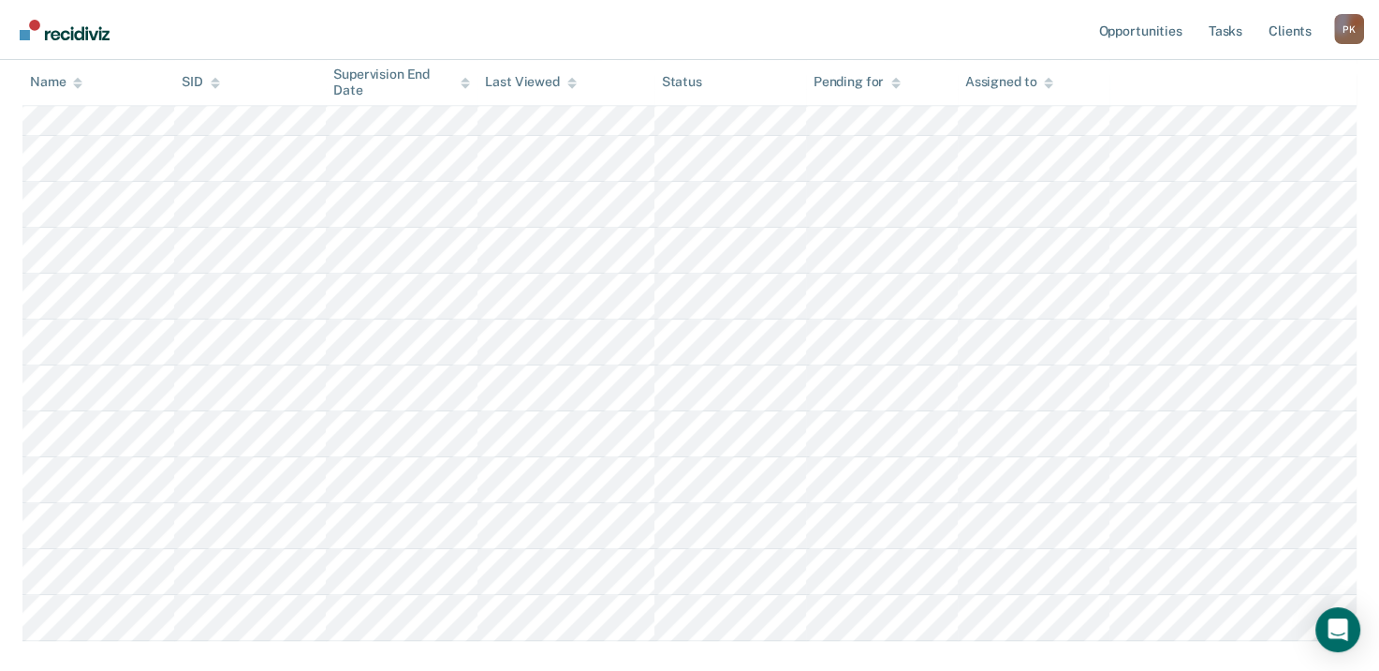
scroll to position [1037, 0]
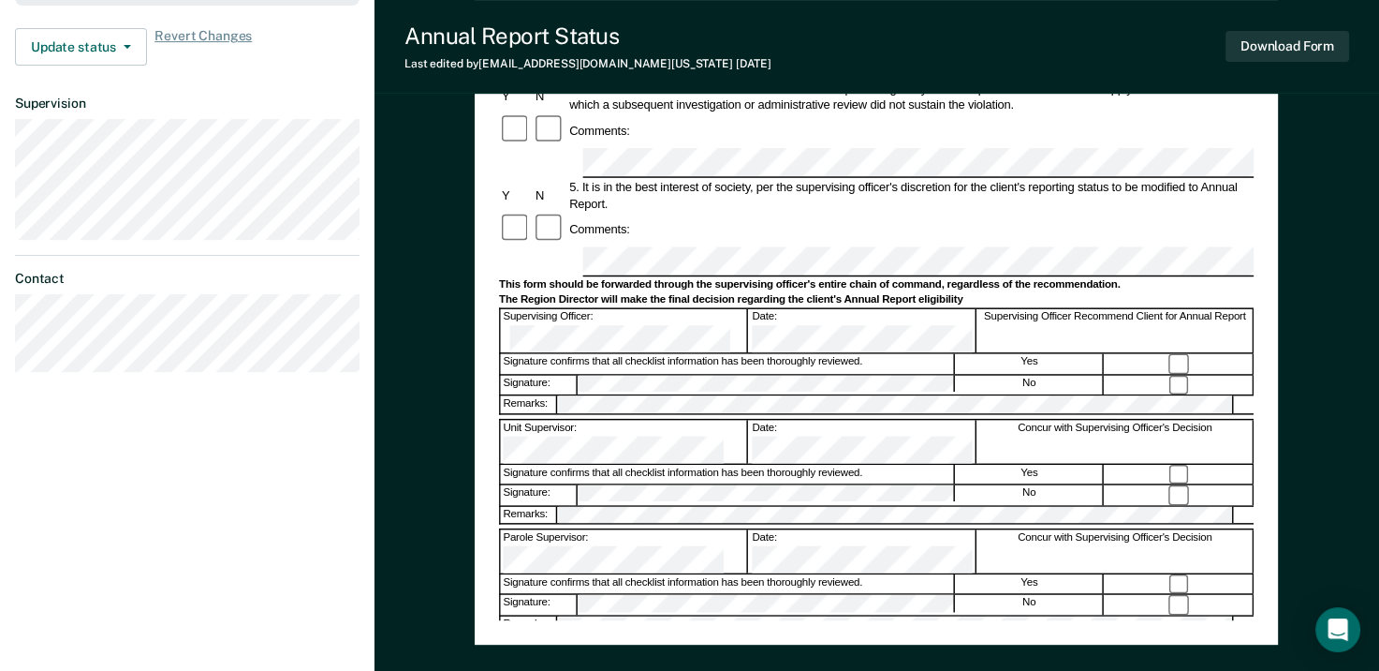
scroll to position [562, 0]
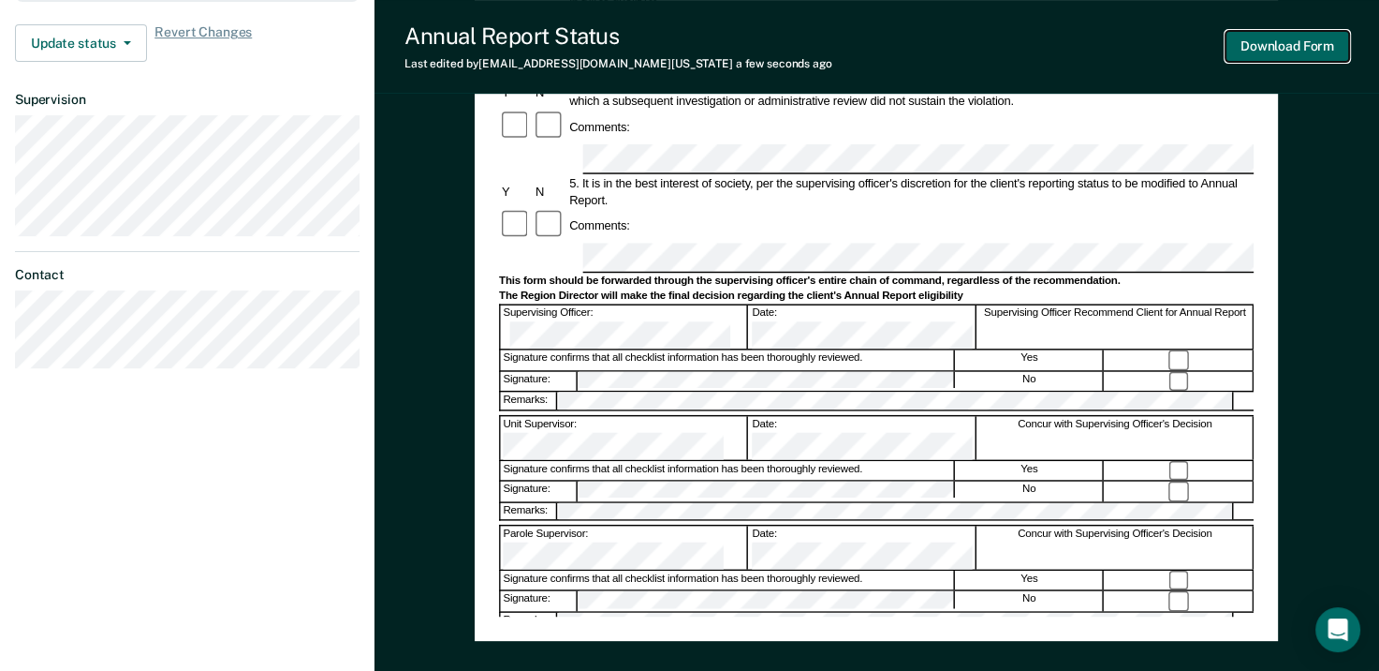
click at [1283, 52] on button "Download Form" at bounding box center [1288, 46] width 124 height 31
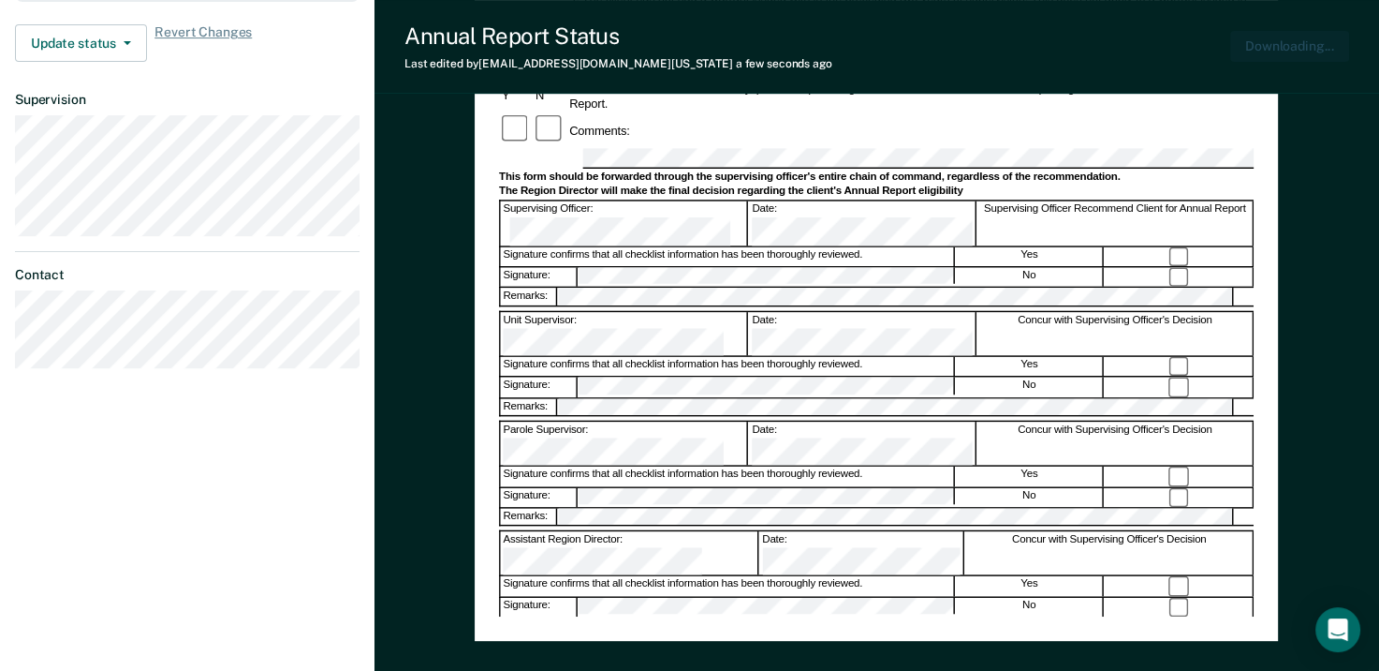
scroll to position [0, 0]
click at [435, 174] on div "Annual Reporting Checklist, Recommendation, and Determination Form Clients who …" at bounding box center [877, 170] width 1005 height 1232
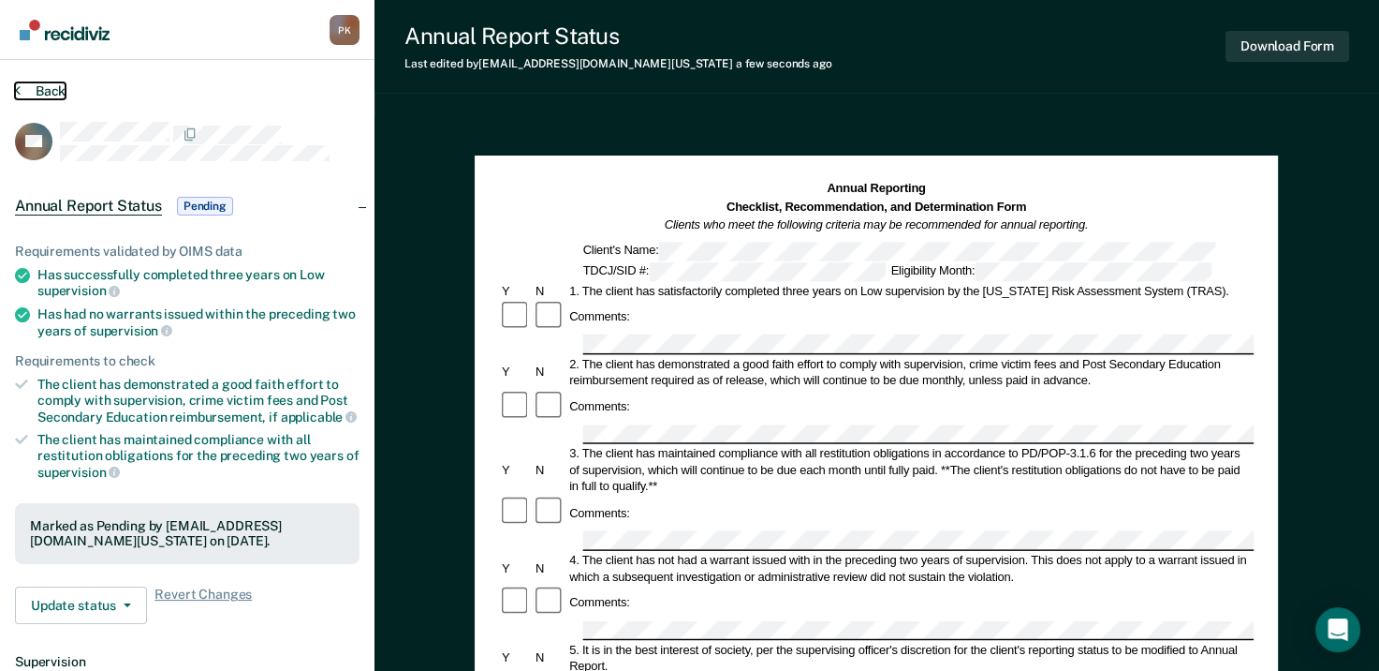
click at [20, 86] on button "Back" at bounding box center [40, 90] width 51 height 17
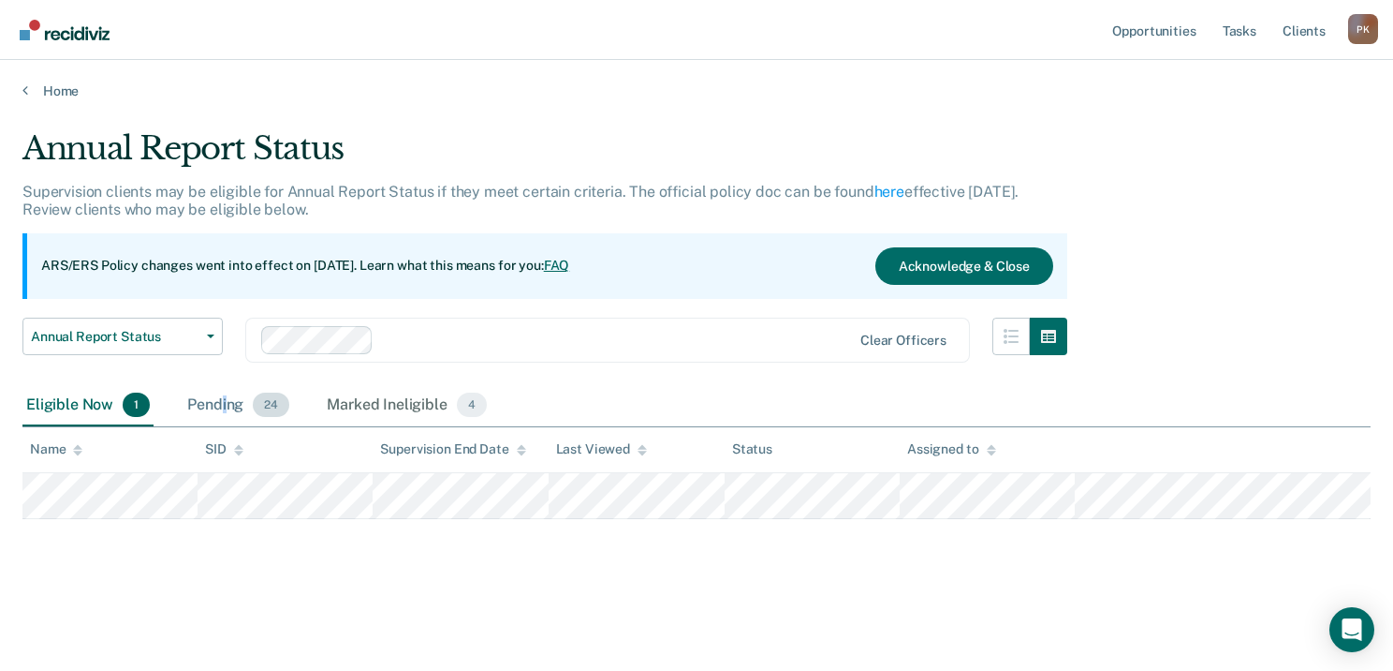
click at [223, 404] on div "Pending 24" at bounding box center [239, 405] width 110 height 41
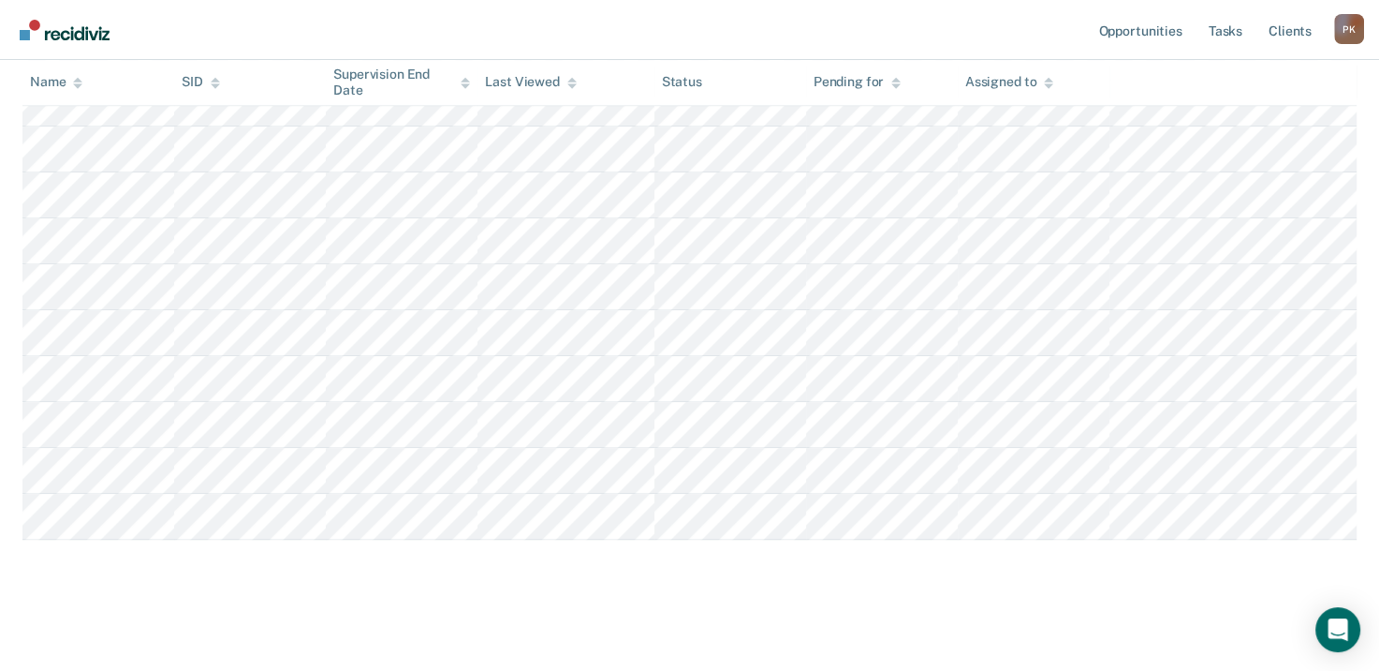
scroll to position [1037, 0]
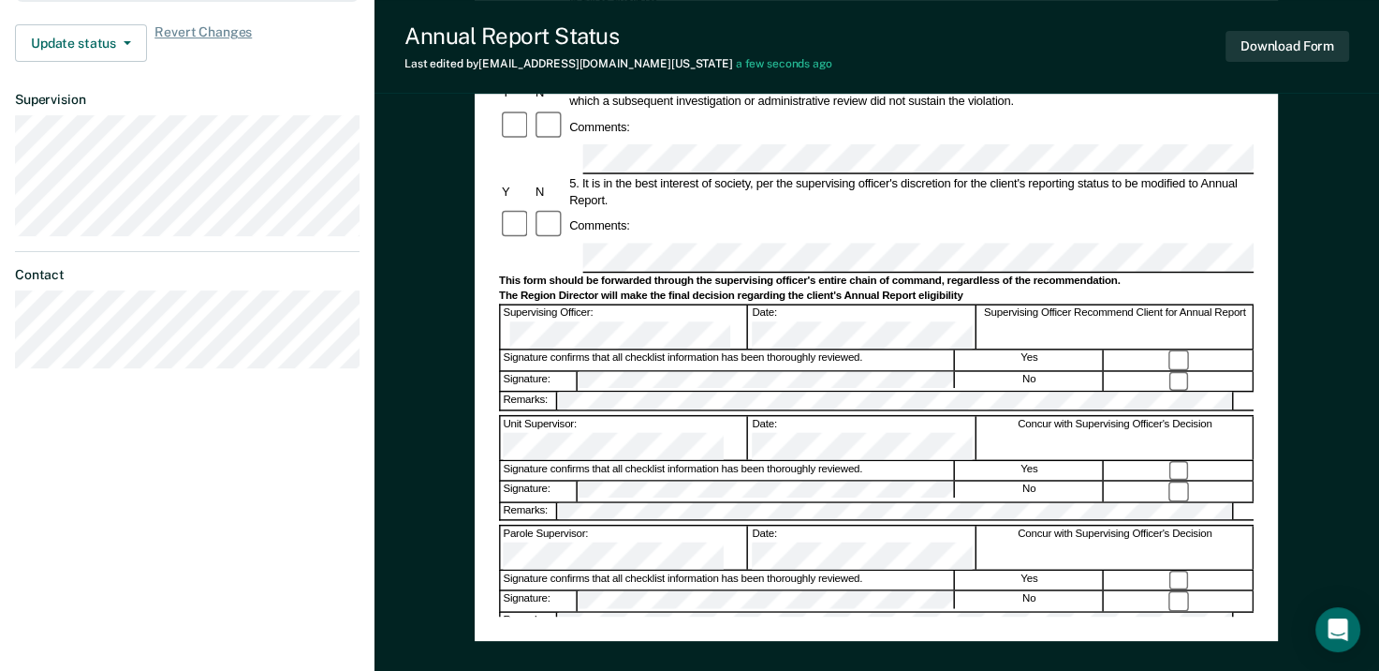
scroll to position [375, 0]
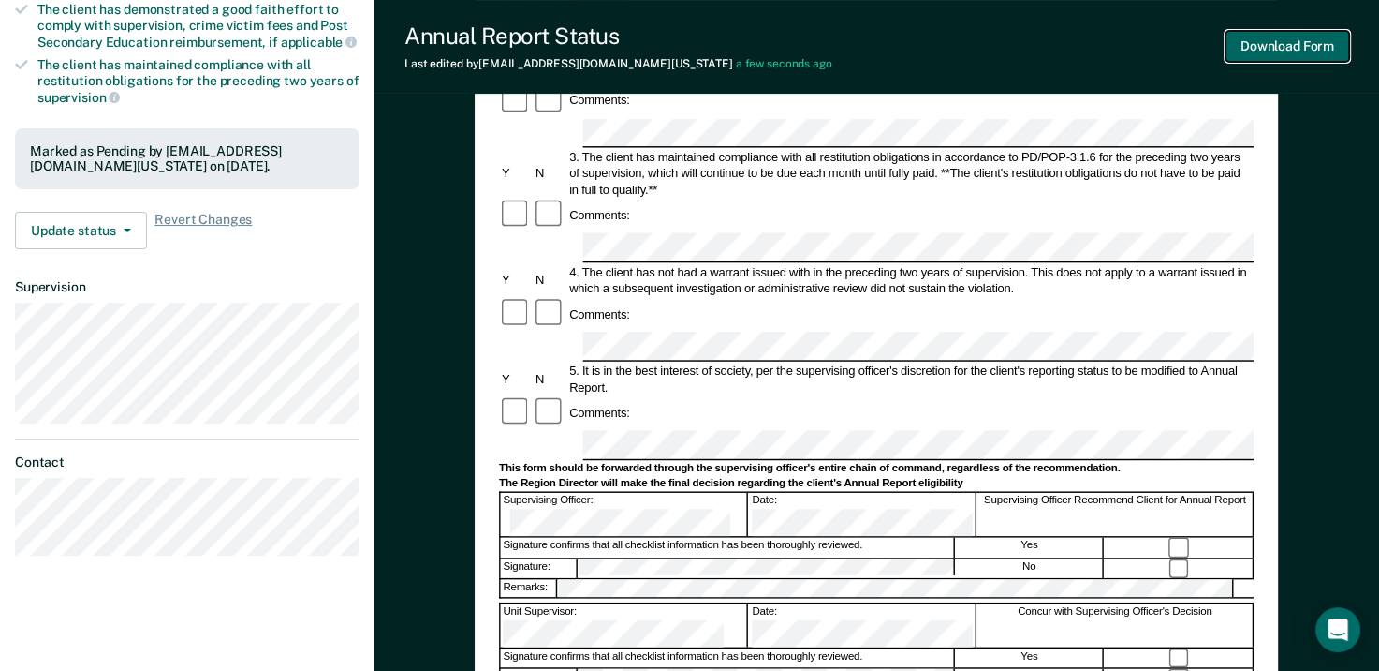
click at [1271, 53] on button "Download Form" at bounding box center [1288, 46] width 124 height 31
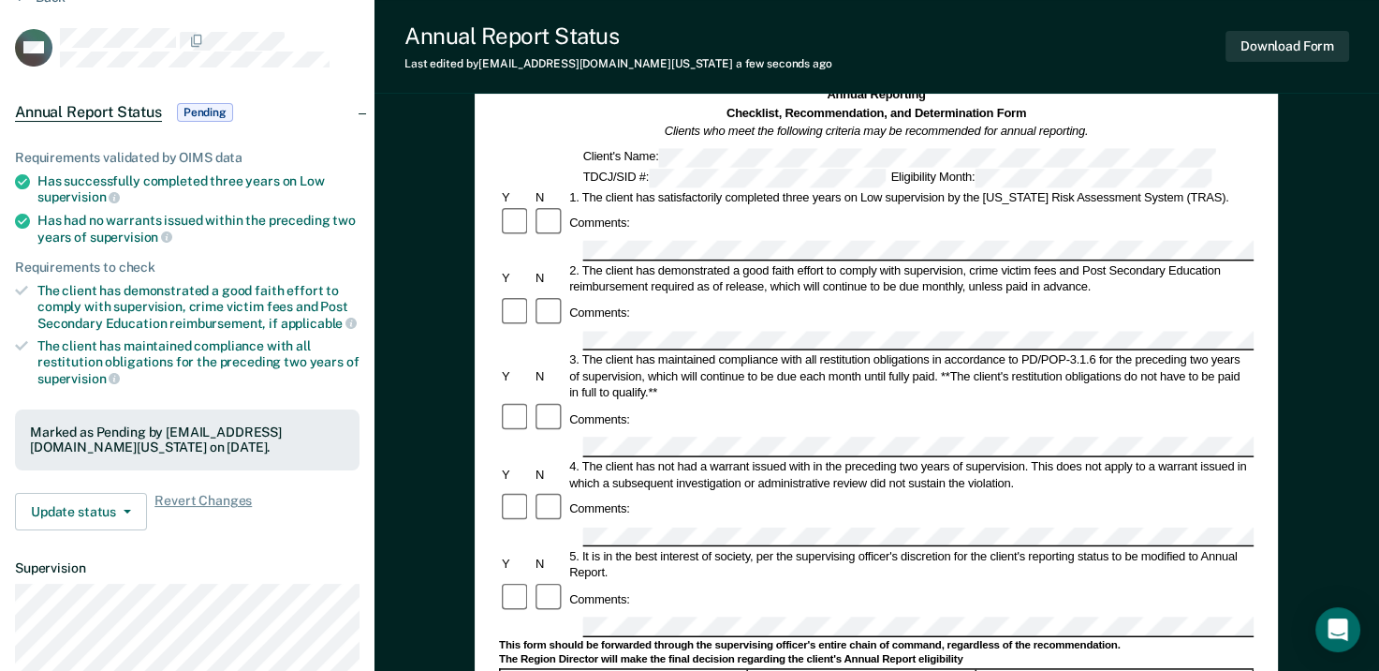
scroll to position [0, 0]
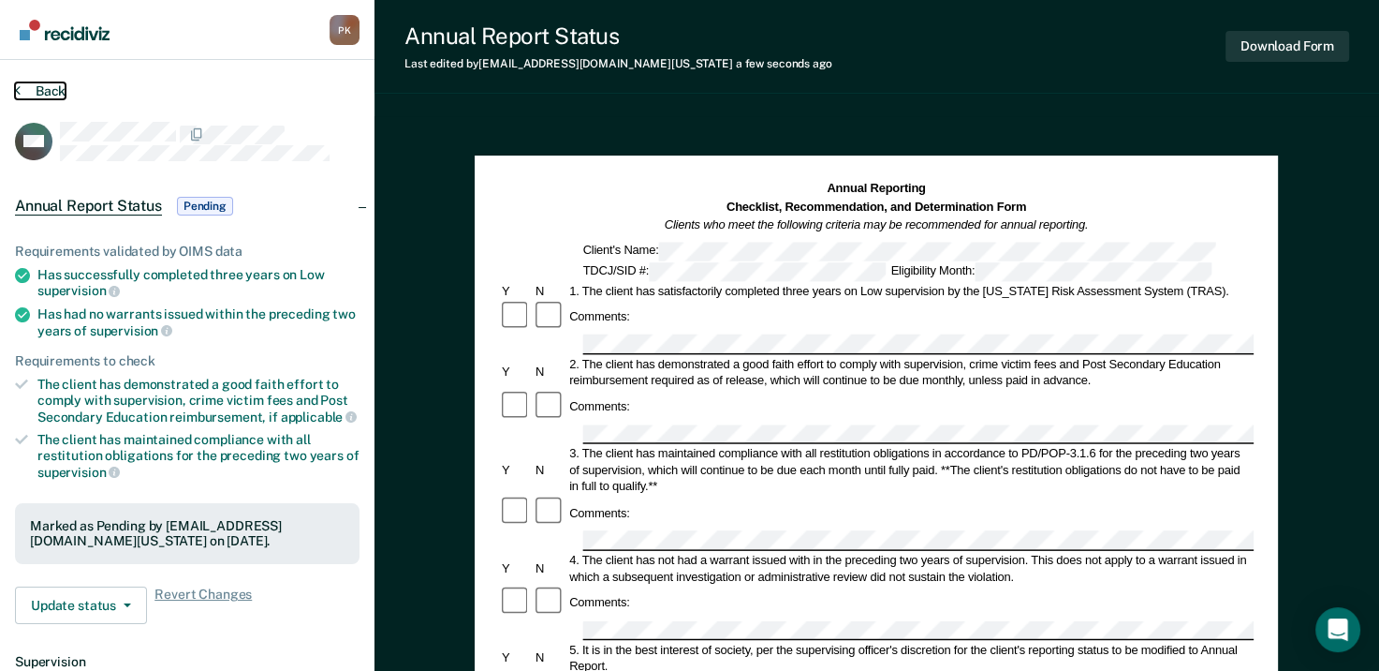
click at [15, 90] on icon at bounding box center [18, 89] width 6 height 15
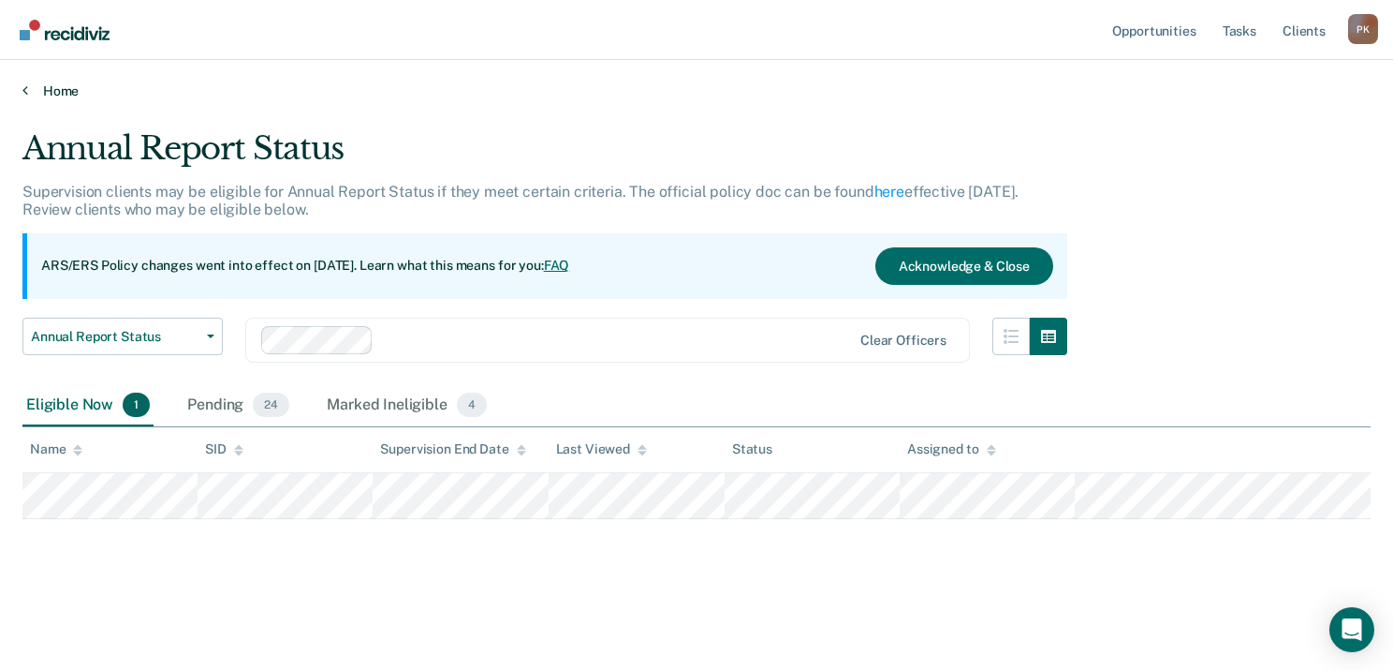
click at [28, 85] on link "Home" at bounding box center [696, 90] width 1349 height 17
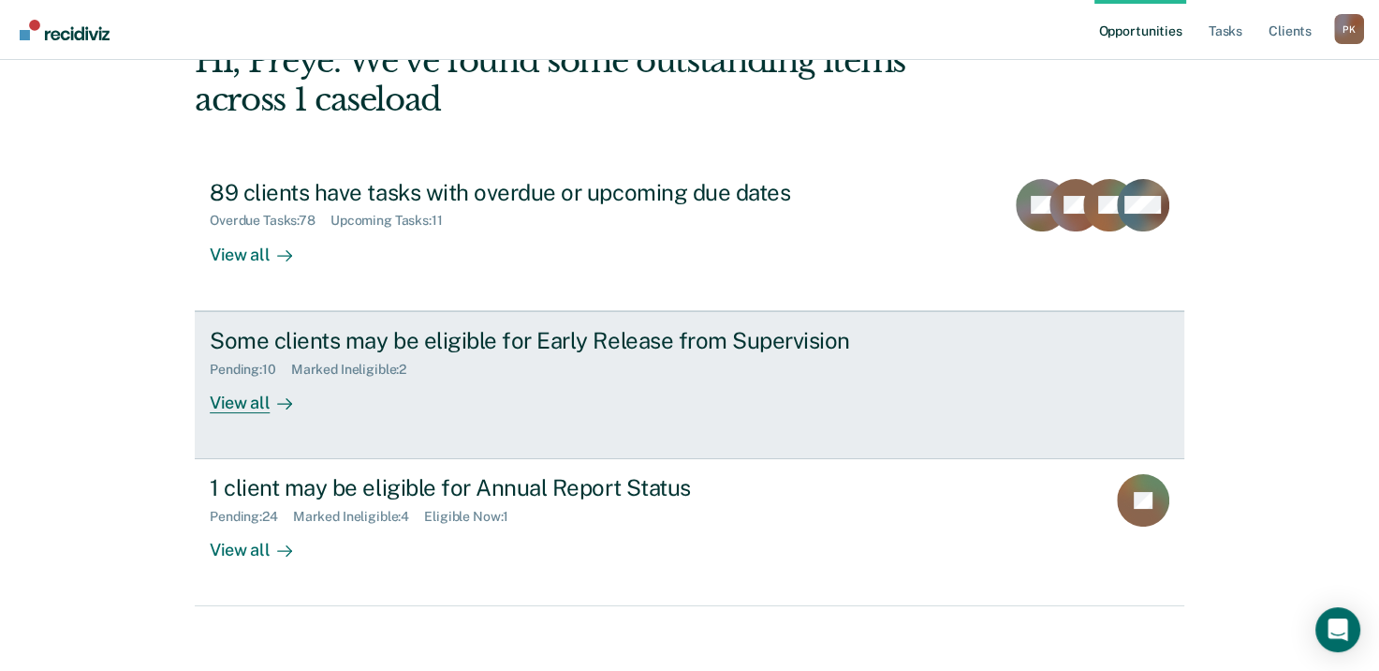
scroll to position [125, 0]
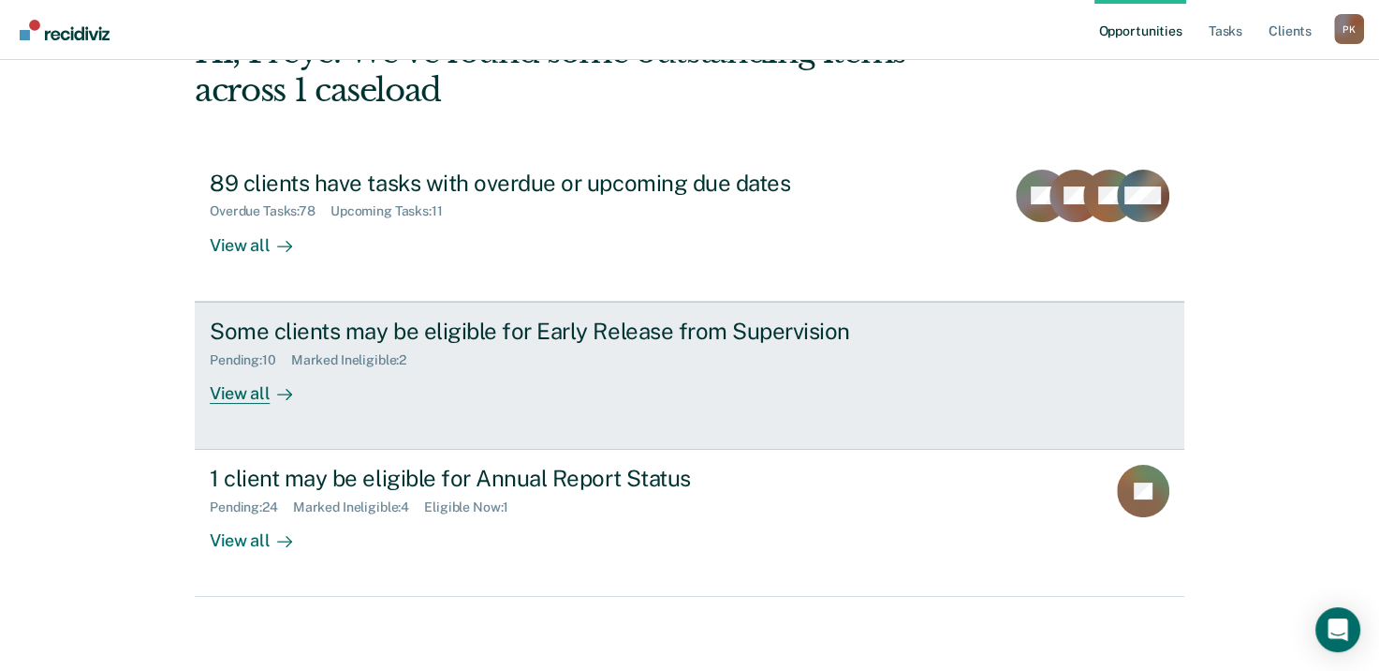
click at [277, 390] on icon at bounding box center [284, 394] width 15 height 15
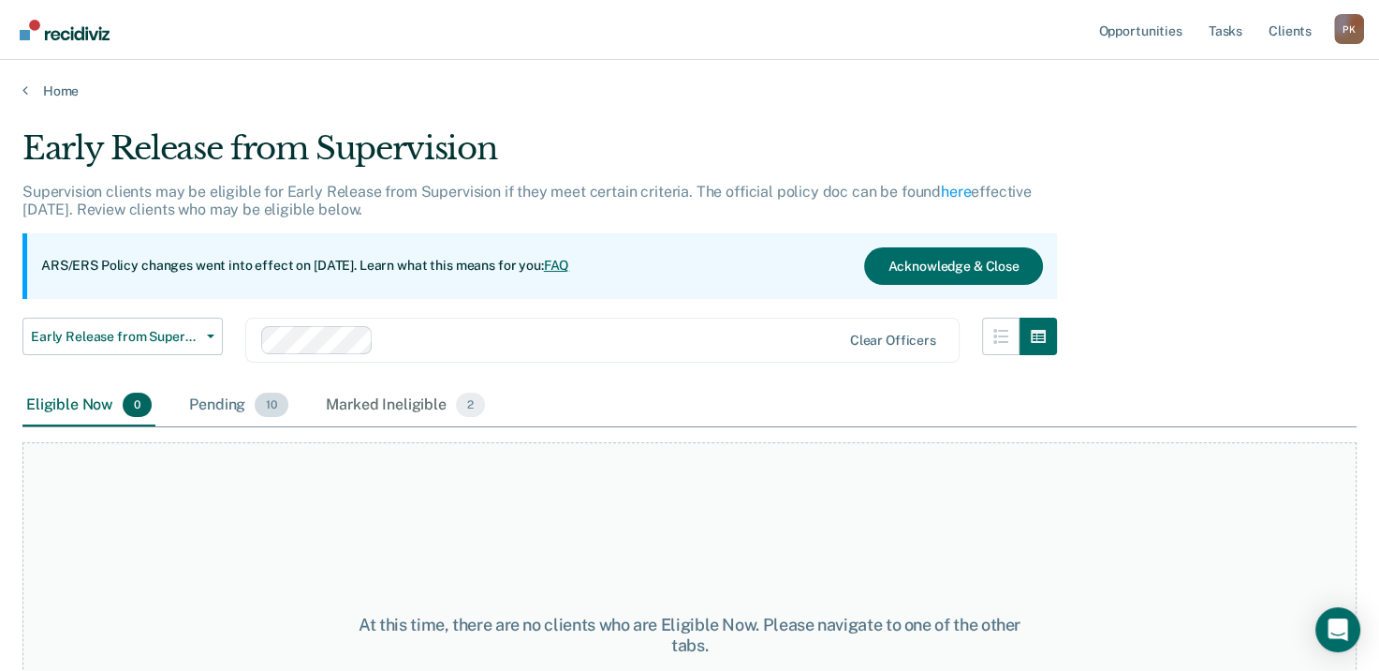
click at [232, 408] on div "Pending 10" at bounding box center [238, 405] width 107 height 41
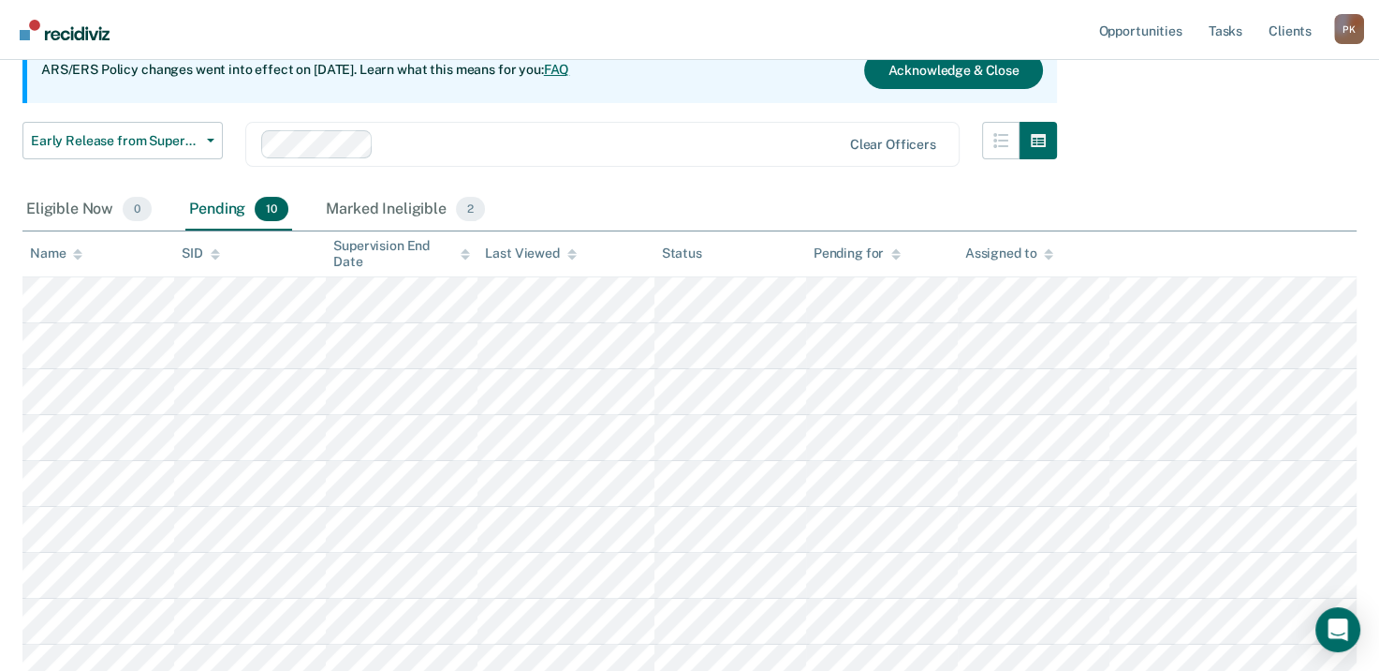
scroll to position [281, 0]
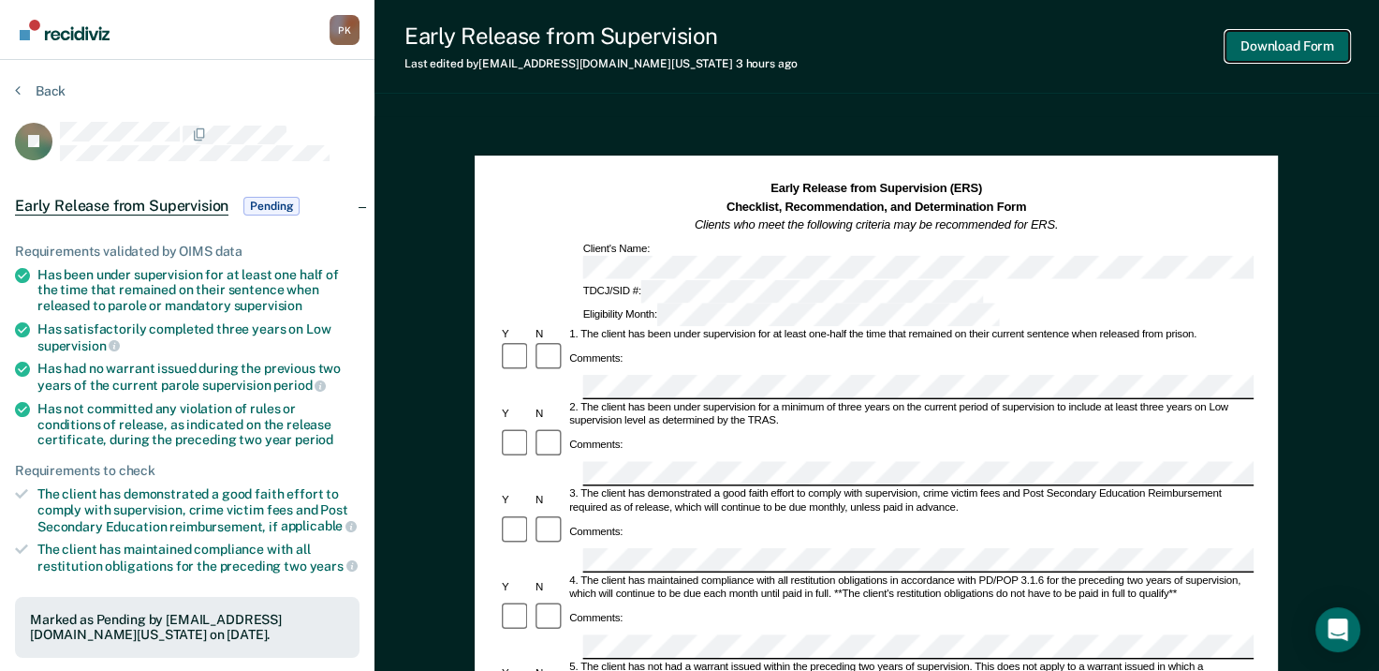
click at [1281, 52] on button "Download Form" at bounding box center [1288, 46] width 124 height 31
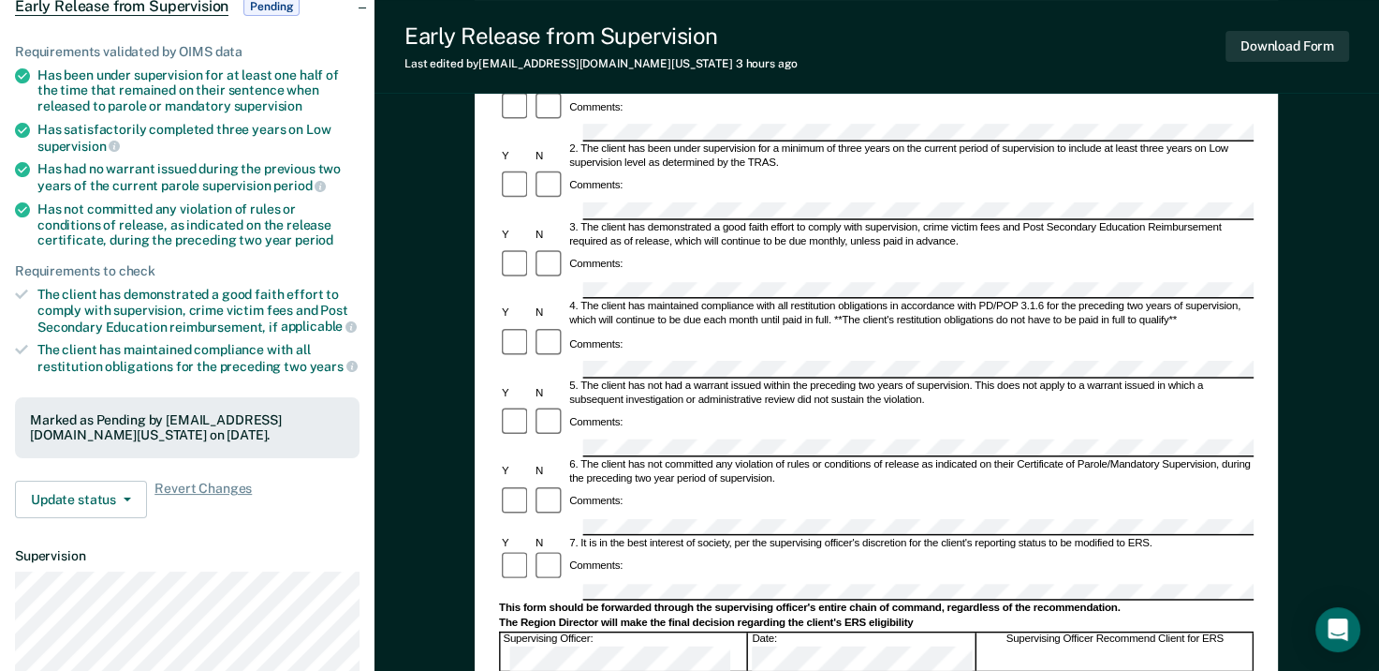
scroll to position [187, 0]
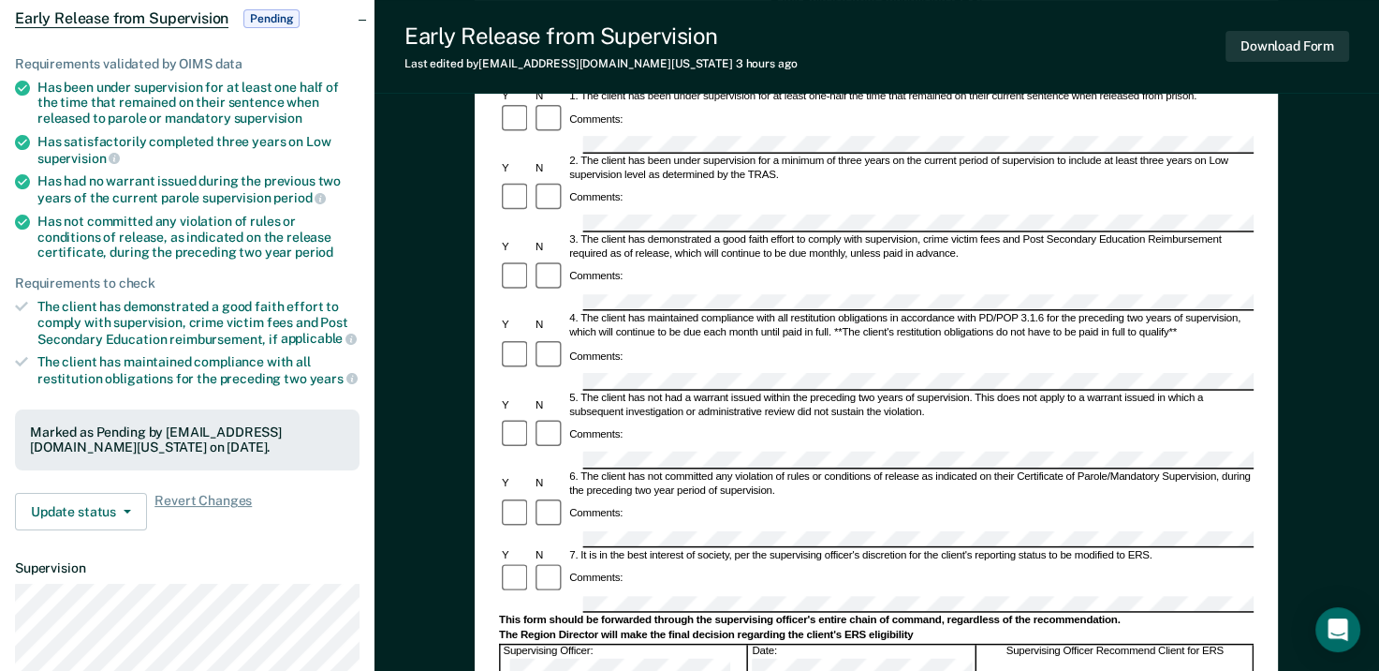
click at [432, 184] on div "Early Release from Supervision (ERS) Checklist, Recommendation, and Determinati…" at bounding box center [877, 545] width 1005 height 1232
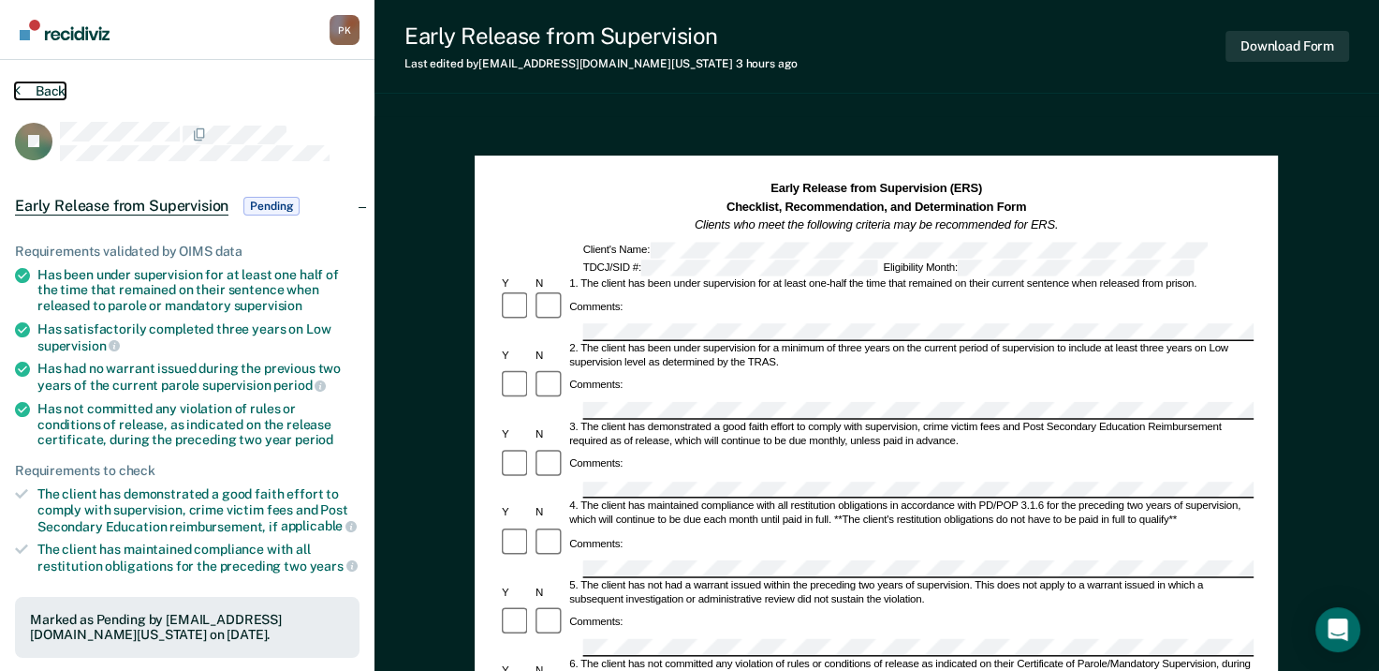
click at [19, 86] on icon at bounding box center [18, 89] width 6 height 15
